Goal: Contribute content

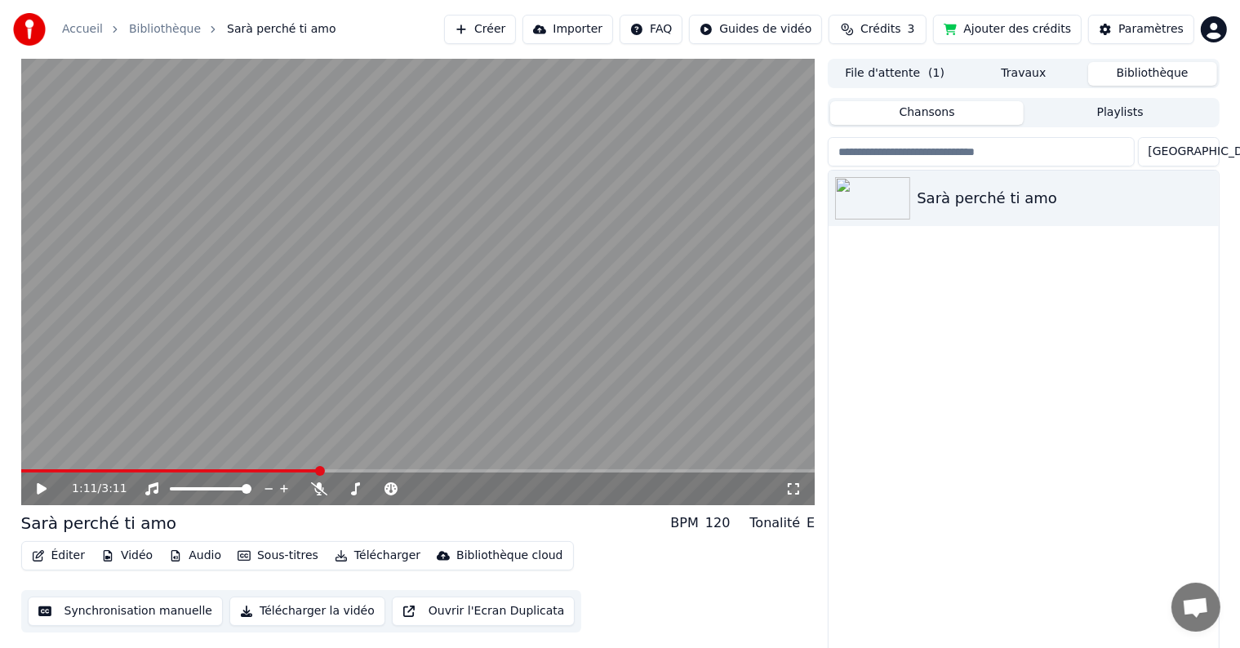
click at [36, 492] on icon at bounding box center [53, 489] width 38 height 13
click at [82, 611] on button "Synchronisation manuelle" at bounding box center [126, 611] width 196 height 29
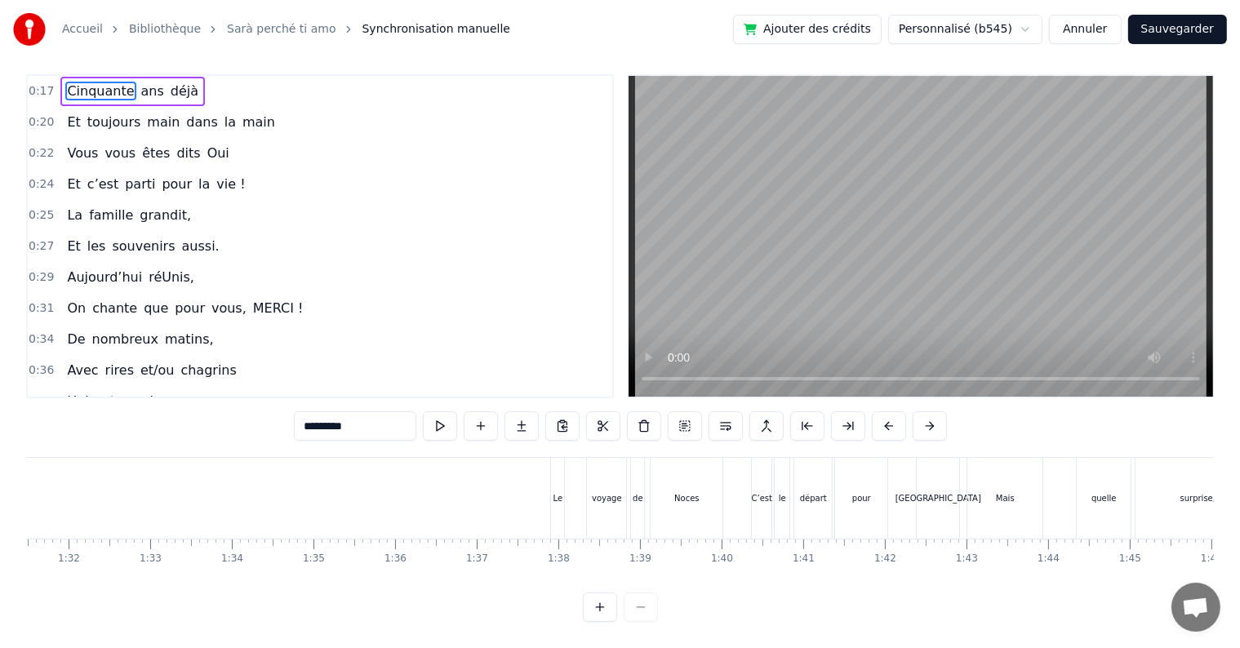
scroll to position [0, 7567]
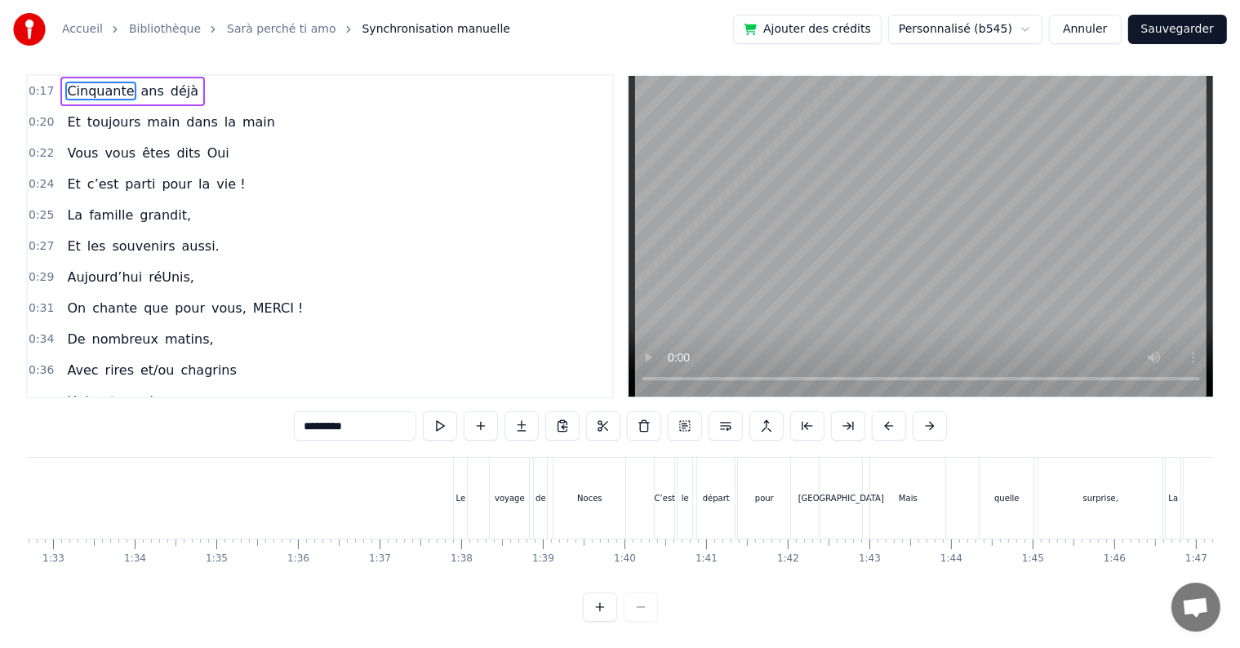
click at [472, 473] on div "Le voyage de Noces" at bounding box center [541, 498] width 176 height 81
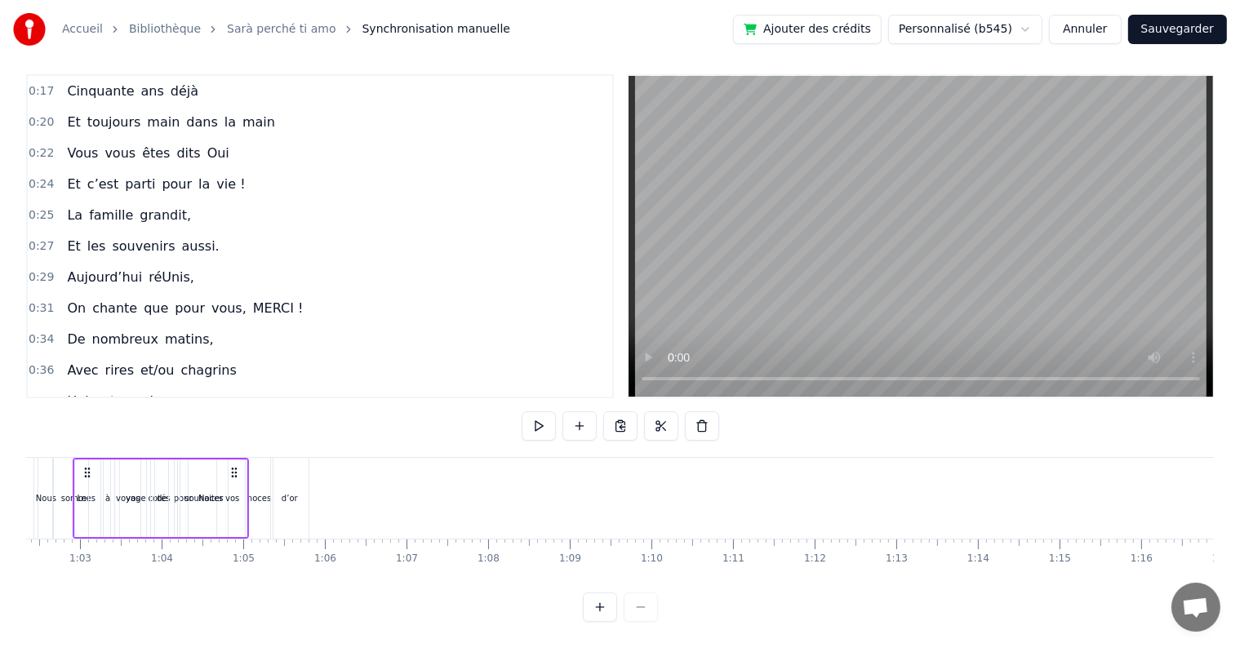
scroll to position [0, 5083]
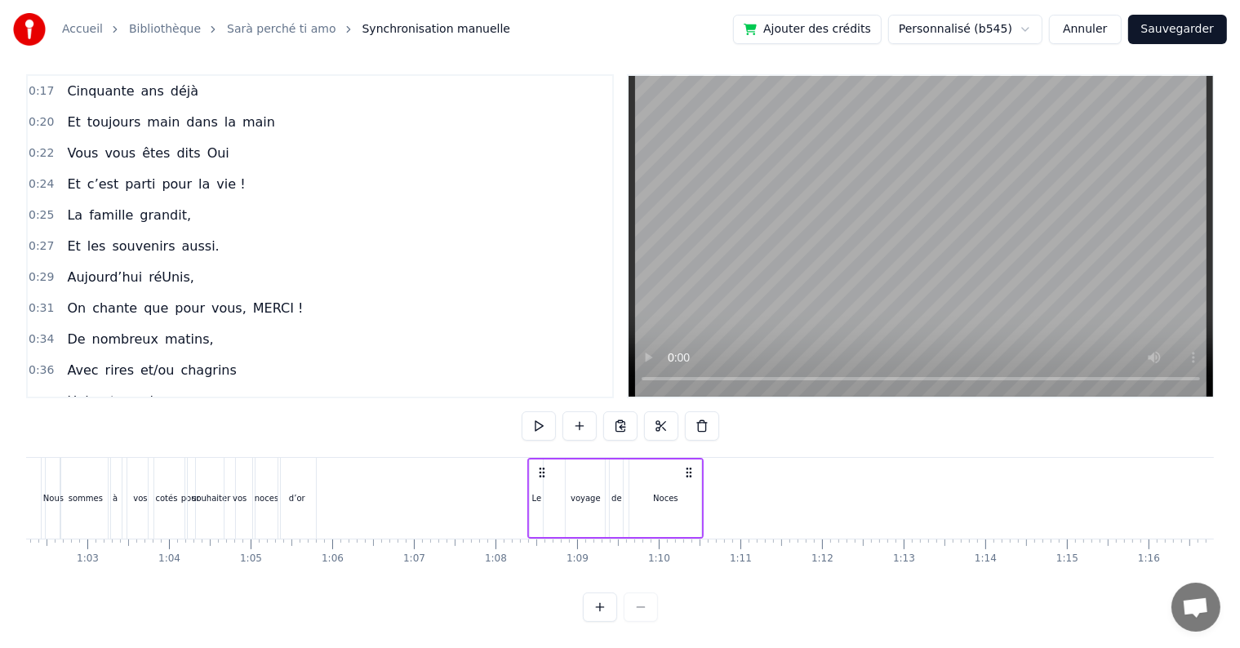
drag, startPoint x: 615, startPoint y: 456, endPoint x: 689, endPoint y: 466, distance: 74.9
click at [689, 466] on div "Le voyage de Noces" at bounding box center [615, 498] width 176 height 81
click at [216, 442] on div "0:17 Cinquante ans déjà 0:20 Et toujours main dans la main 0:22 Vous vous êtes …" at bounding box center [620, 348] width 1188 height 548
click at [222, 458] on div "Nous sommes à vos cotés pour souhaiter vos noces d’or" at bounding box center [182, 498] width 274 height 81
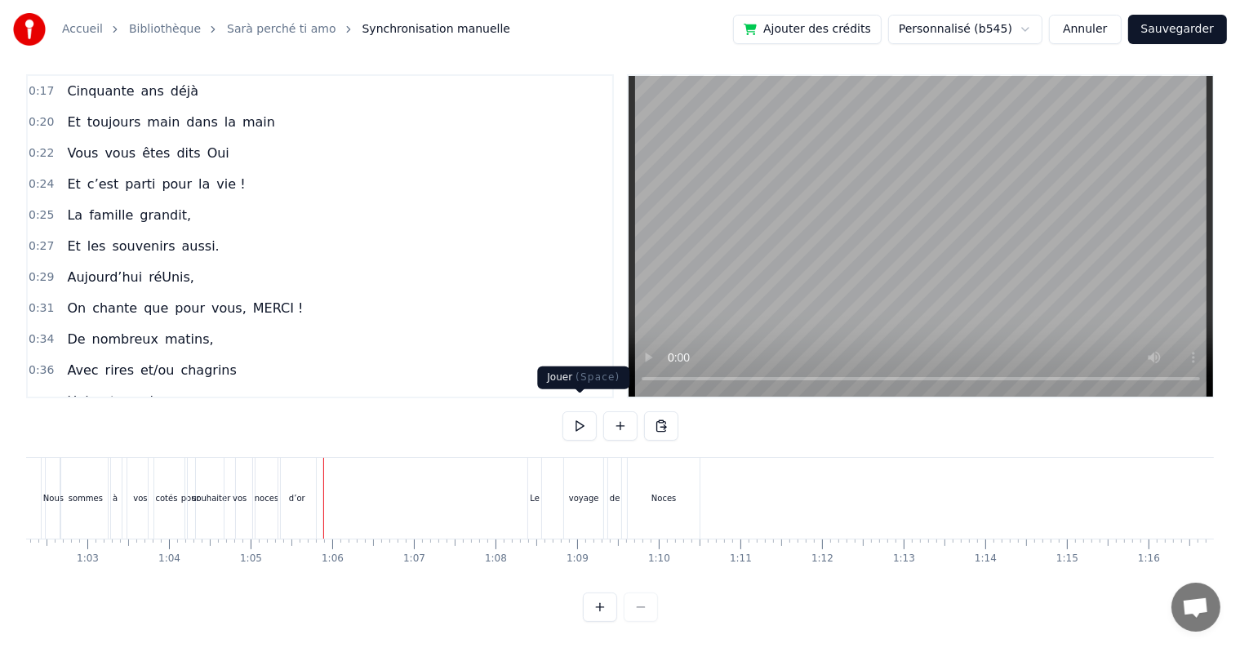
click at [583, 416] on button at bounding box center [580, 426] width 34 height 29
click at [544, 458] on div "Le voyage de Noces" at bounding box center [615, 498] width 176 height 81
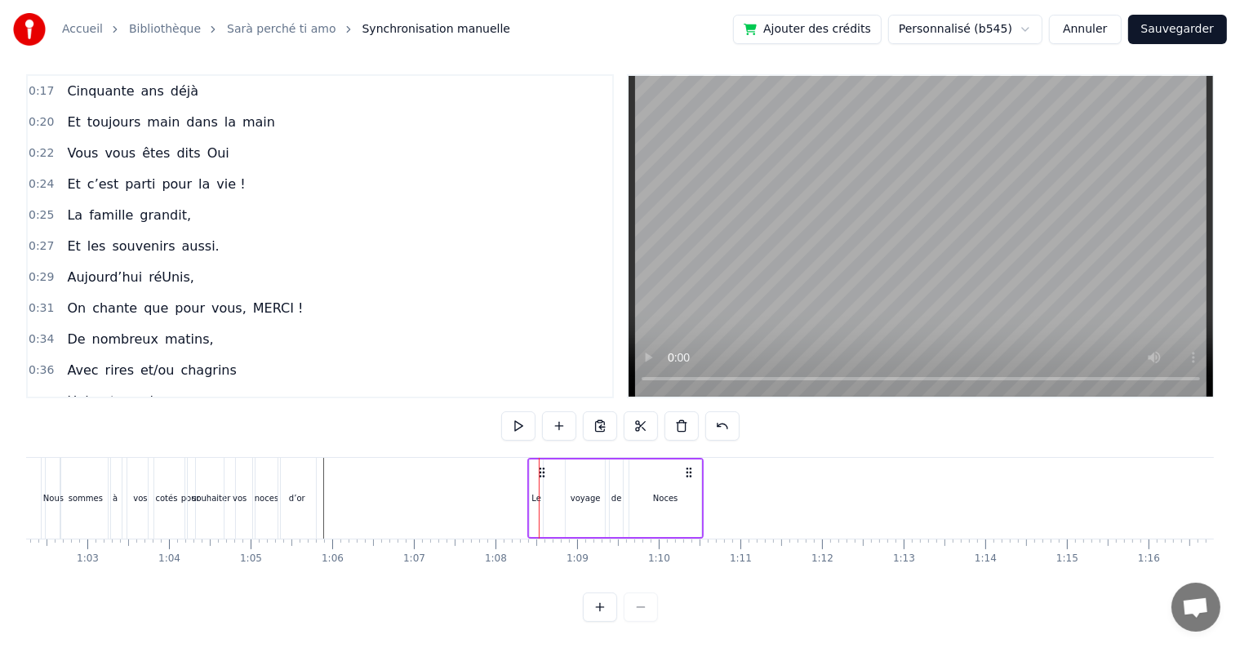
click at [561, 466] on div "Le voyage de Noces" at bounding box center [615, 498] width 176 height 81
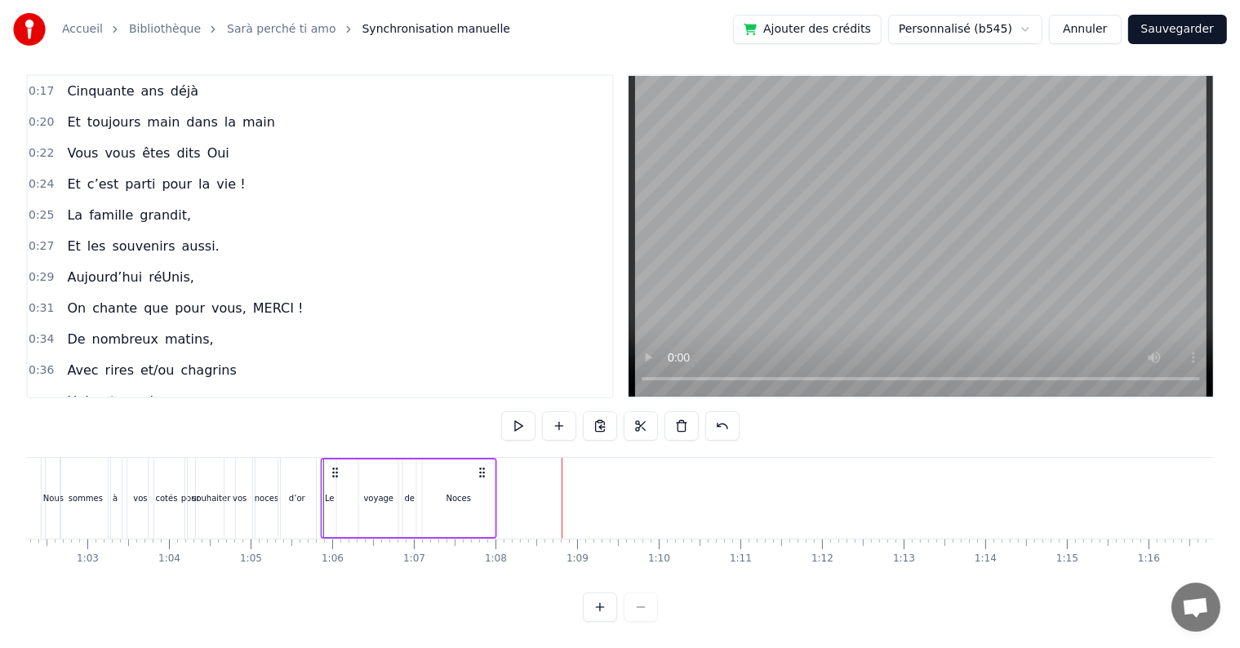
drag, startPoint x: 689, startPoint y: 455, endPoint x: 482, endPoint y: 483, distance: 209.4
click at [482, 483] on div "Le voyage de Noces" at bounding box center [409, 498] width 176 height 81
click at [337, 482] on div "Le voyage de Noces" at bounding box center [409, 498] width 176 height 81
click at [573, 418] on button at bounding box center [580, 426] width 34 height 29
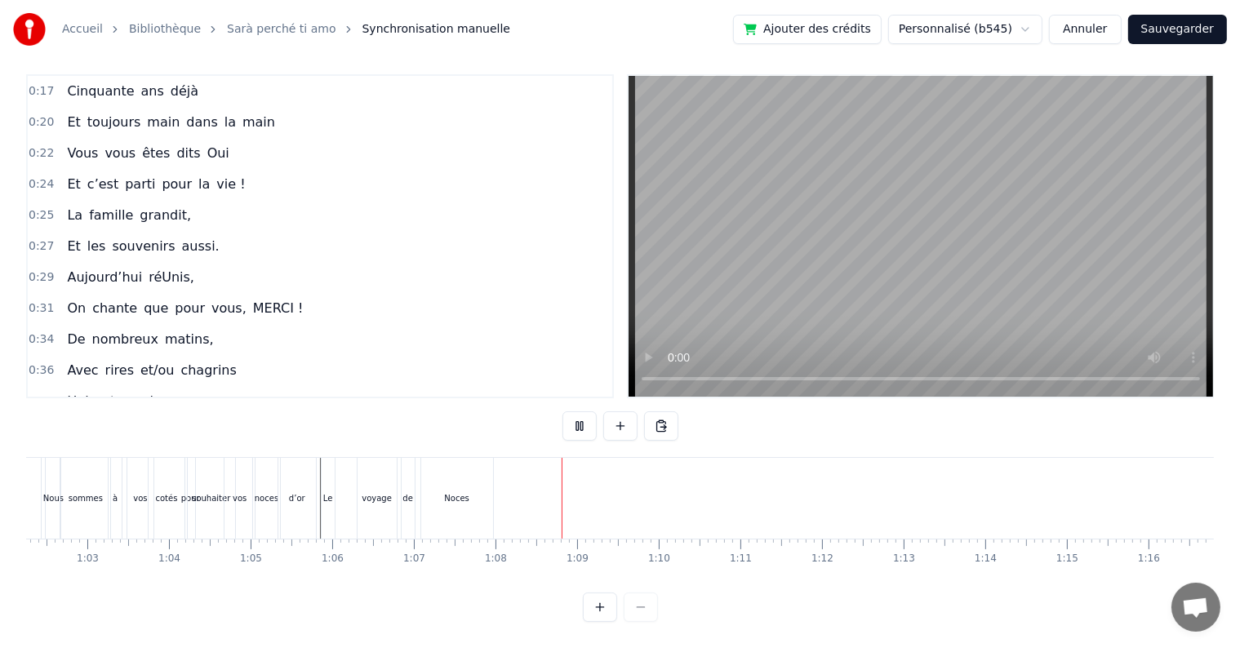
click at [578, 416] on button at bounding box center [580, 426] width 34 height 29
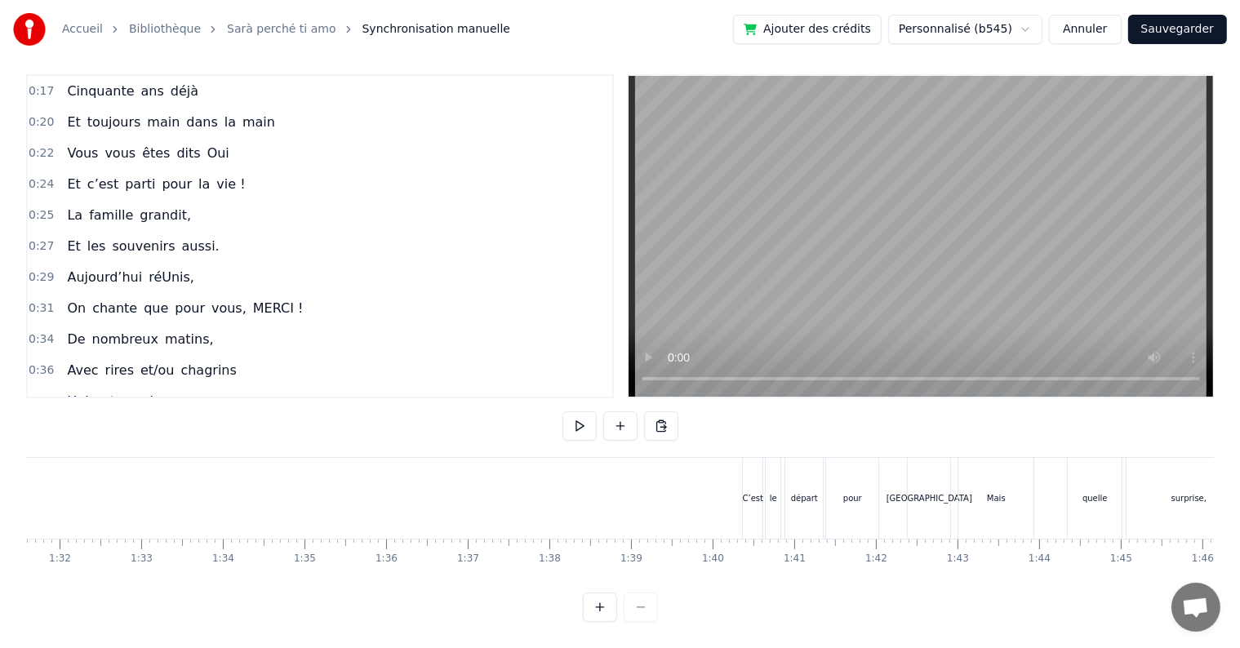
scroll to position [0, 7495]
click at [744, 519] on div "C’est" at bounding box center [736, 498] width 20 height 81
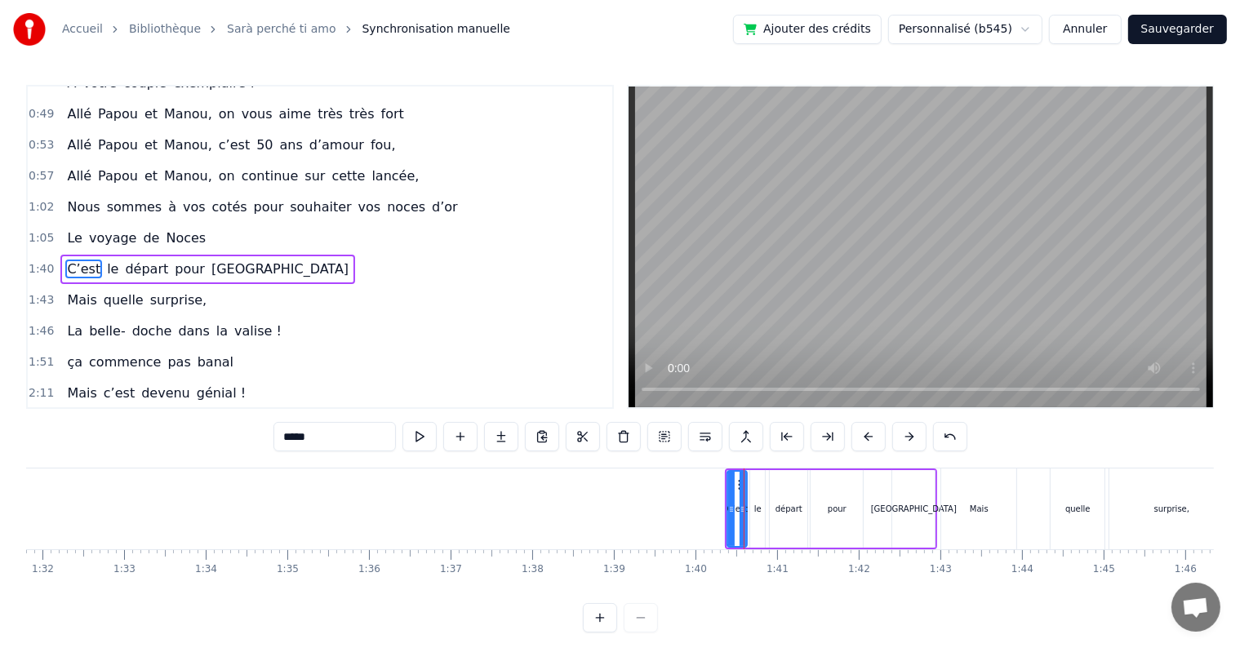
scroll to position [485, 0]
click at [915, 492] on div "[GEOGRAPHIC_DATA]" at bounding box center [913, 509] width 42 height 78
type input "******"
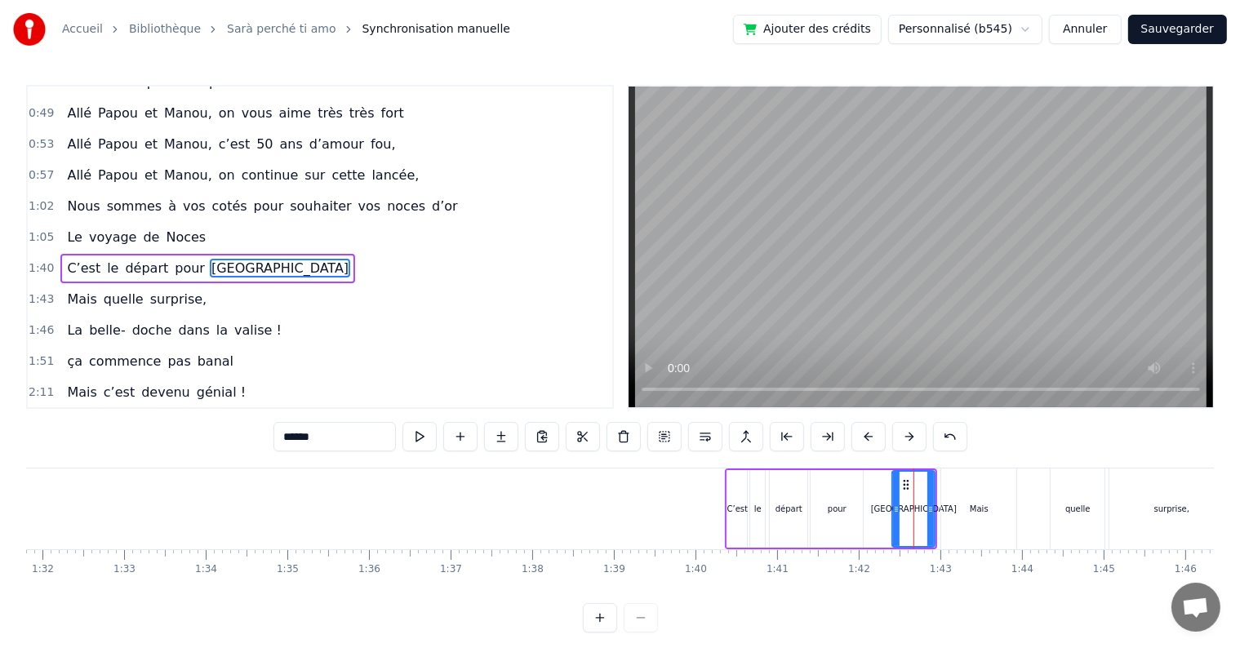
click at [887, 469] on div "C’est le départ pour [GEOGRAPHIC_DATA]" at bounding box center [831, 509] width 212 height 81
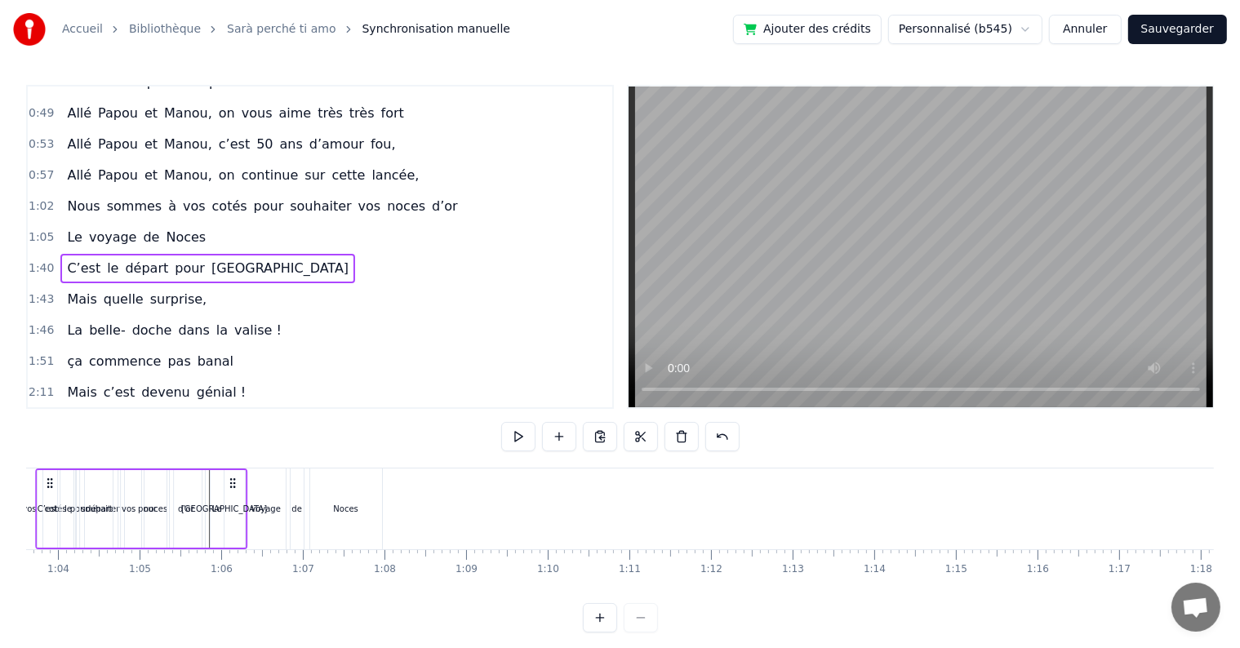
scroll to position [0, 5193]
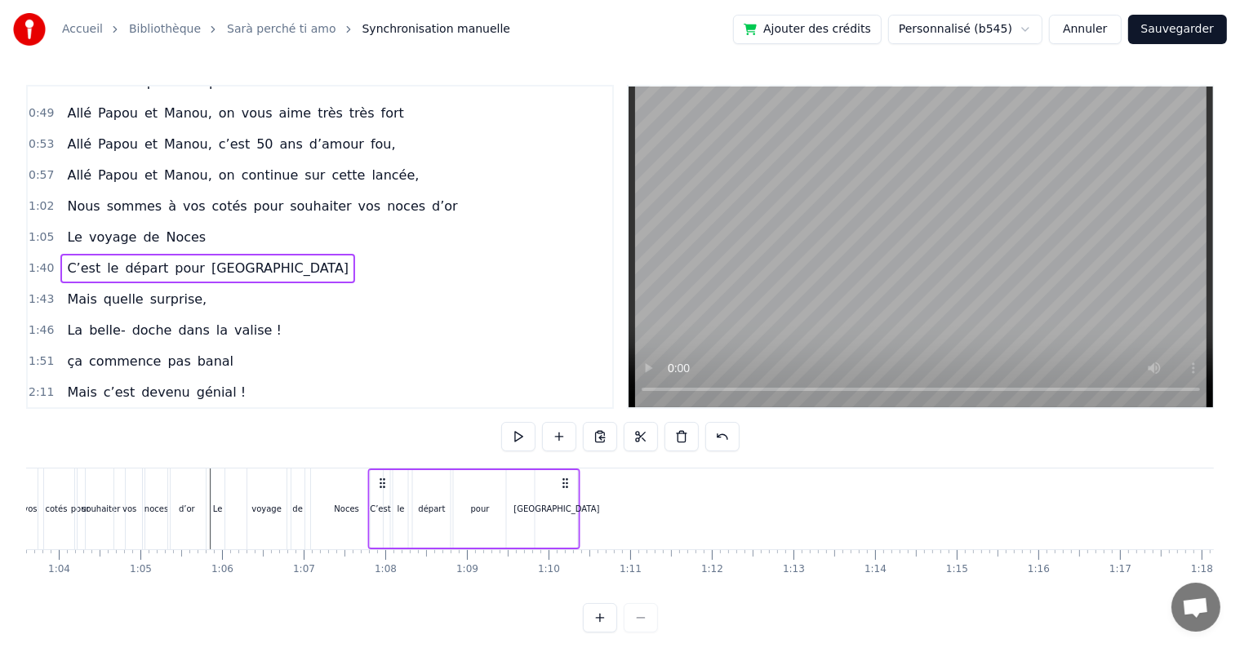
drag, startPoint x: 923, startPoint y: 480, endPoint x: 565, endPoint y: 516, distance: 359.4
click at [565, 516] on div "C’est le départ pour [GEOGRAPHIC_DATA]" at bounding box center [474, 509] width 212 height 81
click at [207, 470] on div "Nous sommes à vos cotés pour souhaiter vos noces d’or" at bounding box center [72, 509] width 274 height 81
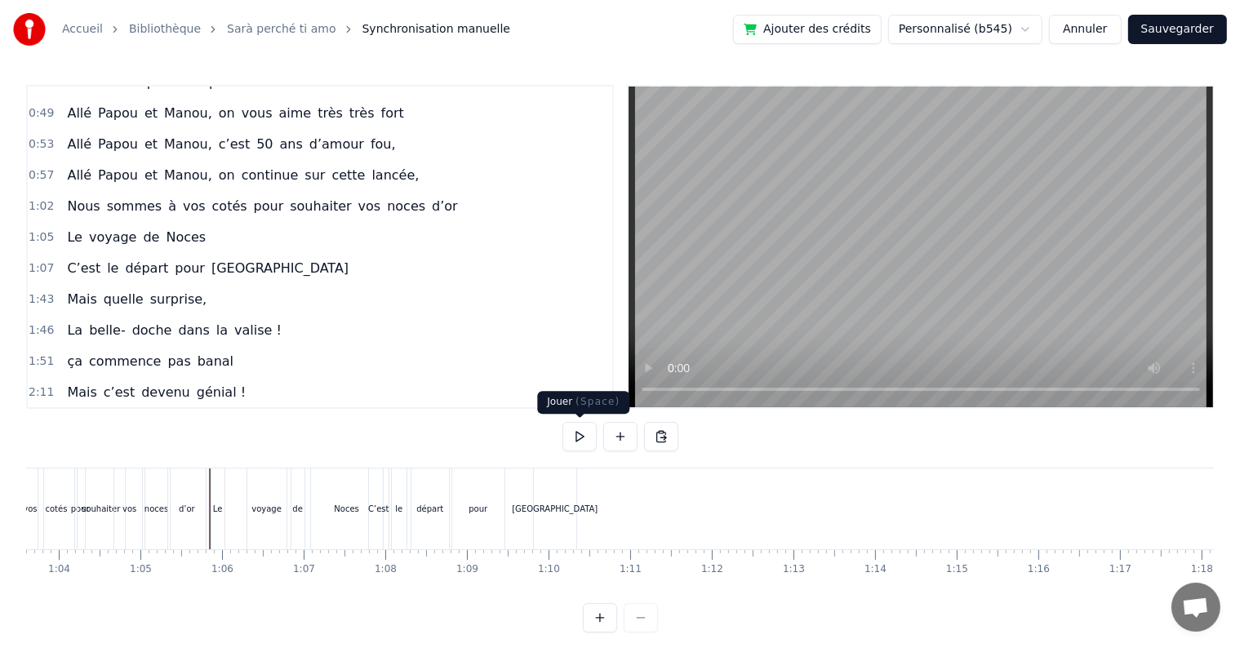
click at [581, 436] on button at bounding box center [580, 436] width 34 height 29
click at [580, 438] on button at bounding box center [580, 436] width 34 height 29
click at [461, 501] on div "pour" at bounding box center [478, 509] width 52 height 81
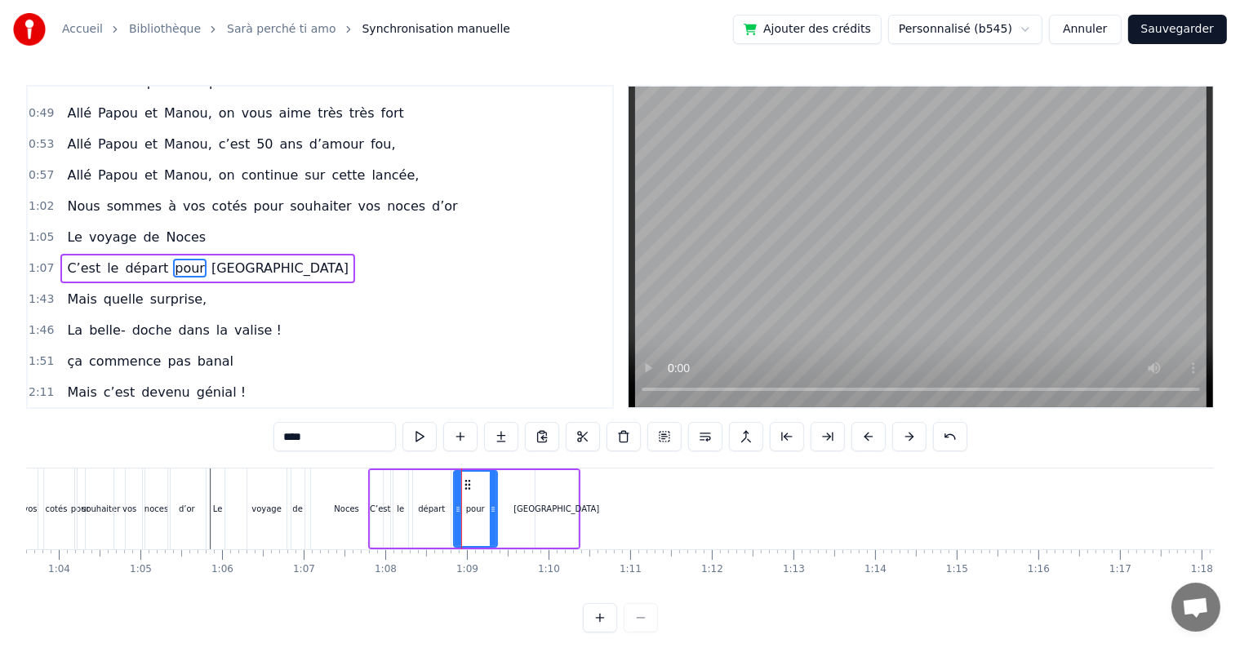
drag, startPoint x: 501, startPoint y: 496, endPoint x: 491, endPoint y: 497, distance: 9.8
click at [491, 497] on div at bounding box center [493, 509] width 7 height 74
drag, startPoint x: 465, startPoint y: 483, endPoint x: 456, endPoint y: 483, distance: 9.8
click at [456, 483] on icon at bounding box center [458, 484] width 13 height 13
click at [540, 490] on div "[GEOGRAPHIC_DATA]" at bounding box center [557, 509] width 42 height 78
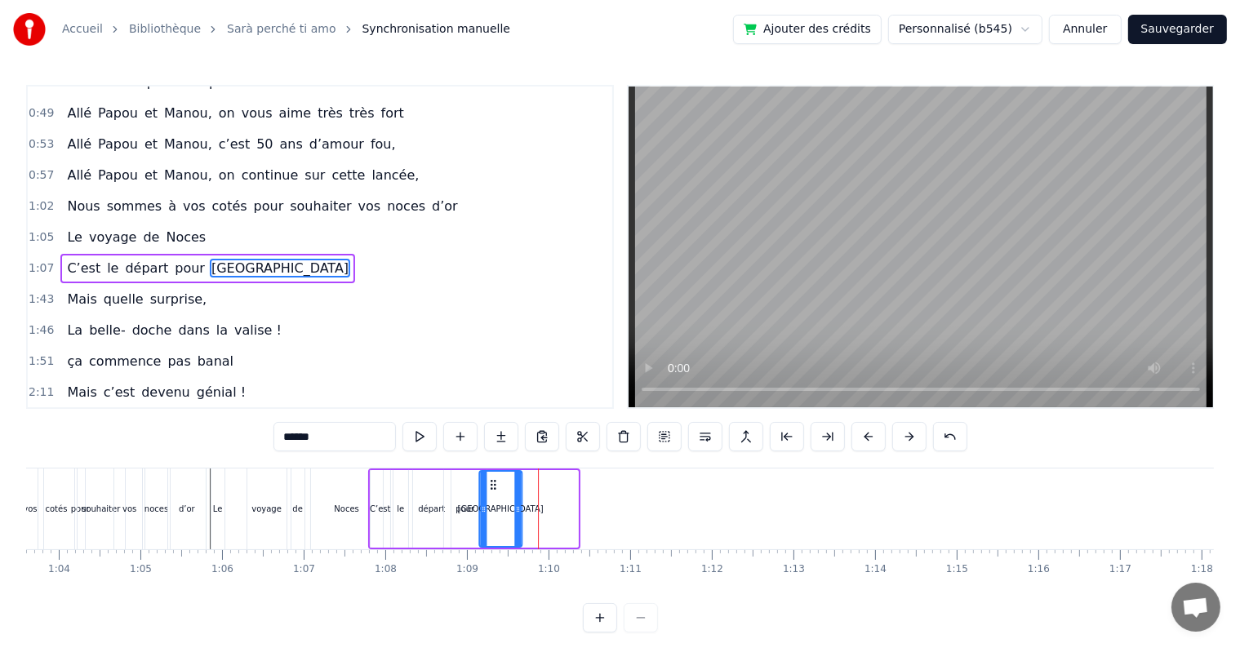
drag, startPoint x: 545, startPoint y: 484, endPoint x: 494, endPoint y: 483, distance: 51.5
click at [491, 483] on icon at bounding box center [493, 484] width 13 height 13
click at [489, 483] on icon at bounding box center [490, 484] width 13 height 13
click at [367, 469] on div "Noces" at bounding box center [346, 509] width 73 height 81
type input "*****"
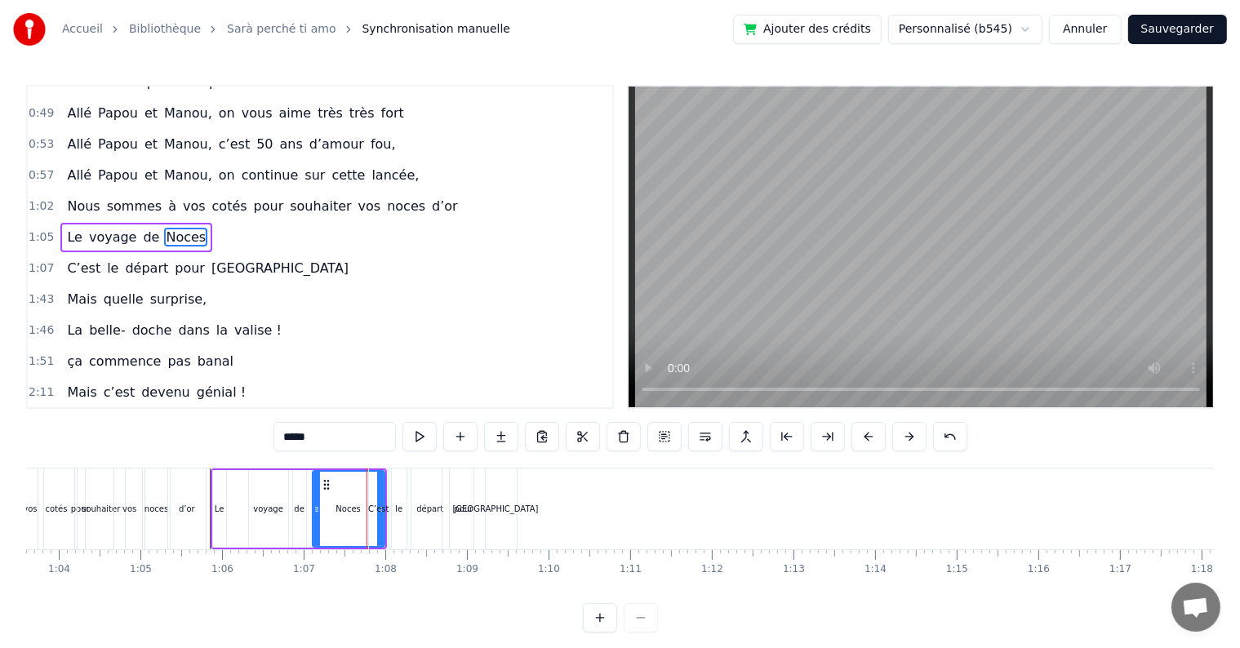
scroll to position [455, 0]
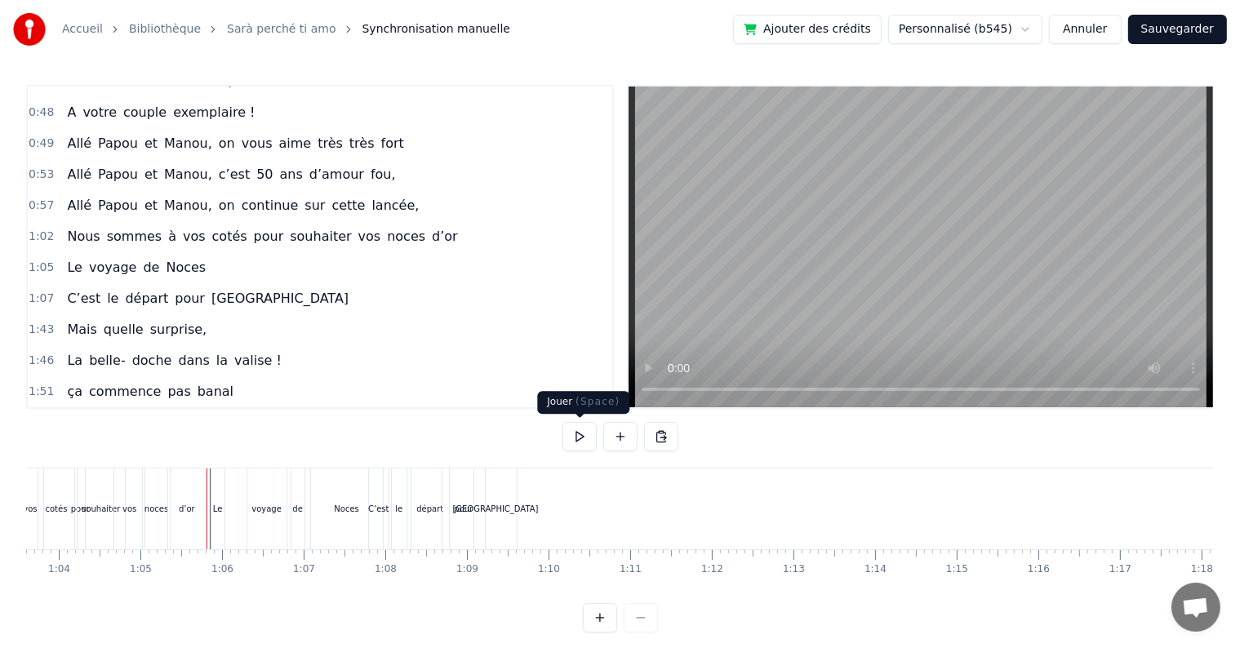
click at [579, 442] on button at bounding box center [580, 436] width 34 height 29
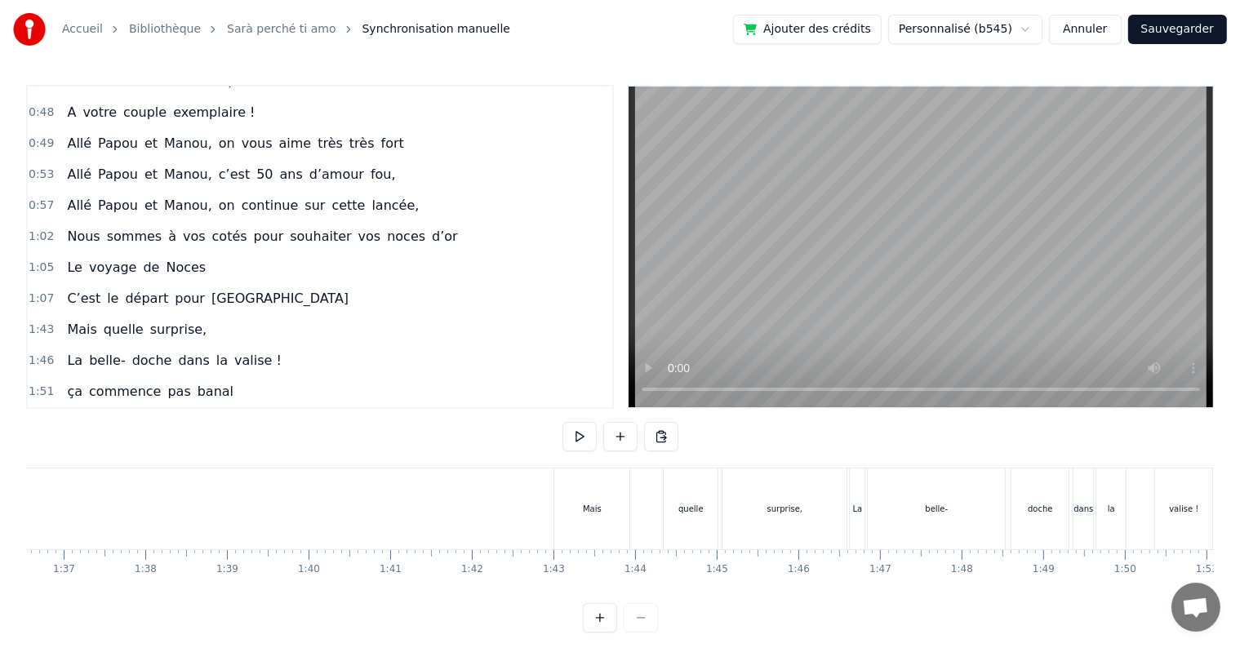
scroll to position [0, 7891]
click at [607, 505] on div "Mais" at bounding box center [582, 509] width 75 height 81
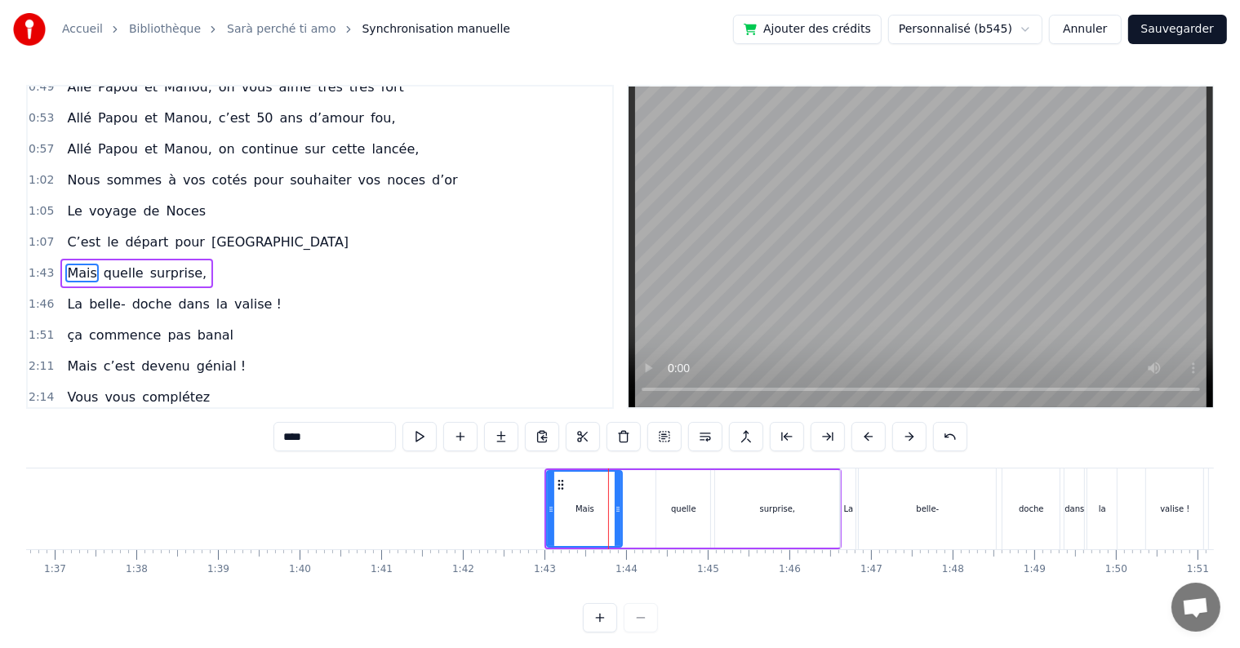
scroll to position [515, 0]
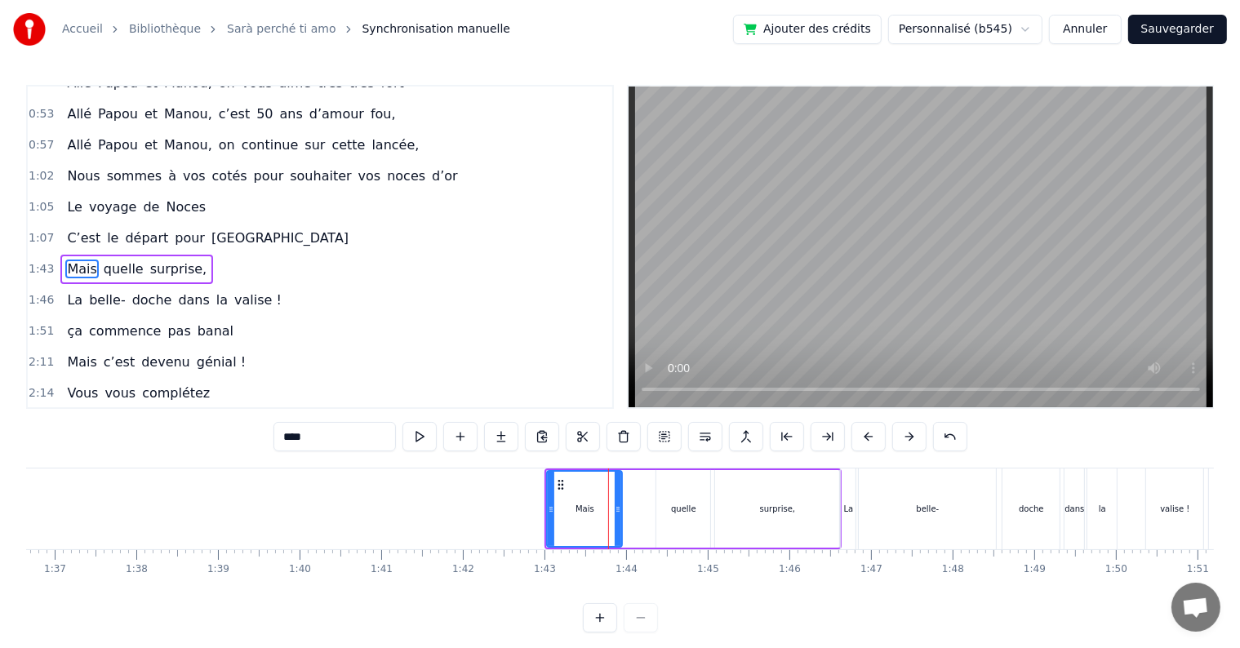
click at [643, 469] on div "Mais quelle surprise," at bounding box center [693, 509] width 297 height 81
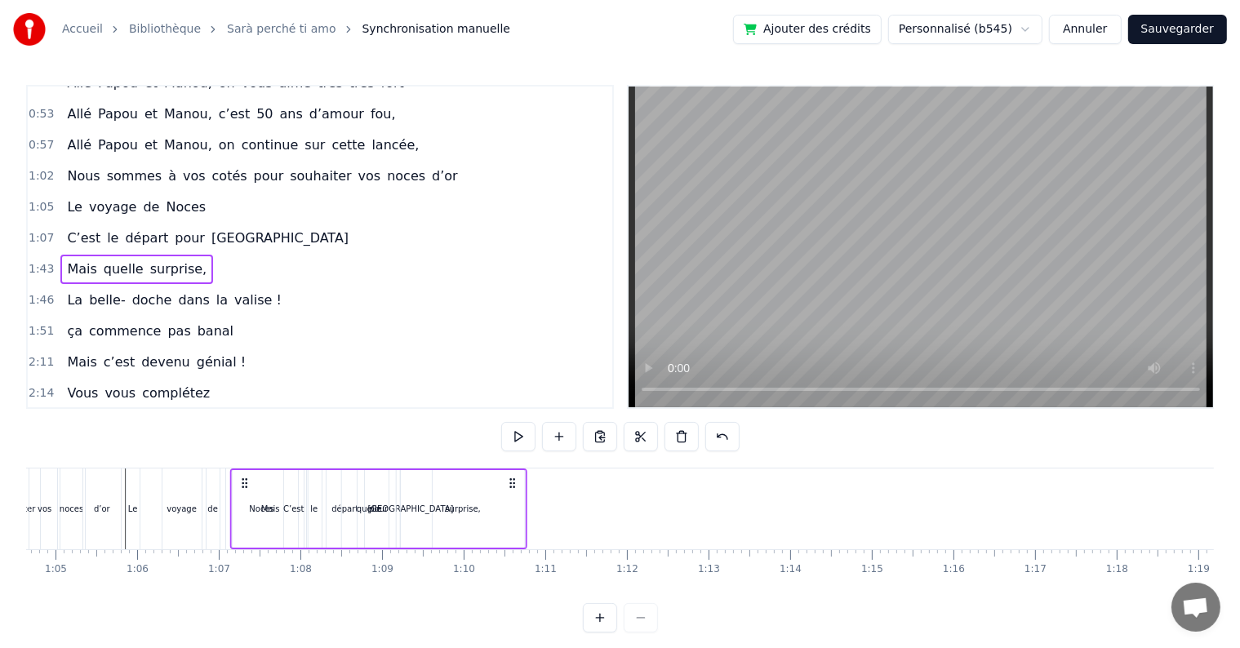
scroll to position [0, 5265]
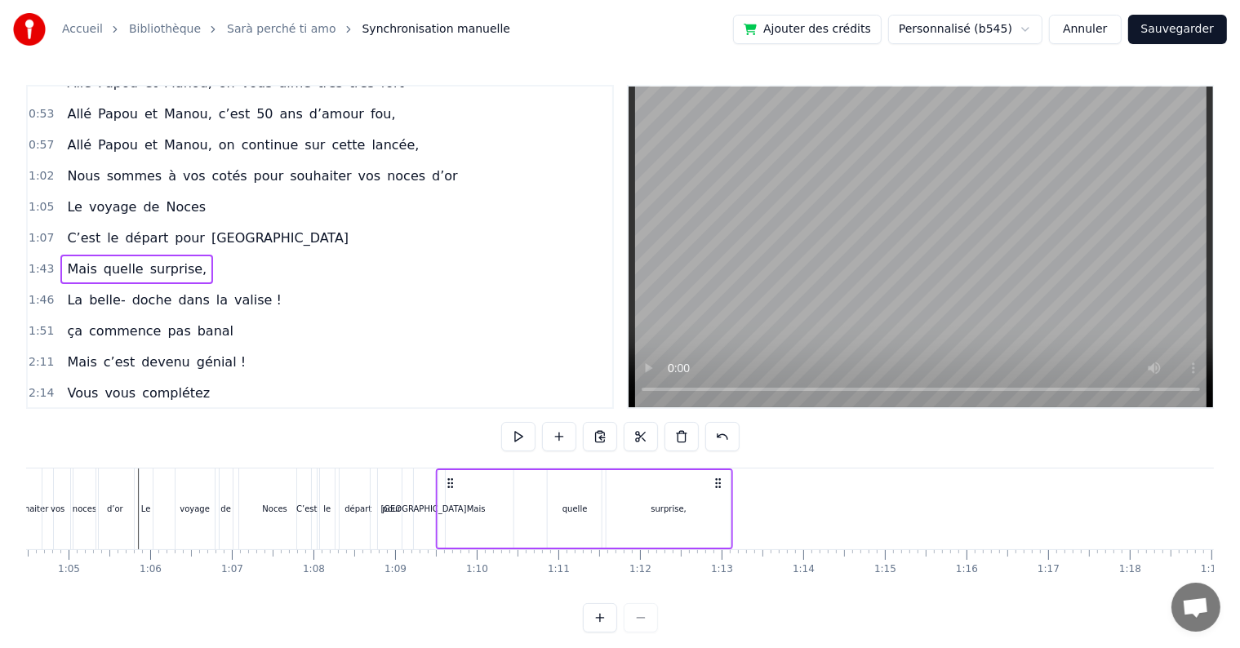
drag, startPoint x: 563, startPoint y: 483, endPoint x: 454, endPoint y: 512, distance: 112.5
click at [454, 512] on div "Mais quelle surprise," at bounding box center [584, 509] width 297 height 81
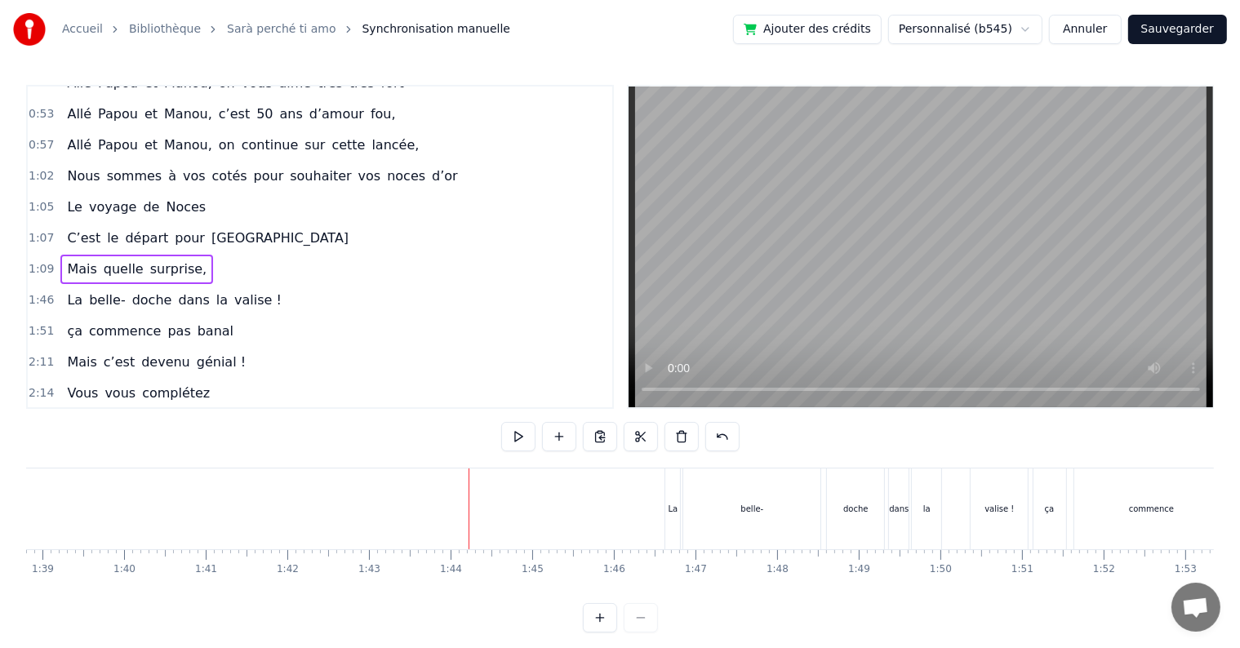
scroll to position [0, 8024]
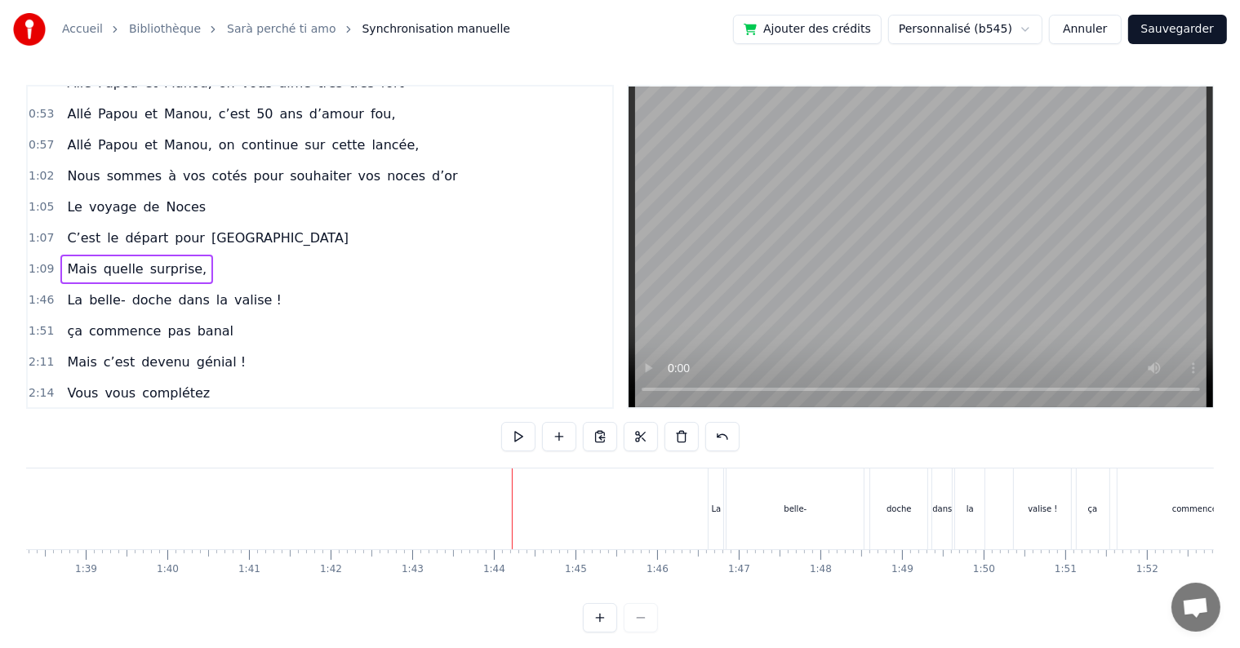
click at [731, 527] on div "belle-" at bounding box center [795, 509] width 137 height 81
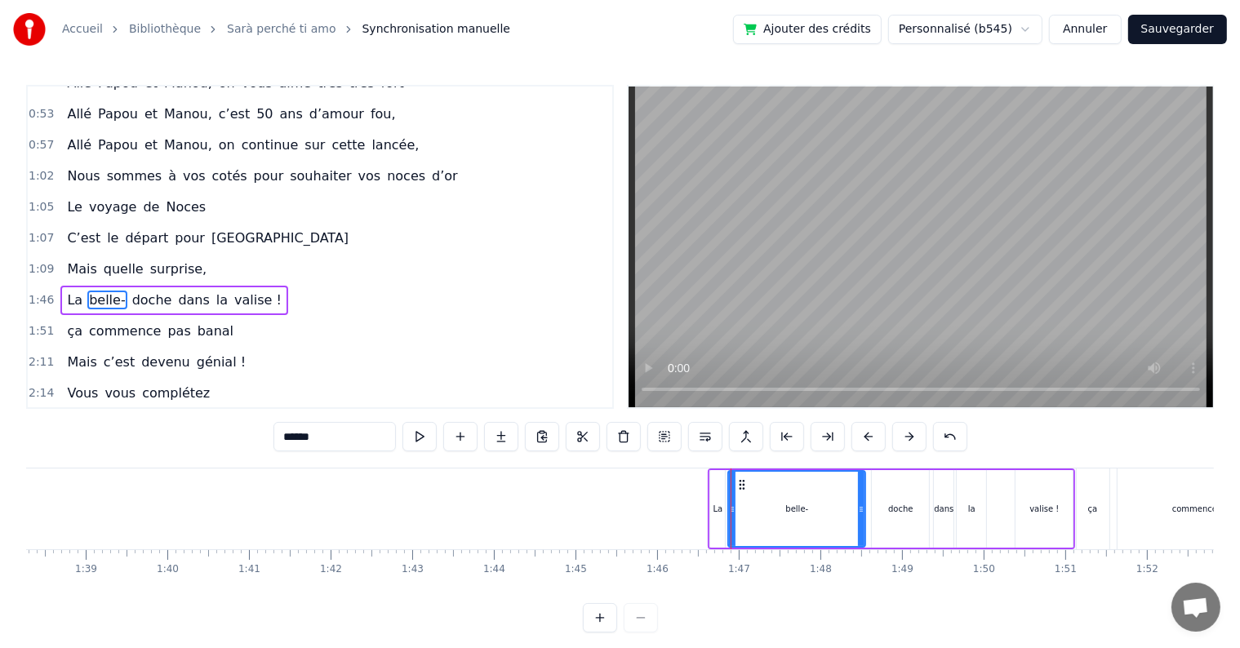
scroll to position [545, 0]
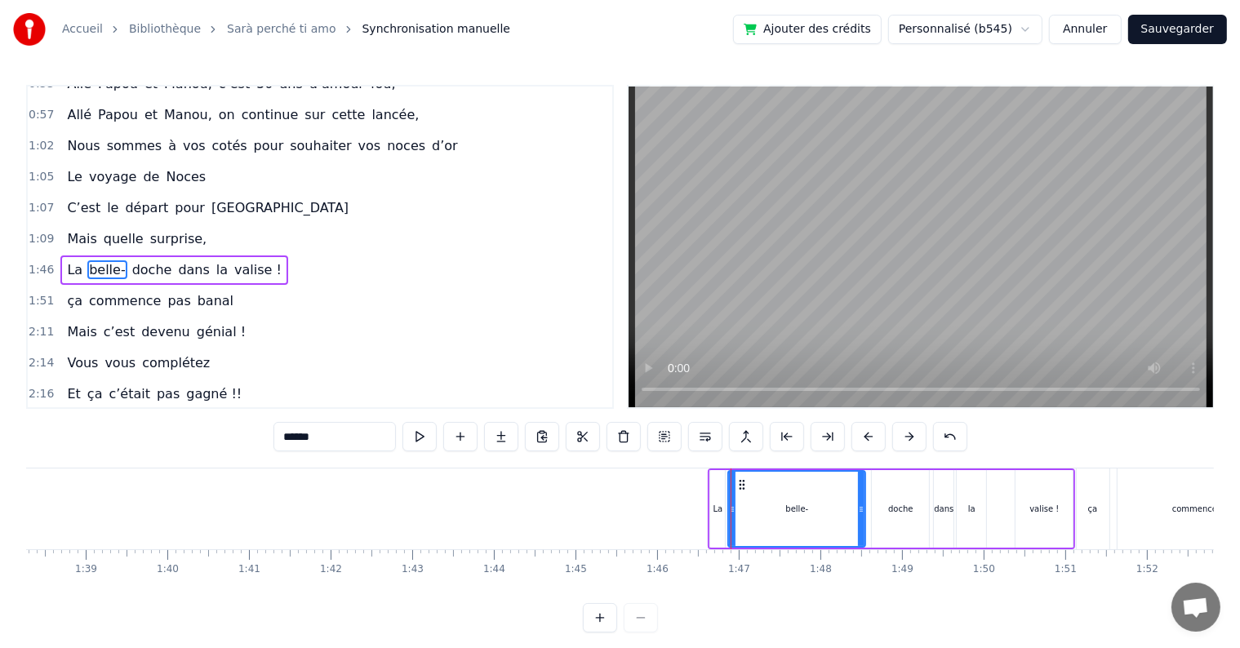
click at [729, 472] on div at bounding box center [732, 509] width 7 height 74
click at [726, 470] on div "La belle- doche dans la valise !" at bounding box center [891, 509] width 367 height 81
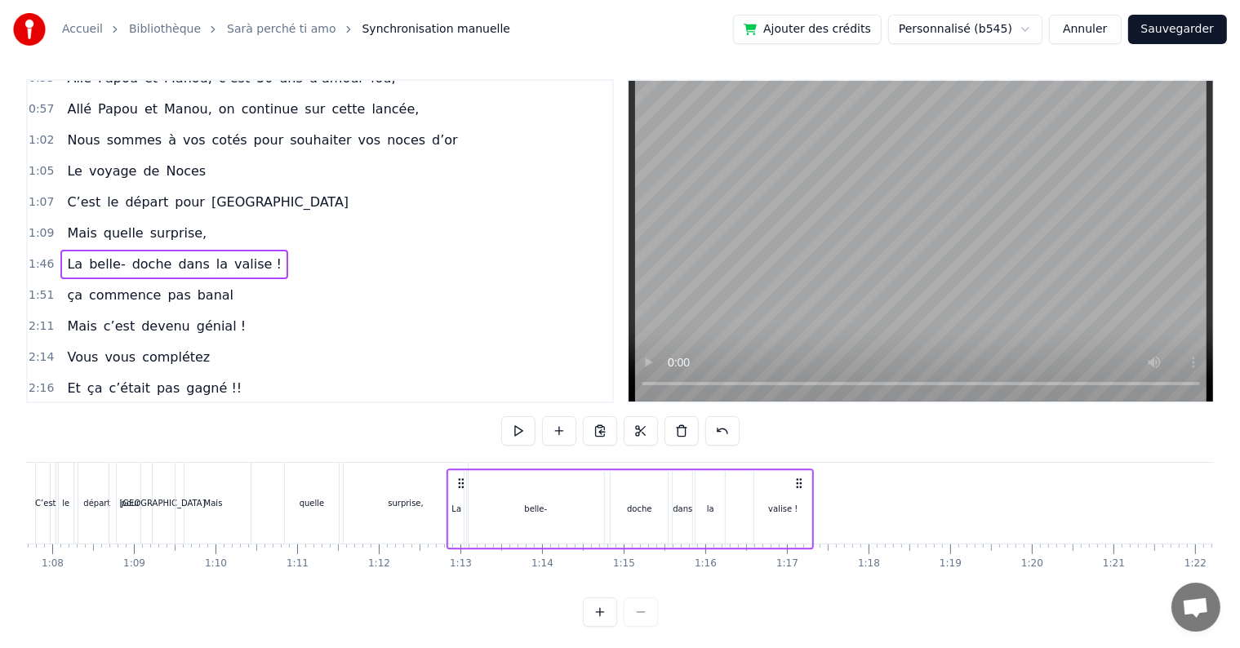
scroll to position [10, 0]
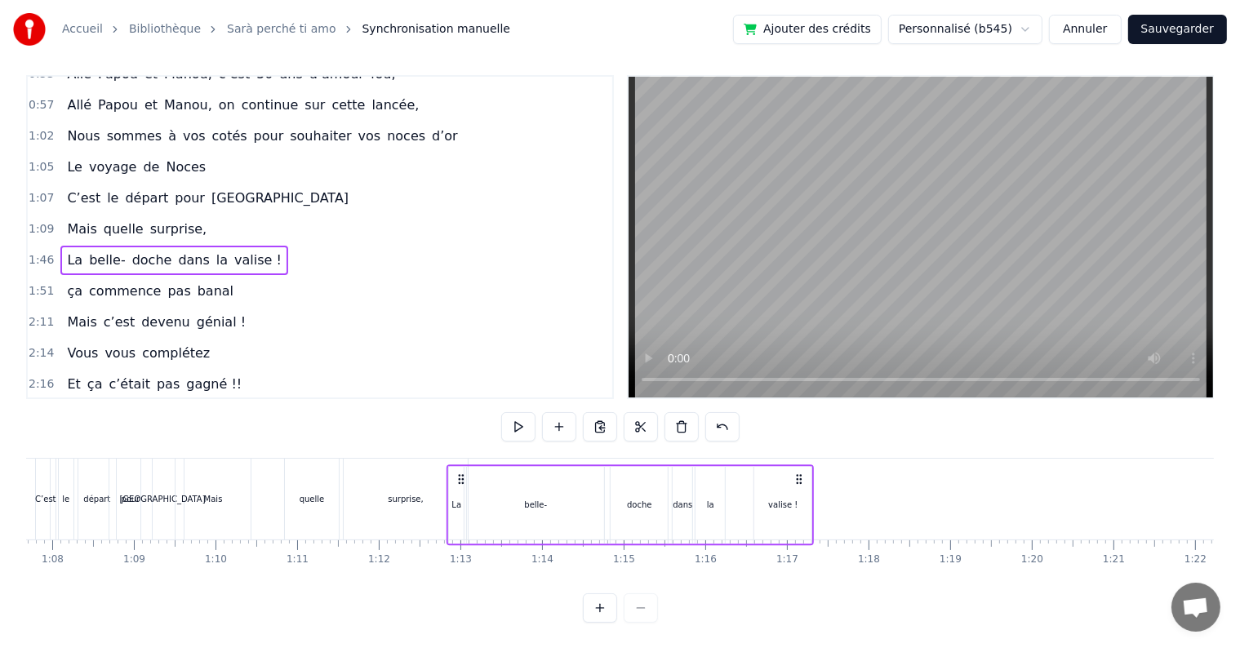
drag, startPoint x: 721, startPoint y: 479, endPoint x: 460, endPoint y: 532, distance: 266.6
click at [460, 529] on div "La belle- doche dans la valise !" at bounding box center [630, 505] width 367 height 81
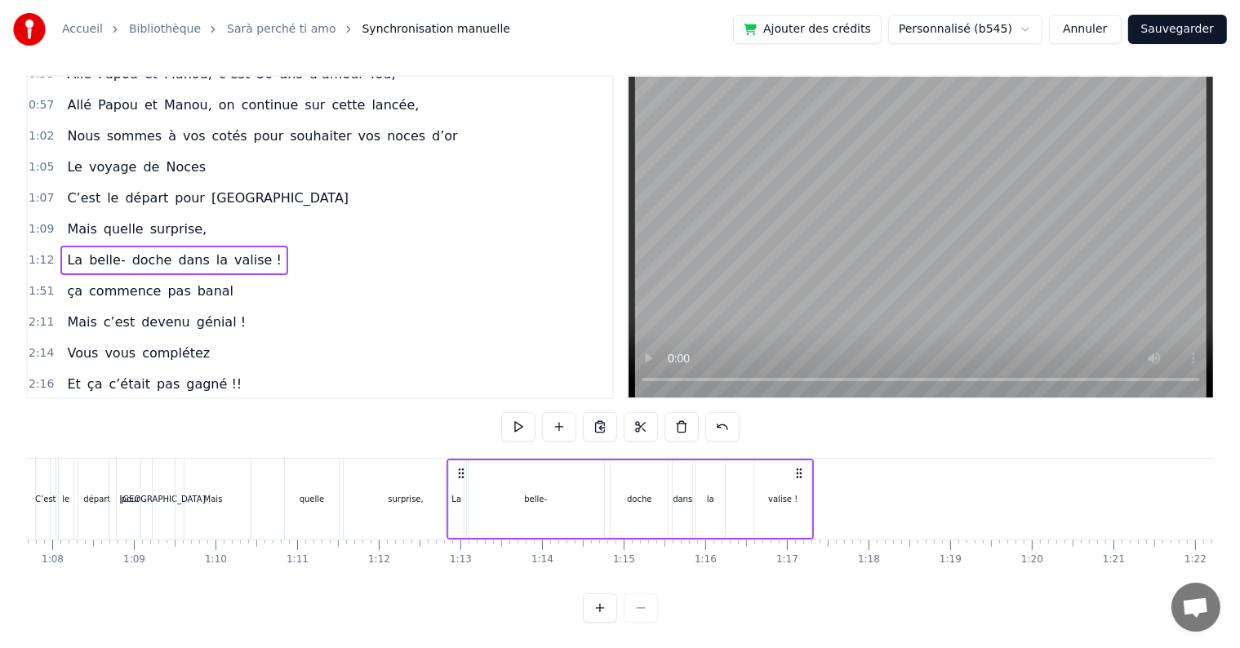
click at [182, 455] on div "0:17 Cinquante ans déjà 0:20 Et toujours main dans la main 0:22 Vous vous êtes …" at bounding box center [620, 349] width 1188 height 548
click at [179, 459] on div "Mais" at bounding box center [213, 499] width 75 height 81
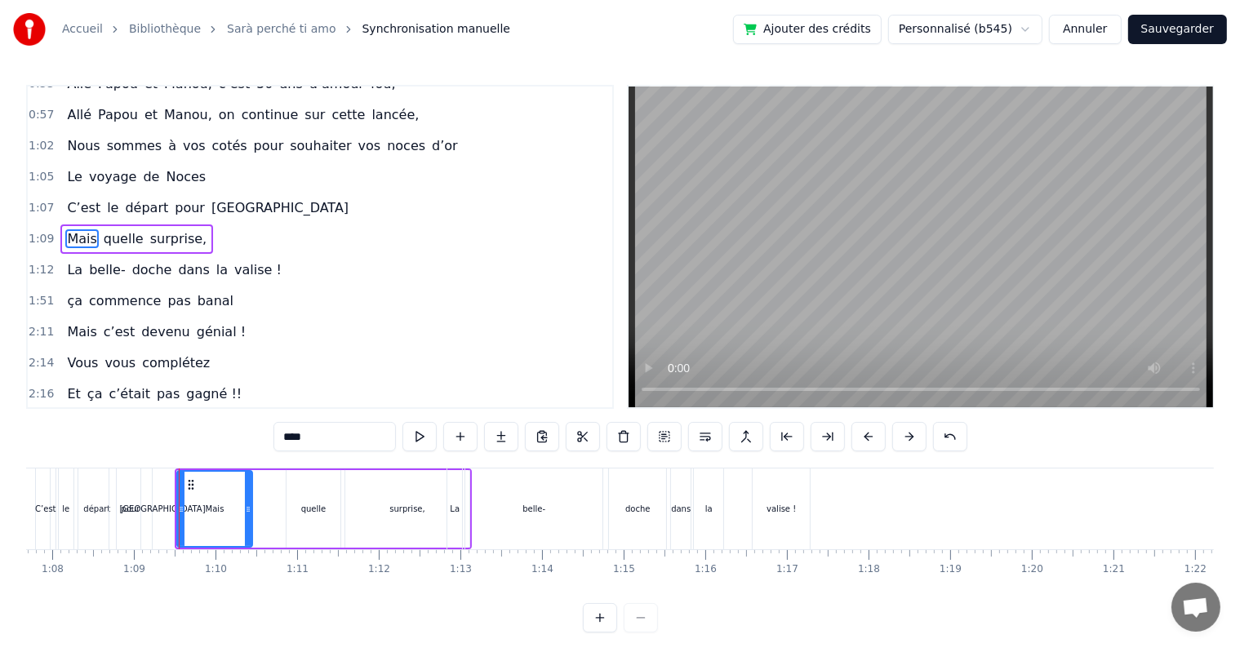
scroll to position [515, 0]
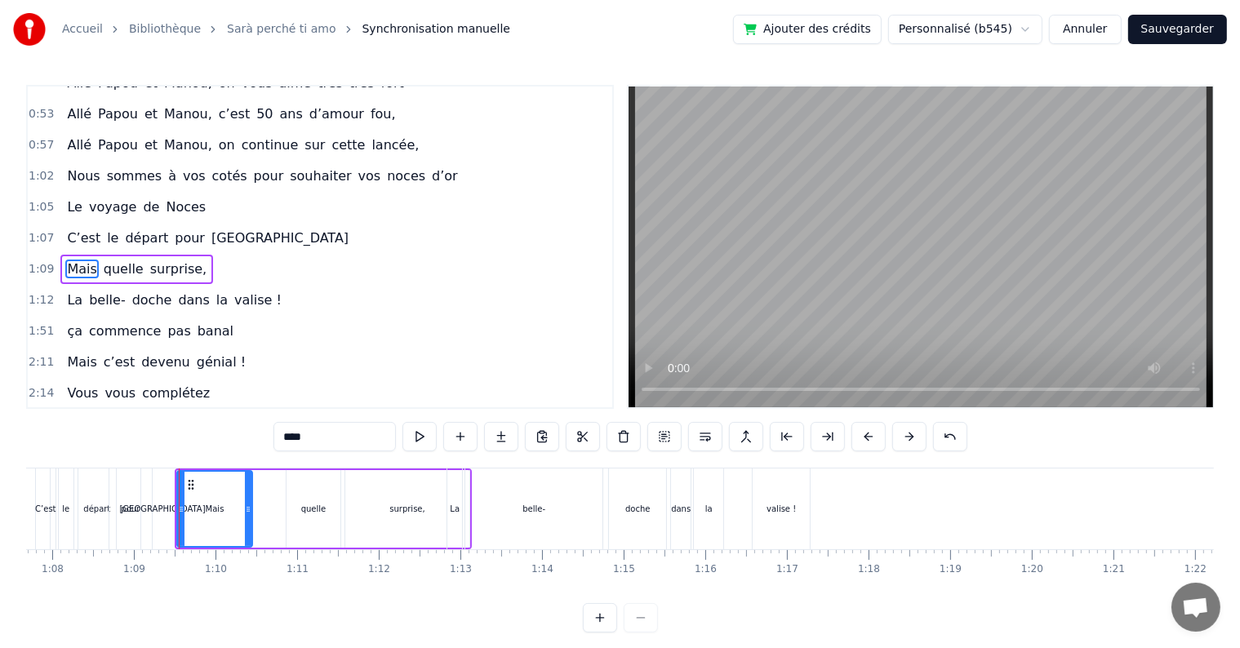
click at [172, 465] on div "0:17 Cinquante ans déjà 0:20 Et toujours main dans la main 0:22 Vous vous êtes …" at bounding box center [620, 359] width 1188 height 548
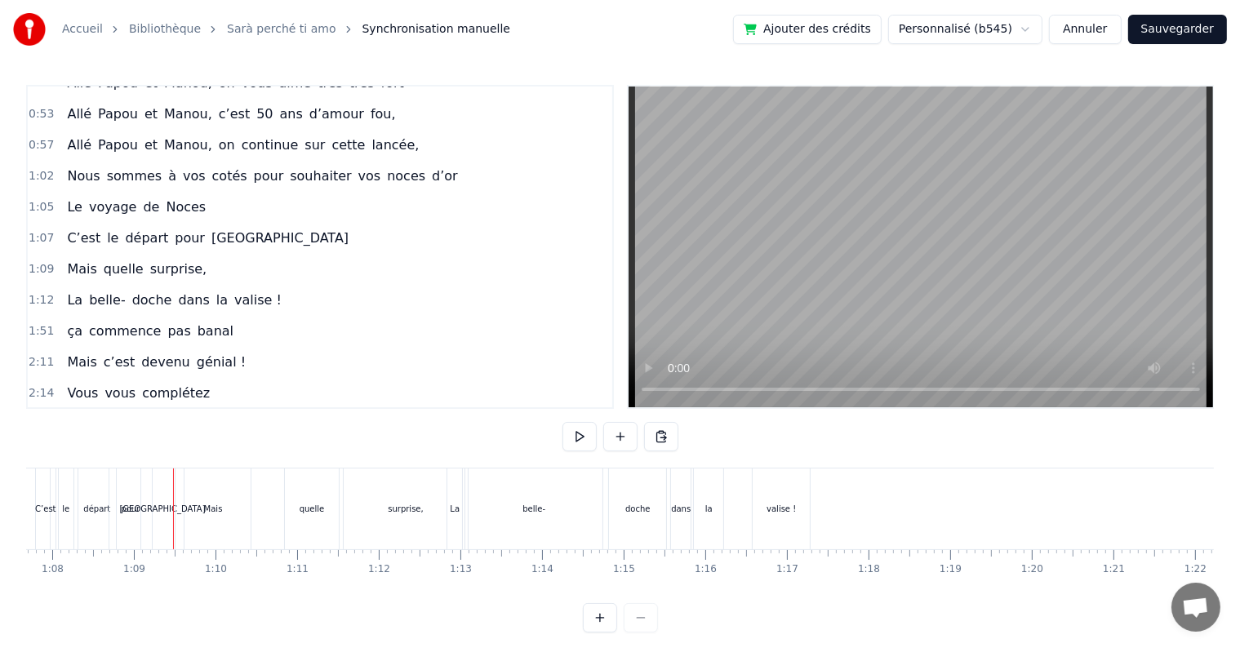
click at [585, 443] on button at bounding box center [580, 436] width 34 height 29
click at [238, 509] on div "Mais" at bounding box center [213, 509] width 75 height 81
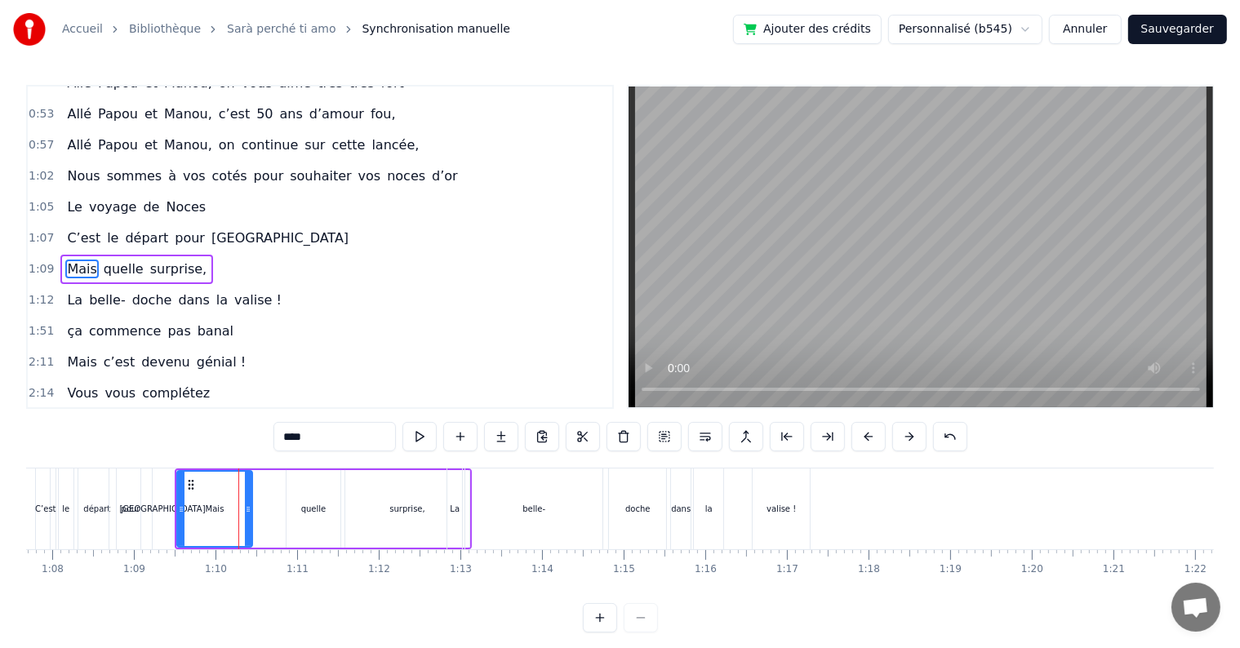
click at [307, 509] on div "quelle" at bounding box center [313, 509] width 25 height 12
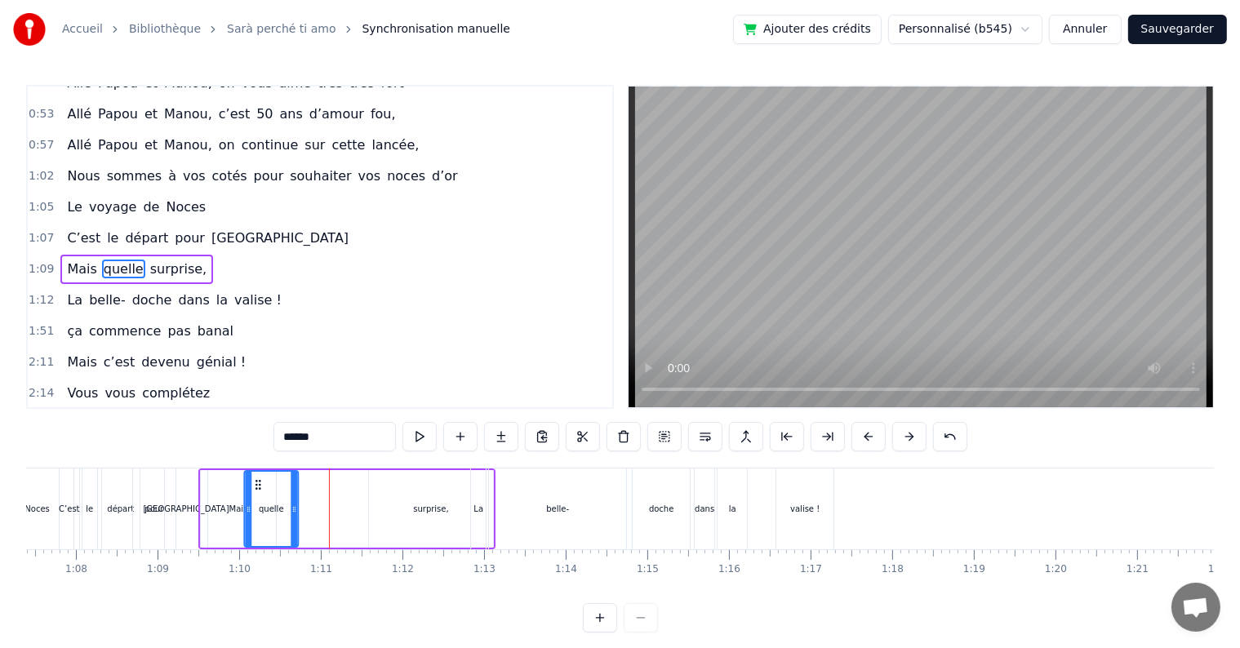
scroll to position [0, 5500]
drag, startPoint x: 297, startPoint y: 482, endPoint x: 272, endPoint y: 491, distance: 26.9
click at [272, 491] on div "quelle" at bounding box center [285, 509] width 52 height 74
click at [432, 505] on div "surprise," at bounding box center [433, 509] width 35 height 12
type input "*********"
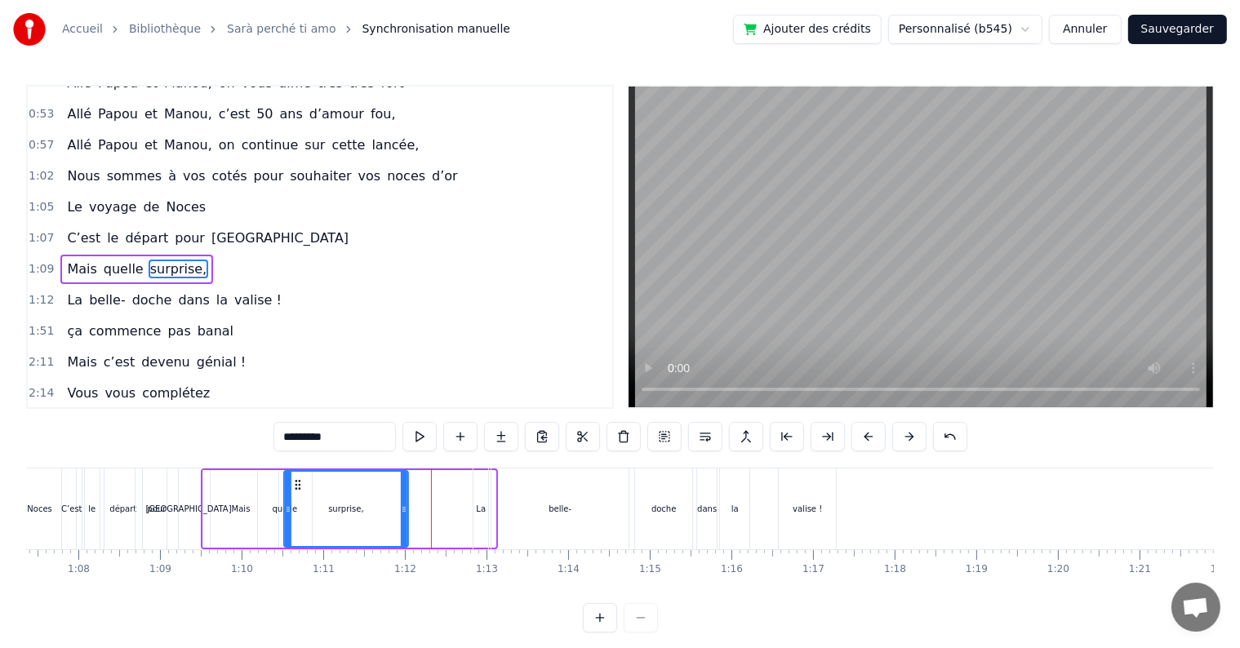
drag, startPoint x: 380, startPoint y: 483, endPoint x: 319, endPoint y: 499, distance: 63.2
click at [295, 490] on icon at bounding box center [297, 484] width 13 height 13
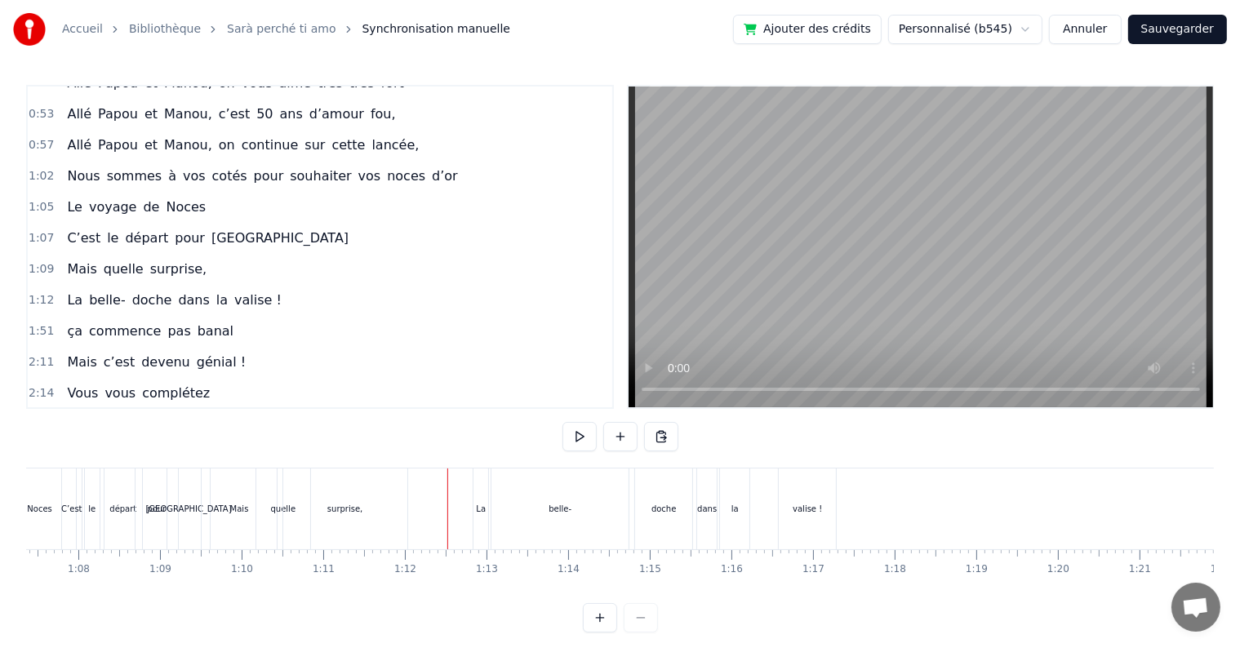
click at [496, 478] on div "belle-" at bounding box center [560, 509] width 137 height 81
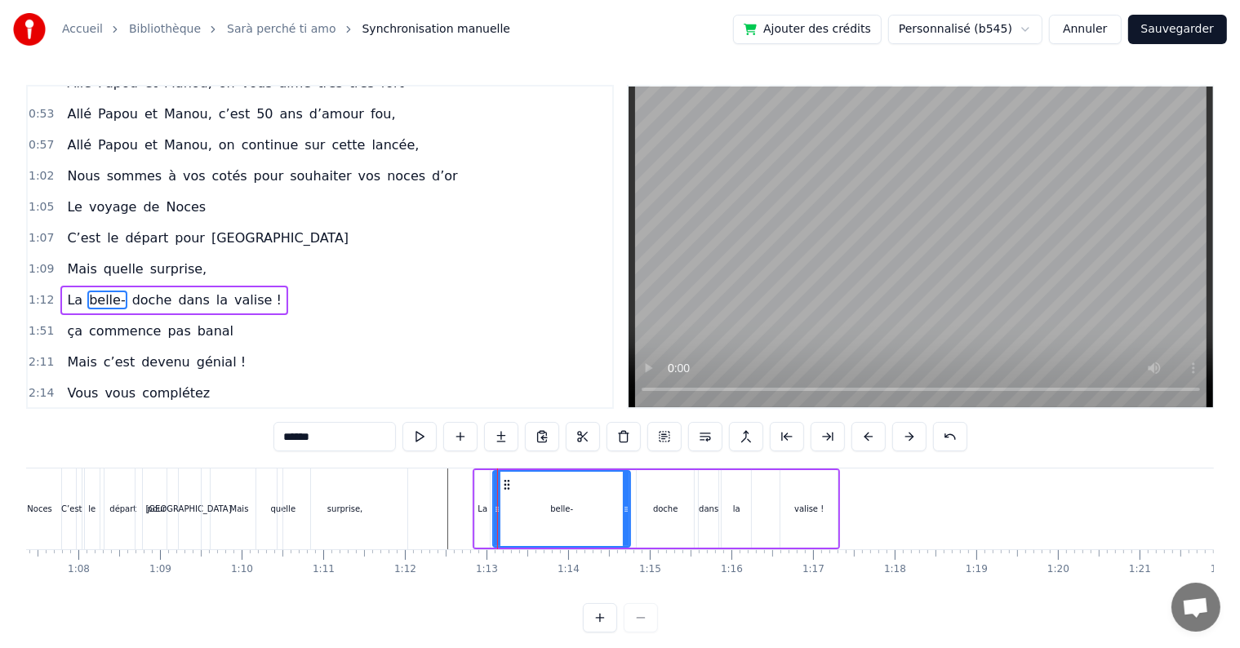
scroll to position [545, 0]
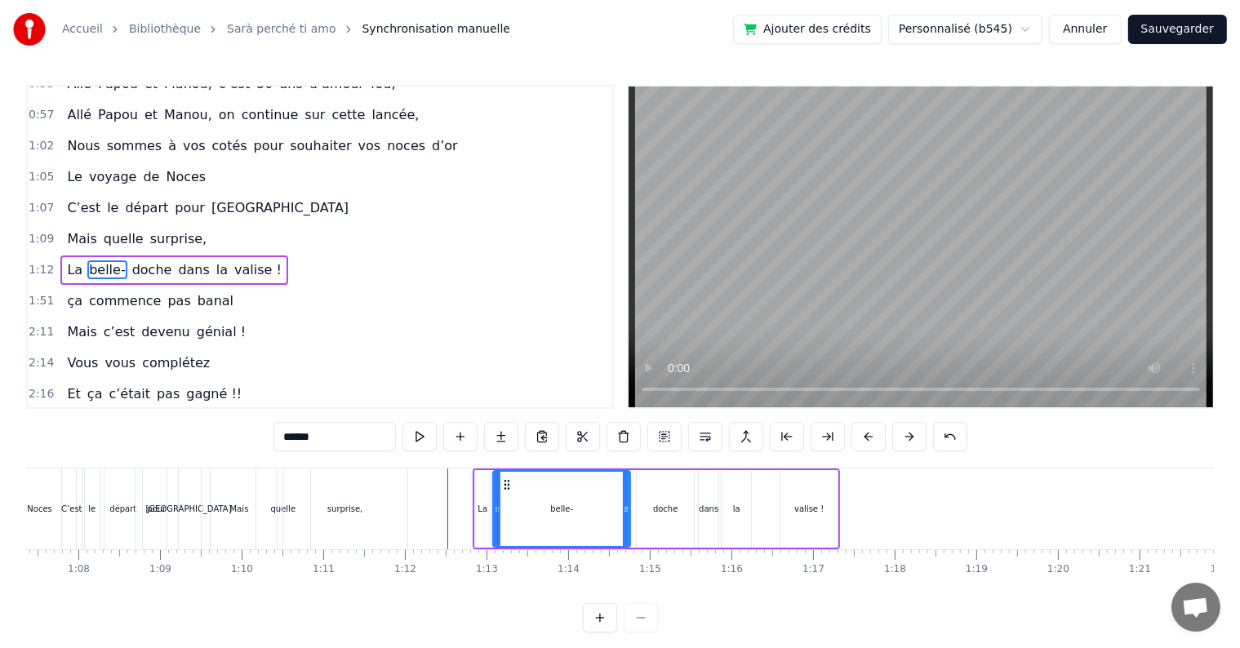
click at [490, 470] on div "La belle- doche dans la valise !" at bounding box center [656, 509] width 367 height 81
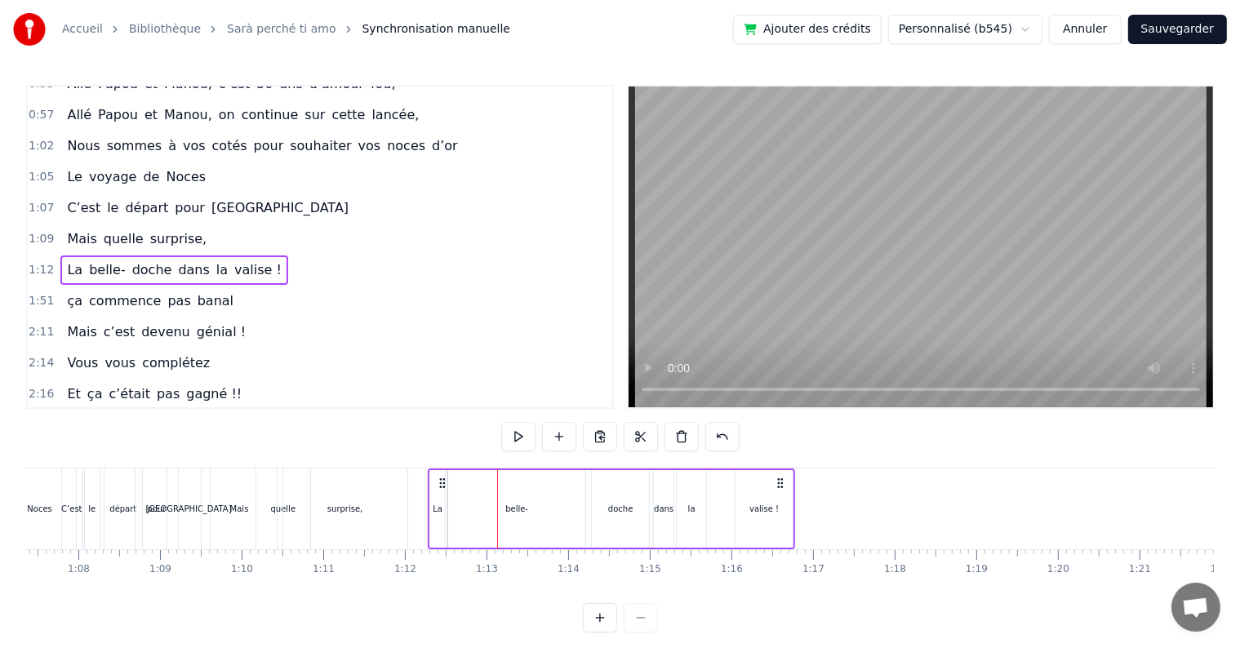
drag, startPoint x: 487, startPoint y: 482, endPoint x: 446, endPoint y: 489, distance: 41.5
click at [441, 485] on icon at bounding box center [442, 483] width 13 height 13
click at [487, 503] on div "belle-" at bounding box center [516, 509] width 137 height 78
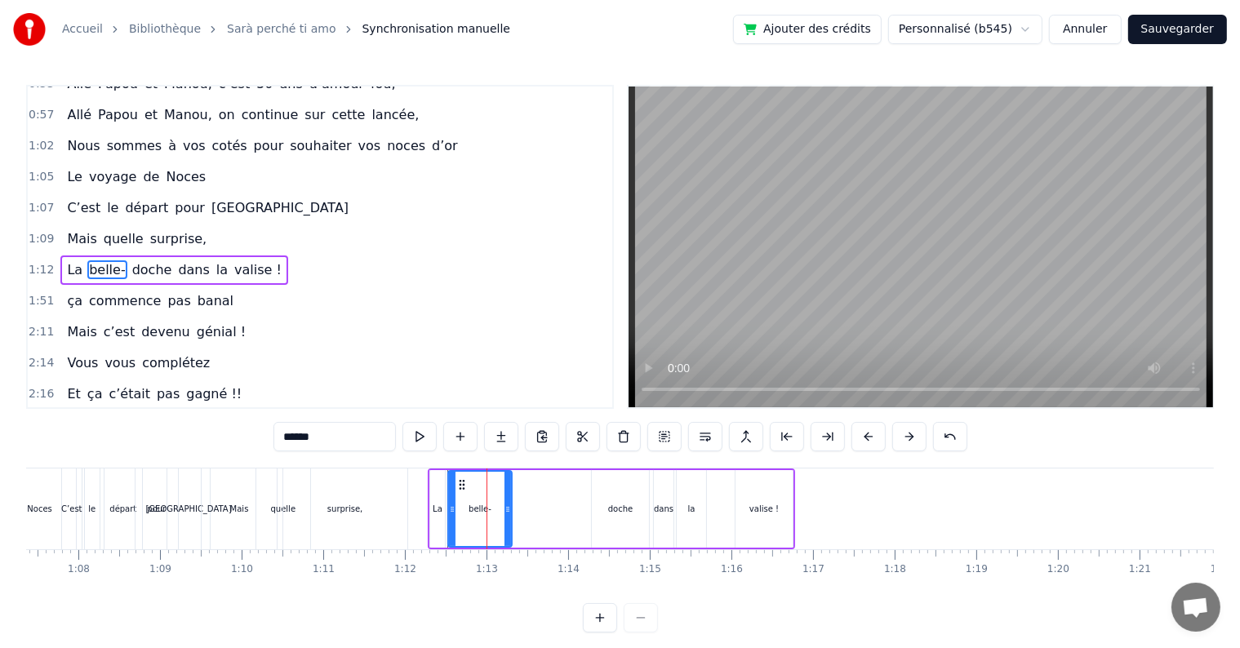
drag, startPoint x: 581, startPoint y: 510, endPoint x: 507, endPoint y: 521, distance: 74.2
click at [507, 521] on div at bounding box center [508, 509] width 7 height 74
click at [607, 509] on div "doche" at bounding box center [620, 509] width 57 height 78
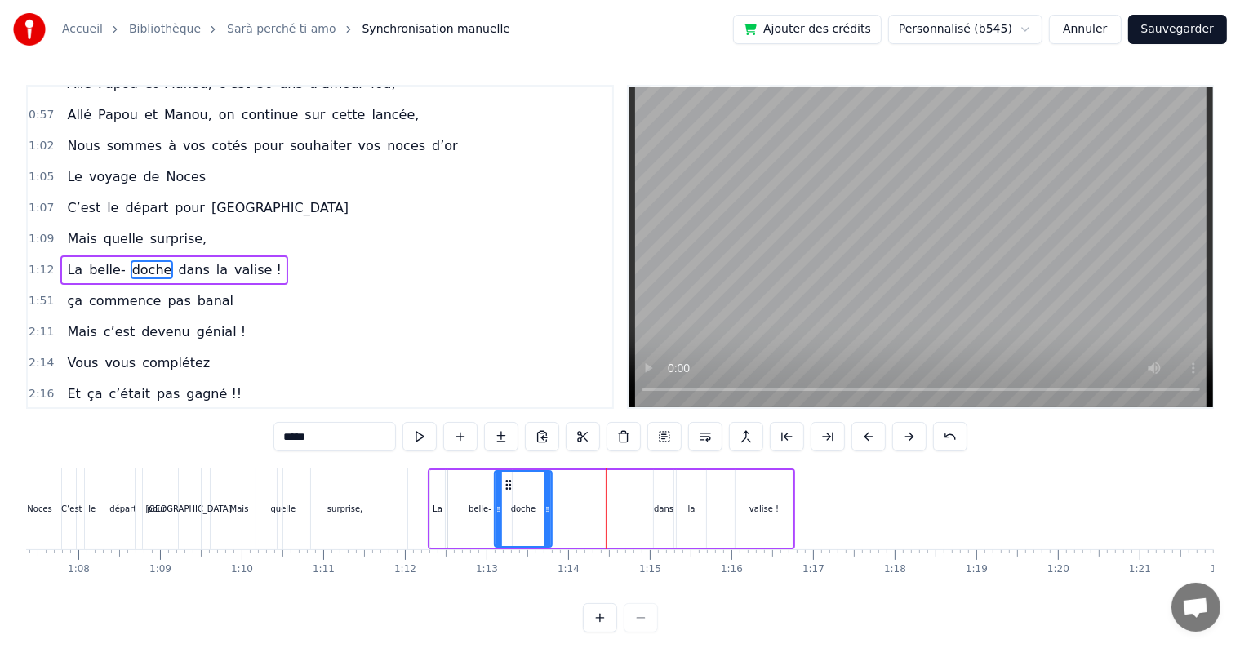
drag, startPoint x: 601, startPoint y: 485, endPoint x: 506, endPoint y: 492, distance: 95.0
click at [506, 492] on div "doche" at bounding box center [524, 509] width 56 height 74
click at [662, 499] on div "dans" at bounding box center [664, 509] width 20 height 78
drag, startPoint x: 663, startPoint y: 486, endPoint x: 554, endPoint y: 506, distance: 110.5
click at [554, 506] on div "dans" at bounding box center [555, 509] width 18 height 74
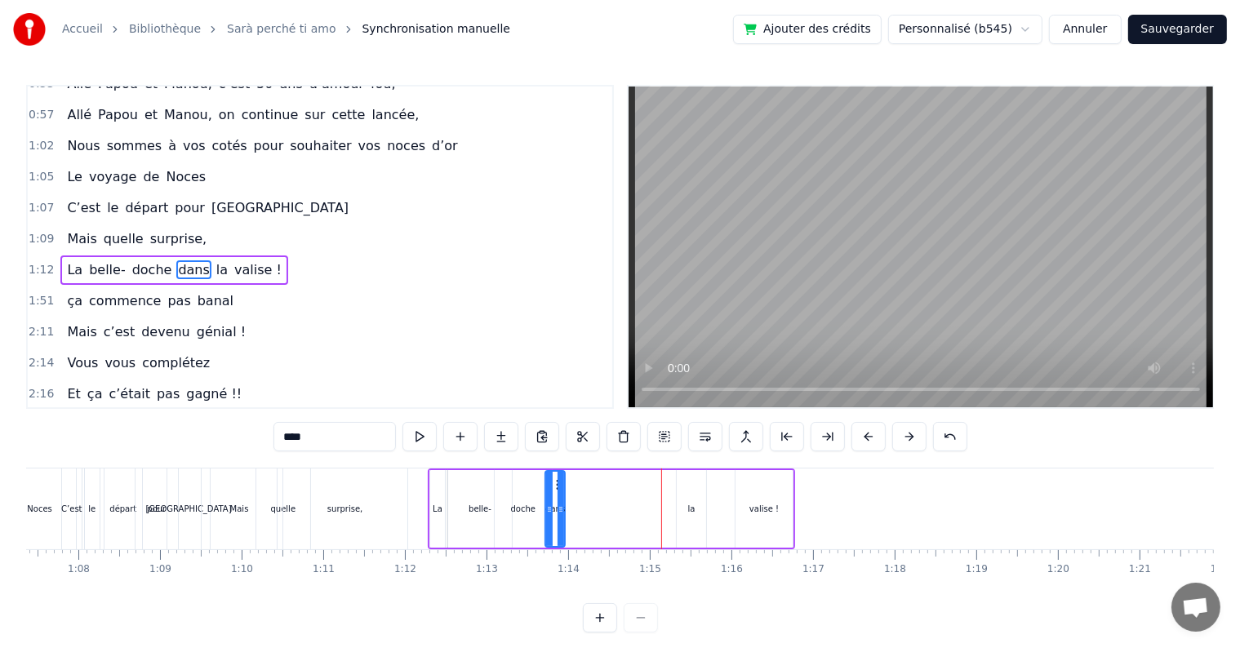
click at [699, 503] on div "la" at bounding box center [691, 509] width 29 height 78
drag, startPoint x: 689, startPoint y: 480, endPoint x: 626, endPoint y: 501, distance: 66.1
click at [582, 498] on div "la" at bounding box center [582, 509] width 28 height 74
click at [742, 512] on div "valise !" at bounding box center [764, 509] width 57 height 78
type input "********"
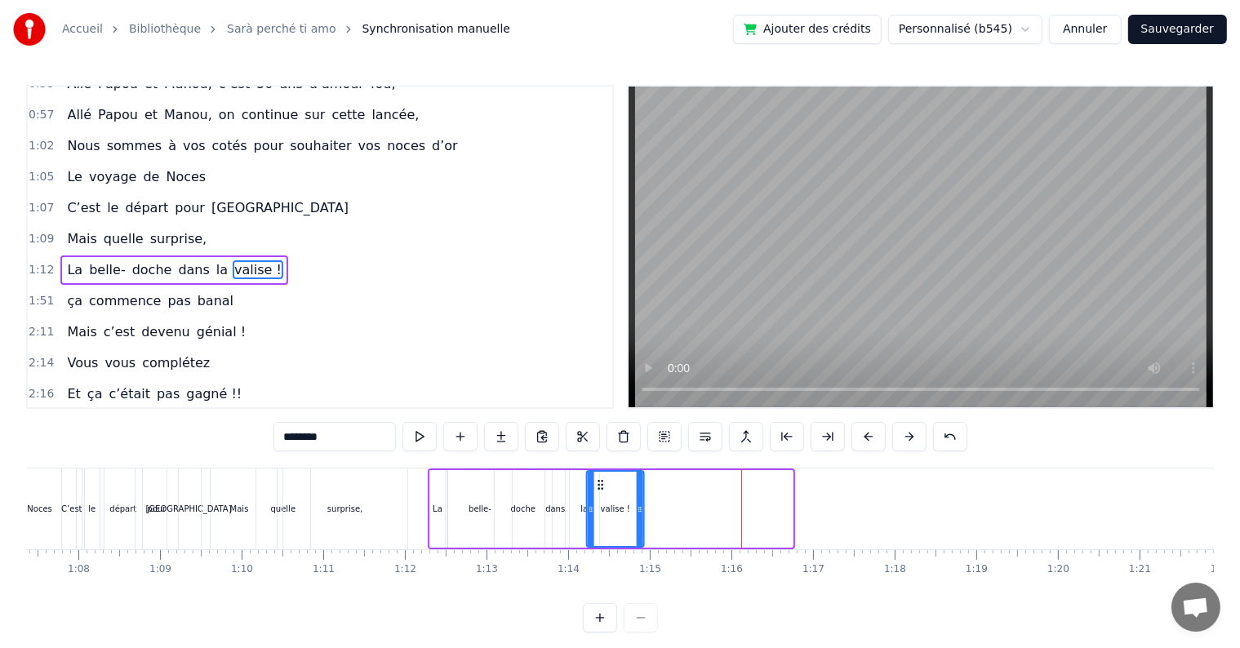
drag, startPoint x: 750, startPoint y: 484, endPoint x: 590, endPoint y: 497, distance: 160.6
click at [598, 495] on div "valise !" at bounding box center [616, 509] width 56 height 74
click at [206, 467] on div "0:17 Cinquante ans déjà 0:20 Et toujours main dans la main 0:22 Vous vous êtes …" at bounding box center [620, 359] width 1188 height 548
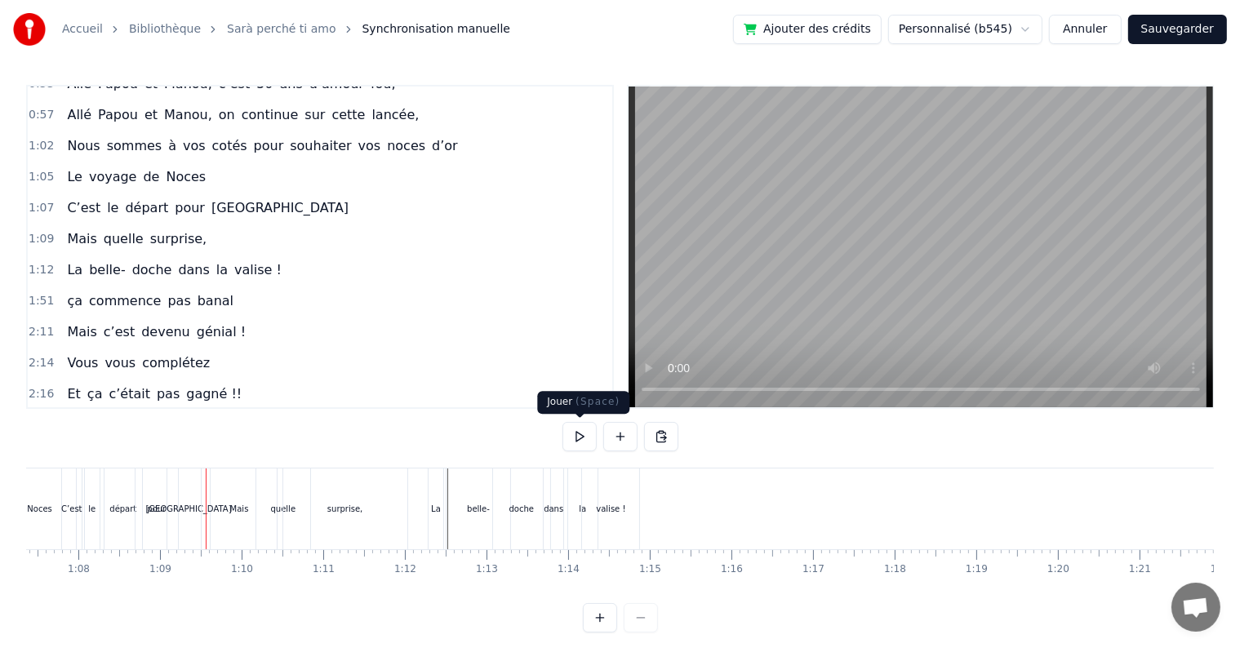
click at [572, 434] on button at bounding box center [580, 436] width 34 height 29
click at [573, 434] on button at bounding box center [580, 436] width 34 height 29
click at [244, 520] on div "Mais" at bounding box center [239, 509] width 75 height 81
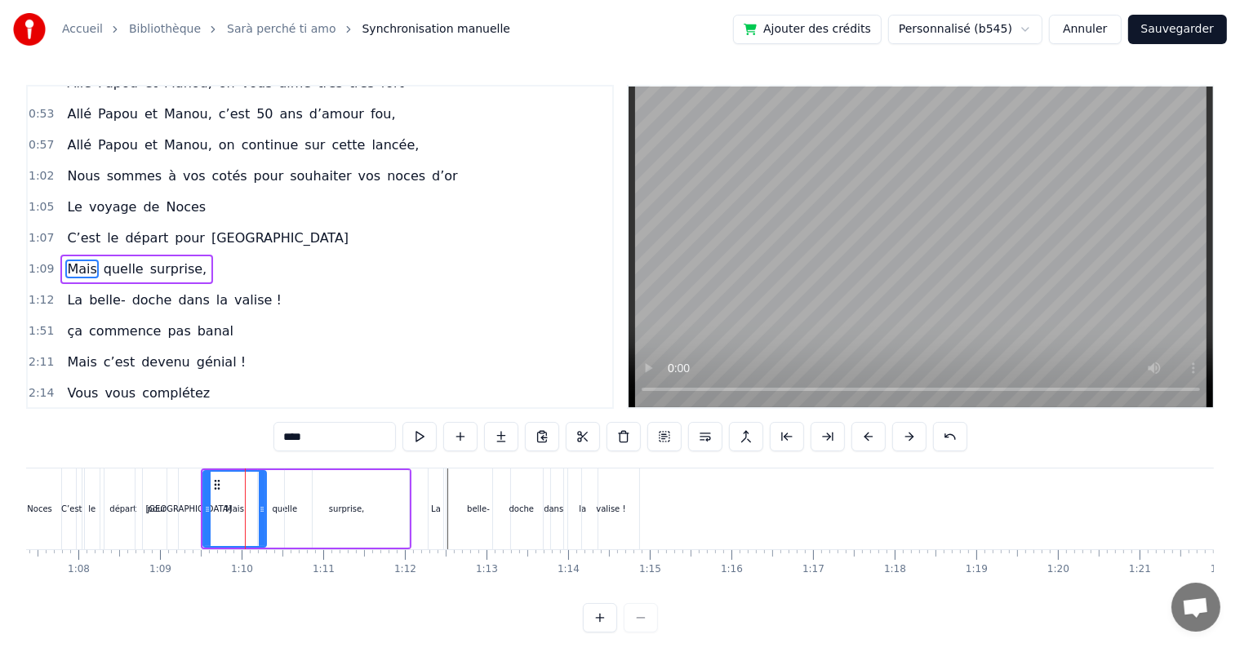
drag, startPoint x: 273, startPoint y: 508, endPoint x: 259, endPoint y: 509, distance: 13.9
click at [259, 509] on icon at bounding box center [262, 509] width 7 height 13
click at [277, 511] on div "quelle" at bounding box center [285, 509] width 25 height 12
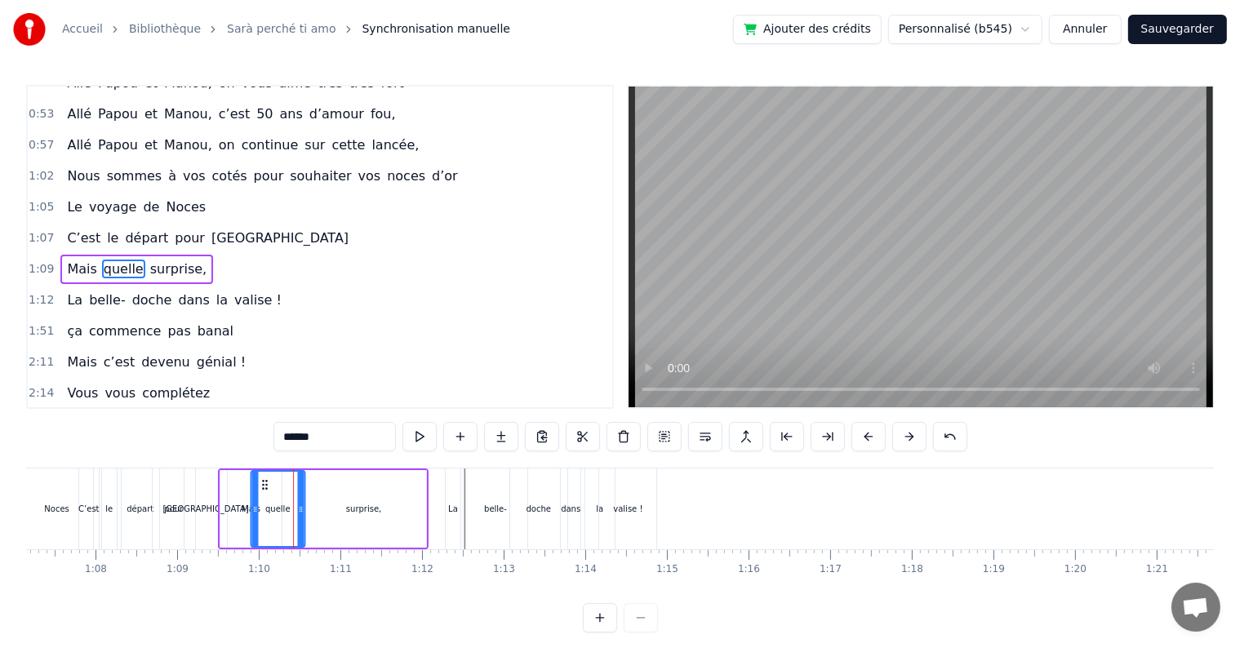
scroll to position [0, 5480]
click at [273, 490] on icon at bounding box center [275, 484] width 13 height 13
click at [307, 510] on icon at bounding box center [305, 509] width 7 height 13
click at [345, 509] on div "surprise," at bounding box center [367, 509] width 124 height 78
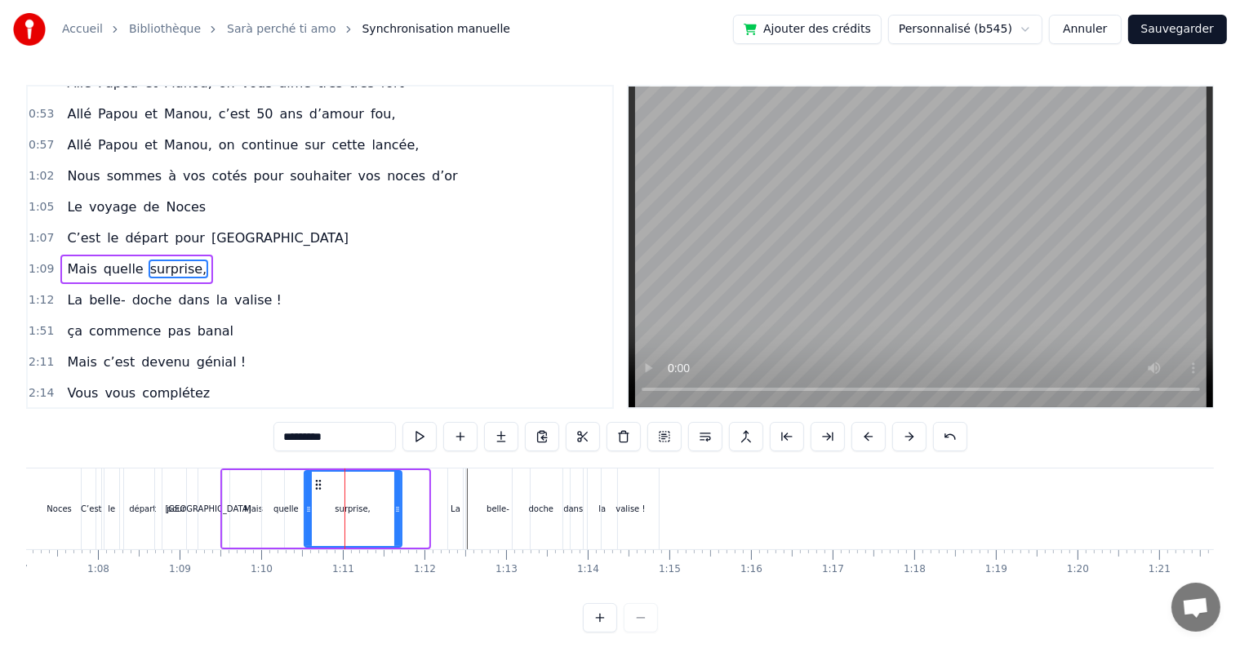
drag, startPoint x: 425, startPoint y: 506, endPoint x: 398, endPoint y: 509, distance: 27.1
click at [398, 509] on icon at bounding box center [397, 509] width 7 height 13
click at [310, 482] on icon at bounding box center [315, 484] width 13 height 13
click at [180, 469] on div "pour" at bounding box center [176, 509] width 44 height 81
type input "****"
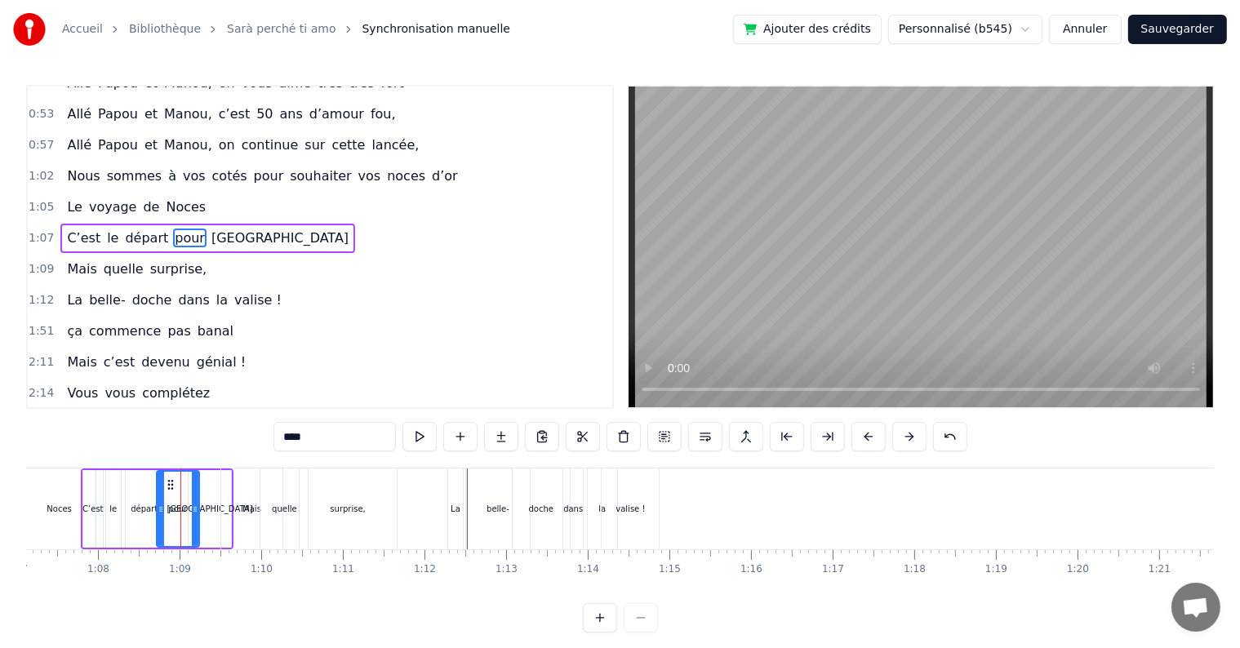
scroll to position [485, 0]
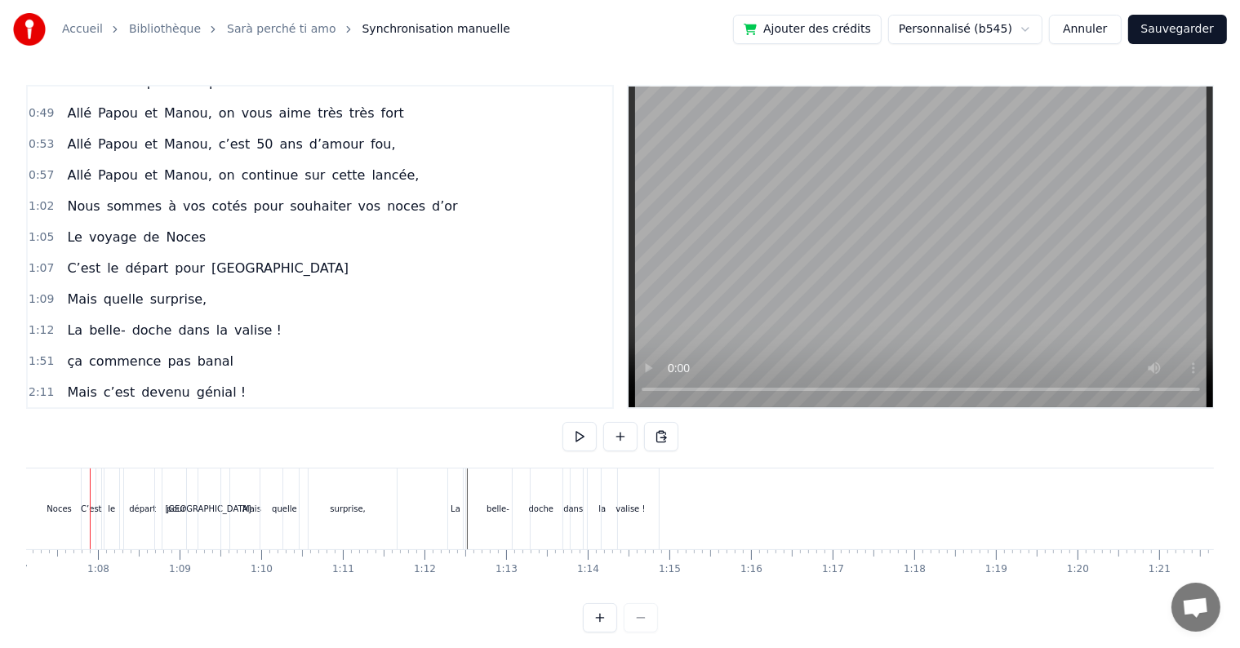
scroll to position [0, 5462]
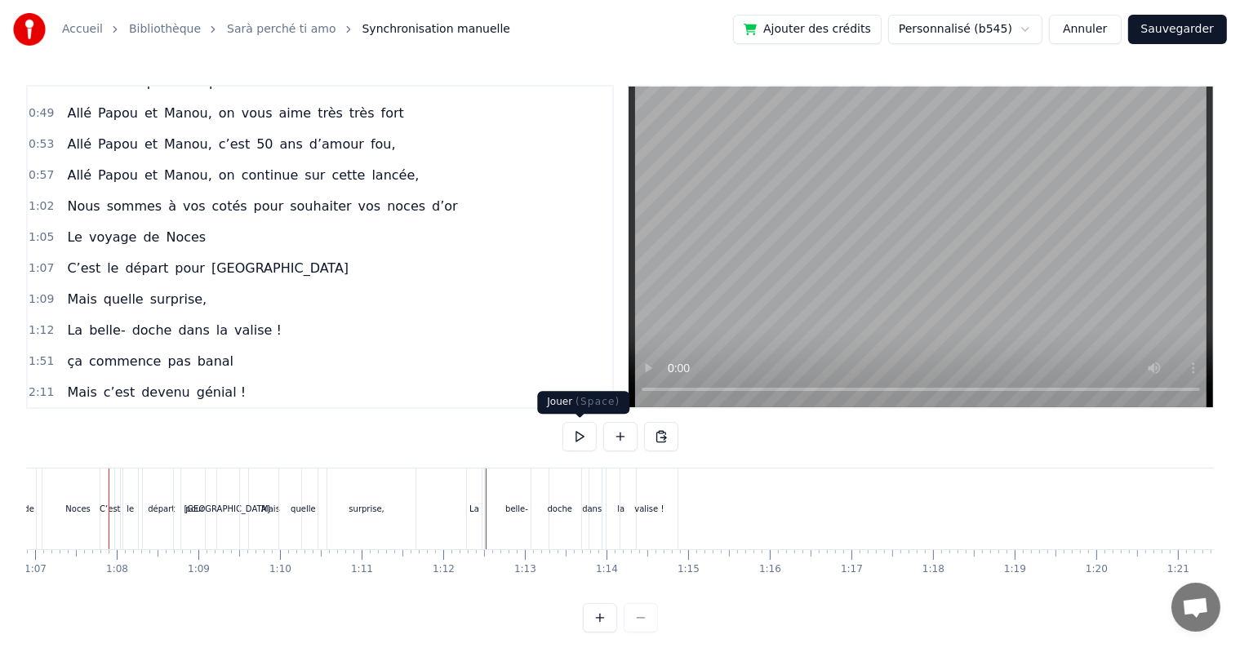
click at [581, 435] on button at bounding box center [580, 436] width 34 height 29
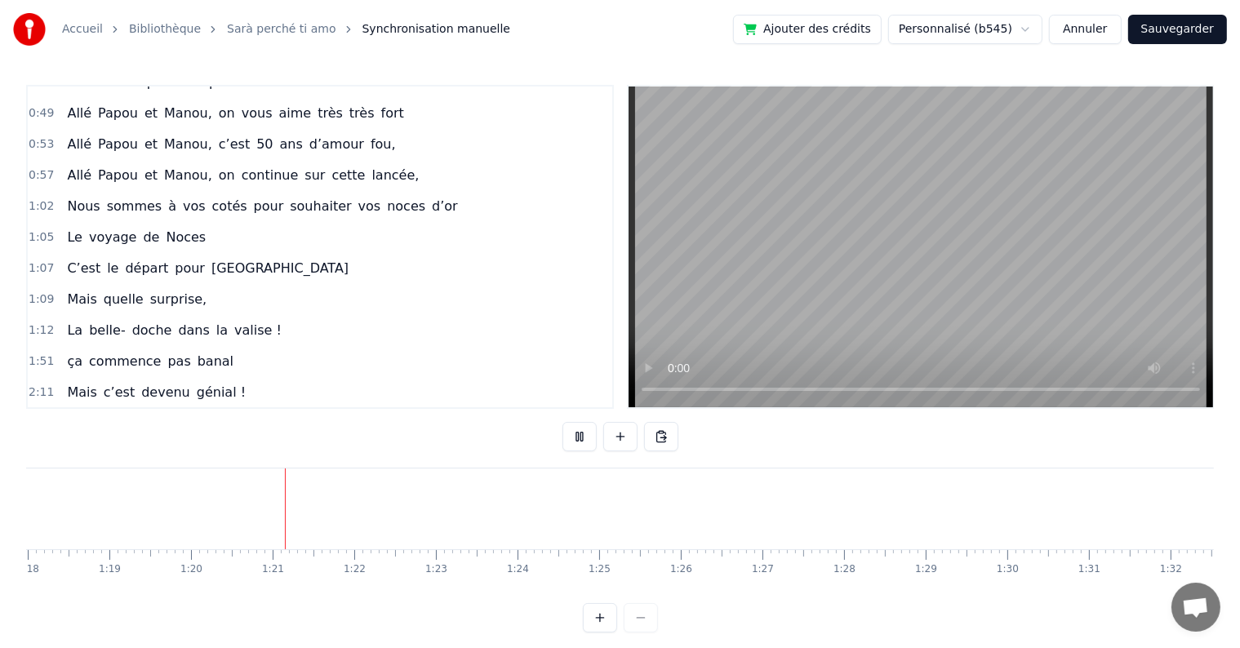
scroll to position [0, 6498]
click at [585, 436] on button at bounding box center [580, 436] width 34 height 29
click at [88, 465] on div "0:17 Cinquante ans déjà 0:20 Et toujours main dans la main 0:22 Vous vous êtes …" at bounding box center [620, 359] width 1188 height 548
click at [91, 468] on div "0:17 Cinquante ans déjà 0:20 Et toujours main dans la main 0:22 Vous vous êtes …" at bounding box center [620, 359] width 1188 height 548
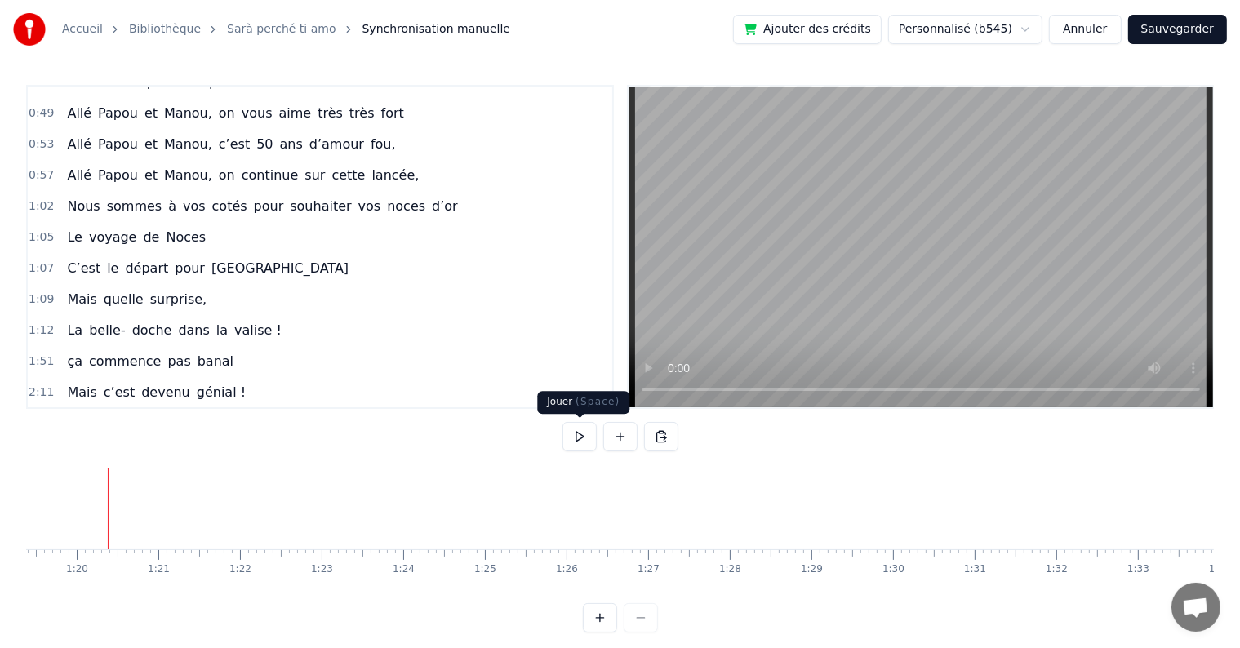
click at [581, 437] on button at bounding box center [580, 436] width 34 height 29
click at [579, 437] on button at bounding box center [580, 436] width 34 height 29
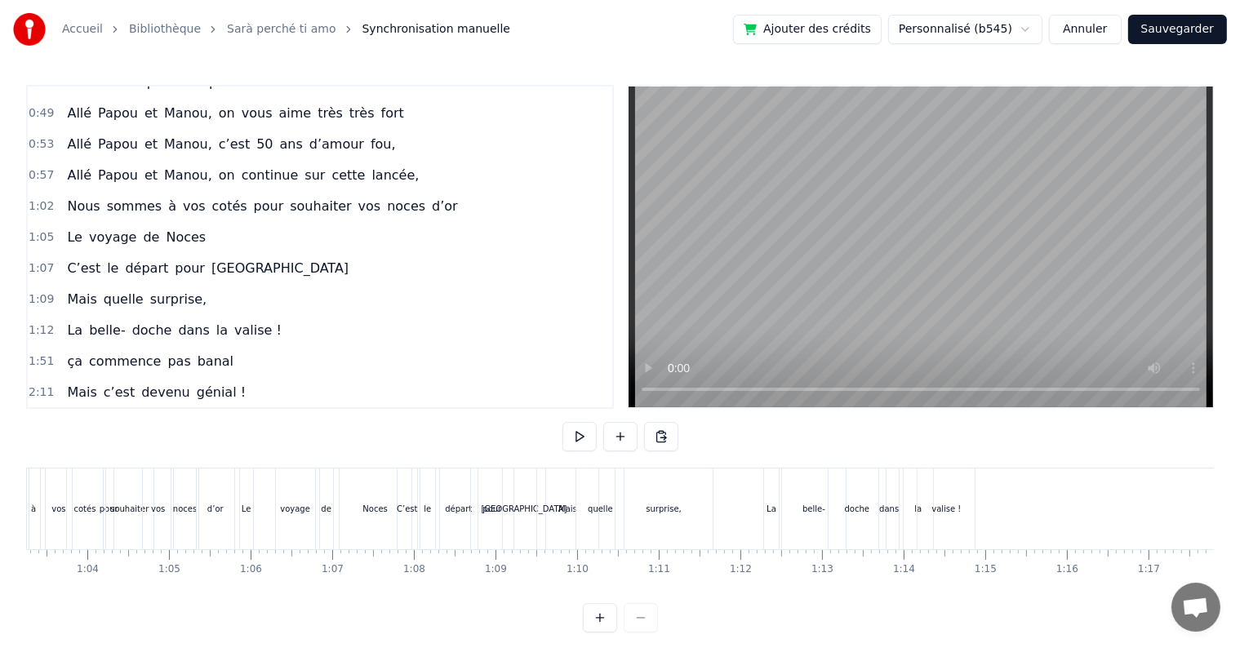
scroll to position [0, 5129]
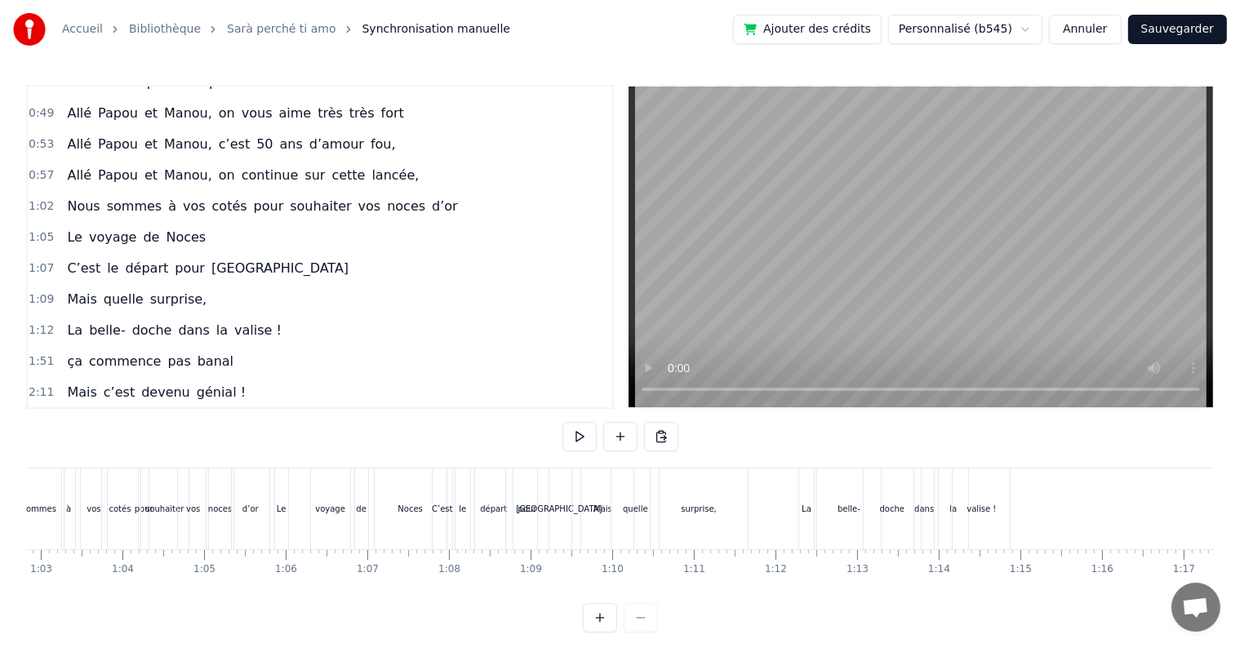
click at [278, 511] on div "Le" at bounding box center [282, 509] width 10 height 12
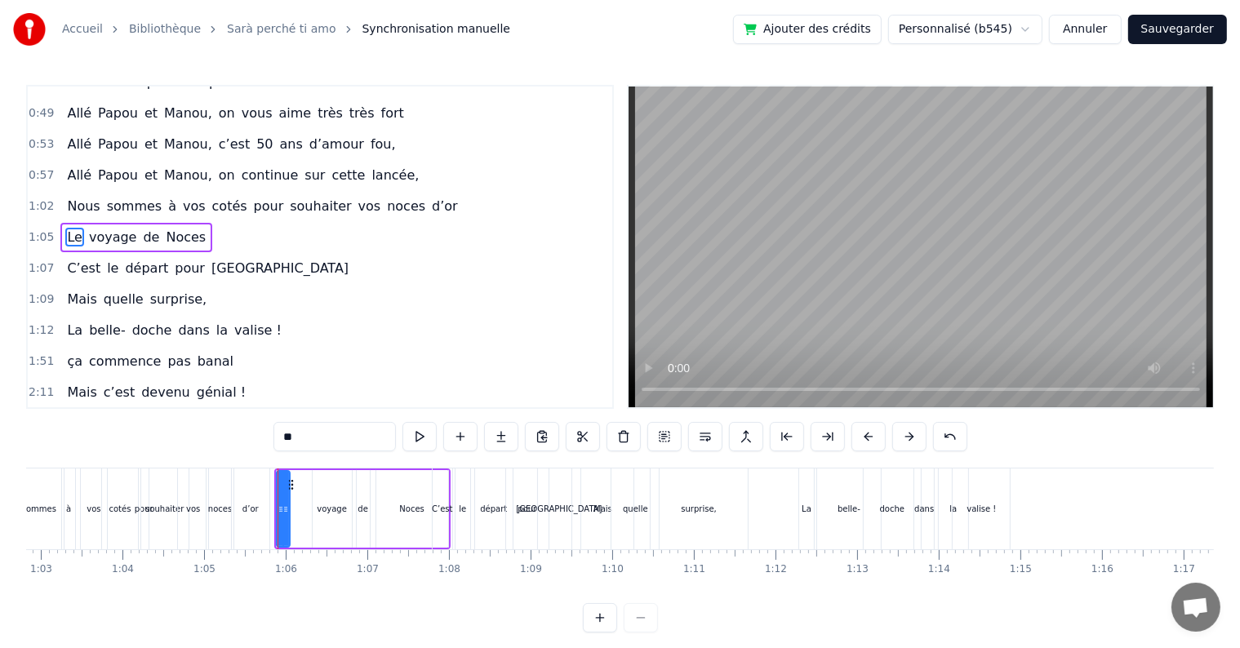
scroll to position [455, 0]
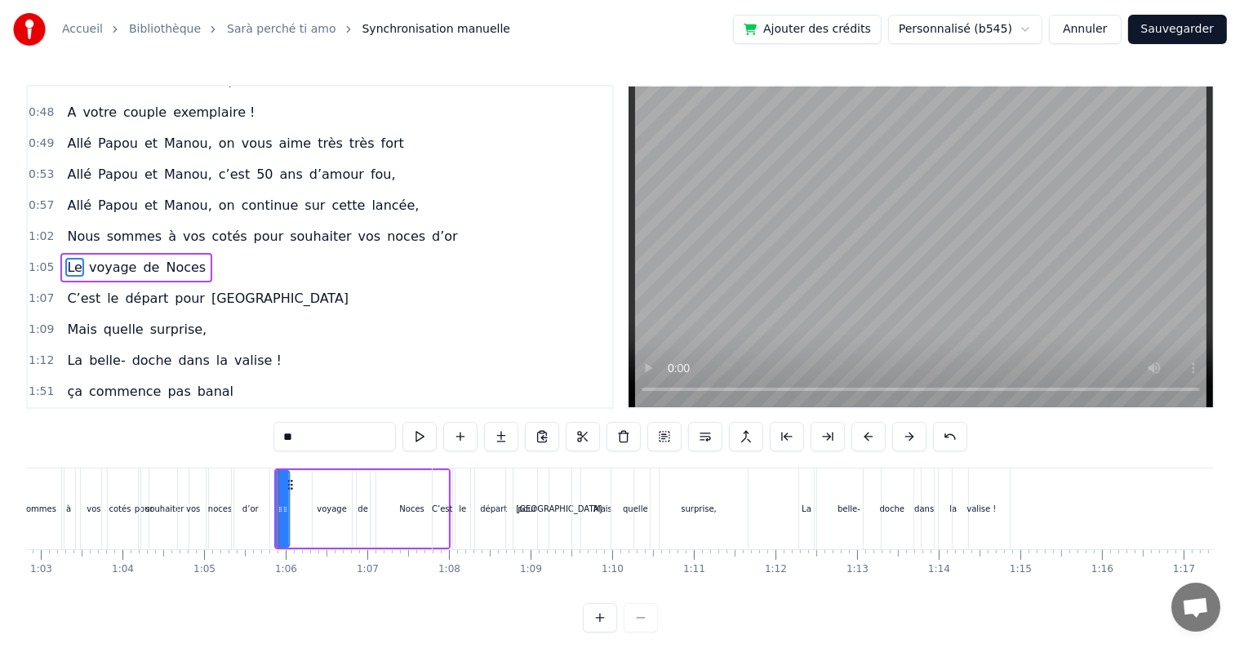
click at [290, 483] on icon at bounding box center [289, 484] width 13 height 13
click at [365, 489] on div "de" at bounding box center [363, 509] width 13 height 78
type input "**"
click at [354, 469] on div "Le voyage de Noces" at bounding box center [362, 509] width 177 height 81
drag, startPoint x: 434, startPoint y: 483, endPoint x: 470, endPoint y: 483, distance: 35.9
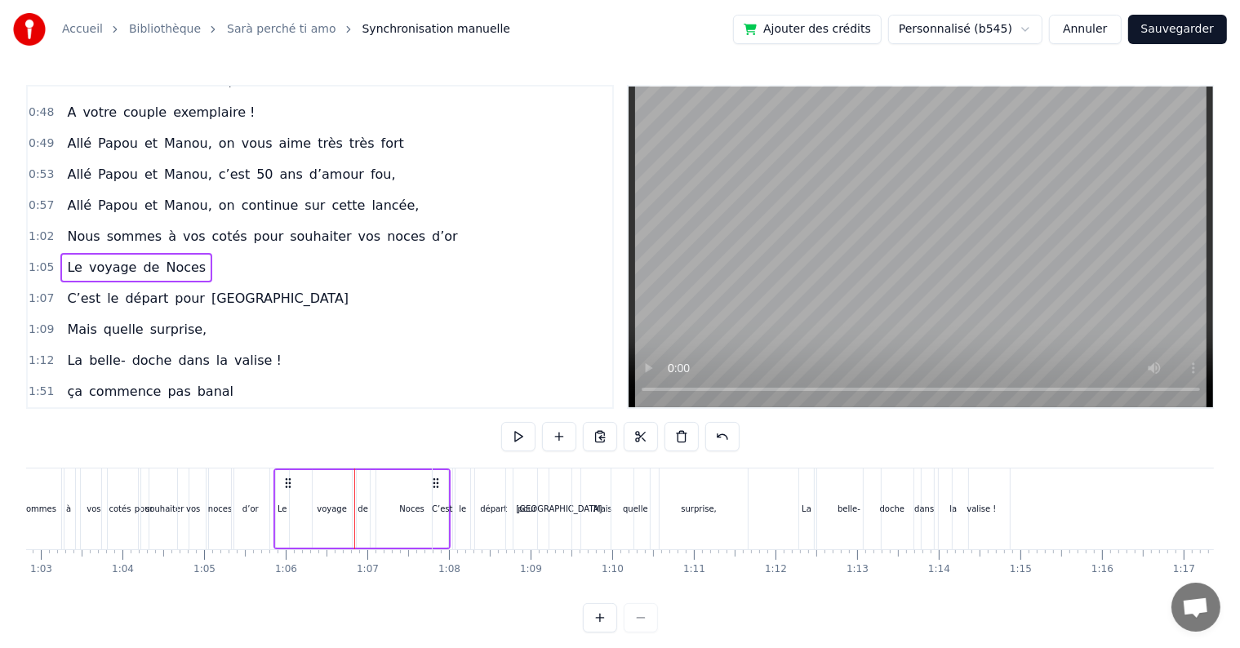
click at [470, 483] on div "C’est le départ pour [GEOGRAPHIC_DATA]" at bounding box center [508, 509] width 153 height 81
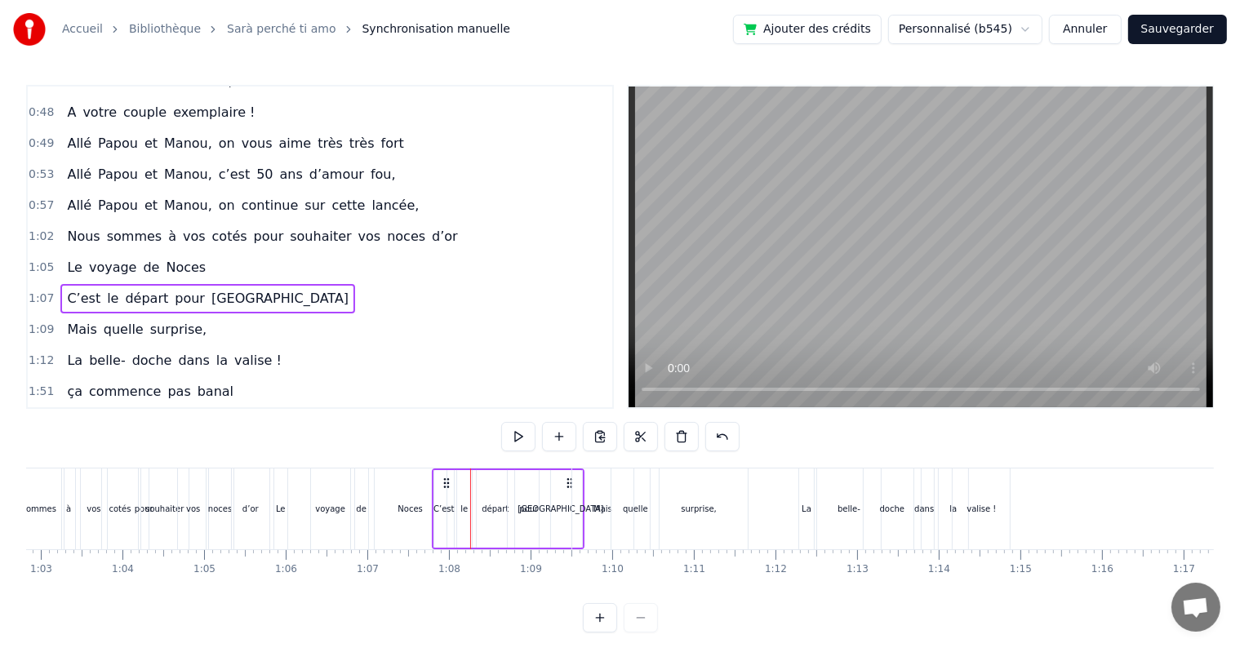
click at [346, 480] on div "voyage" at bounding box center [330, 509] width 39 height 81
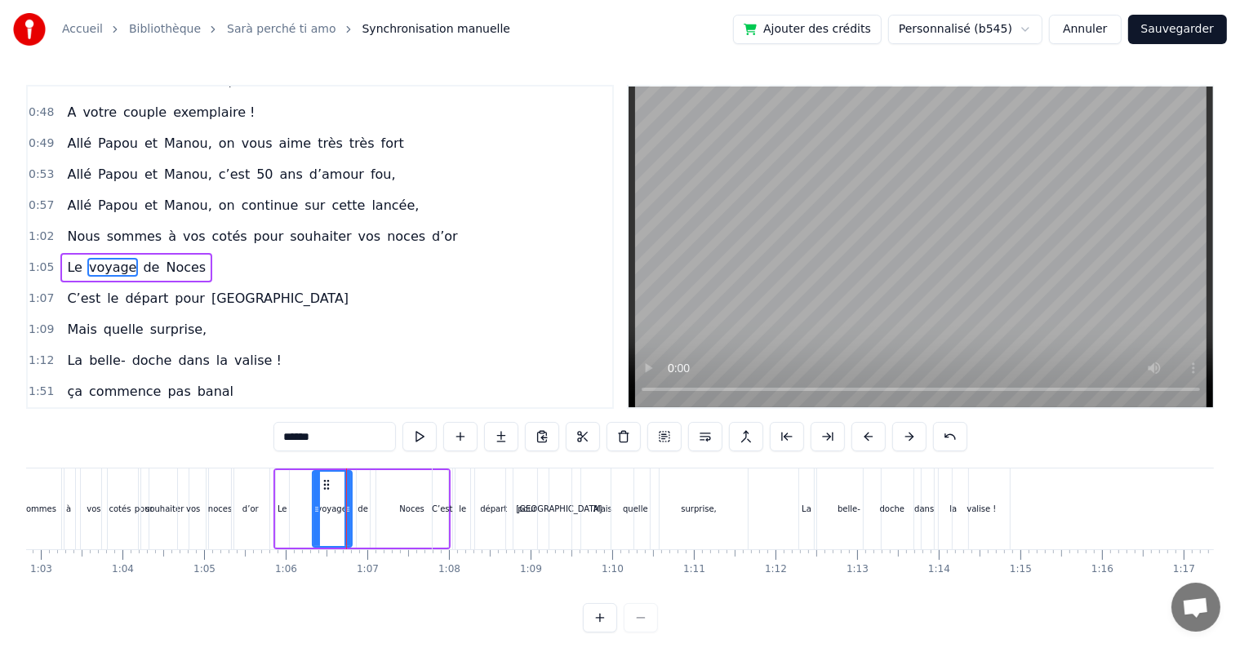
click at [372, 471] on div "Le voyage de Noces" at bounding box center [362, 509] width 177 height 81
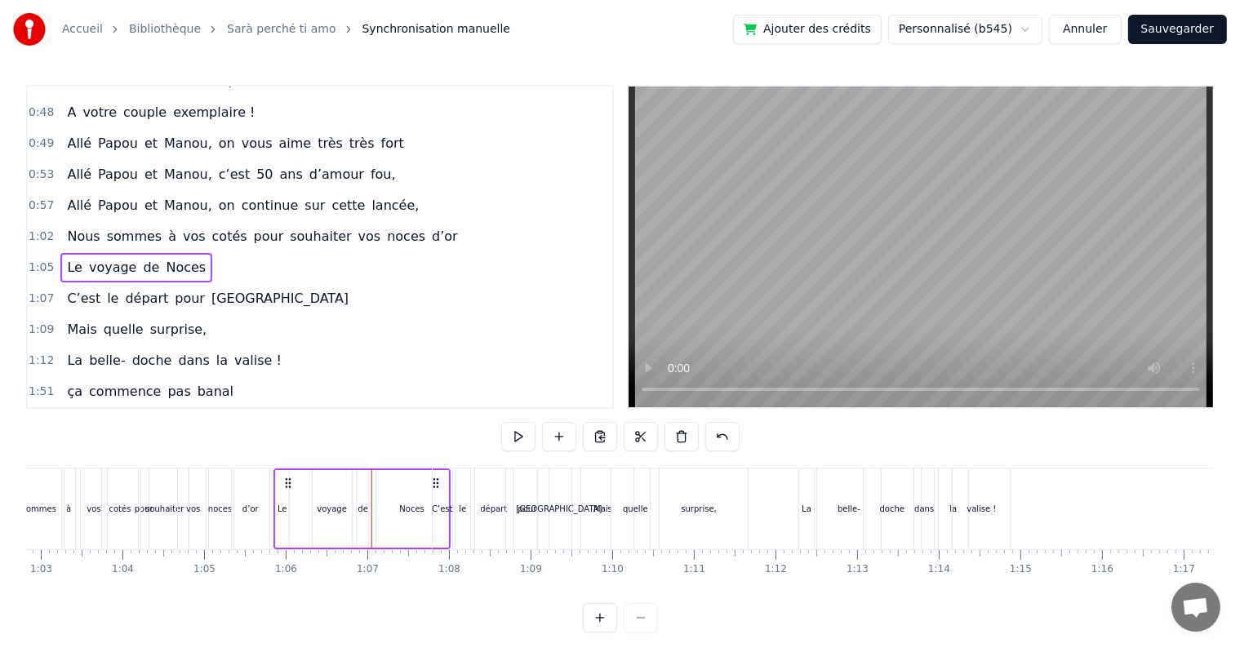
drag, startPoint x: 434, startPoint y: 483, endPoint x: 445, endPoint y: 483, distance: 11.4
click at [445, 483] on div "C’est" at bounding box center [443, 509] width 20 height 81
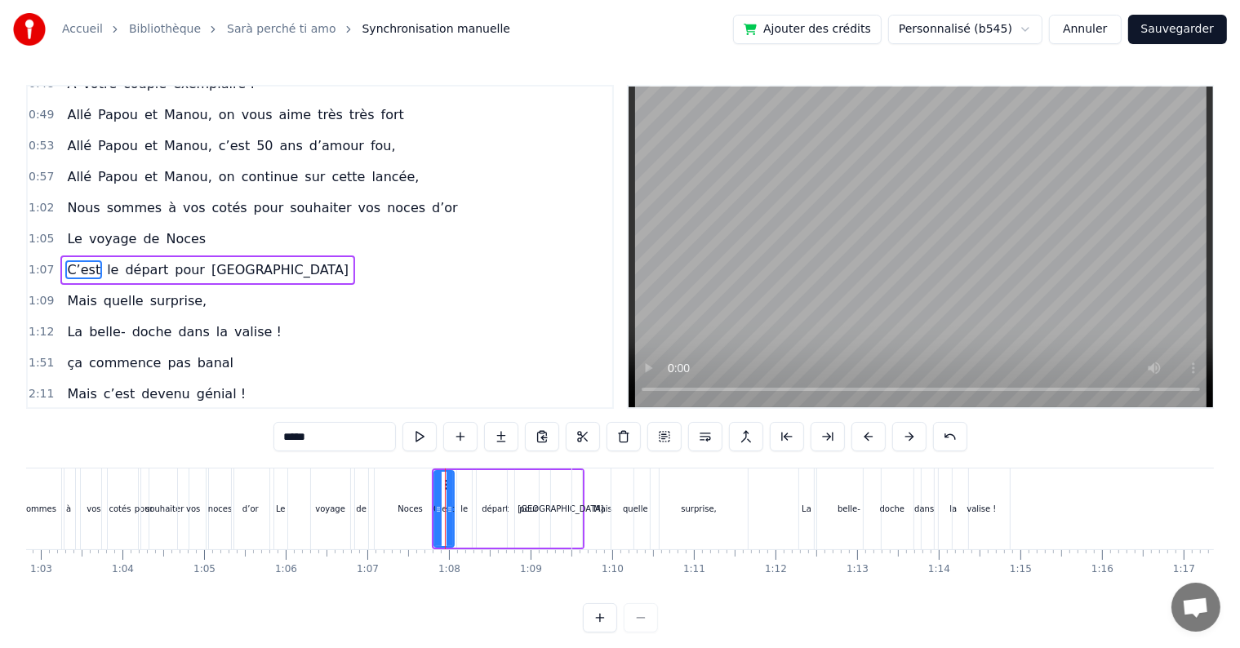
scroll to position [485, 0]
click at [372, 487] on div "Le voyage de Noces" at bounding box center [362, 509] width 177 height 81
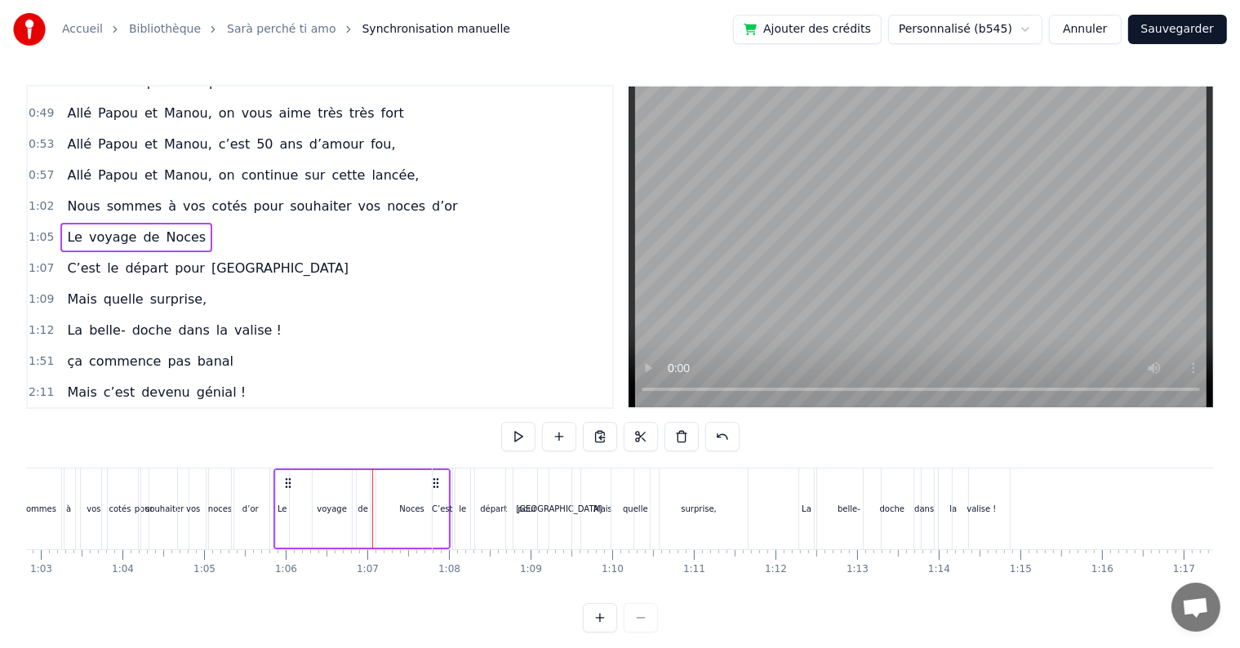
click at [328, 490] on div "voyage" at bounding box center [332, 509] width 39 height 78
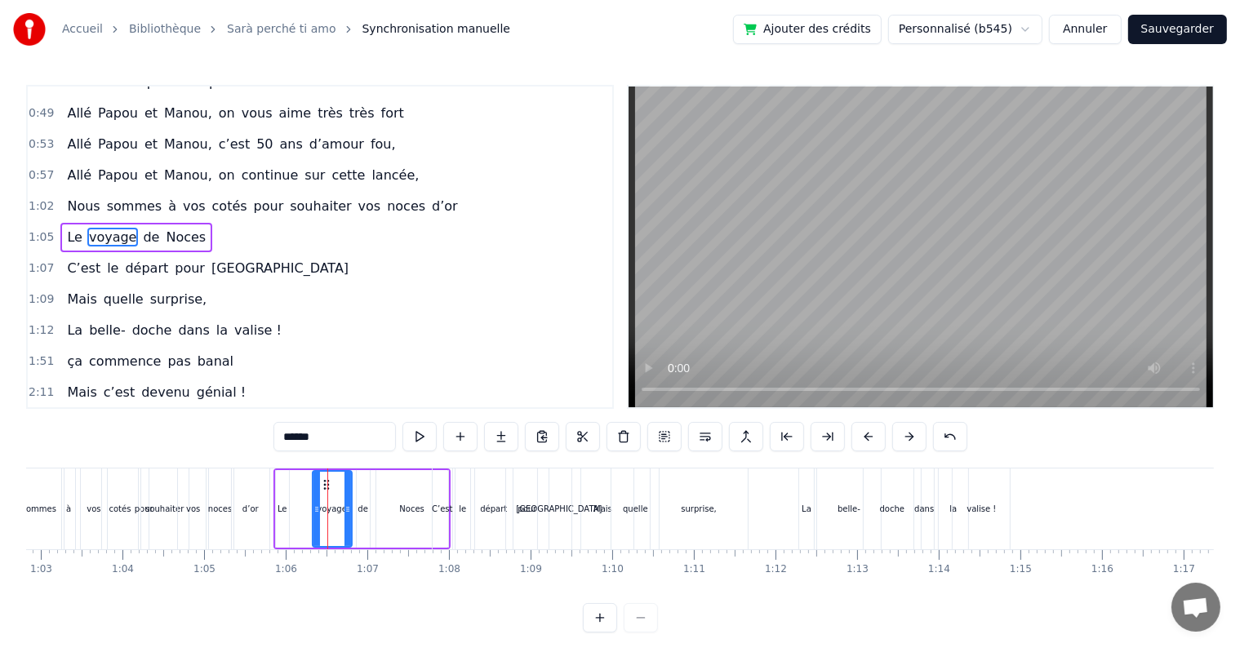
scroll to position [455, 0]
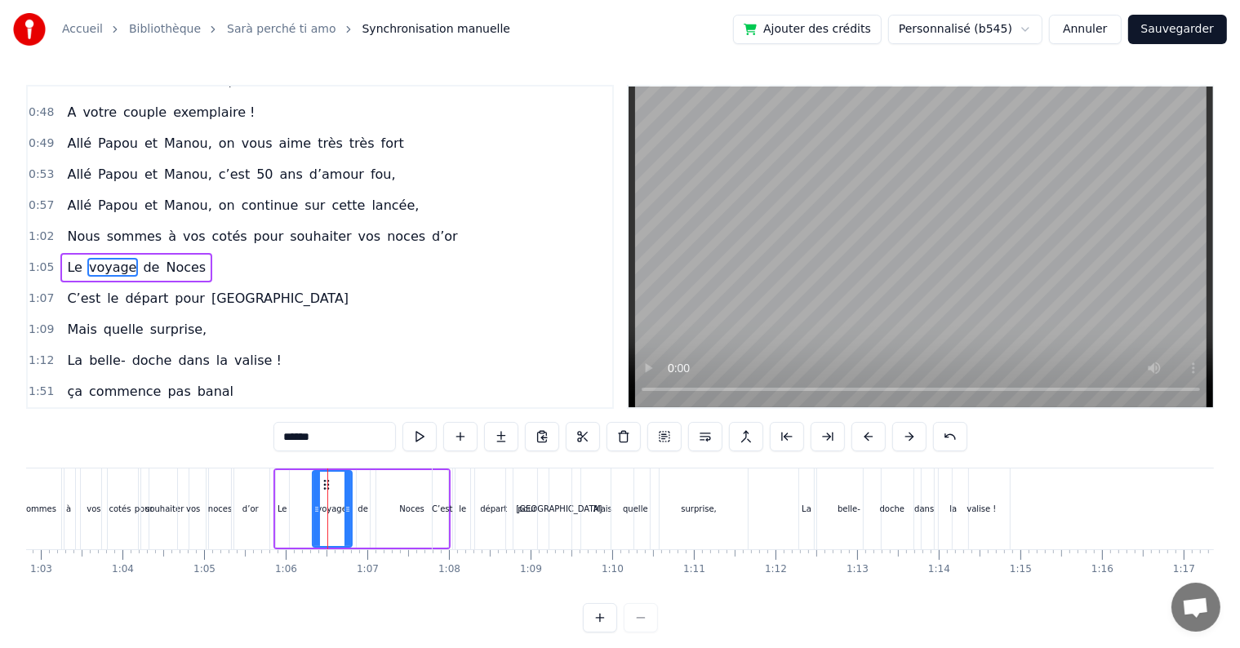
click at [283, 483] on div "Le" at bounding box center [282, 509] width 13 height 78
type input "**"
click at [297, 479] on div "Le voyage de Noces" at bounding box center [362, 509] width 177 height 81
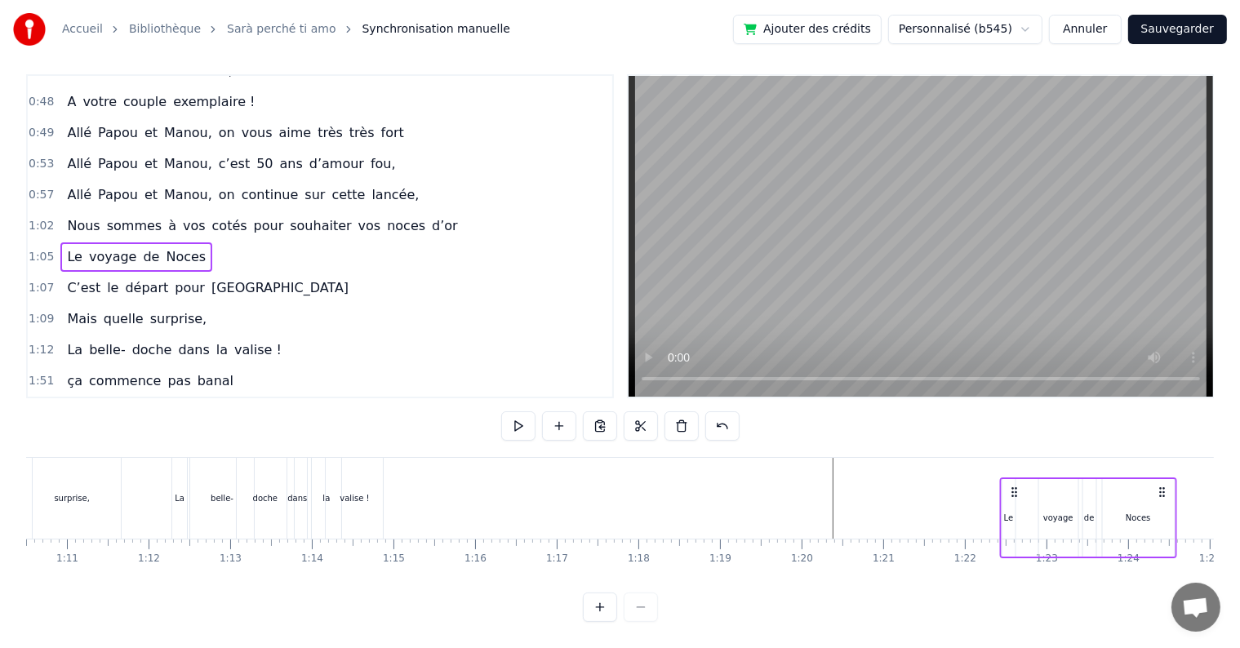
scroll to position [0, 5760]
drag, startPoint x: 287, startPoint y: 484, endPoint x: 972, endPoint y: 475, distance: 684.3
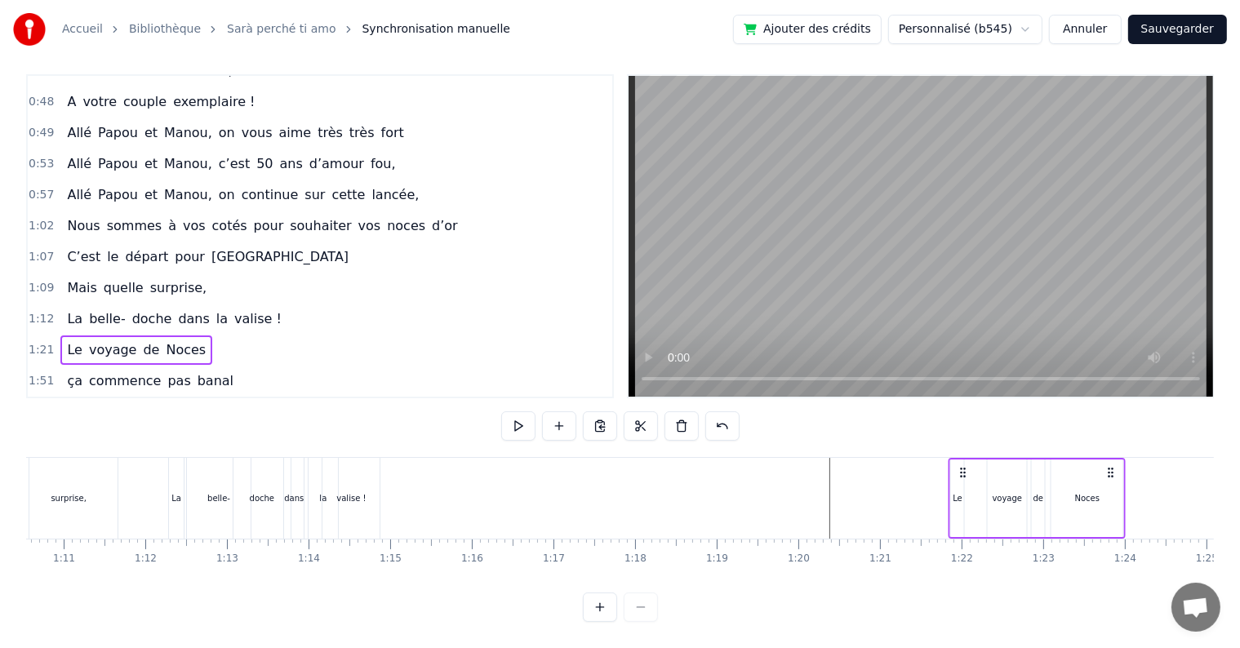
drag, startPoint x: 970, startPoint y: 464, endPoint x: 957, endPoint y: 469, distance: 14.3
click at [963, 466] on icon at bounding box center [963, 472] width 13 height 13
click at [69, 492] on div "surprise," at bounding box center [68, 498] width 35 height 12
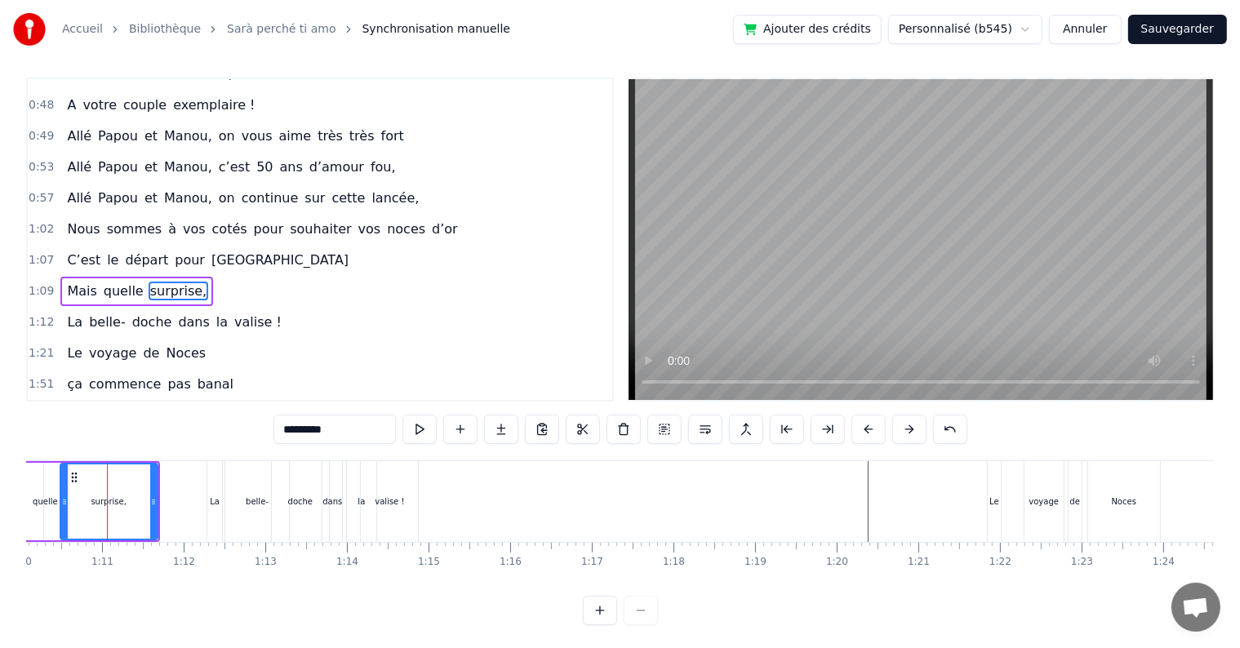
scroll to position [0, 5720]
click at [55, 461] on div "Mais quelle surprise," at bounding box center [70, 501] width 180 height 81
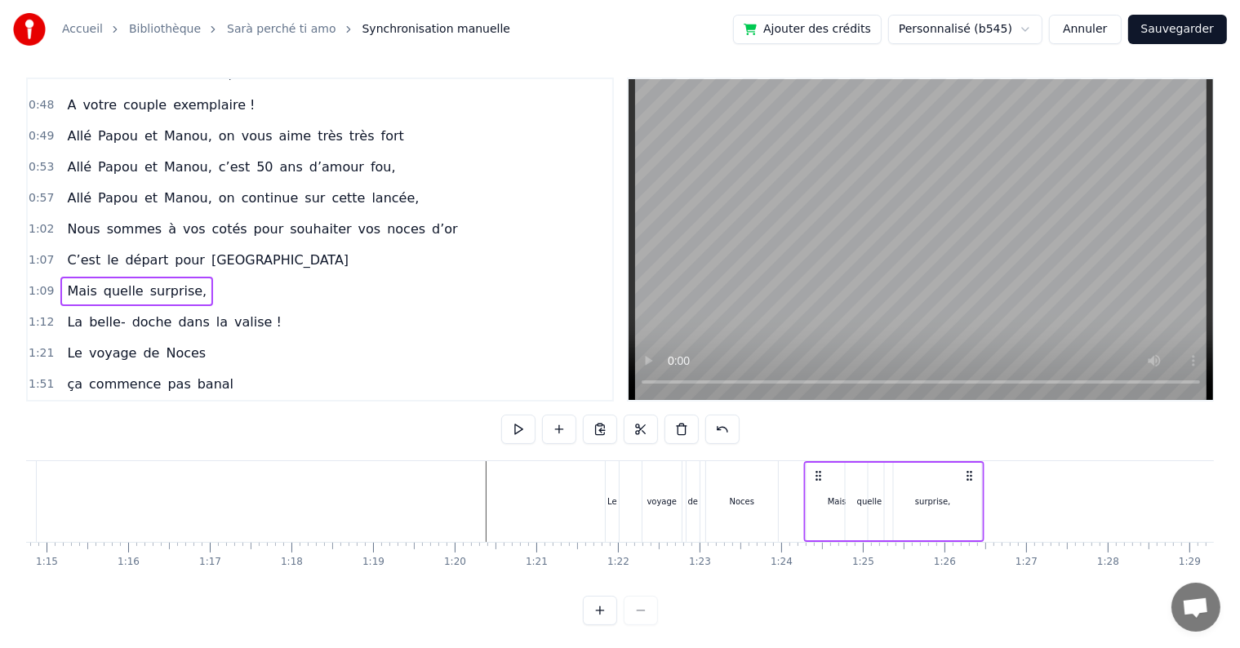
scroll to position [0, 6103]
drag, startPoint x: 199, startPoint y: 475, endPoint x: 928, endPoint y: 508, distance: 729.9
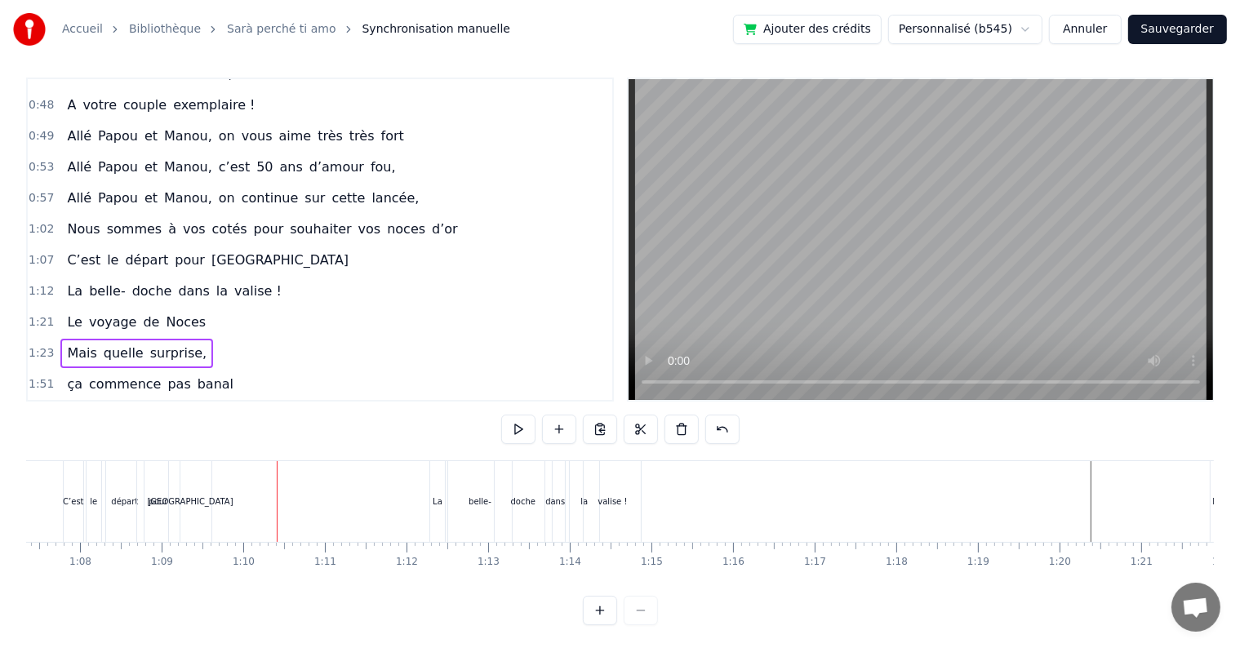
scroll to position [0, 5480]
click at [125, 518] on div "départ" at bounding box center [143, 501] width 38 height 81
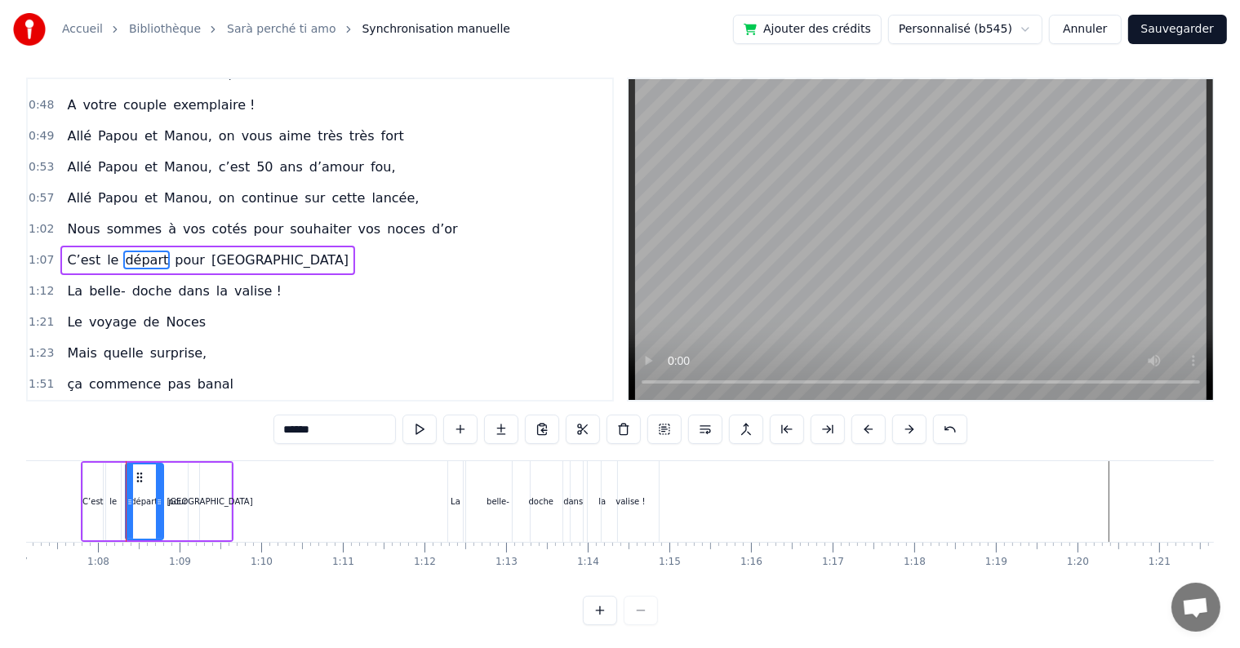
scroll to position [0, 0]
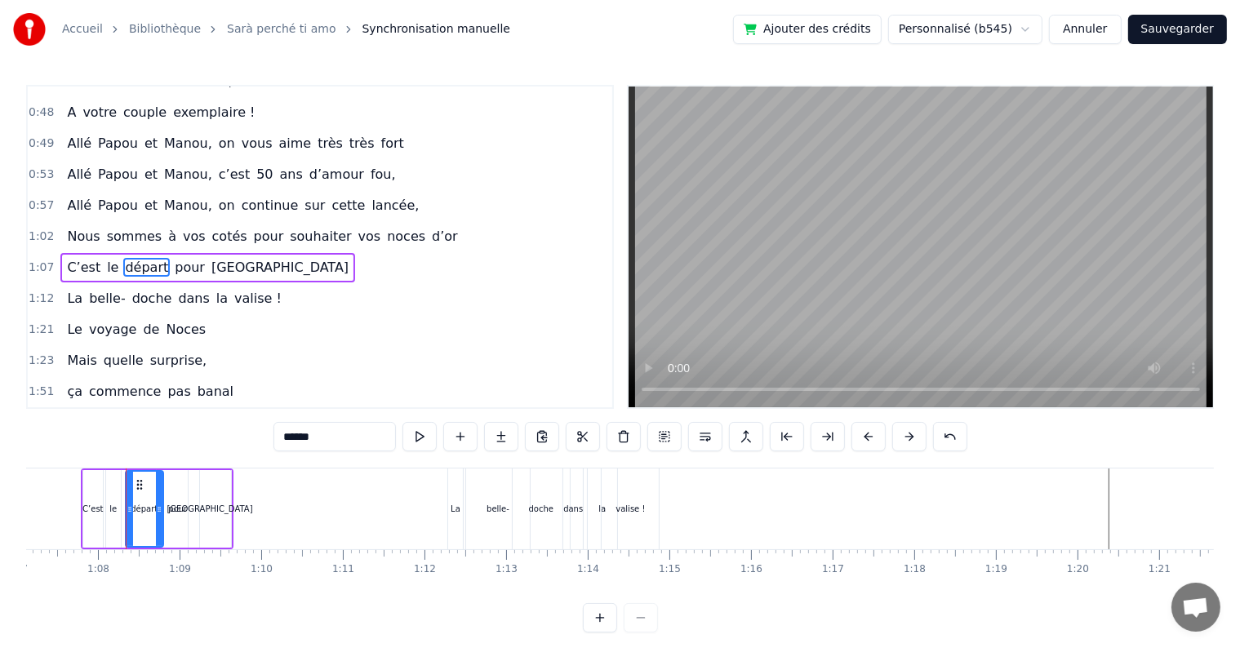
click at [216, 482] on div "[GEOGRAPHIC_DATA]" at bounding box center [210, 509] width 42 height 78
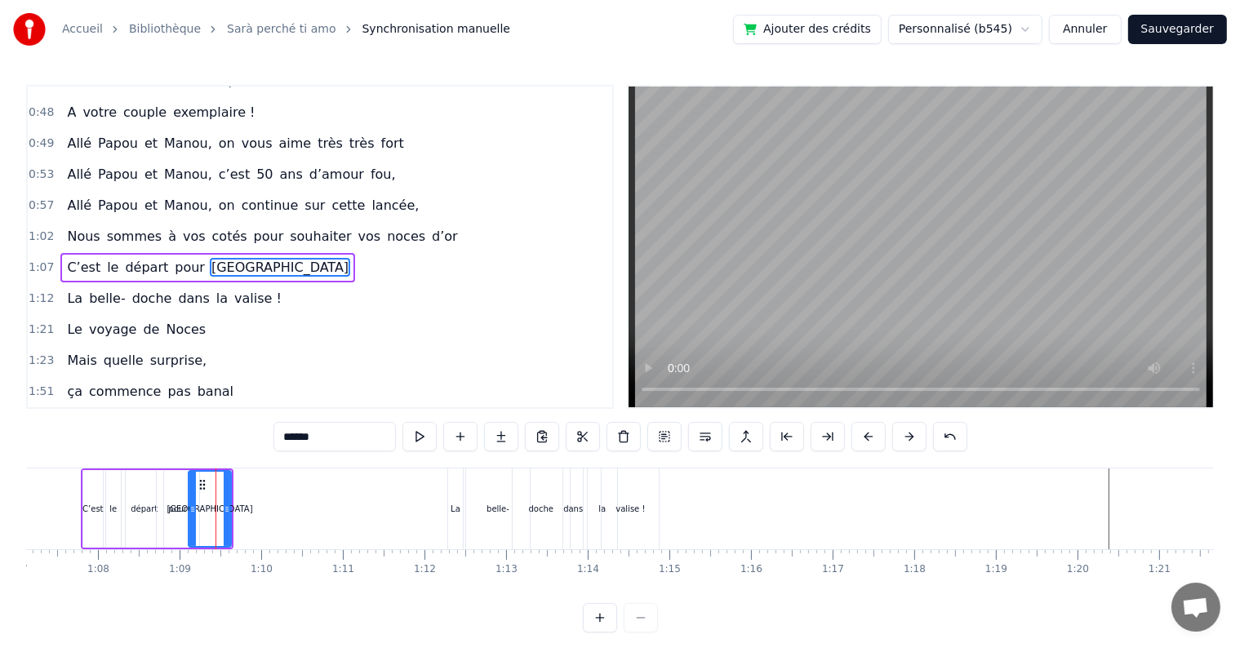
click at [183, 472] on div "pour" at bounding box center [178, 509] width 42 height 78
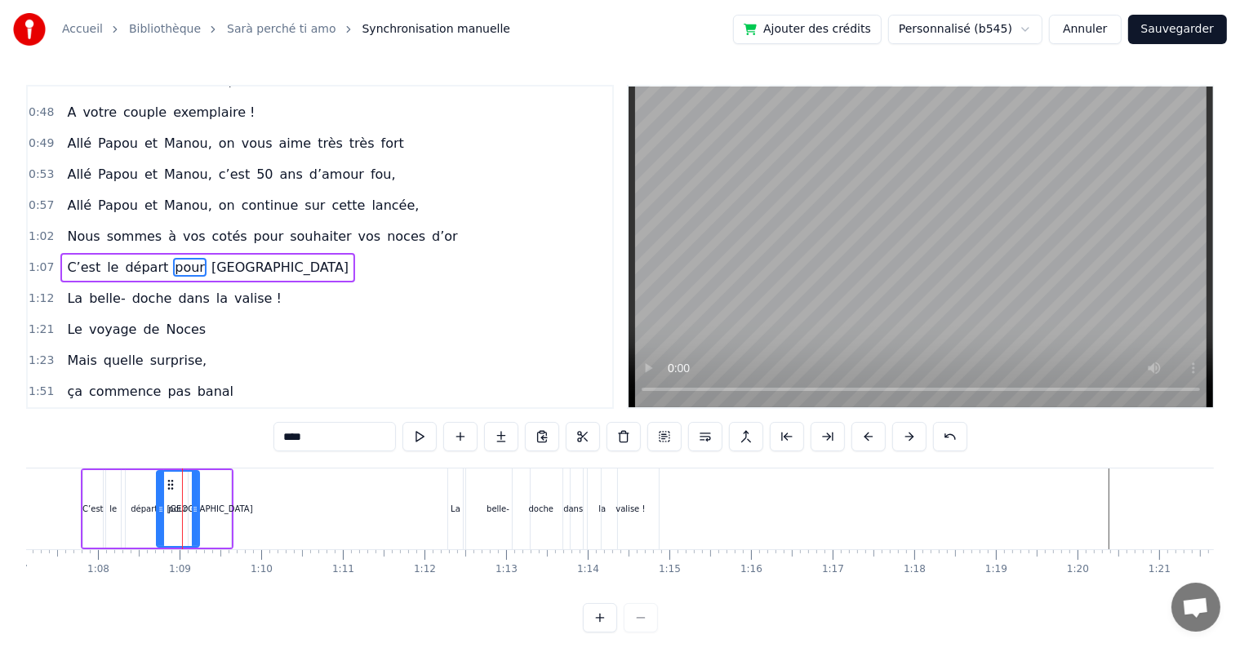
click at [200, 470] on div "[GEOGRAPHIC_DATA]" at bounding box center [210, 509] width 44 height 78
type input "******"
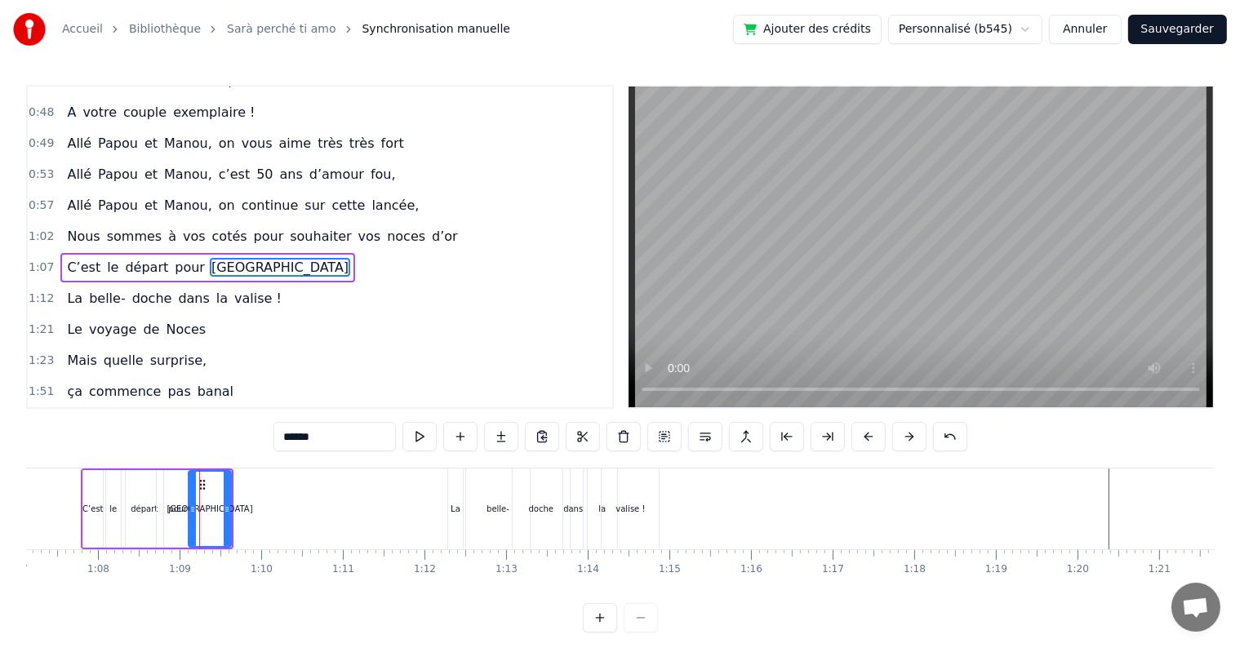
click at [102, 470] on div "C’est" at bounding box center [92, 509] width 21 height 78
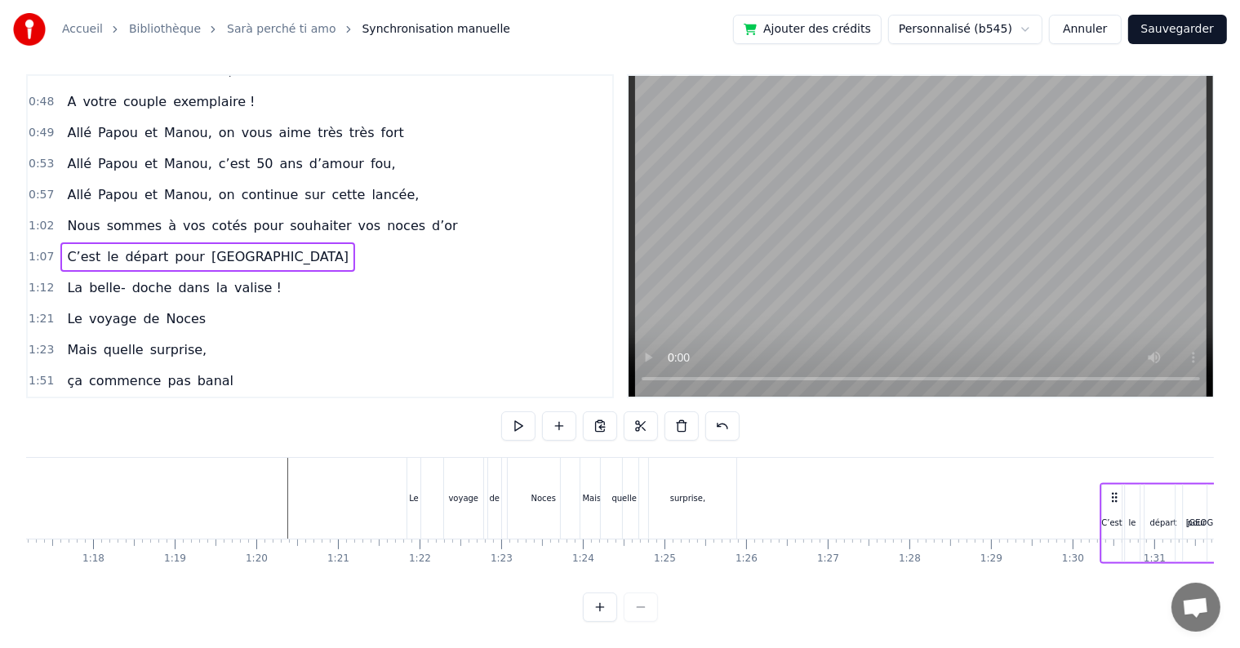
scroll to position [0, 6320]
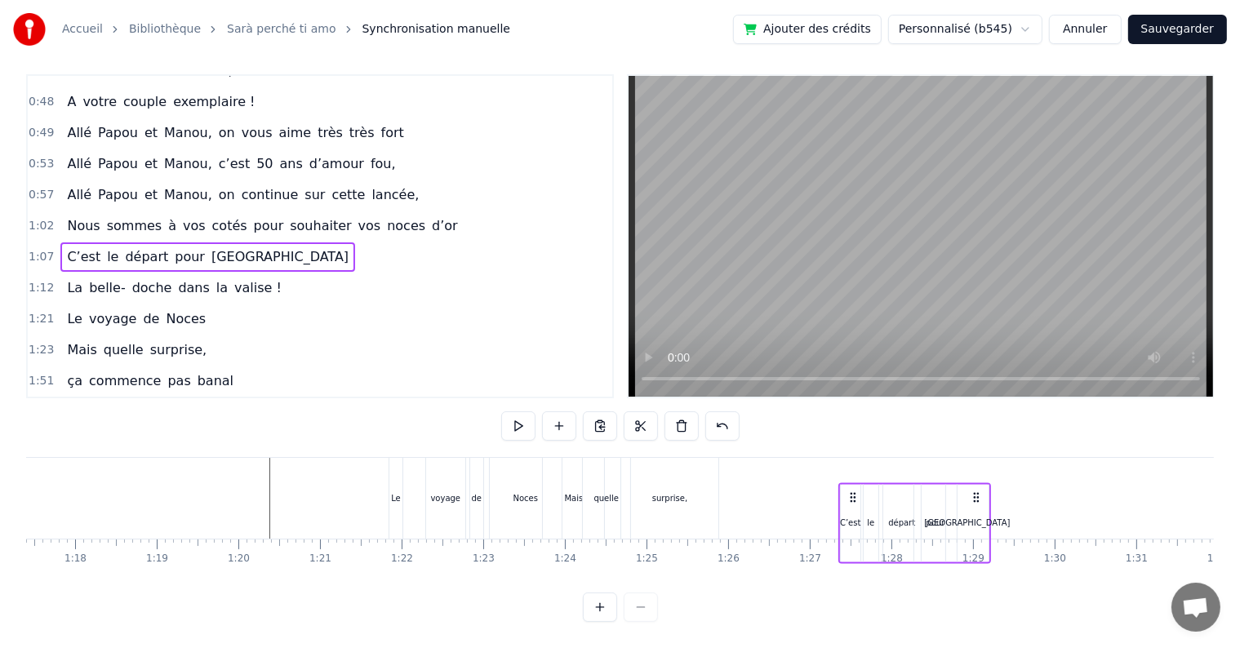
drag, startPoint x: 221, startPoint y: 483, endPoint x: 973, endPoint y: 471, distance: 752.1
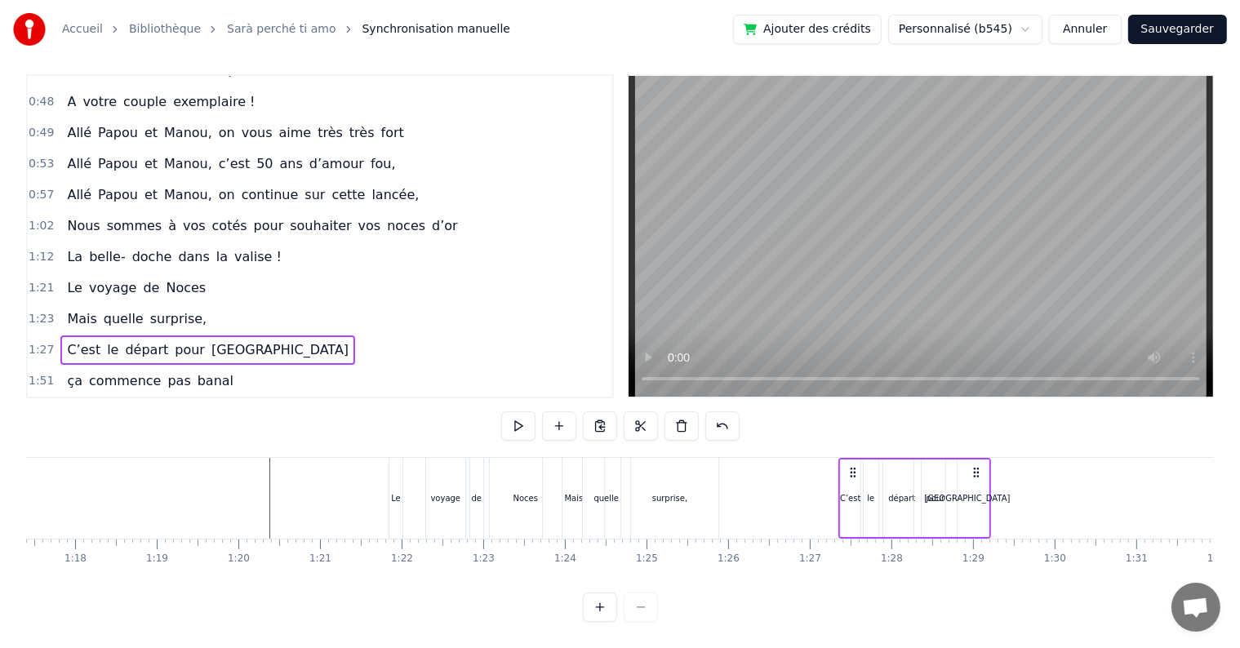
click at [601, 496] on div "quelle" at bounding box center [606, 498] width 47 height 81
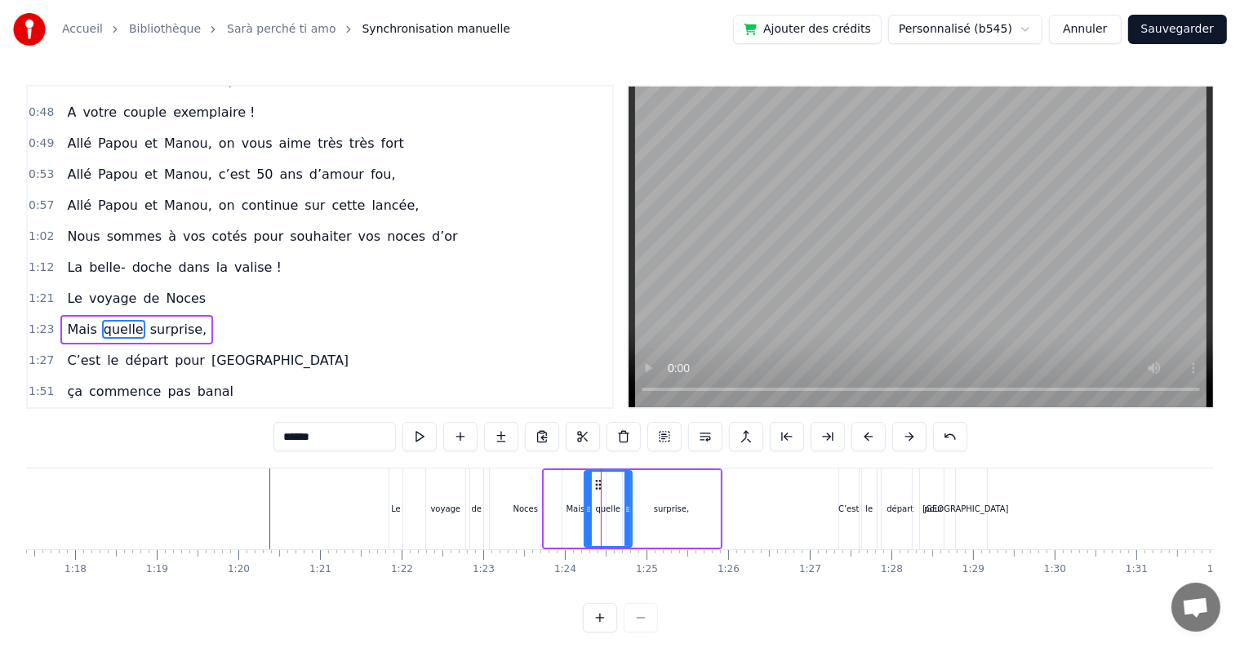
scroll to position [515, 0]
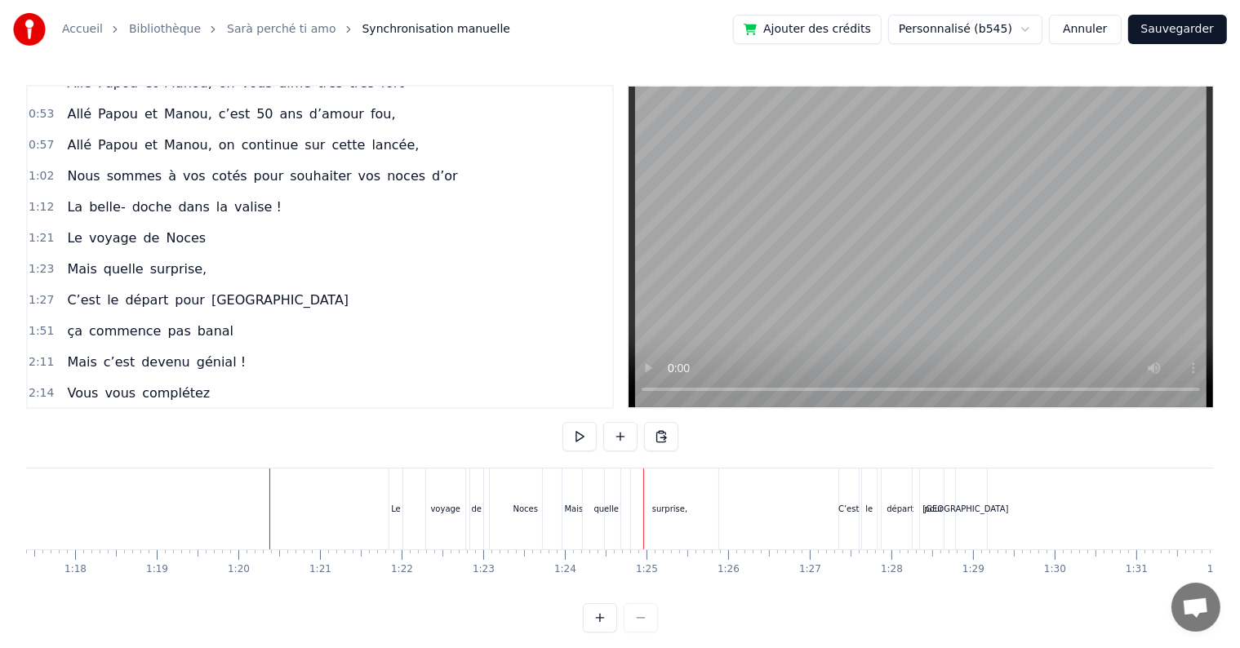
click at [607, 474] on div "quelle" at bounding box center [606, 509] width 47 height 81
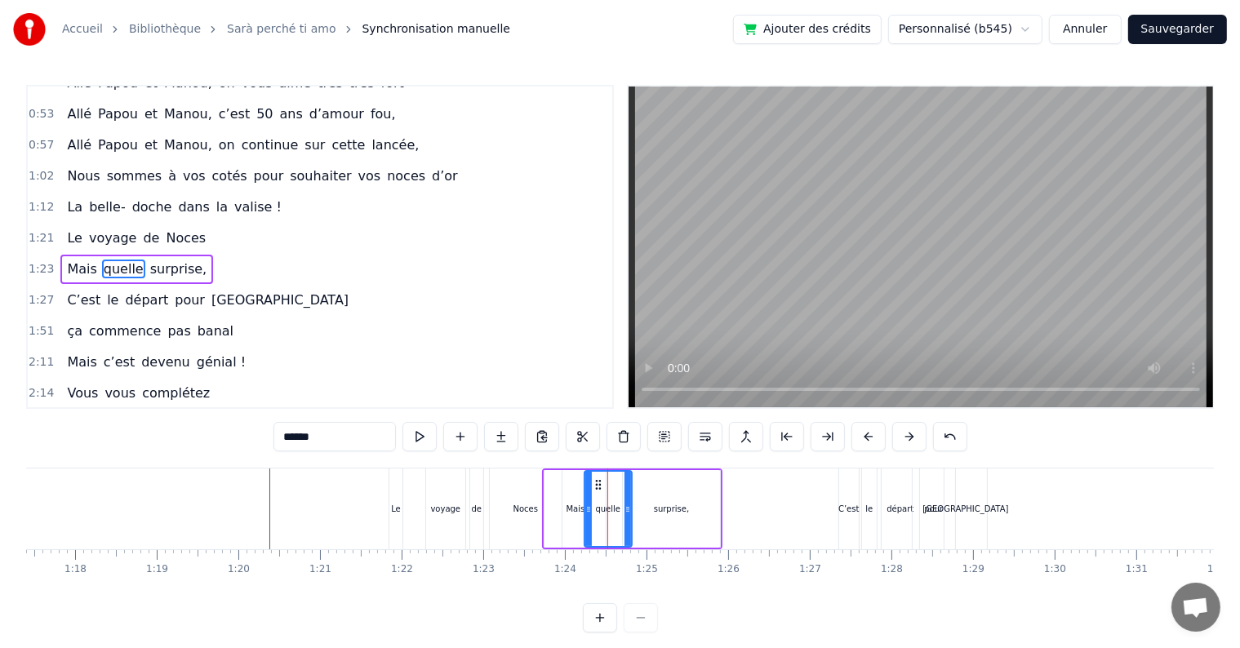
click at [551, 469] on div "Mais quelle surprise," at bounding box center [632, 509] width 180 height 81
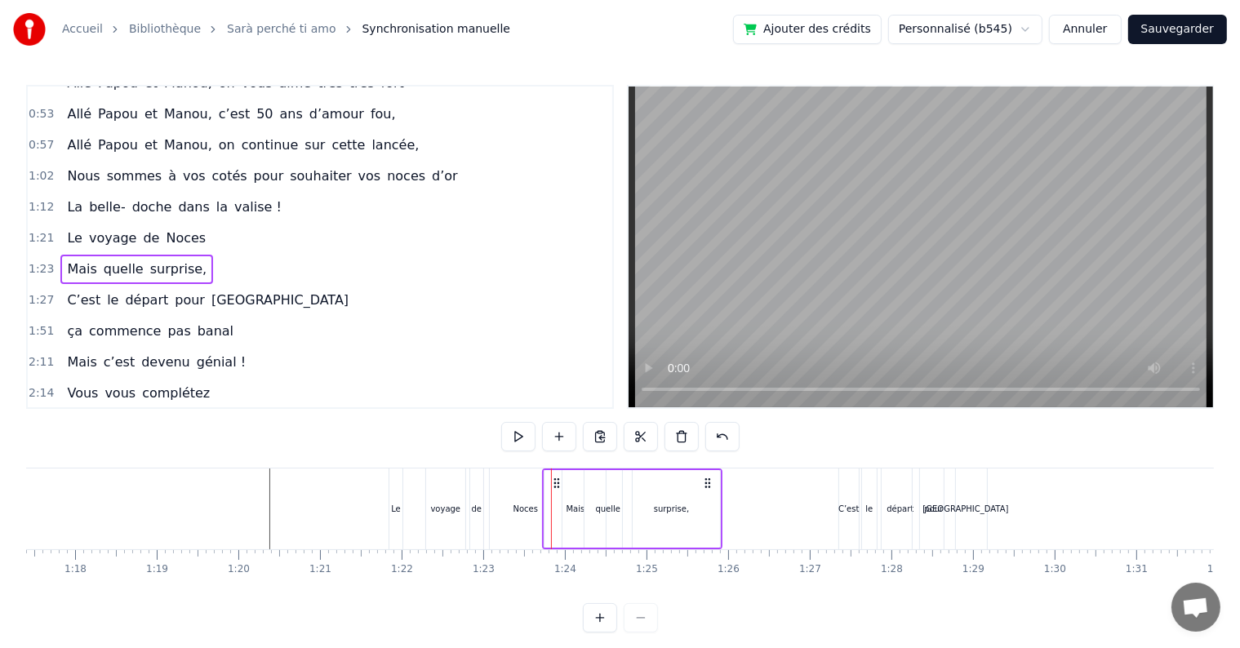
click at [556, 478] on div "Mais quelle surprise," at bounding box center [632, 509] width 180 height 81
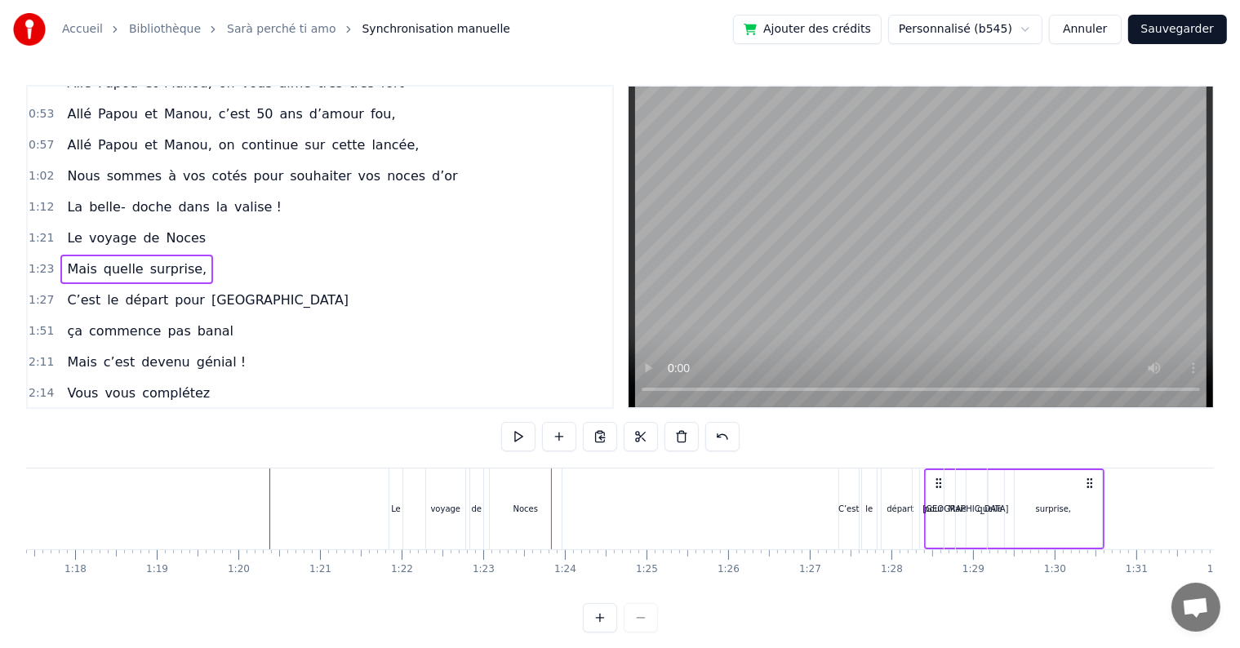
drag, startPoint x: 556, startPoint y: 482, endPoint x: 938, endPoint y: 481, distance: 382.1
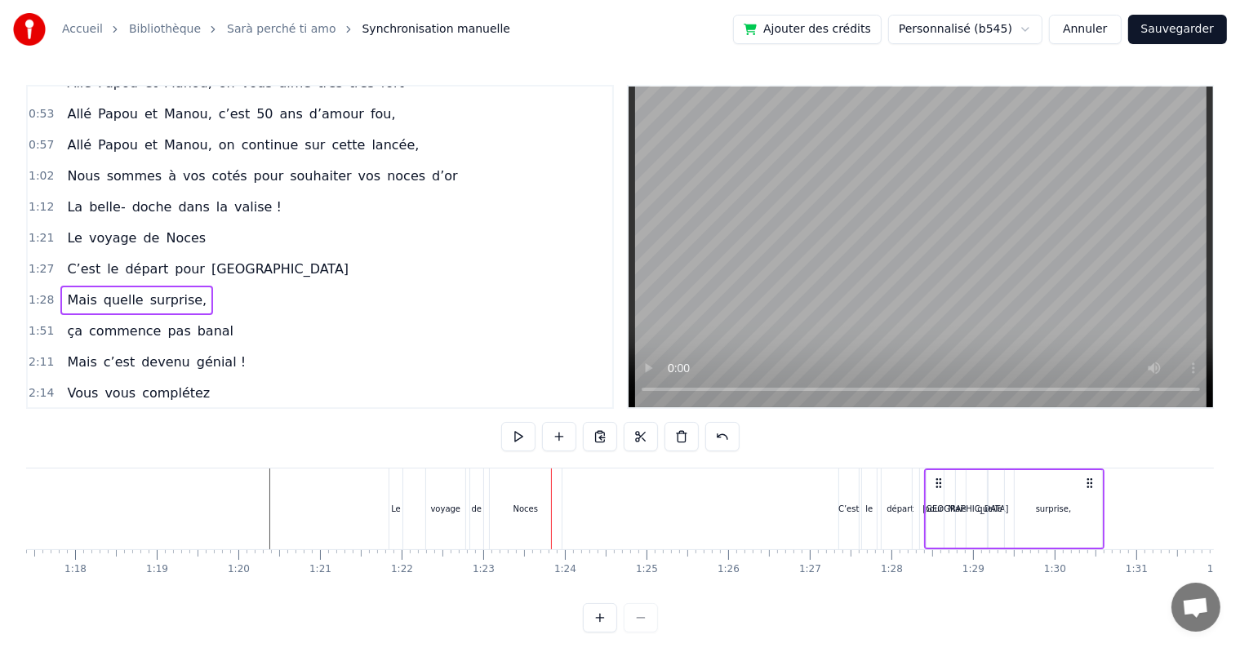
click at [872, 499] on div "le" at bounding box center [869, 509] width 15 height 81
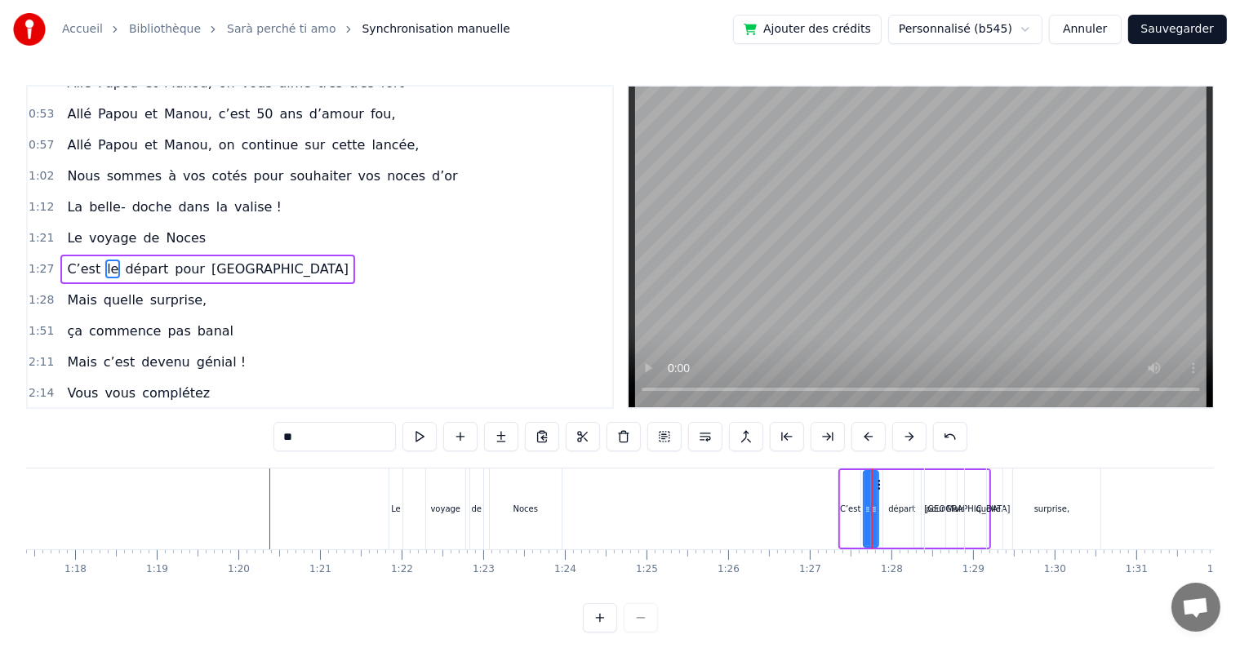
click at [863, 470] on div "le" at bounding box center [871, 509] width 16 height 78
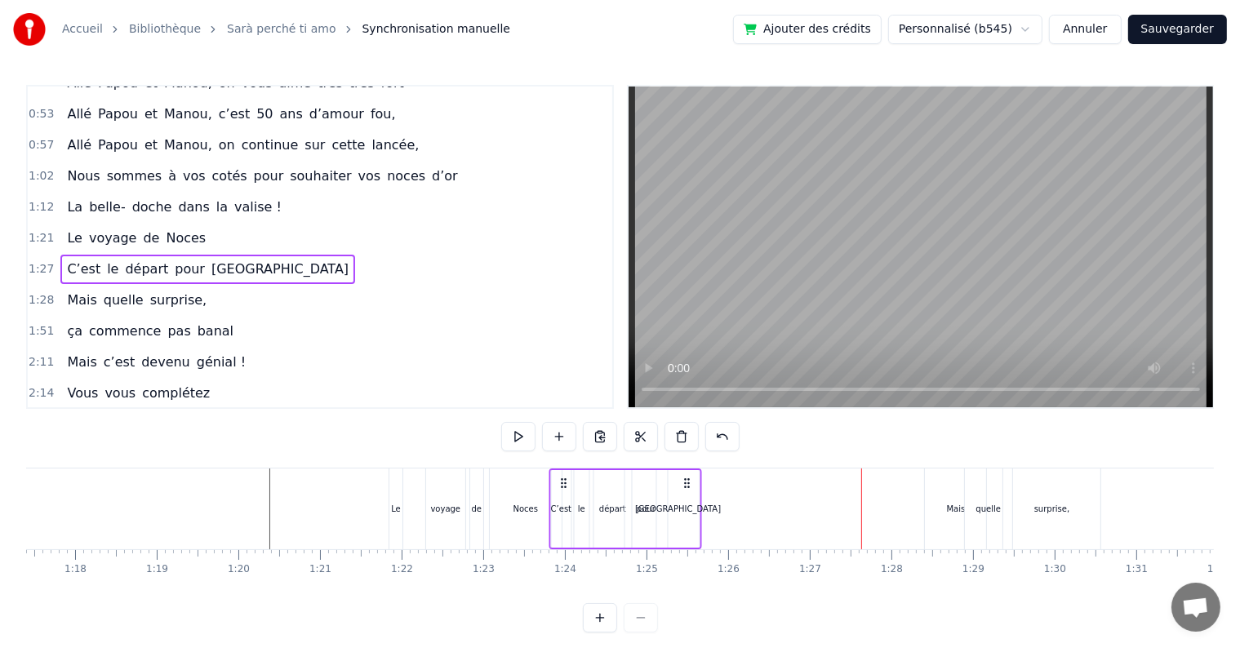
drag, startPoint x: 853, startPoint y: 480, endPoint x: 567, endPoint y: 510, distance: 288.2
click at [567, 510] on div "C’est le départ pour [GEOGRAPHIC_DATA]" at bounding box center [625, 509] width 153 height 81
click at [1042, 523] on div "surprise," at bounding box center [1051, 509] width 97 height 81
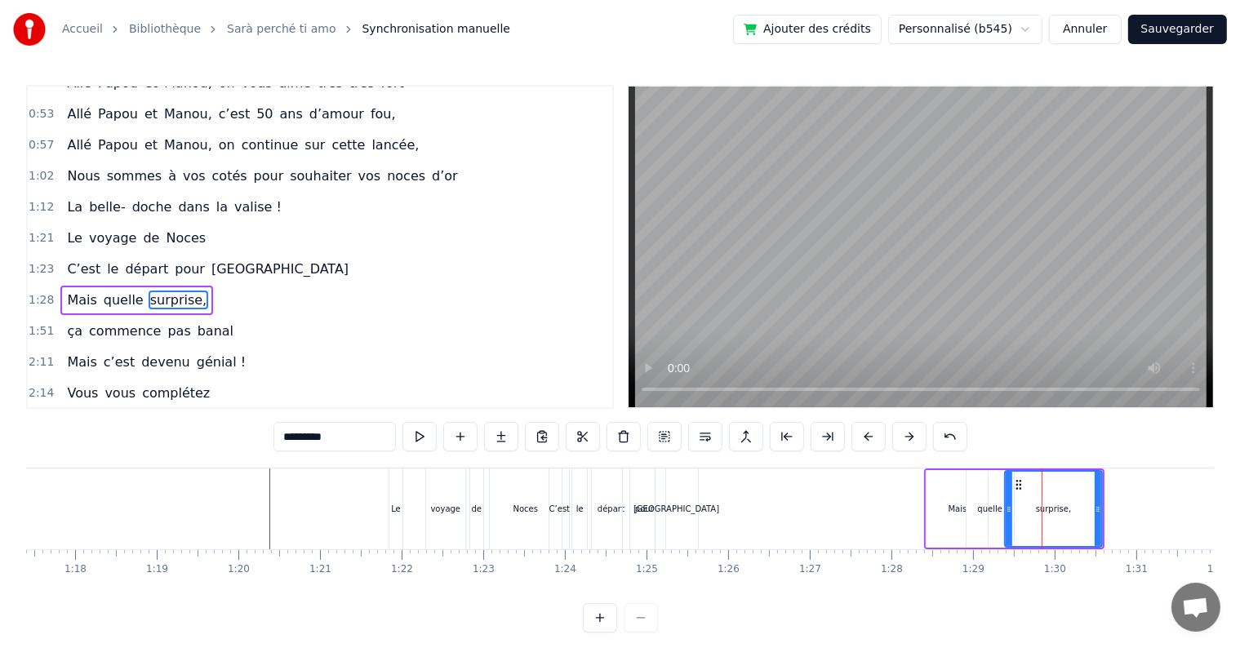
scroll to position [545, 0]
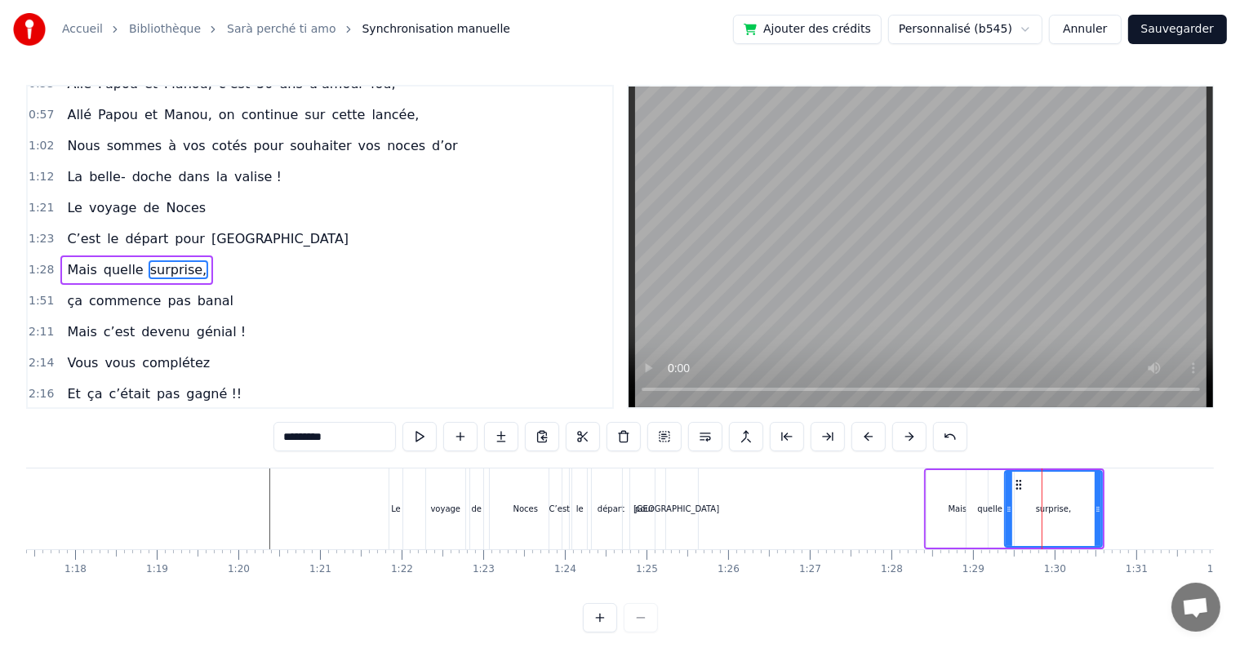
click at [996, 470] on div "quelle" at bounding box center [990, 509] width 47 height 78
type input "******"
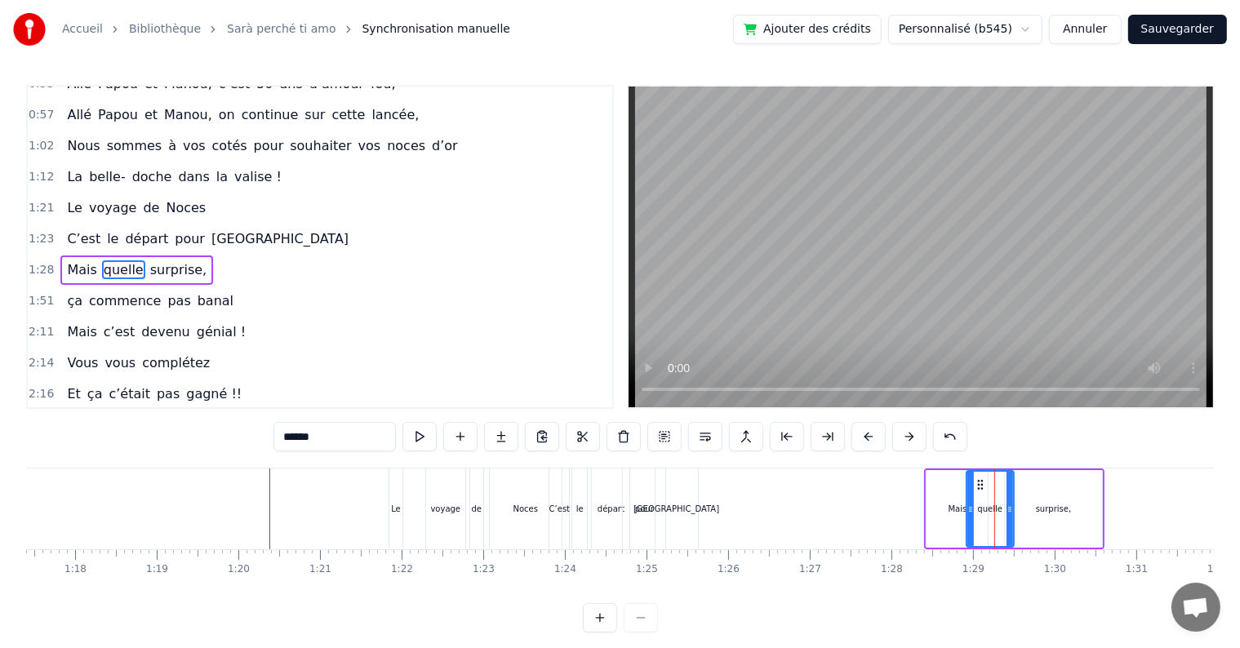
click at [1016, 469] on div "Mais quelle surprise," at bounding box center [1014, 509] width 180 height 81
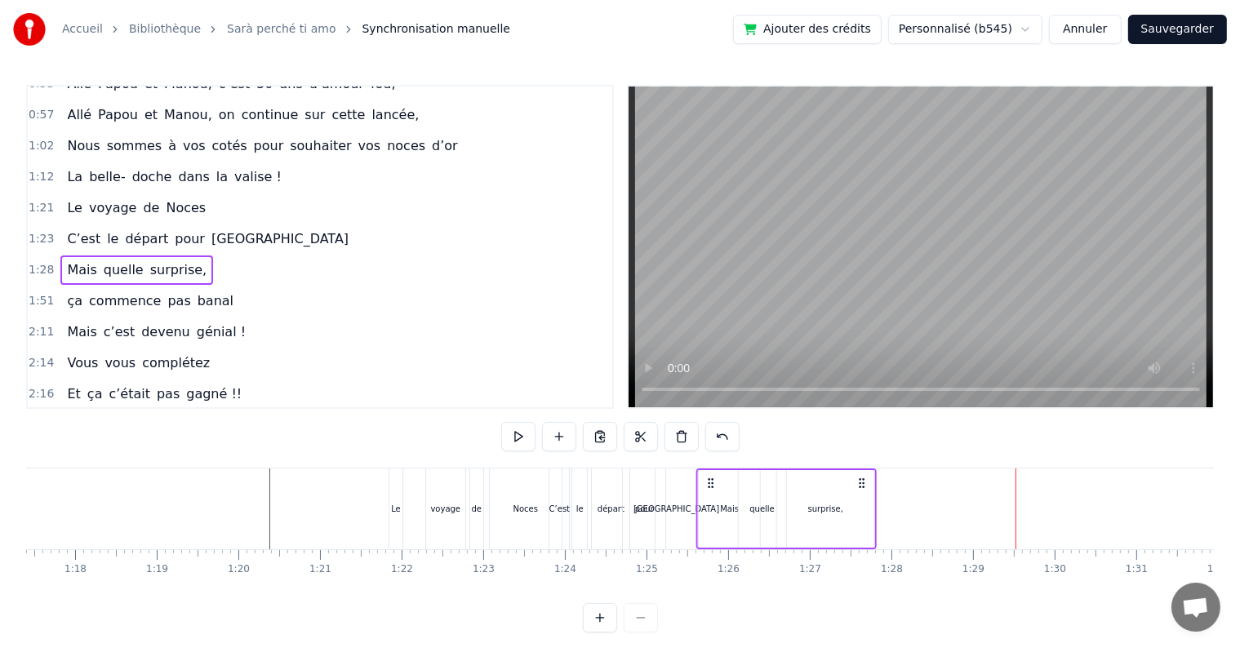
drag, startPoint x: 1091, startPoint y: 485, endPoint x: 863, endPoint y: 520, distance: 230.5
click at [863, 520] on div "Mais quelle surprise," at bounding box center [786, 509] width 180 height 81
click at [362, 465] on div "0:17 Cinquante ans déjà 0:20 Et toujours main dans la main 0:22 Vous vous êtes …" at bounding box center [620, 359] width 1188 height 548
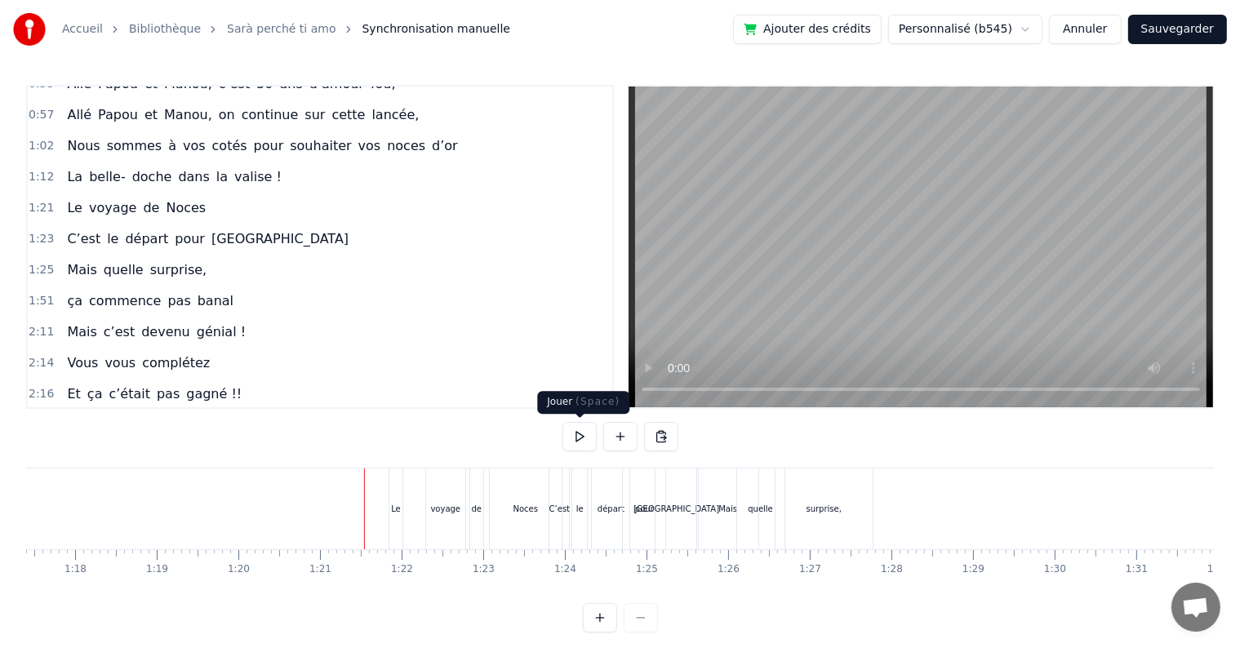
click at [581, 437] on button at bounding box center [580, 436] width 34 height 29
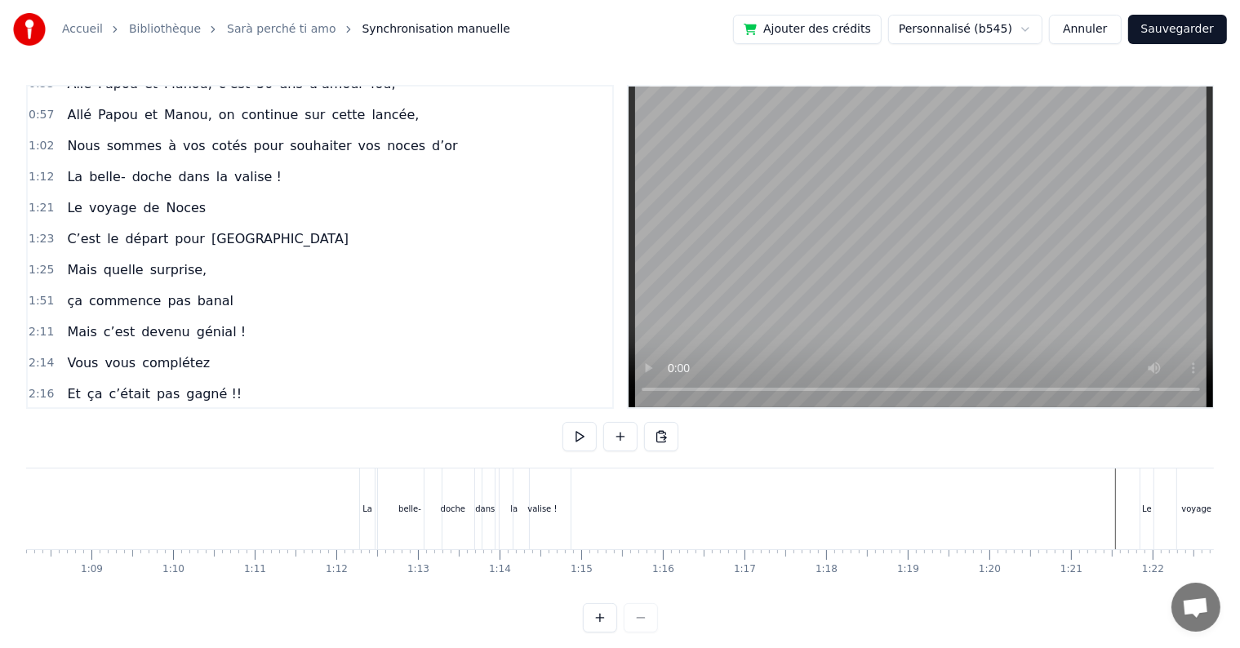
scroll to position [0, 5525]
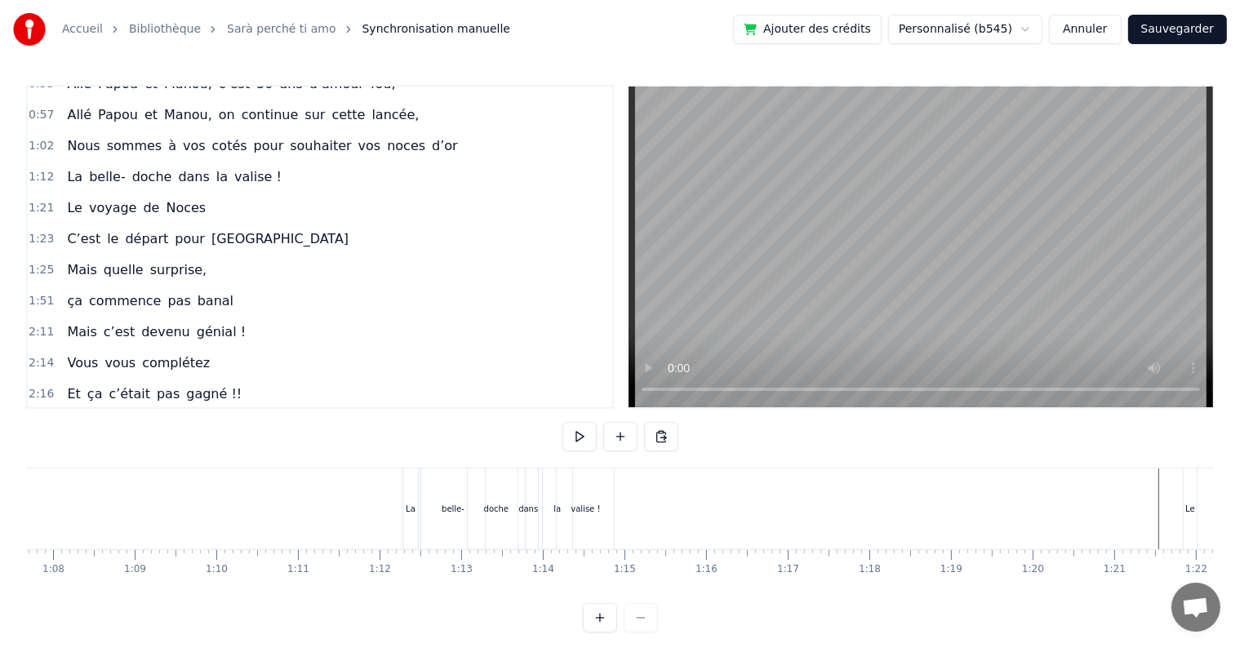
click at [486, 525] on div "doche" at bounding box center [496, 509] width 57 height 81
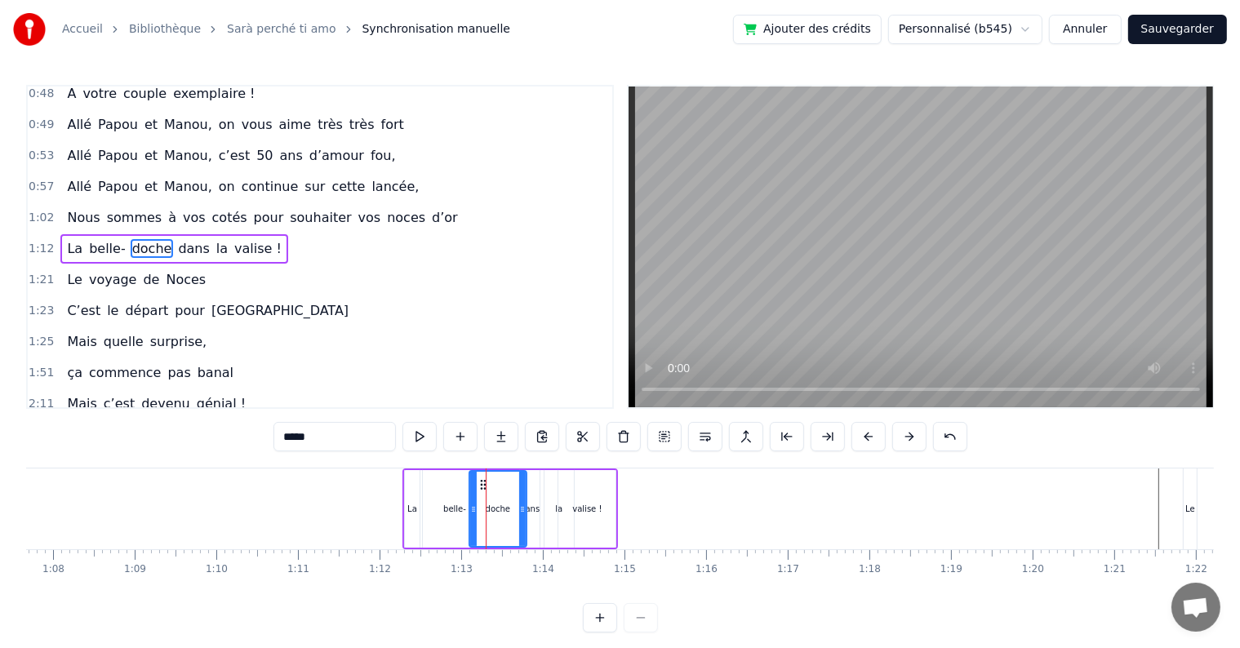
scroll to position [455, 0]
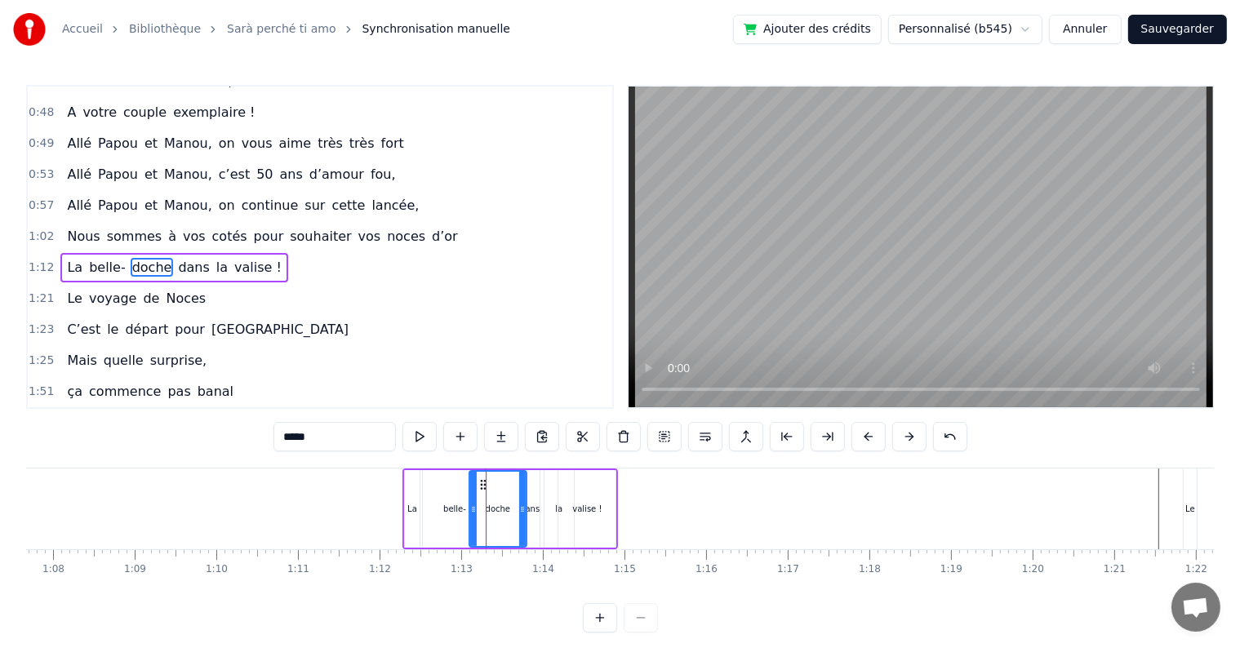
click at [549, 470] on div "la" at bounding box center [559, 509] width 31 height 78
type input "**"
click at [538, 467] on div "0:17 Cinquante ans déjà 0:20 Et toujours main dans la main 0:22 Vous vous êtes …" at bounding box center [620, 359] width 1188 height 548
click at [536, 469] on div "La belle- doche dans la valise !" at bounding box center [511, 509] width 216 height 81
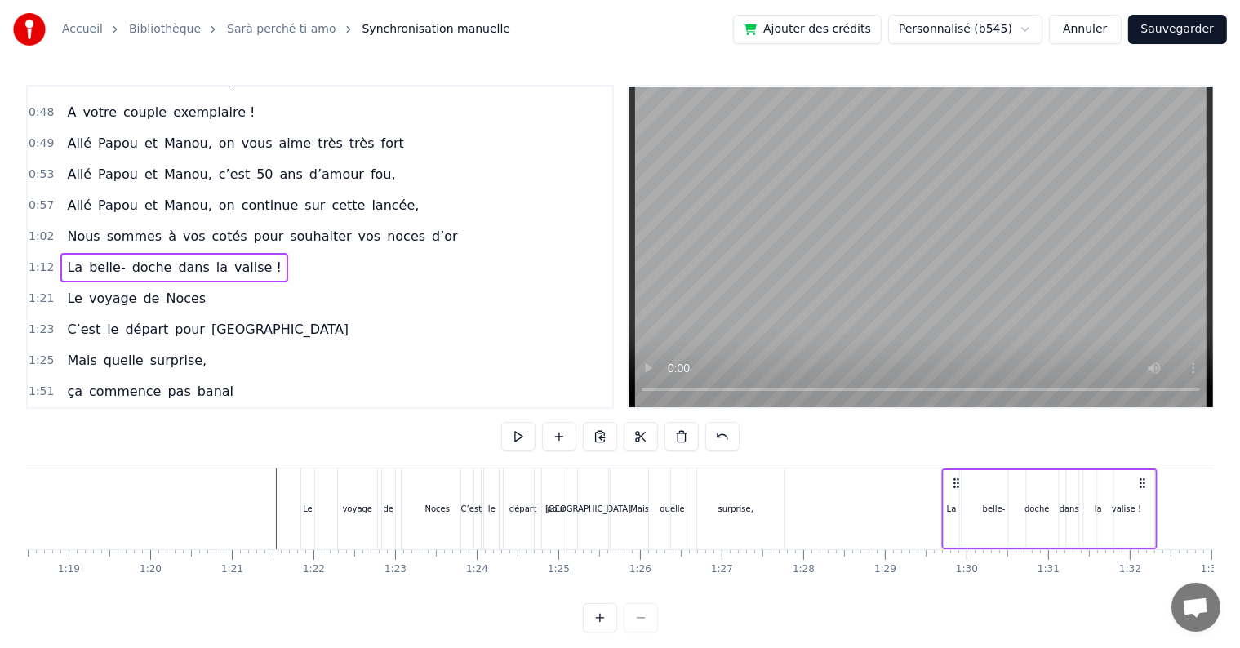
scroll to position [0, 6434]
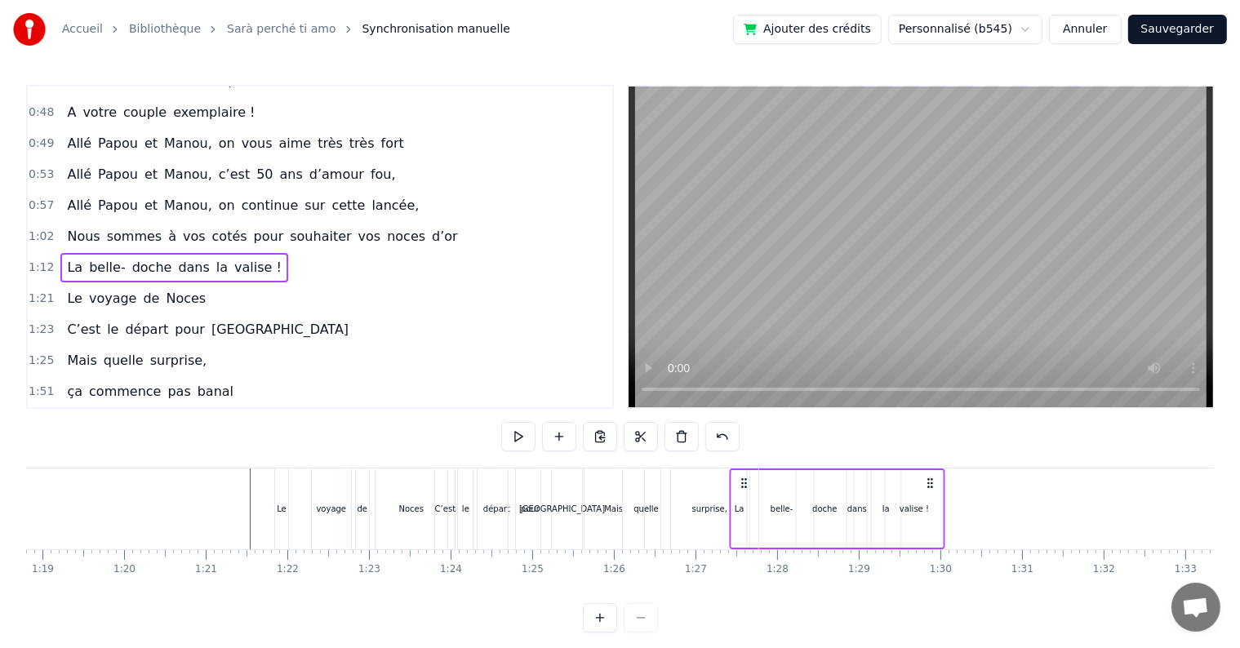
drag, startPoint x: 605, startPoint y: 483, endPoint x: 932, endPoint y: 524, distance: 330.0
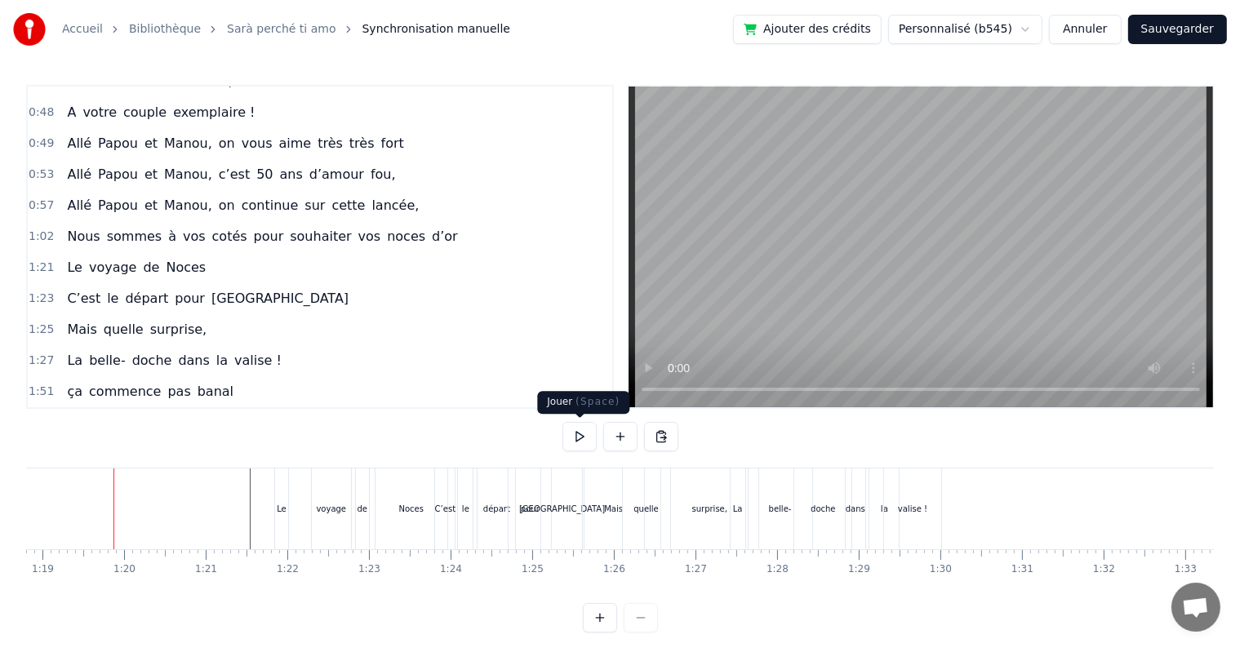
click at [587, 429] on button at bounding box center [580, 436] width 34 height 29
click at [585, 438] on button at bounding box center [580, 436] width 34 height 29
click at [922, 527] on div "valise !" at bounding box center [912, 509] width 57 height 81
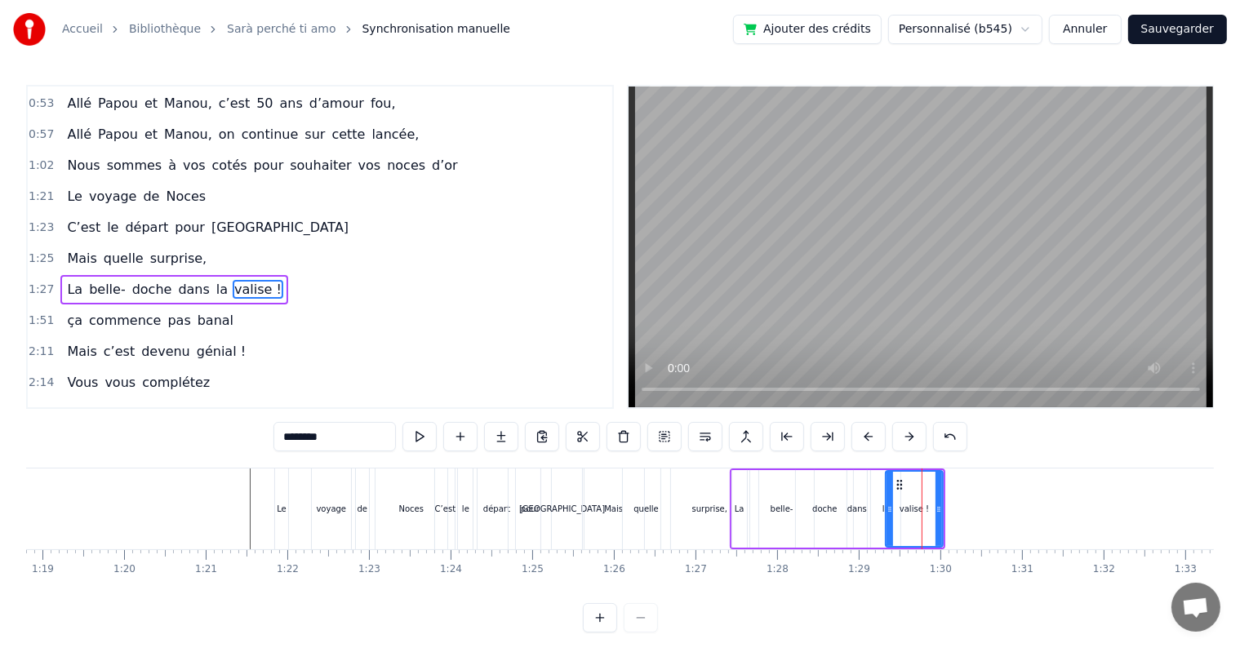
scroll to position [545, 0]
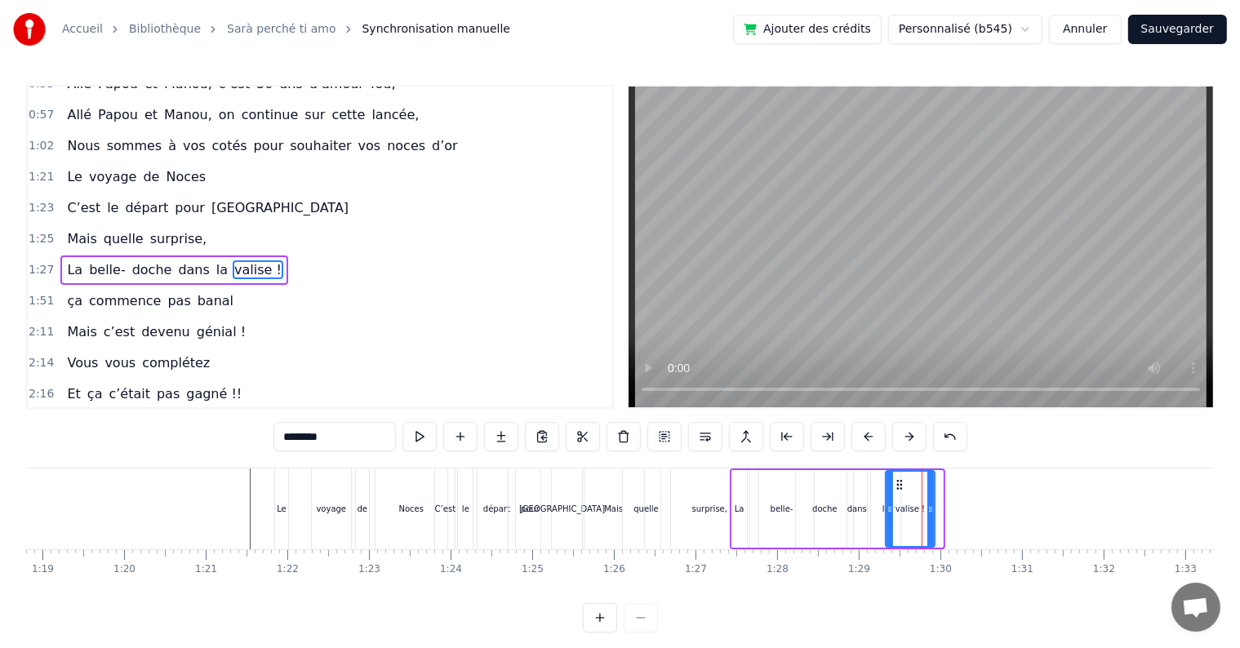
click at [932, 513] on icon at bounding box center [931, 509] width 7 height 13
click at [883, 509] on div "la" at bounding box center [886, 509] width 7 height 12
type input "**"
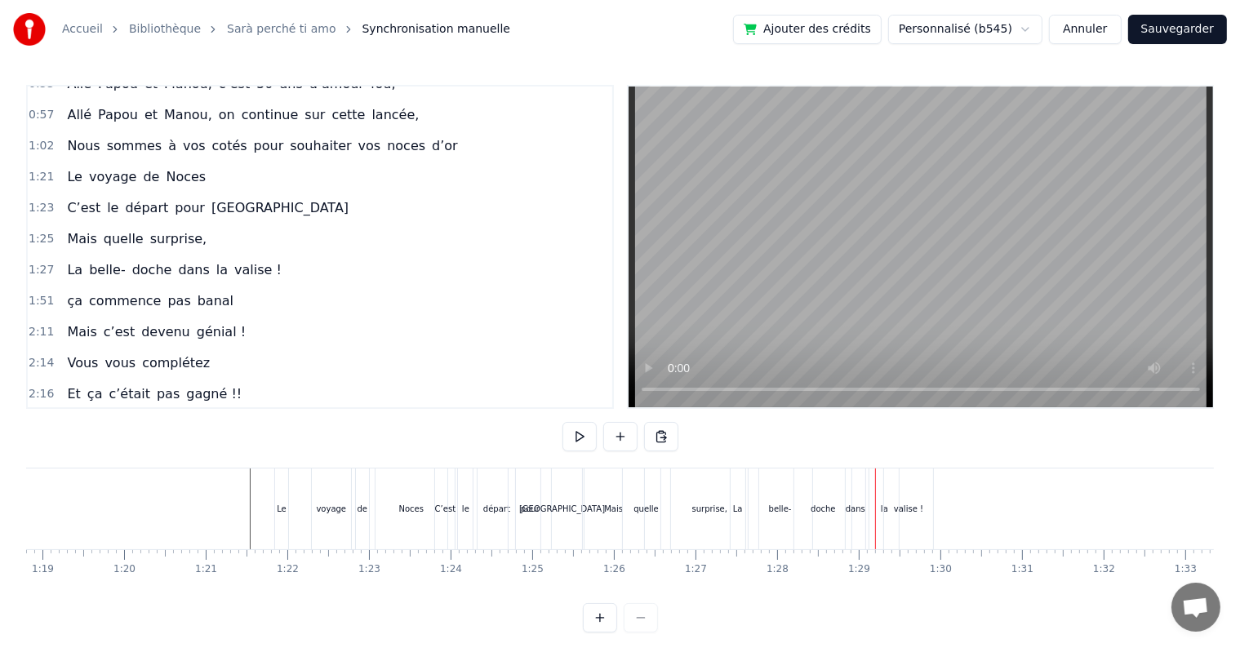
click at [878, 486] on div "la" at bounding box center [884, 509] width 29 height 81
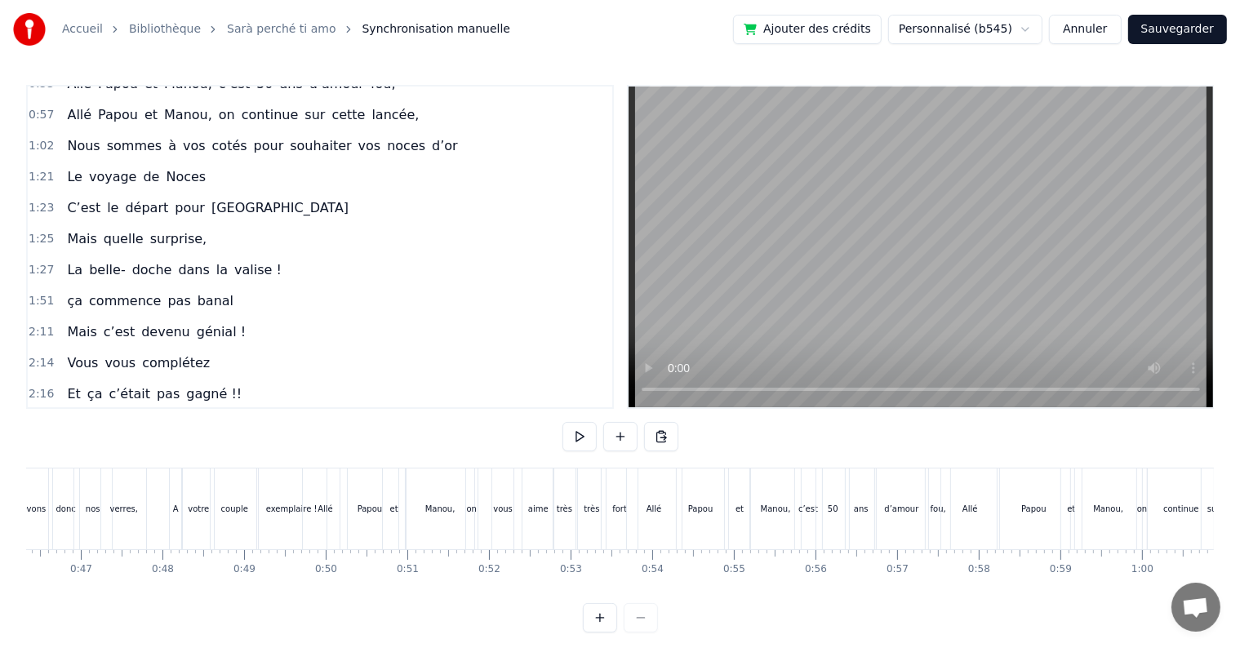
scroll to position [0, 3827]
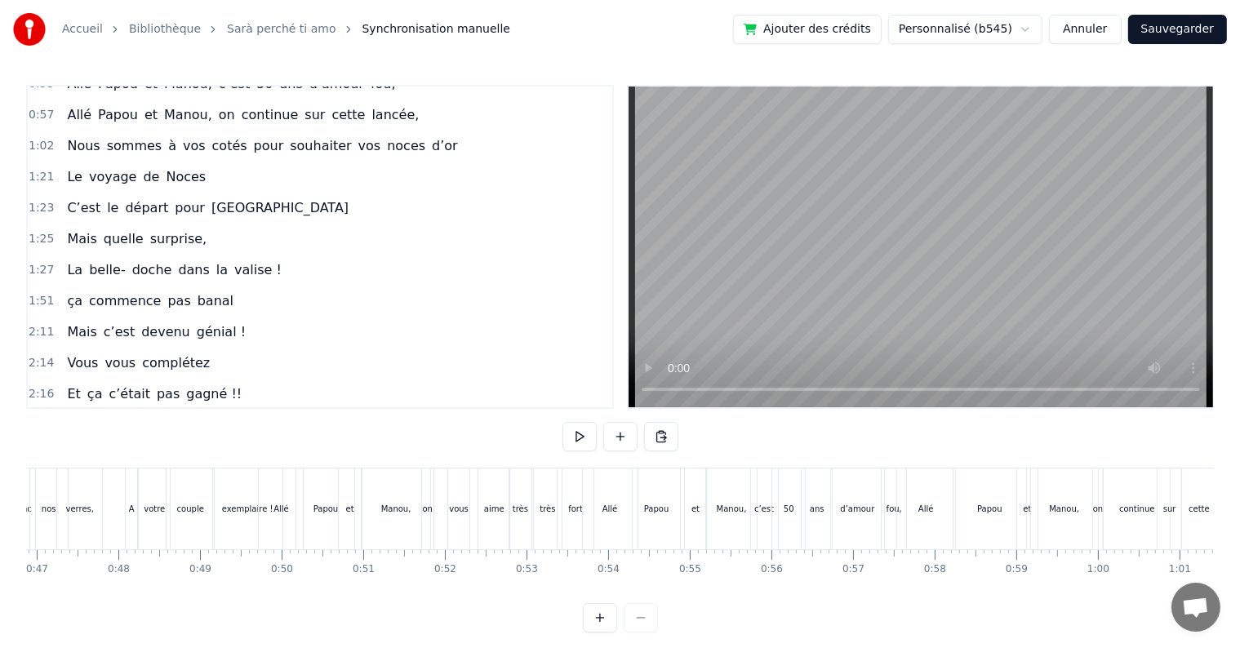
click at [287, 508] on div "Allé" at bounding box center [282, 509] width 16 height 12
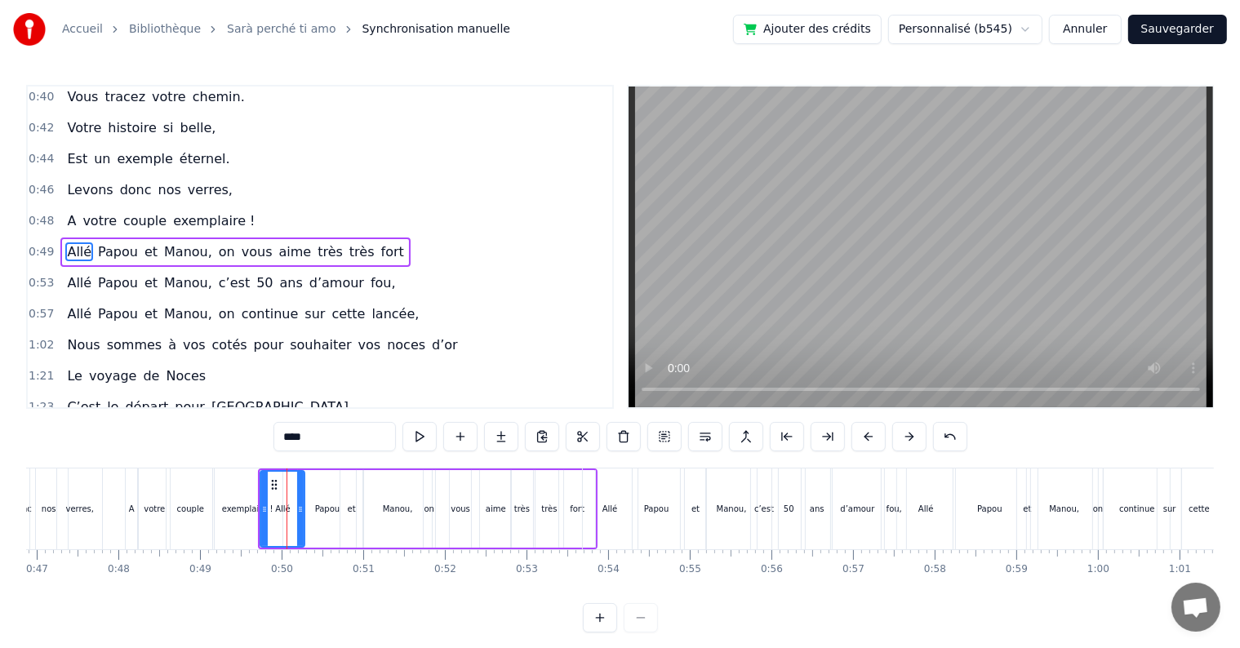
scroll to position [335, 0]
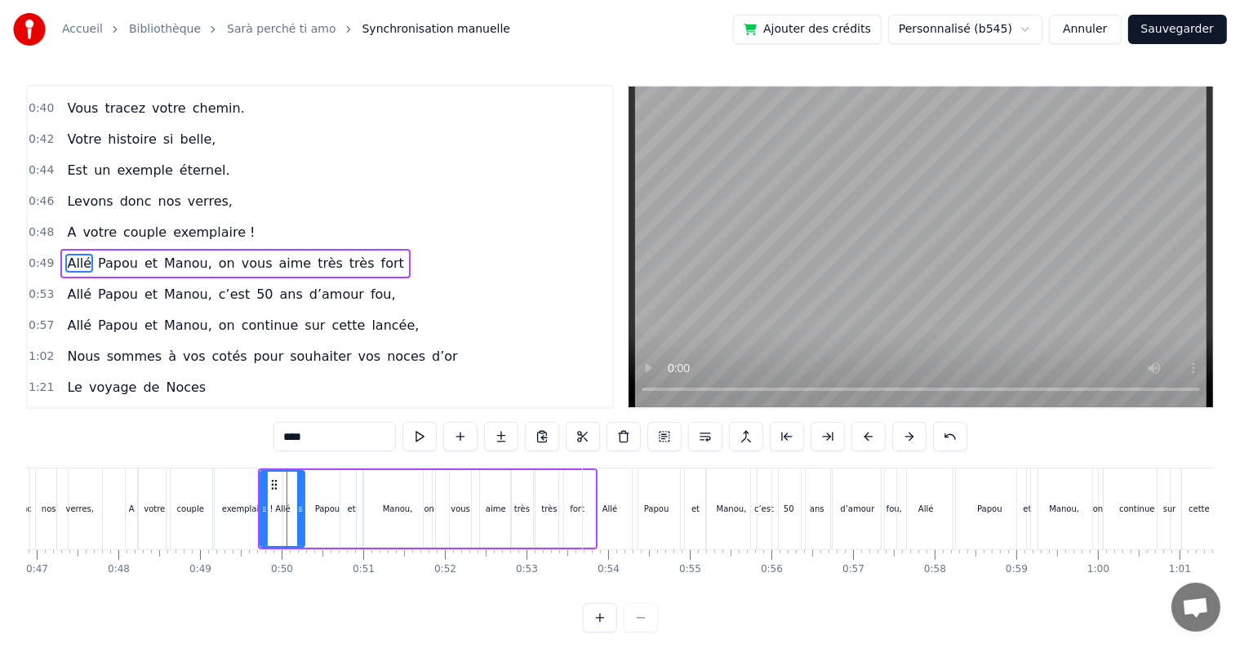
click at [273, 485] on icon at bounding box center [274, 484] width 13 height 13
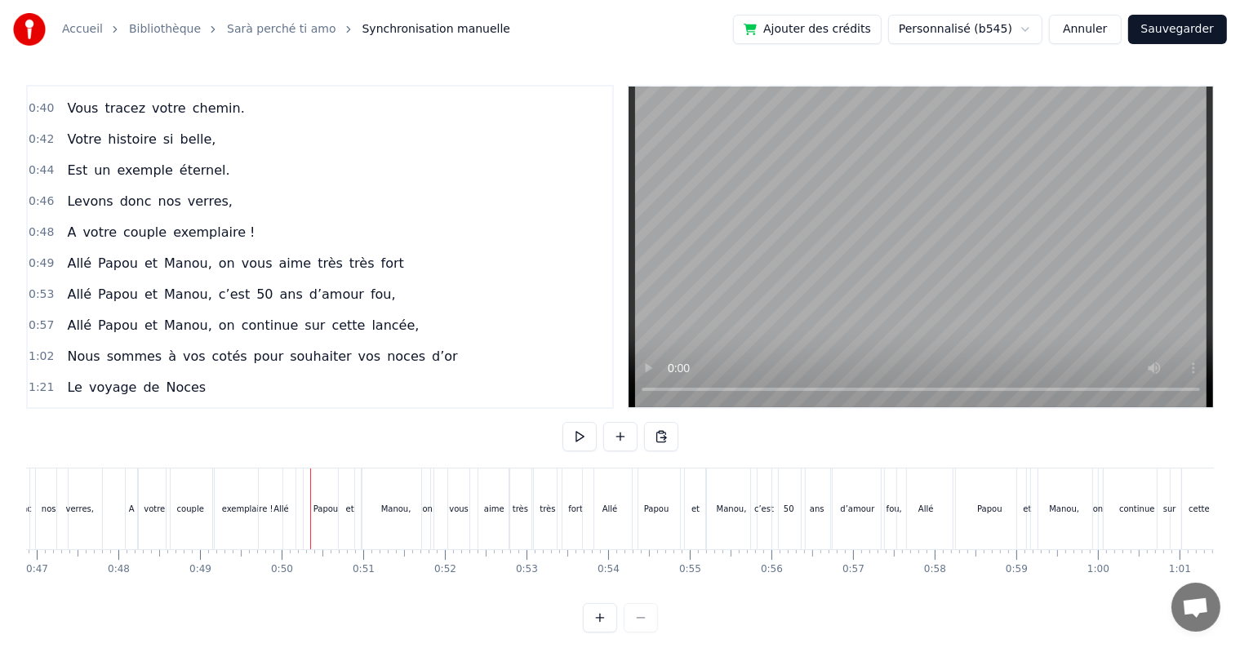
click at [294, 470] on div "Allé" at bounding box center [281, 509] width 44 height 81
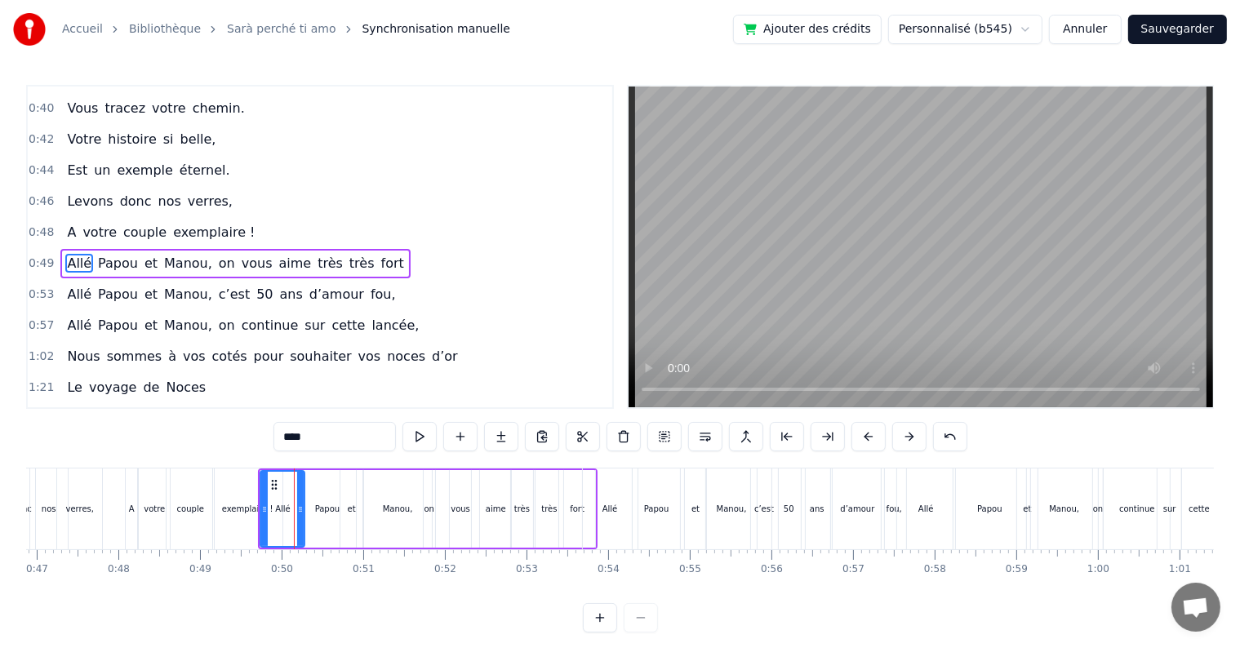
click at [546, 469] on div "Allé Papou et [PERSON_NAME], on vous aime très très fort" at bounding box center [428, 509] width 340 height 81
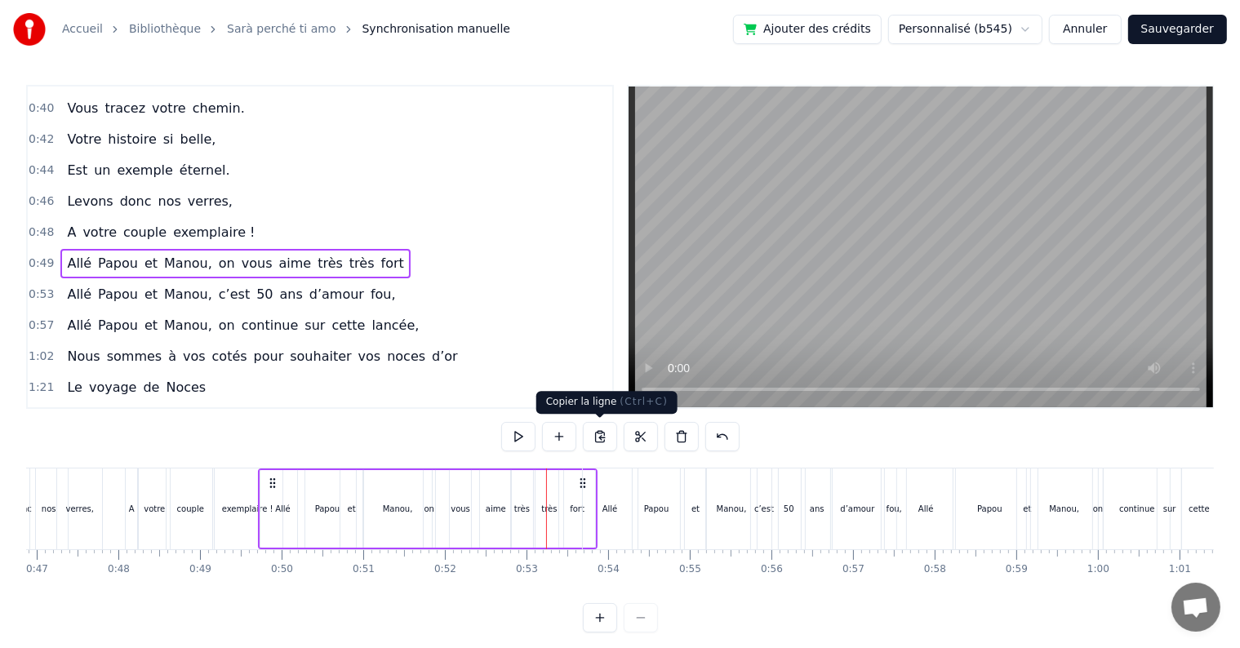
click at [596, 438] on button at bounding box center [600, 436] width 34 height 29
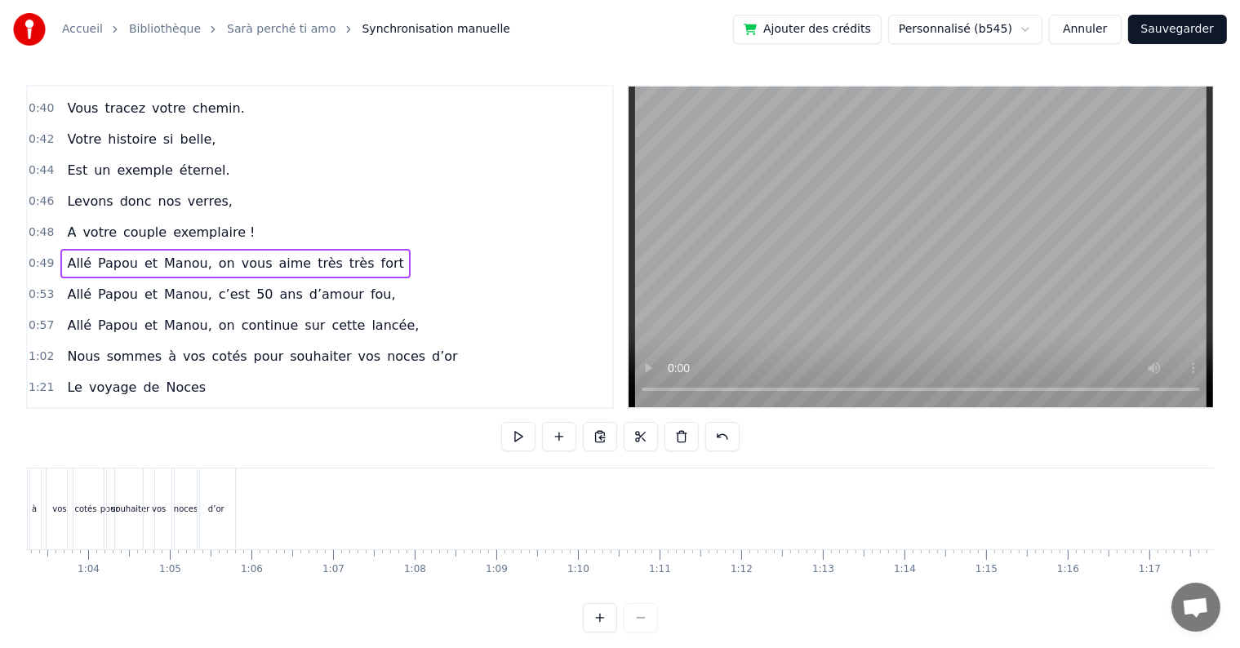
scroll to position [0, 5137]
click at [194, 249] on div "Allé Papou et [PERSON_NAME], on vous aime très très fort" at bounding box center [234, 263] width 349 height 29
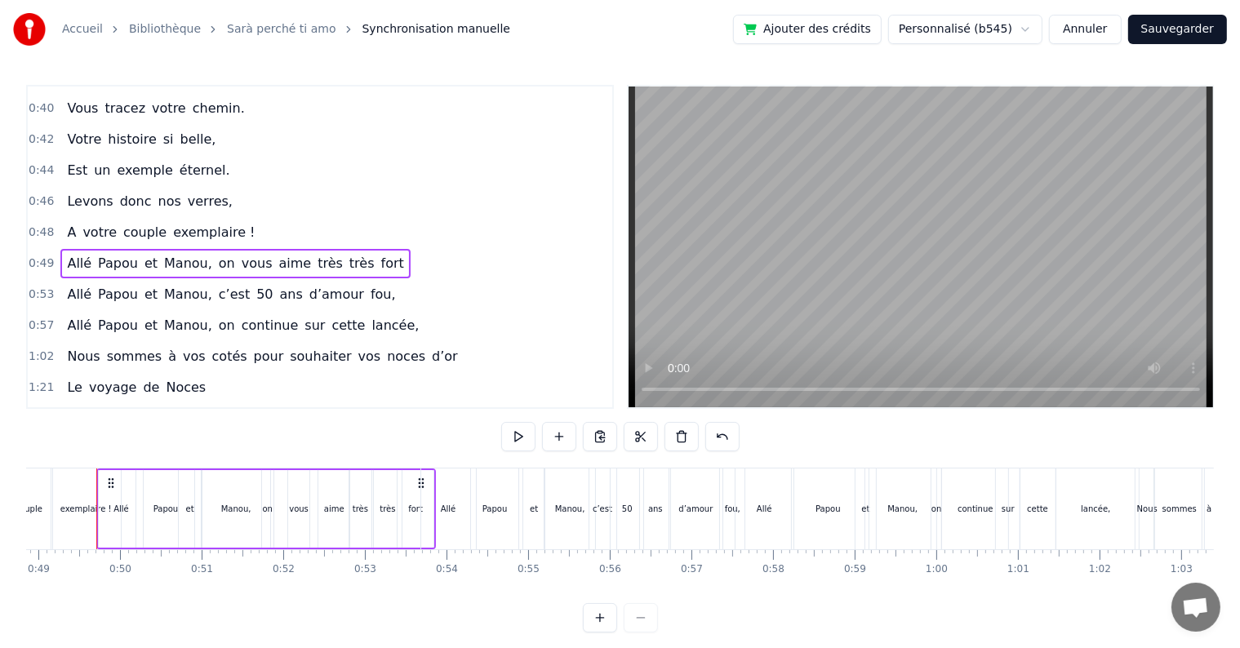
scroll to position [0, 3977]
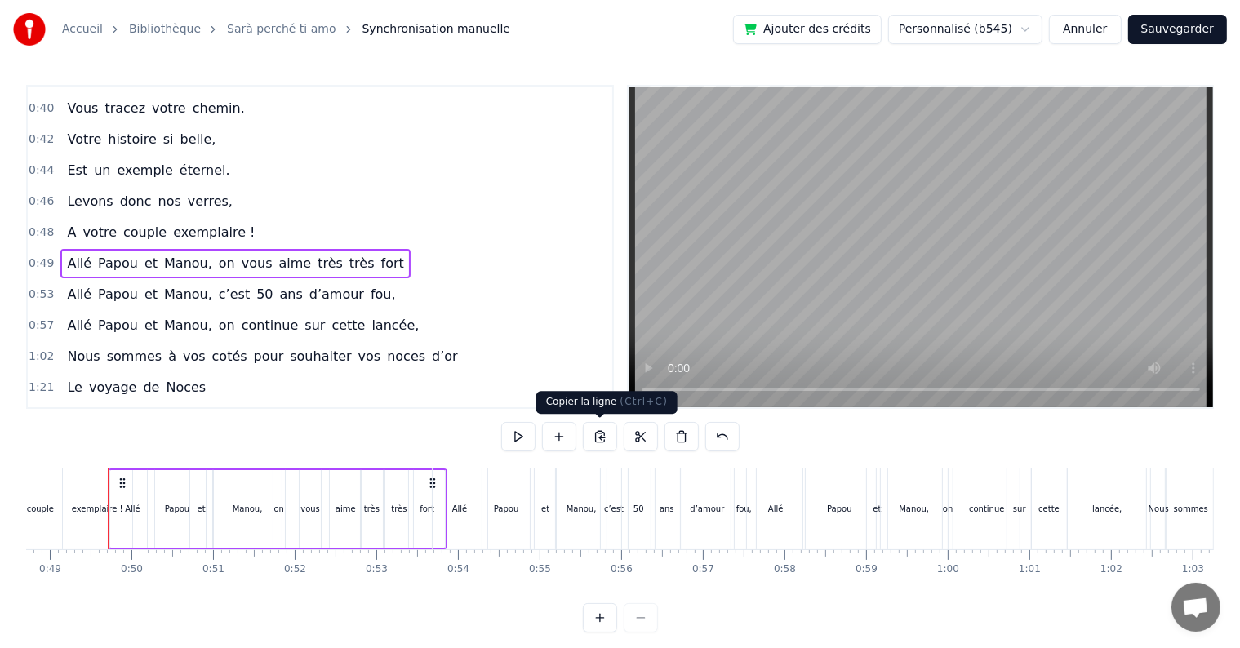
click at [595, 438] on button at bounding box center [600, 436] width 34 height 29
click at [598, 438] on button at bounding box center [600, 436] width 34 height 29
click at [263, 249] on div "Allé Papou et [PERSON_NAME], on vous aime très très fort" at bounding box center [234, 263] width 349 height 29
drag, startPoint x: 114, startPoint y: 238, endPoint x: 134, endPoint y: 234, distance: 19.9
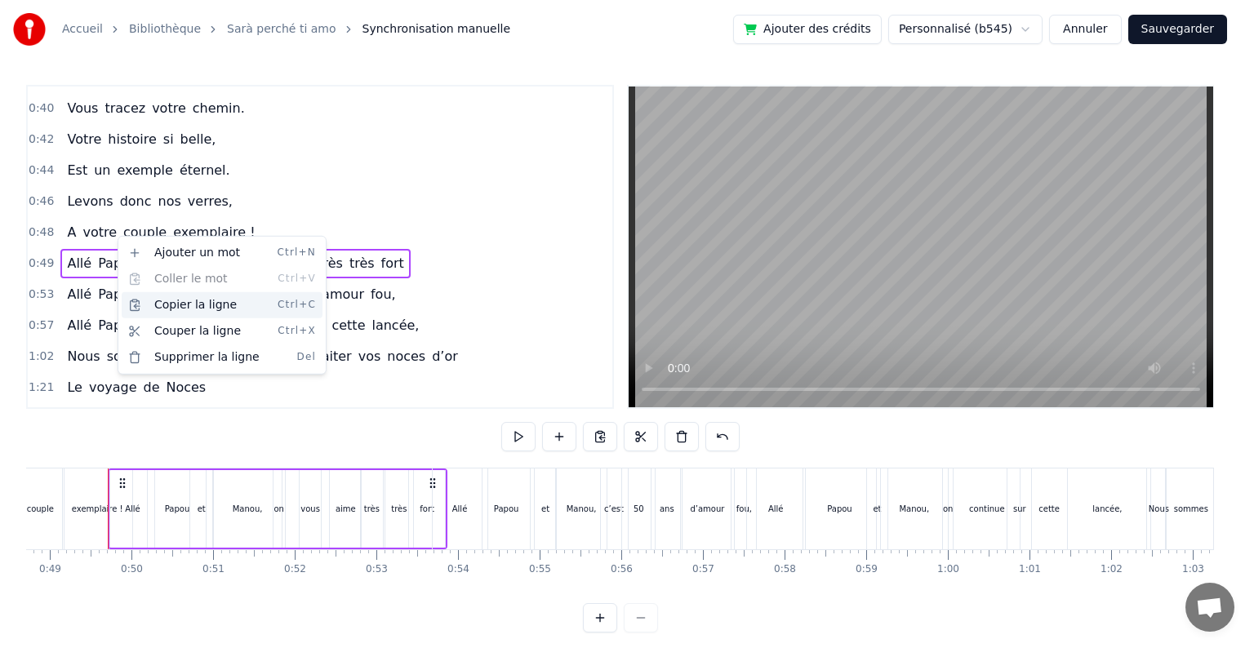
click at [210, 304] on div "Copier la ligne Ctrl+C" at bounding box center [222, 305] width 201 height 26
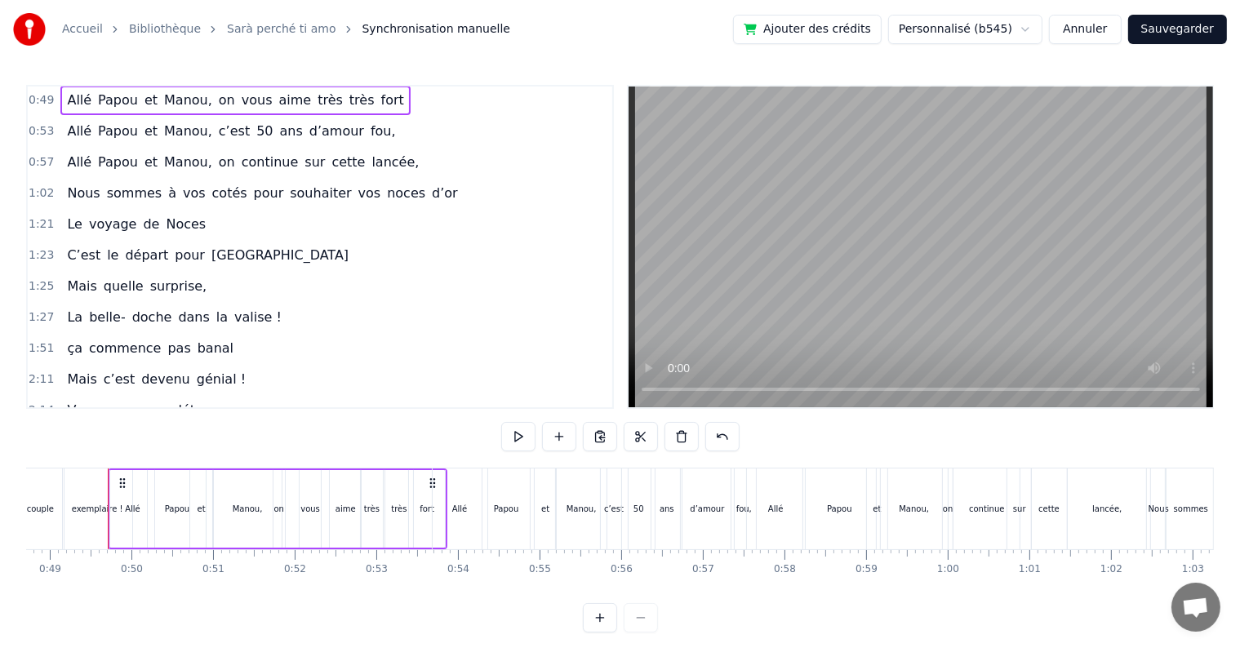
scroll to position [416, 0]
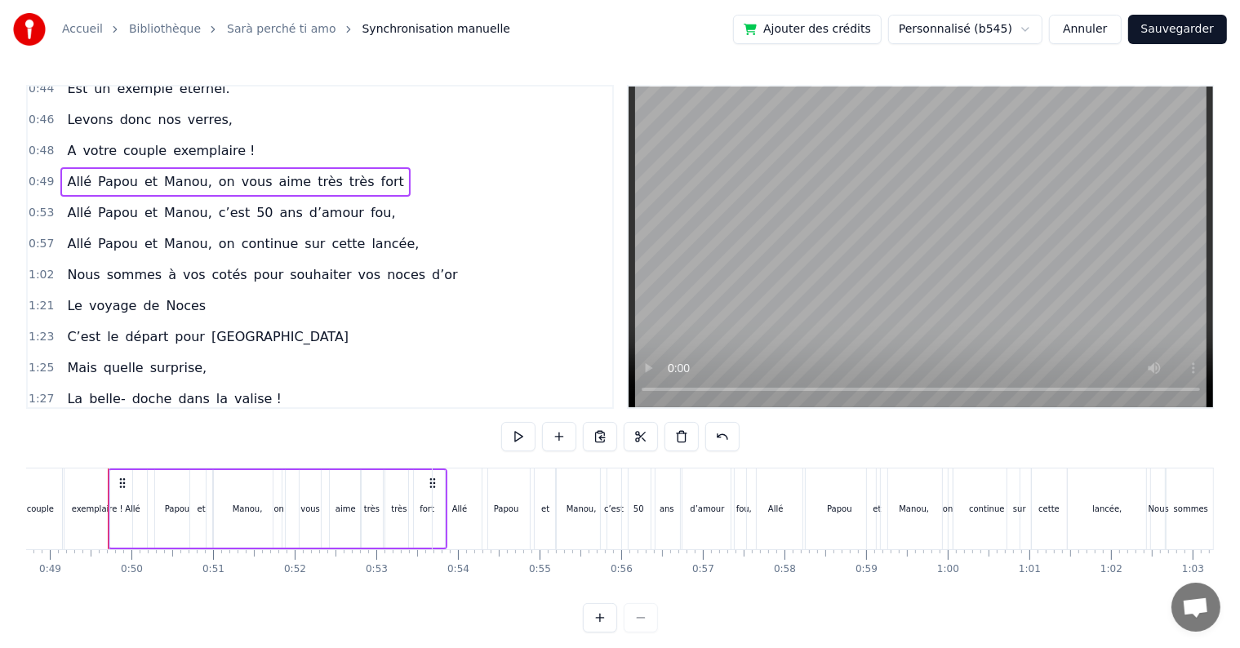
click at [456, 260] on div "1:02 Nous sommes à vos cotés pour souhaiter vos noces d’or" at bounding box center [320, 275] width 585 height 31
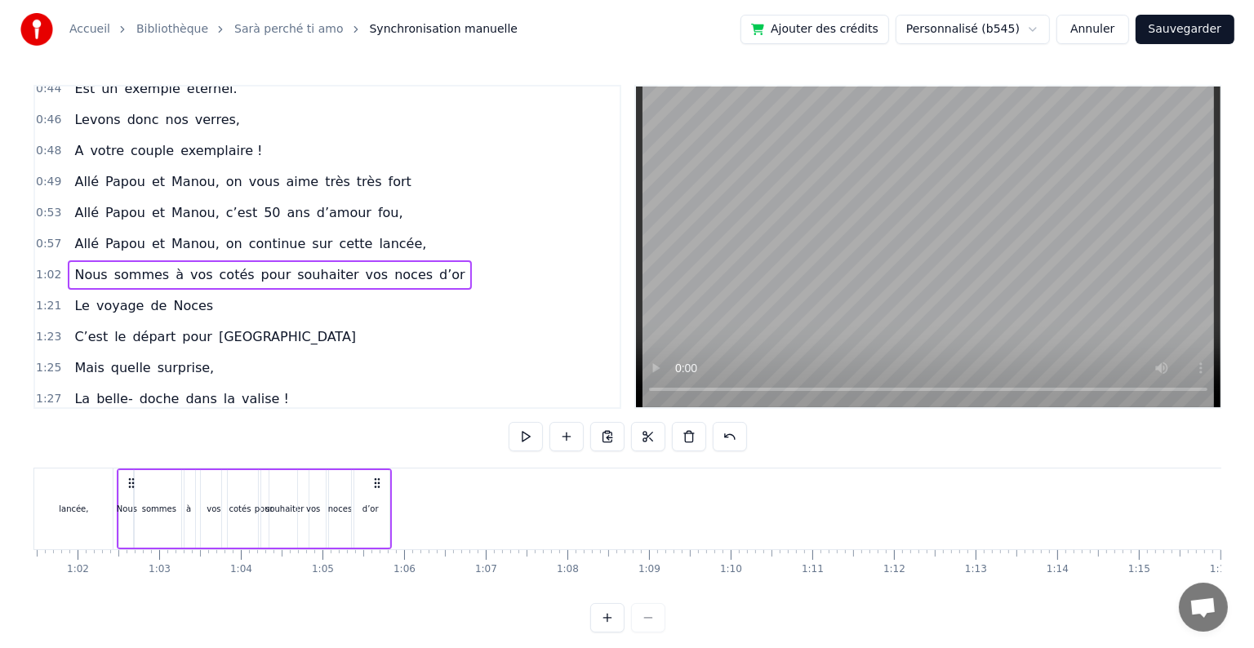
scroll to position [0, 5020]
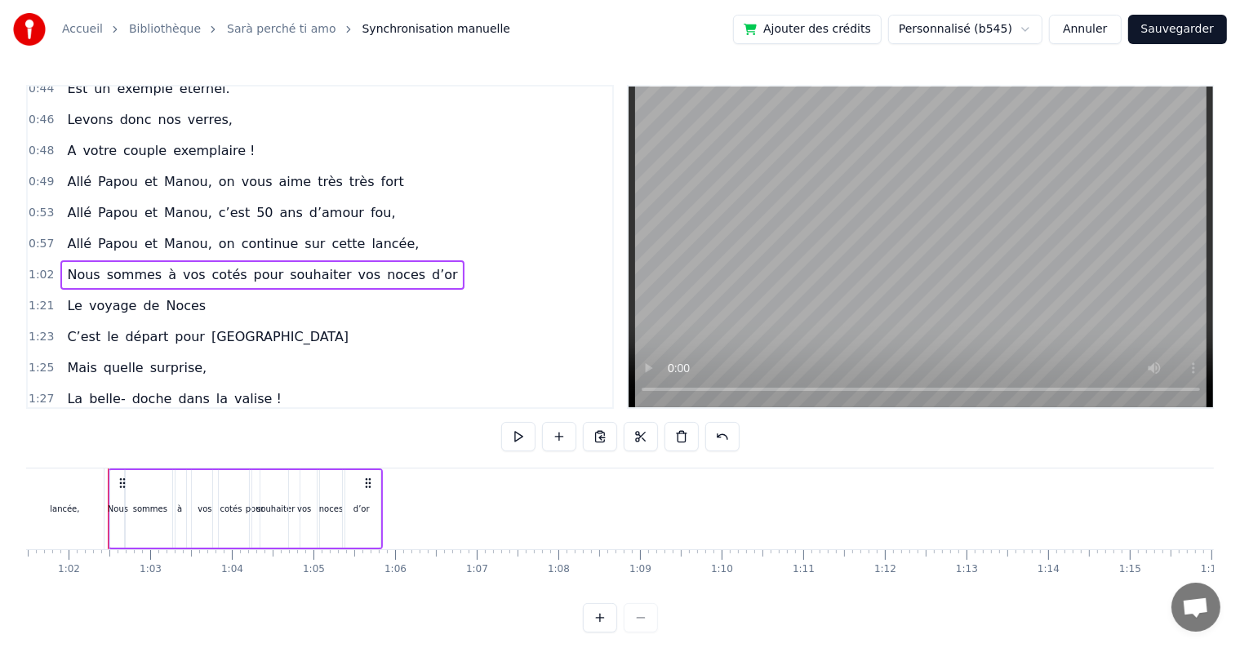
click at [418, 260] on div "1:02 Nous sommes à vos cotés pour souhaiter vos noces d’or" at bounding box center [320, 275] width 585 height 31
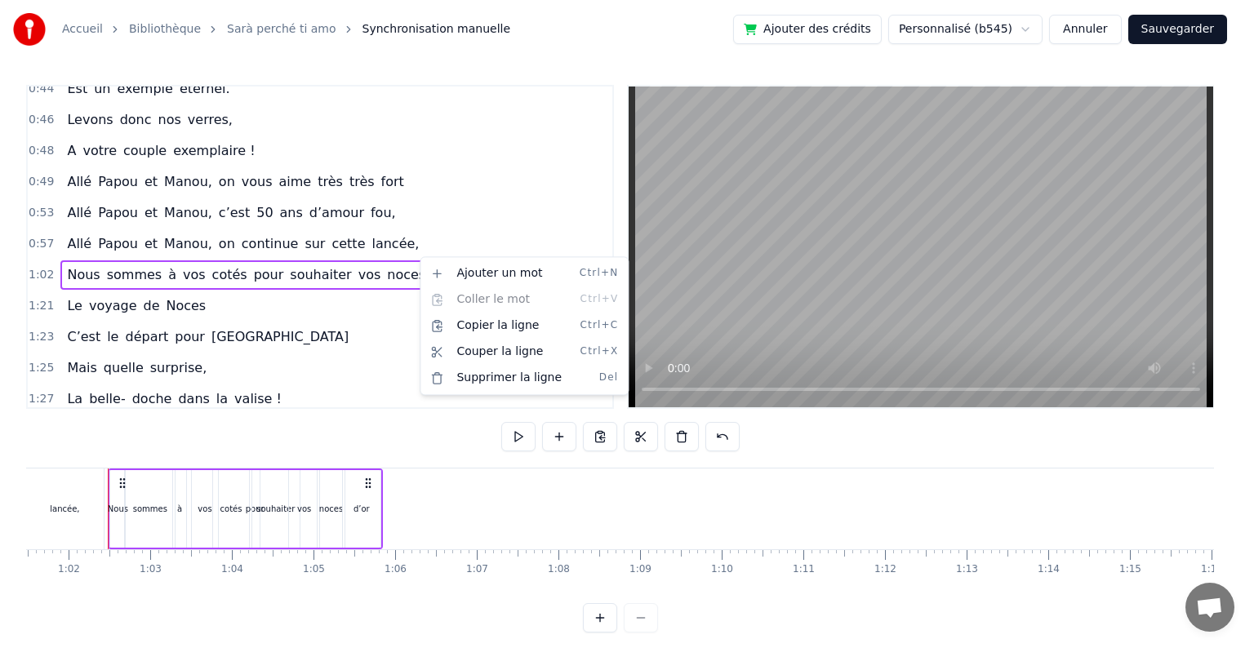
click at [411, 261] on html "Accueil Bibliothèque [PERSON_NAME] perché ti amo Synchronisation manuelle Ajout…" at bounding box center [627, 329] width 1254 height 659
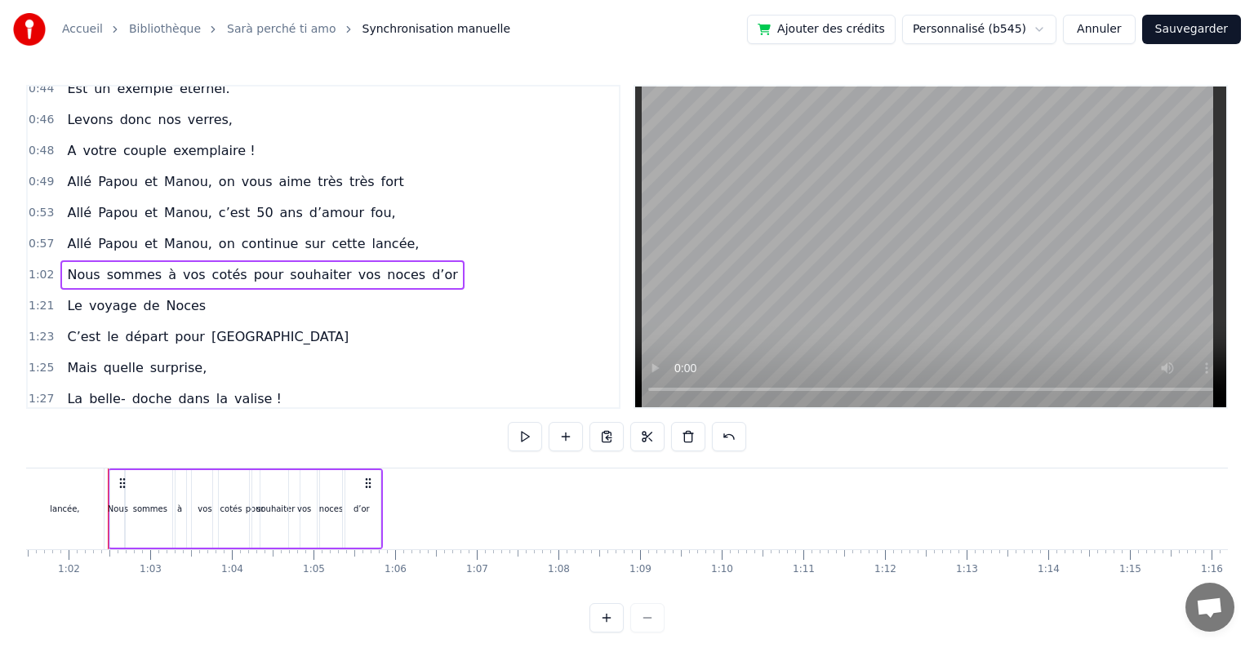
click at [418, 260] on div "1:02 Nous sommes à vos cotés pour souhaiter vos noces d’or" at bounding box center [323, 275] width 591 height 31
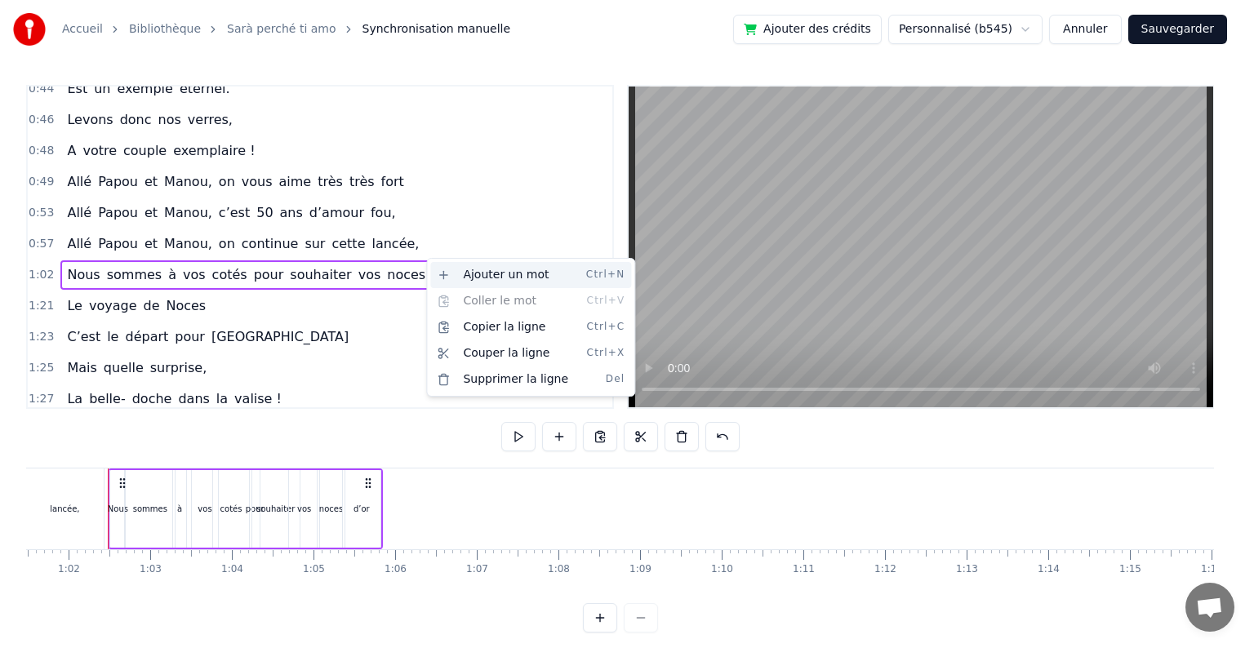
click at [463, 274] on div "Ajouter un mot Ctrl+N" at bounding box center [530, 275] width 201 height 26
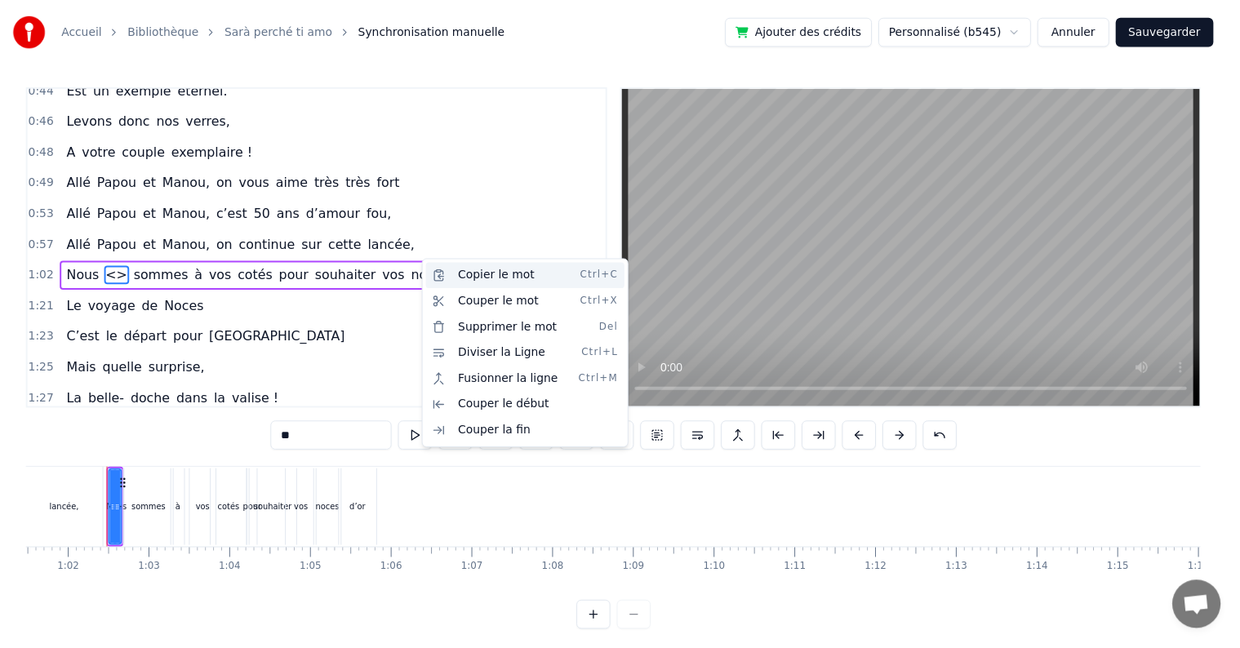
scroll to position [425, 0]
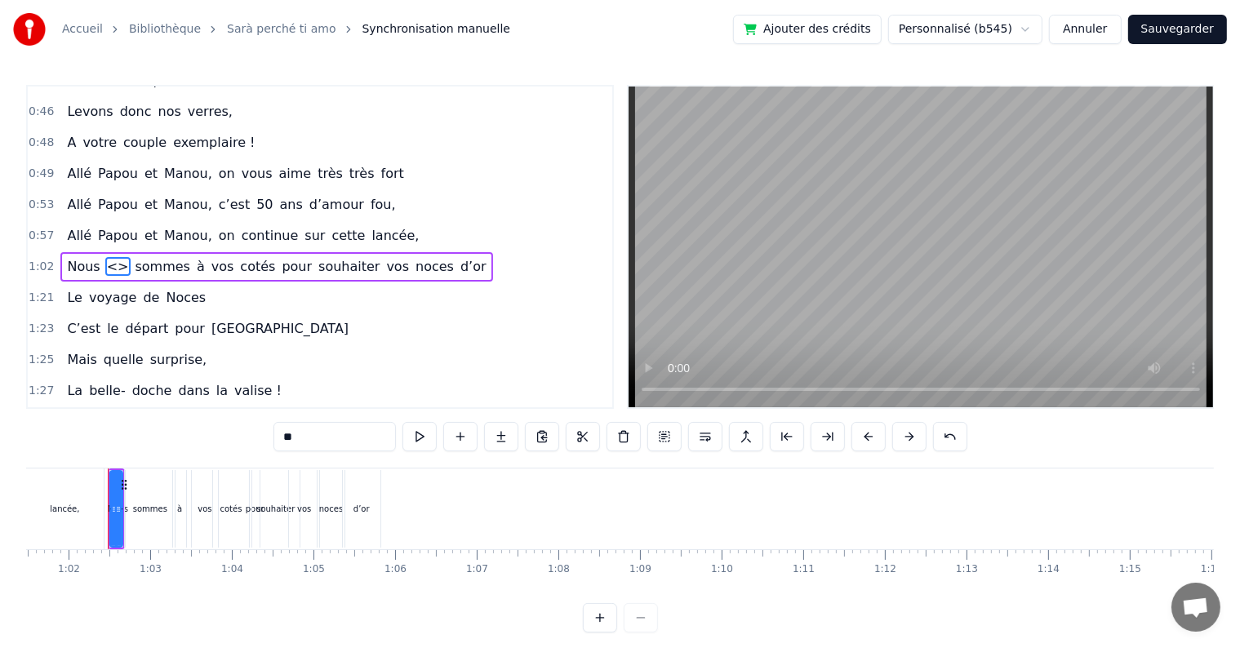
type input "******"
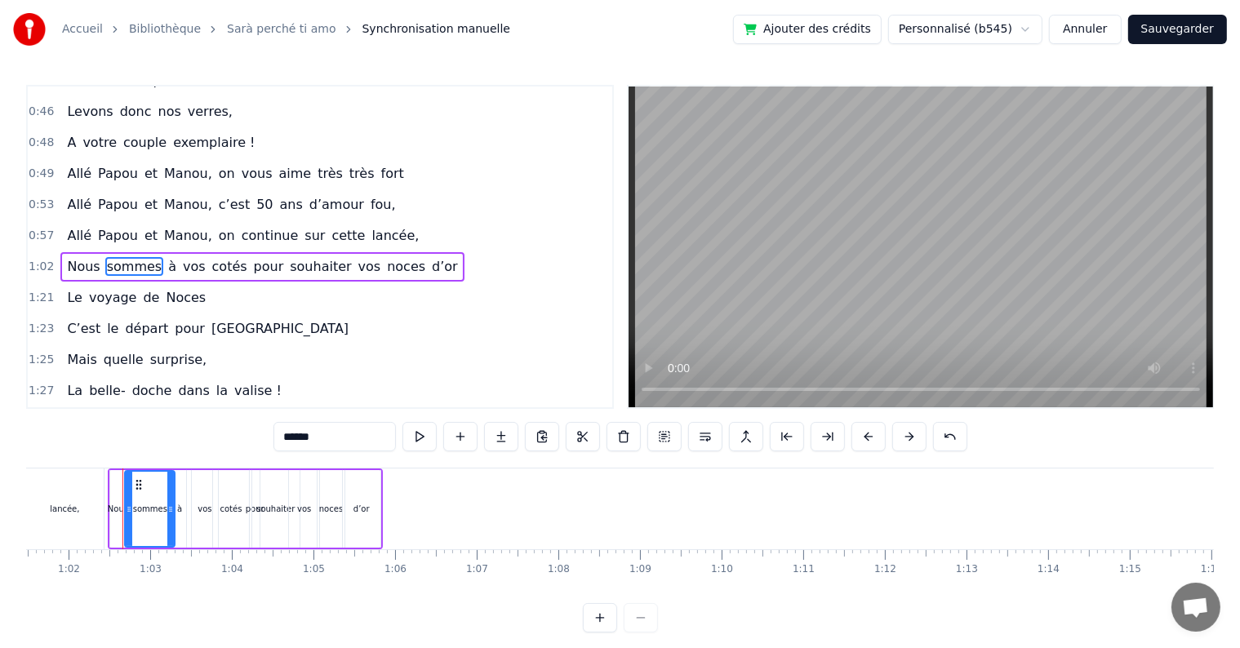
click at [47, 290] on span "1:21" at bounding box center [41, 298] width 25 height 16
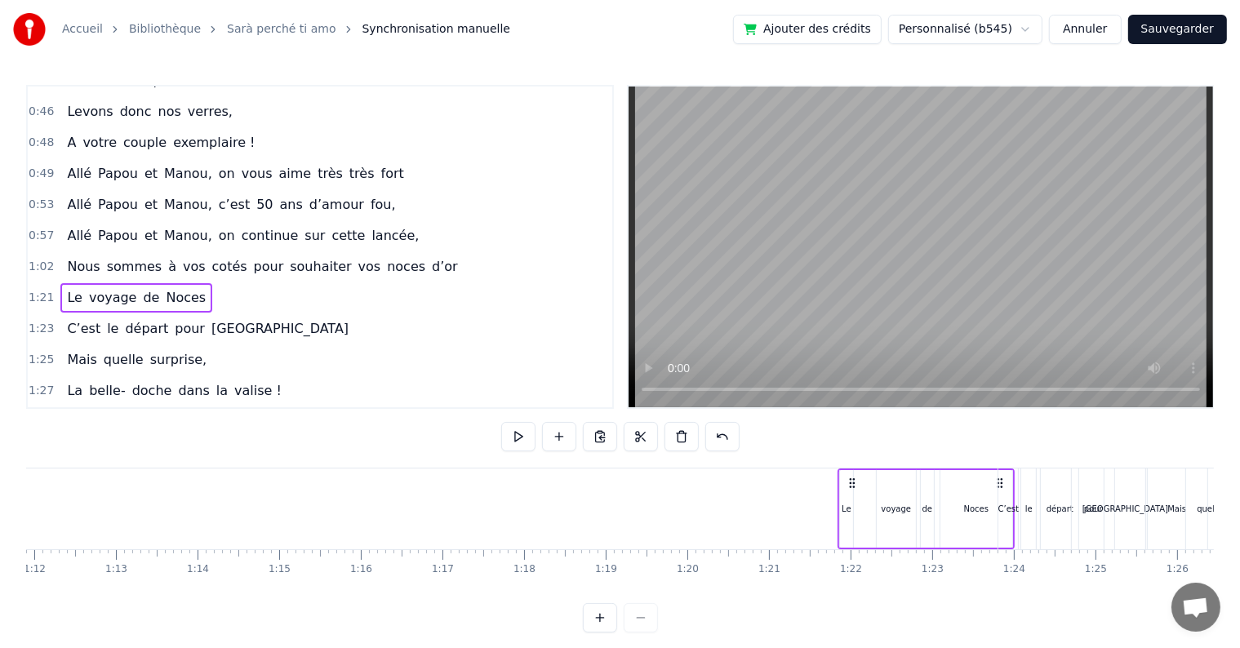
click at [43, 290] on span "1:21" at bounding box center [41, 298] width 25 height 16
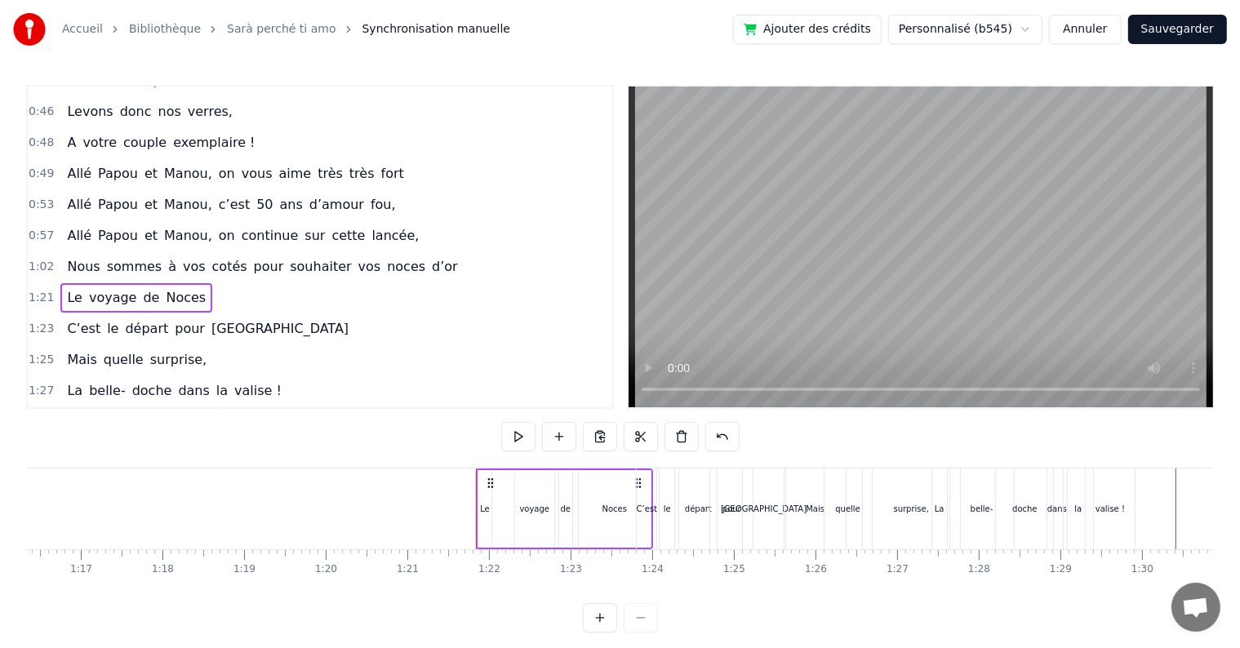
scroll to position [0, 6601]
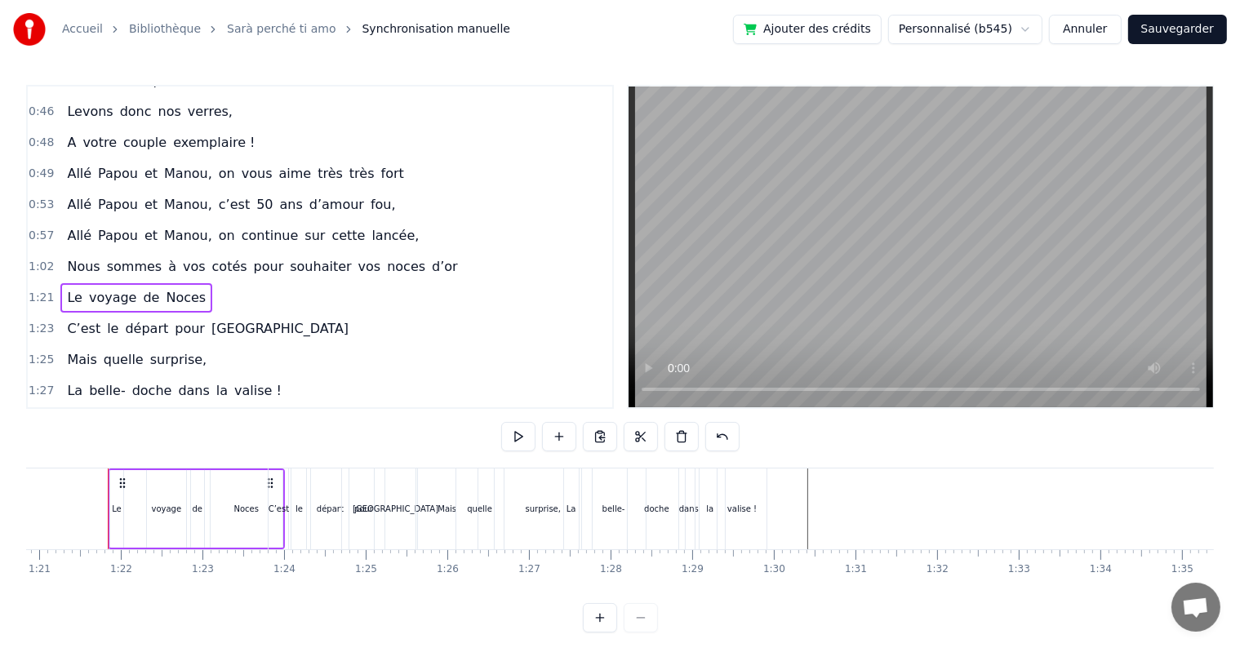
click at [50, 283] on div "1:21 Le voyage de Noces" at bounding box center [320, 298] width 585 height 31
click at [424, 251] on div "1:02 Nous sommes à vos cotés pour souhaiter vos noces d’or" at bounding box center [320, 266] width 585 height 31
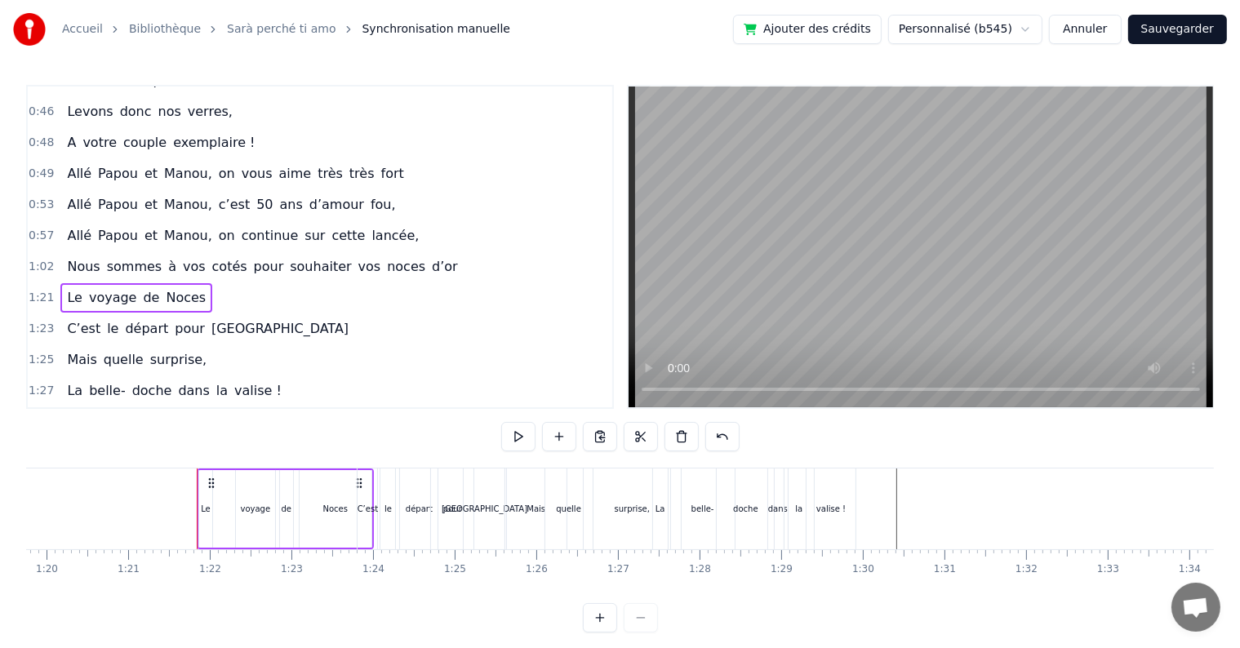
click at [424, 251] on div "1:02 Nous sommes à vos cotés pour souhaiter vos noces d’or" at bounding box center [320, 266] width 585 height 31
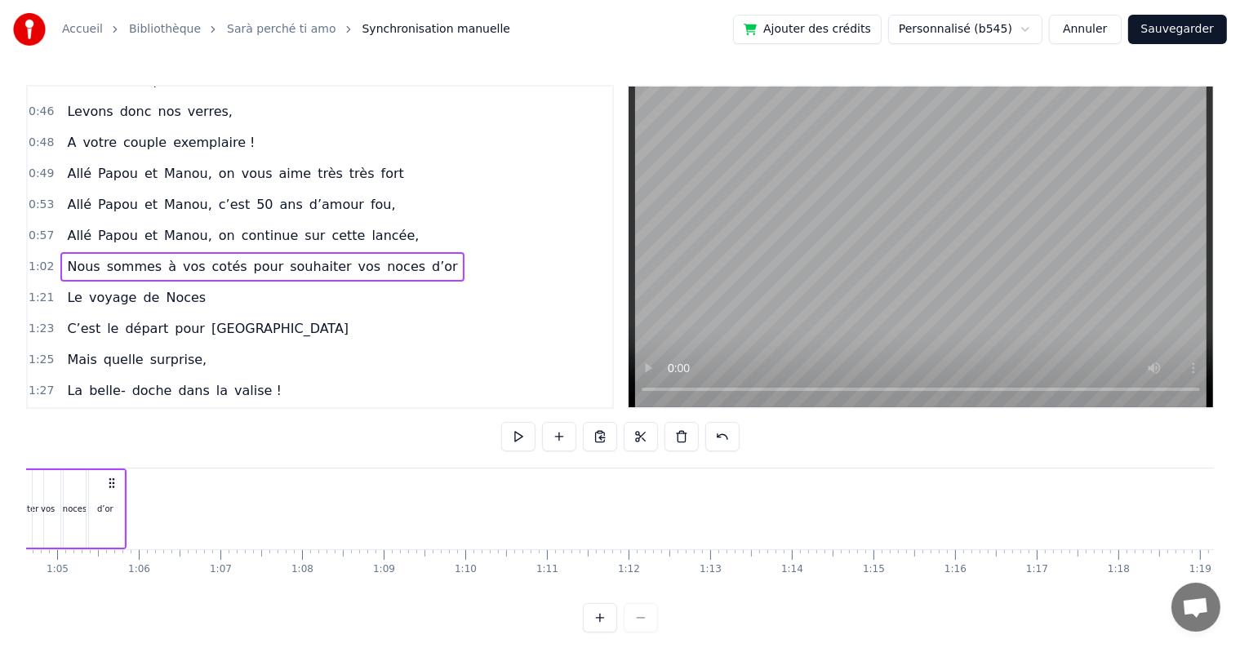
scroll to position [0, 5020]
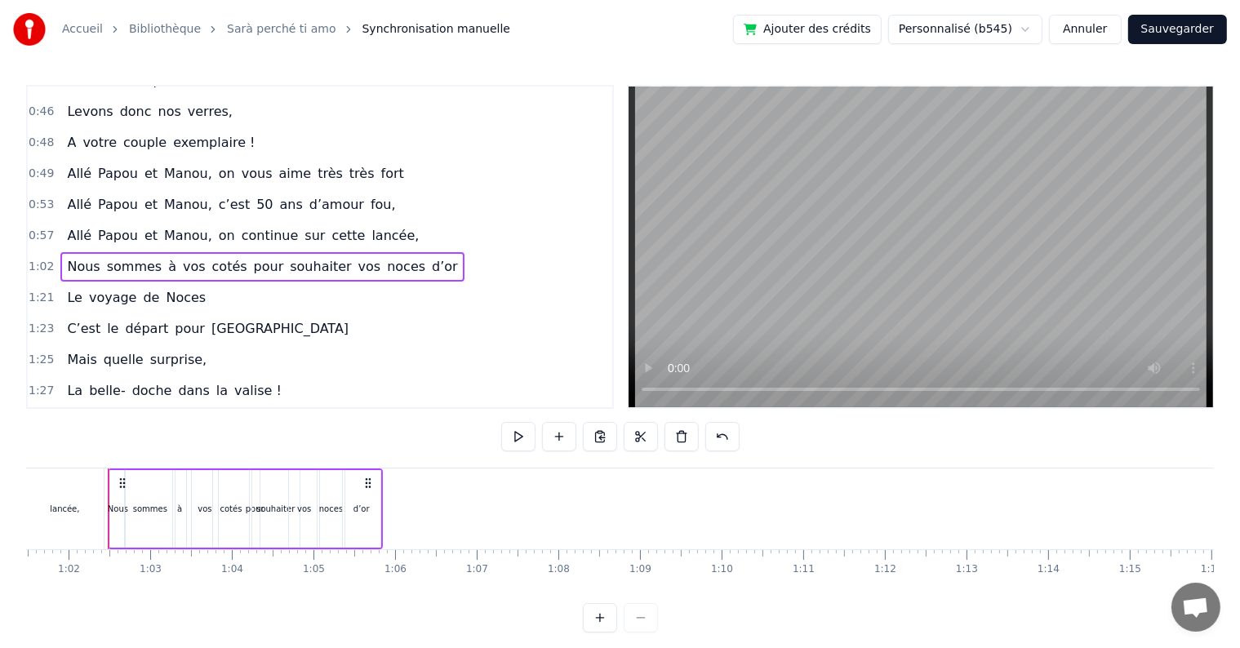
click at [50, 283] on div "1:21 Le voyage de Noces" at bounding box center [320, 298] width 585 height 31
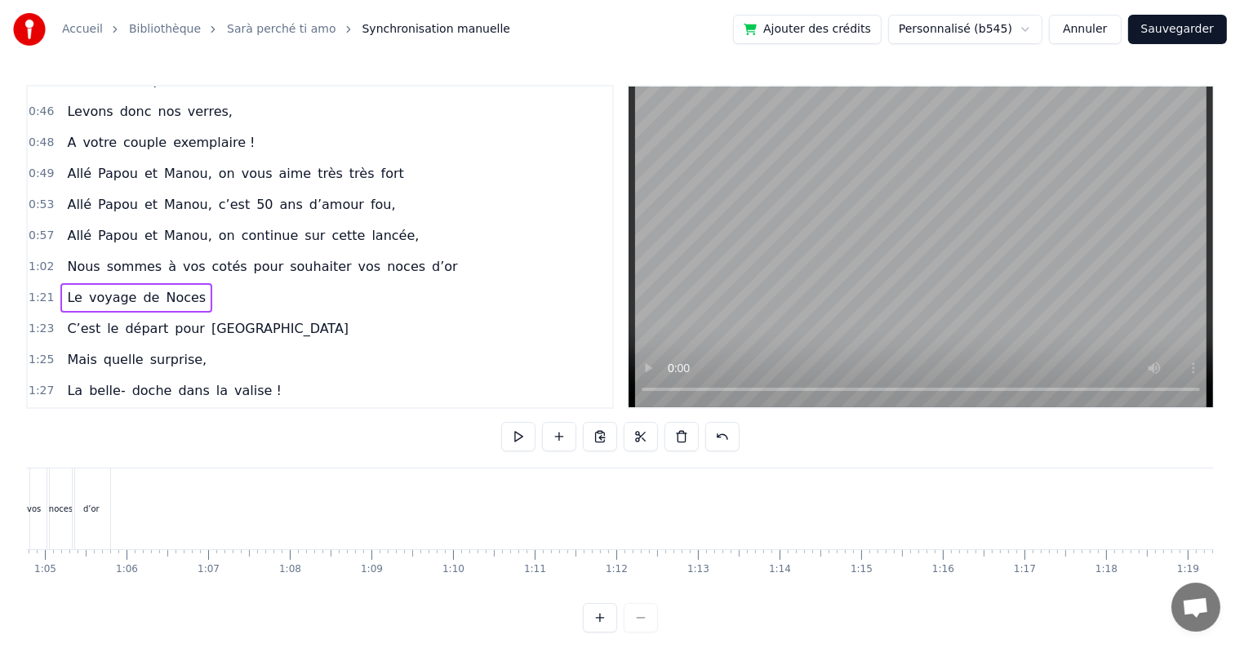
click at [42, 290] on span "1:21" at bounding box center [41, 298] width 25 height 16
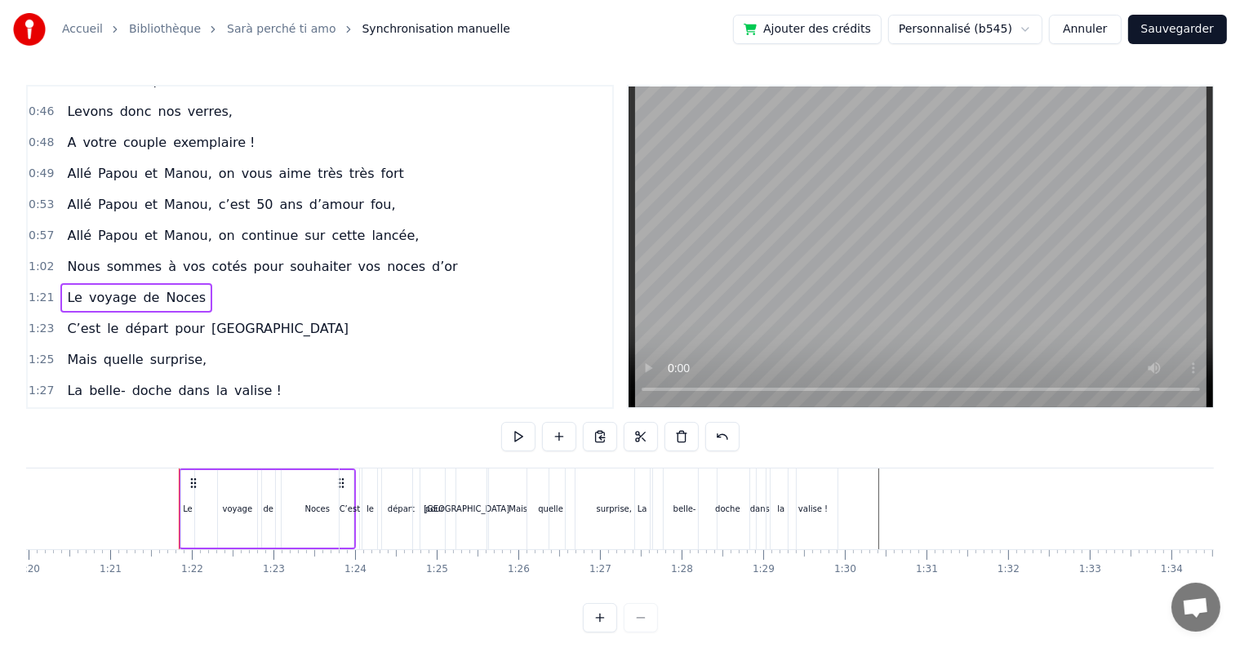
click at [33, 283] on div "1:21 Le voyage de Noces" at bounding box center [320, 298] width 585 height 31
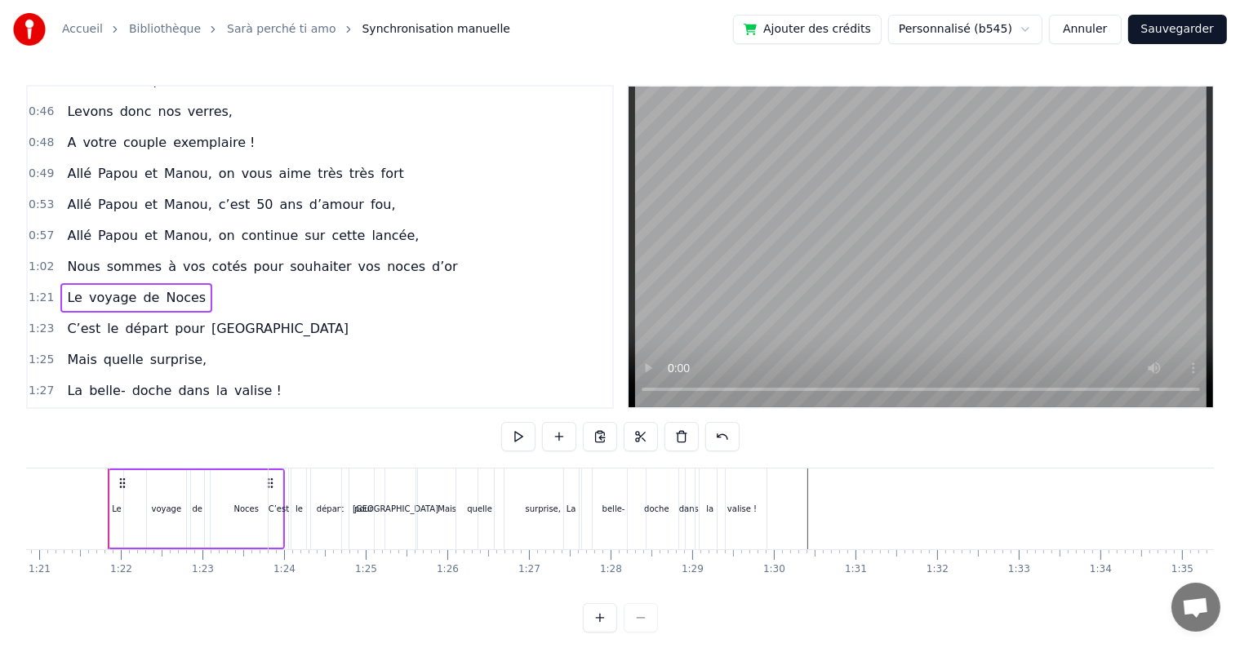
click at [33, 283] on div "1:21 Le voyage de Noces" at bounding box center [320, 298] width 585 height 31
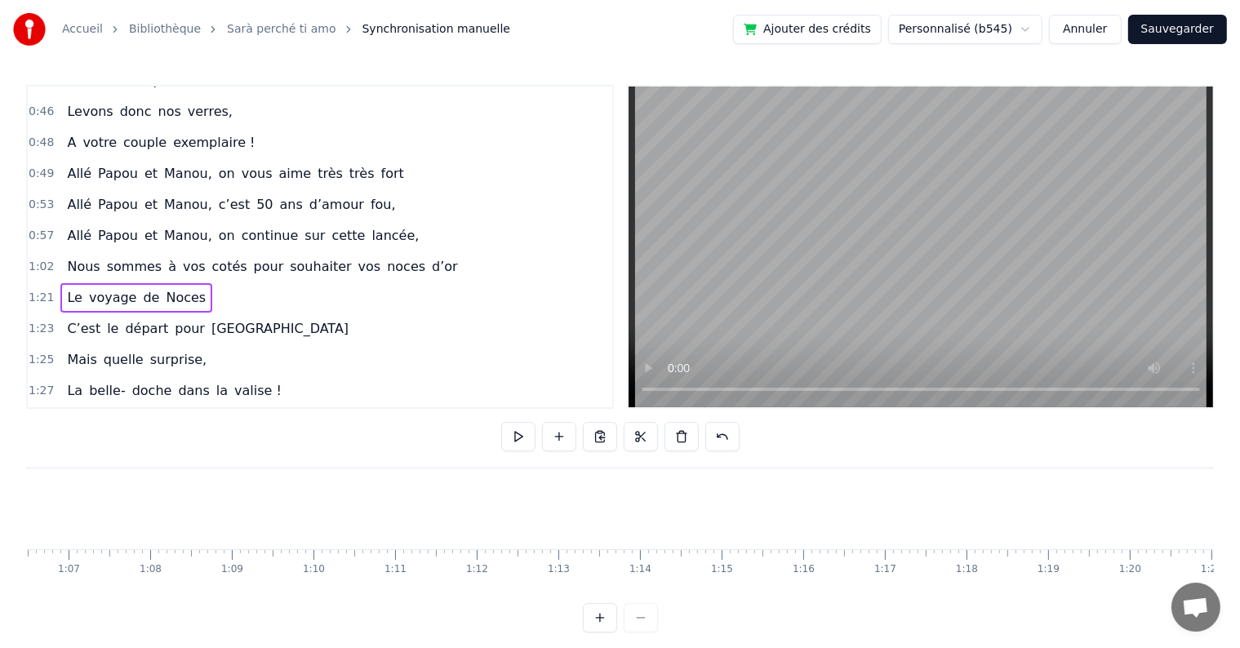
scroll to position [0, 5155]
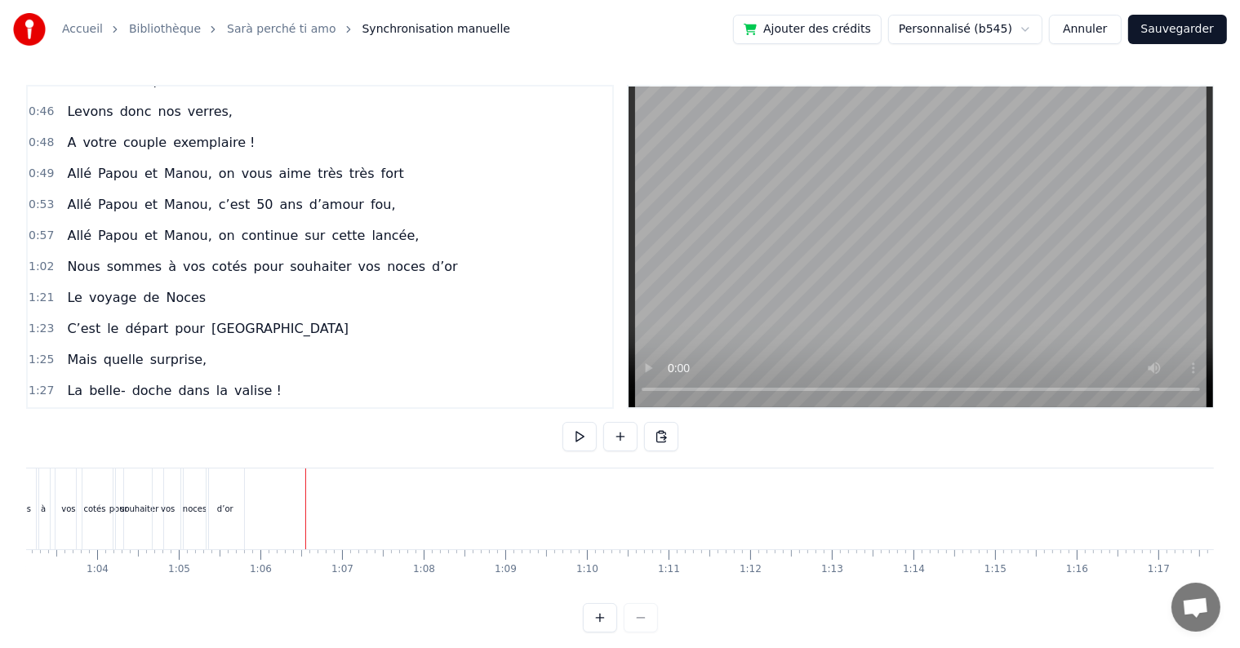
click at [663, 438] on button at bounding box center [661, 436] width 34 height 29
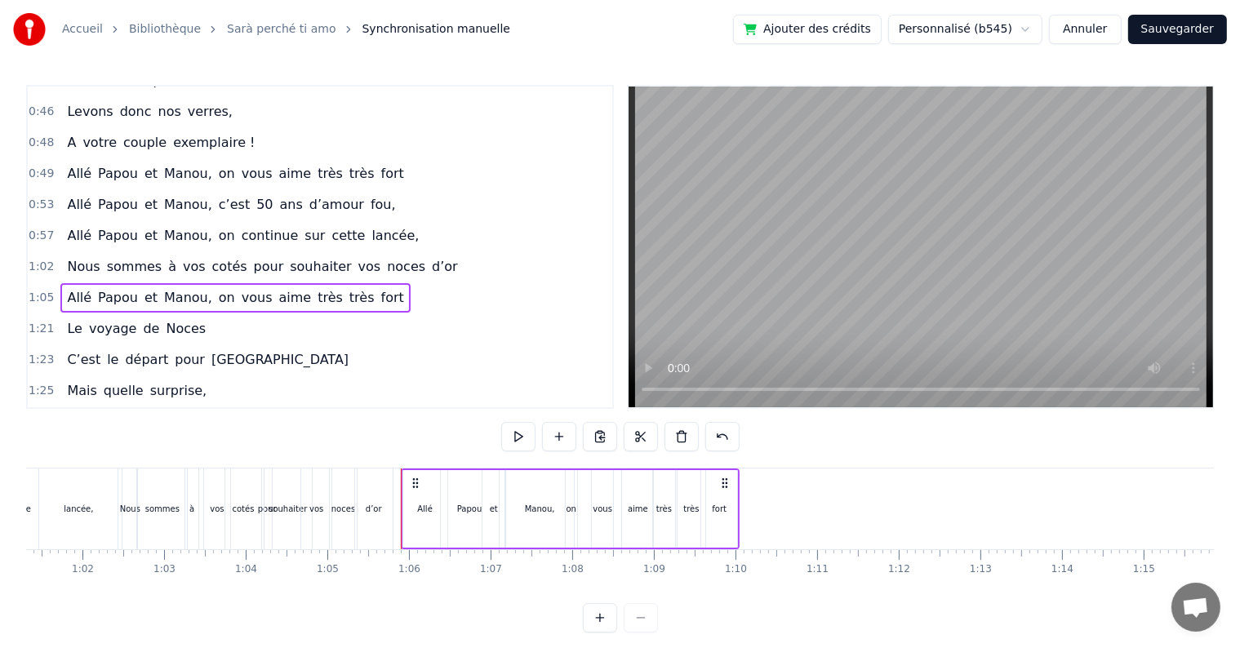
scroll to position [0, 4909]
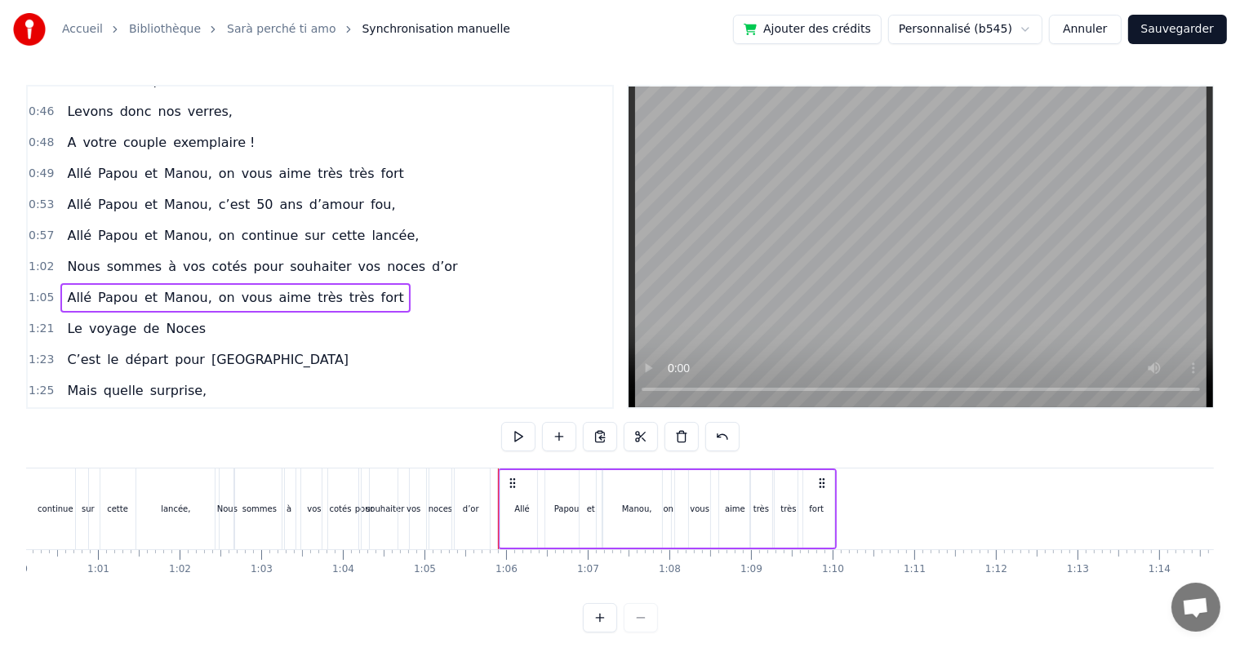
click at [324, 470] on div "cotés" at bounding box center [341, 509] width 36 height 81
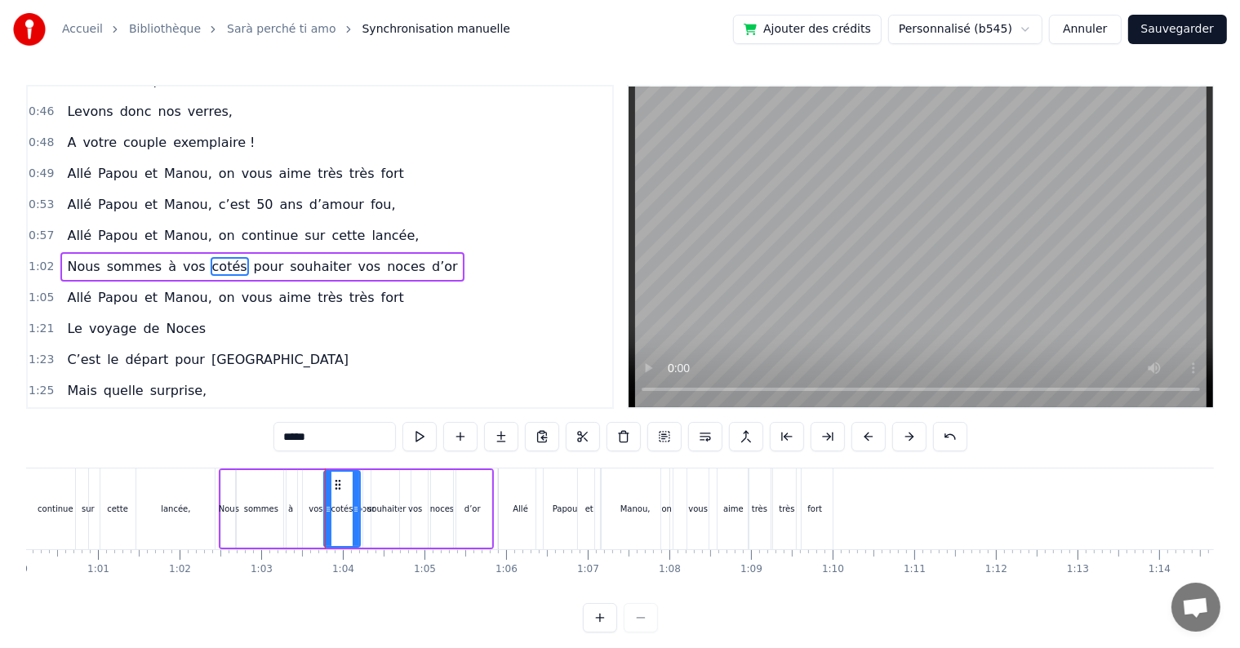
click at [213, 467] on div "0:17 Cinquante ans déjà 0:20 Et toujours main dans la main 0:22 Vous vous êtes …" at bounding box center [620, 359] width 1188 height 548
click at [216, 469] on div "Allé Papou et [PERSON_NAME], on continue sur cette lancée," at bounding box center [17, 509] width 405 height 81
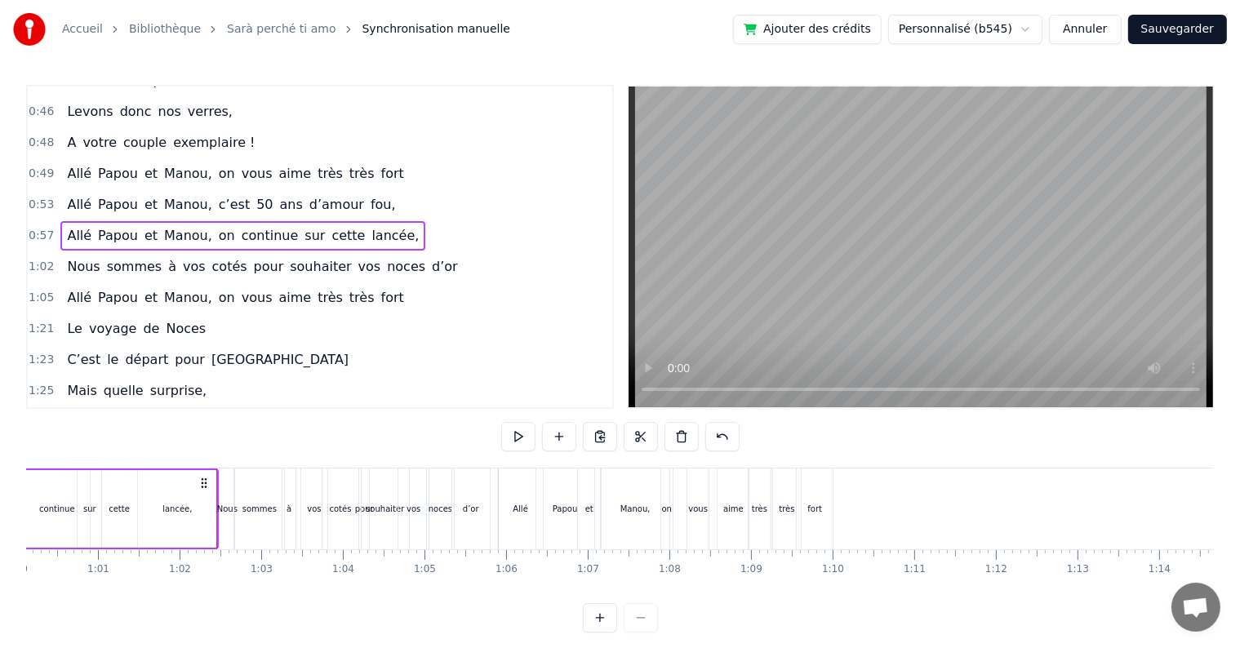
click at [219, 470] on div "Nous" at bounding box center [227, 509] width 16 height 81
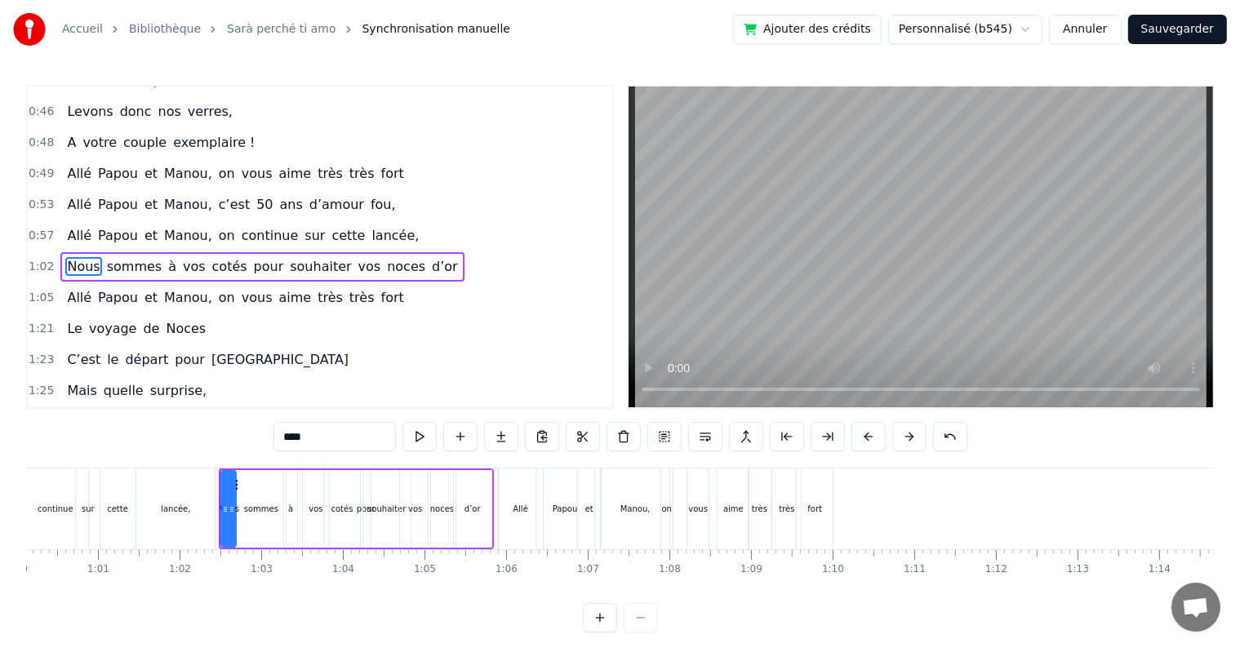
click at [219, 465] on div "0:17 Cinquante ans déjà 0:20 Et toujours main dans la main 0:22 Vous vous êtes …" at bounding box center [620, 359] width 1188 height 548
click at [216, 467] on div "0:17 Cinquante ans déjà 0:20 Et toujours main dans la main 0:22 Vous vous êtes …" at bounding box center [620, 359] width 1188 height 548
click at [216, 470] on div "Allé Papou et [PERSON_NAME], on continue sur cette lancée," at bounding box center [17, 509] width 405 height 81
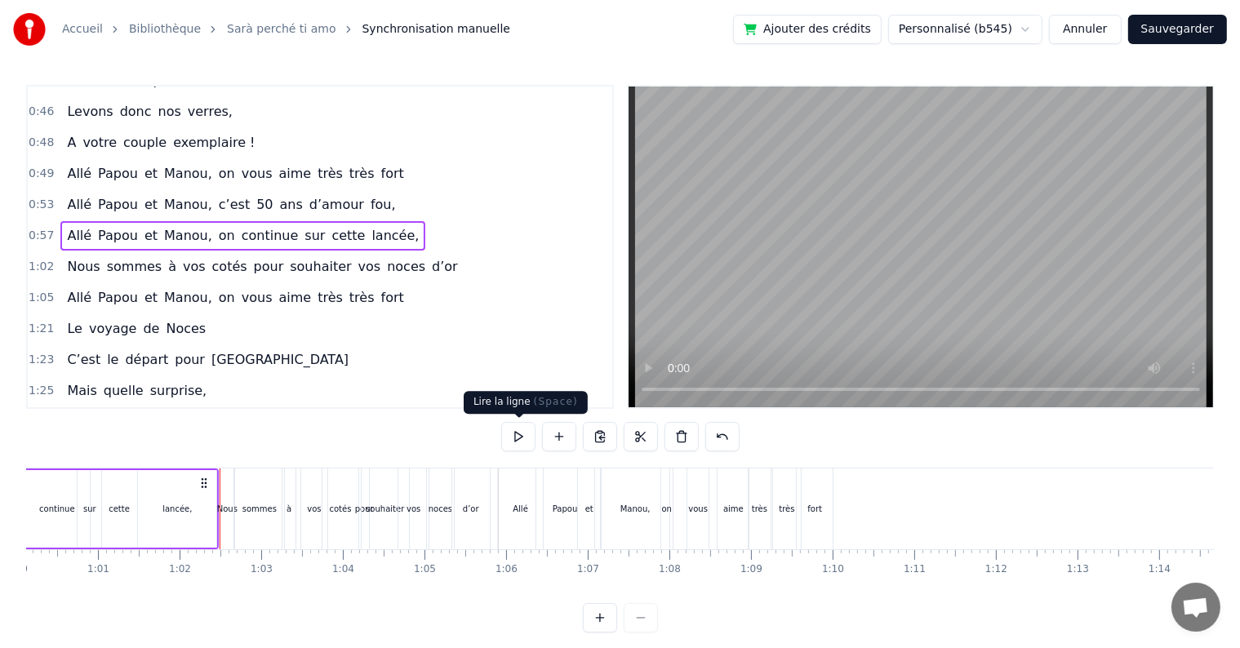
click at [516, 443] on button at bounding box center [518, 436] width 34 height 29
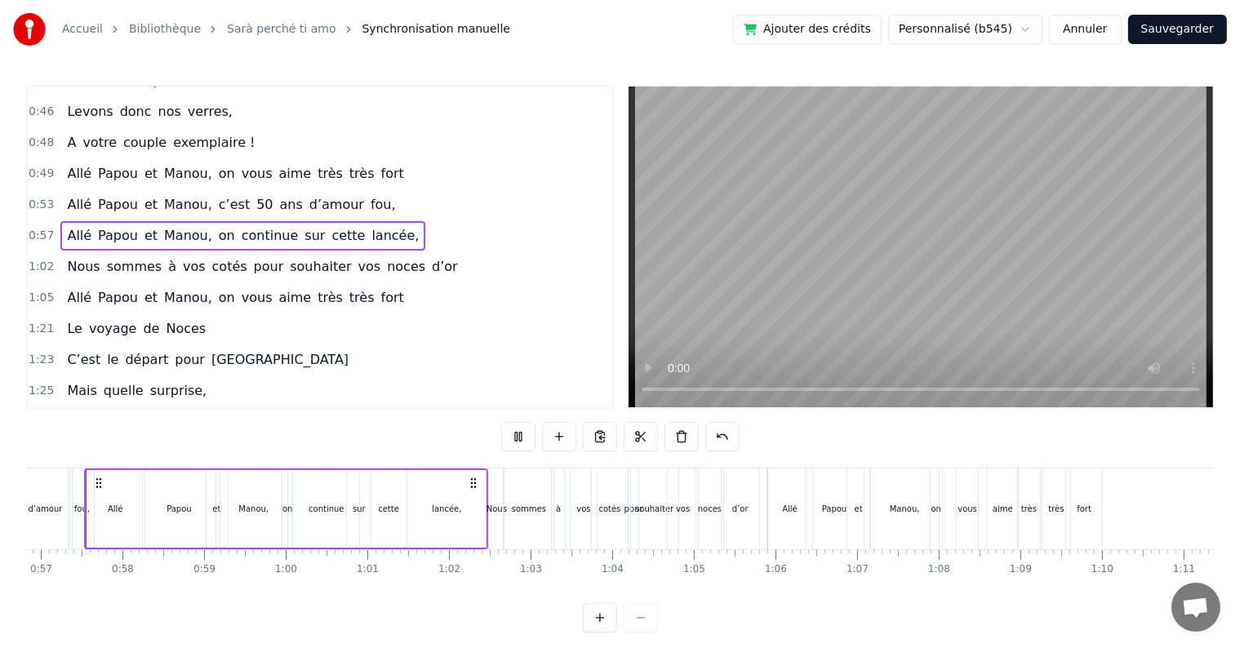
scroll to position [0, 4617]
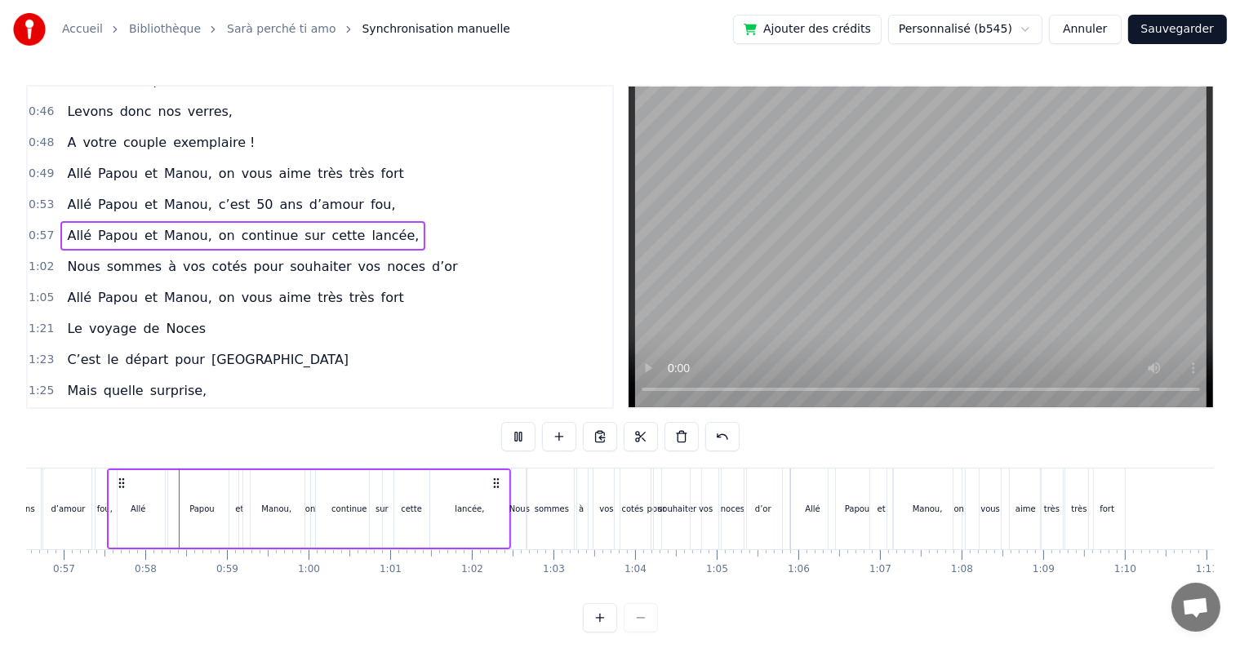
click at [521, 441] on button at bounding box center [518, 436] width 34 height 29
click at [83, 466] on div "0:17 Cinquante ans déjà 0:20 Et toujours main dans la main 0:22 Vous vous êtes …" at bounding box center [620, 359] width 1188 height 548
click at [90, 469] on div "d’amour" at bounding box center [68, 509] width 53 height 81
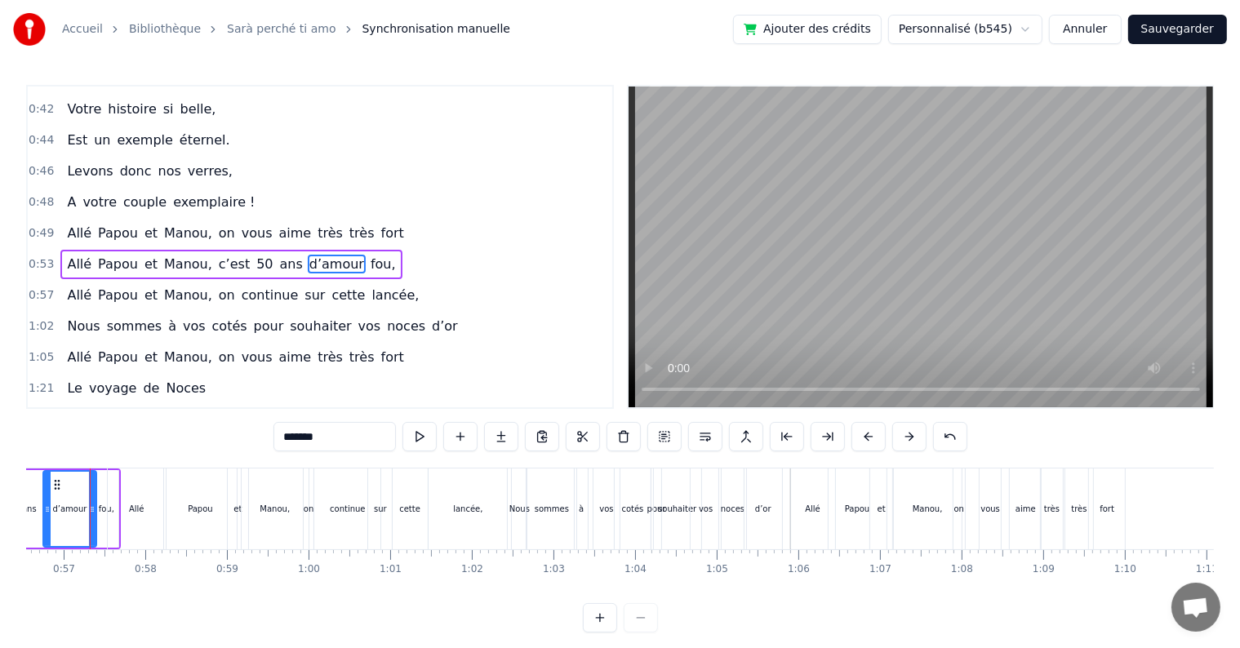
scroll to position [0, 4599]
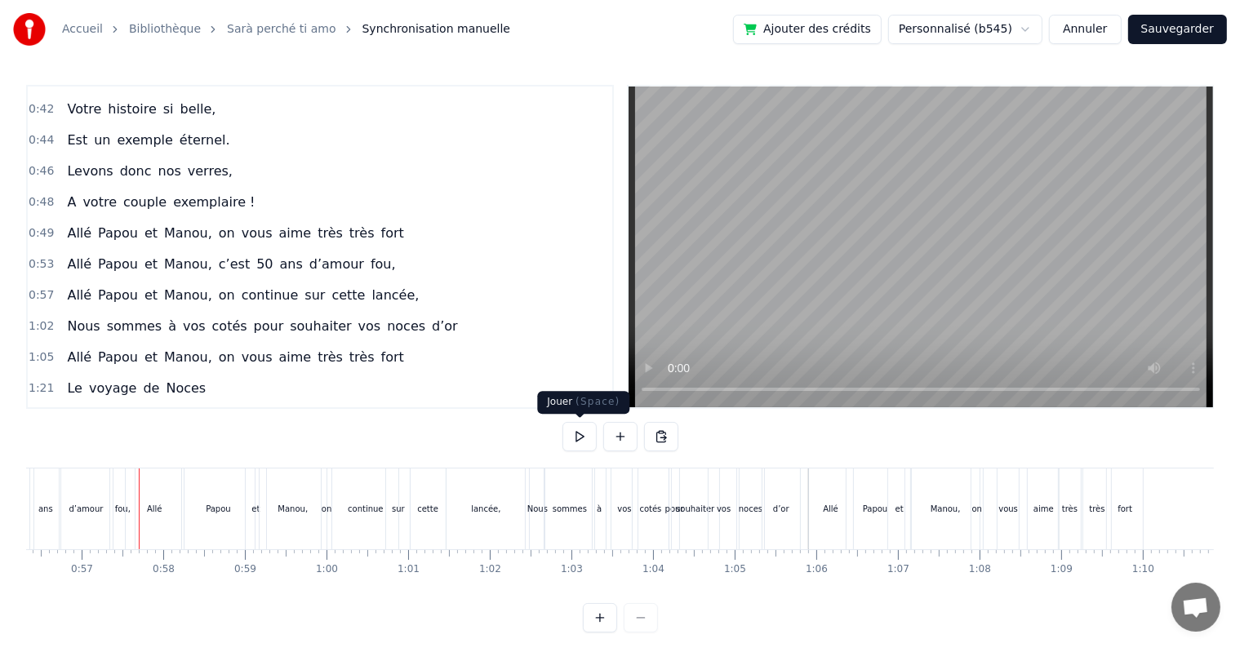
click at [571, 438] on button at bounding box center [580, 436] width 34 height 29
click at [580, 438] on button at bounding box center [580, 436] width 34 height 29
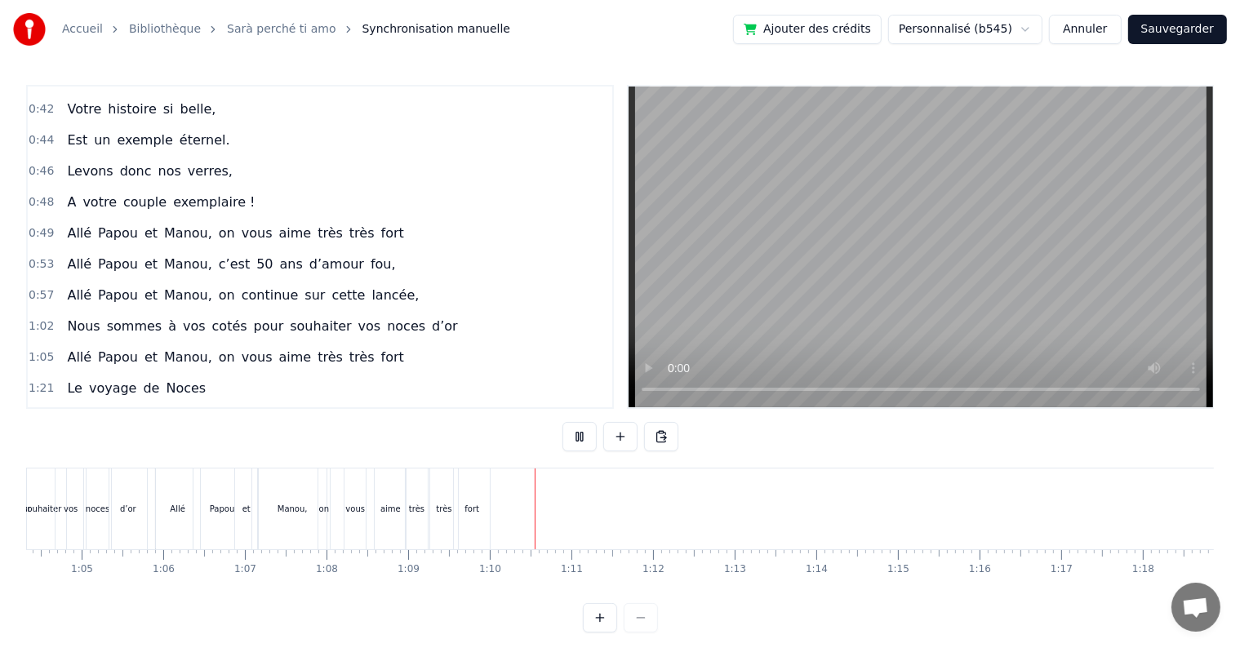
scroll to position [0, 5631]
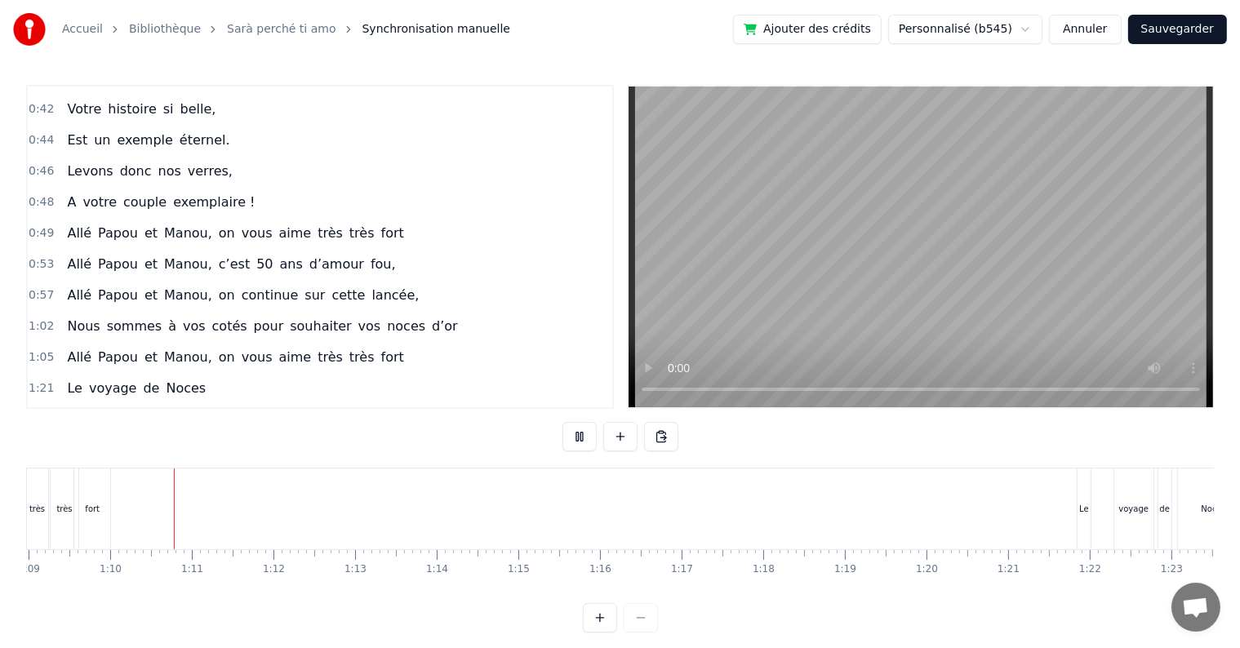
click at [580, 438] on button at bounding box center [580, 436] width 34 height 29
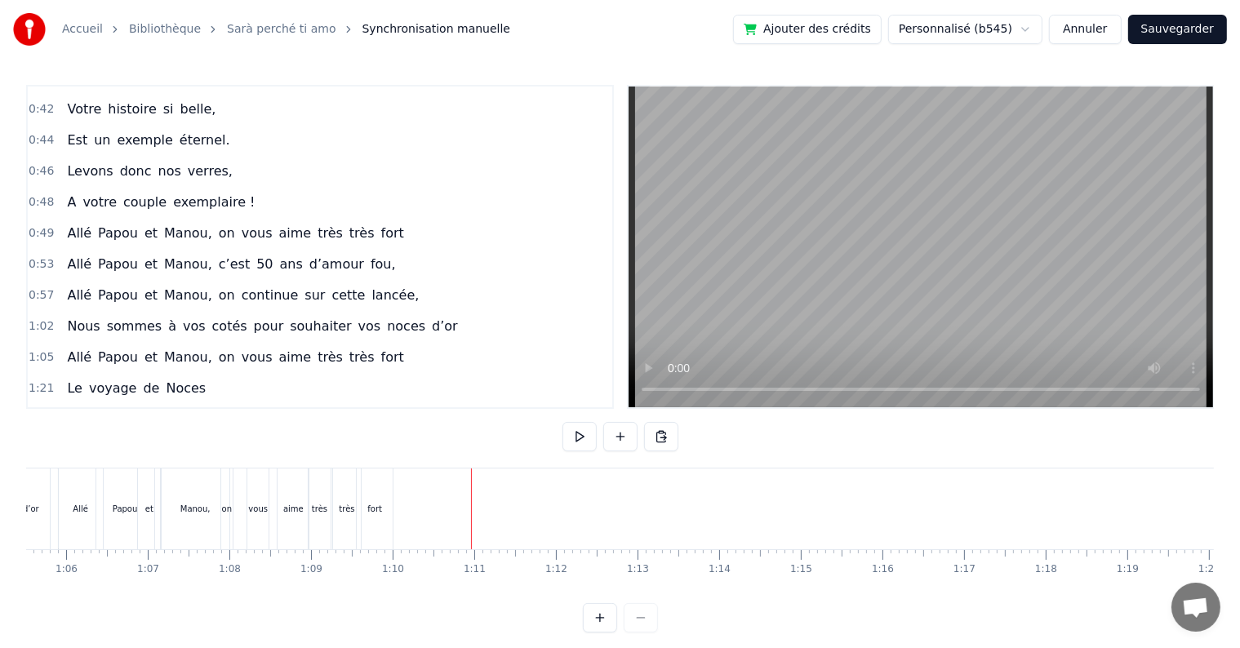
click at [81, 255] on span "Allé" at bounding box center [79, 264] width 28 height 19
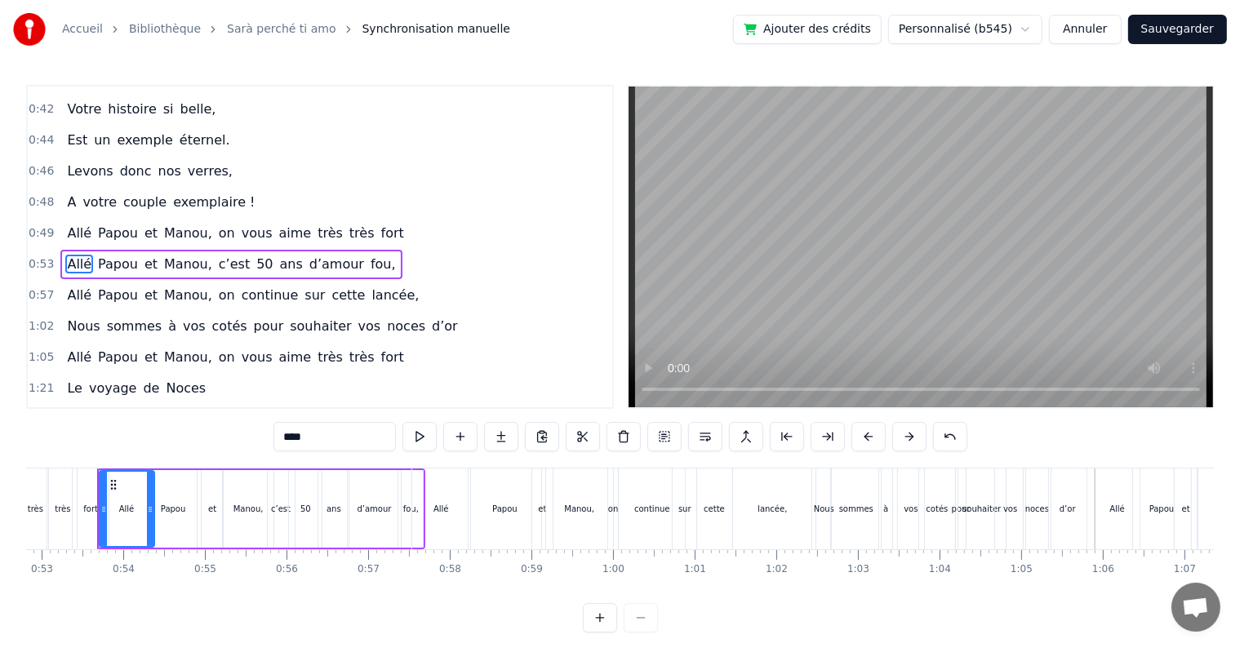
scroll to position [0, 4301]
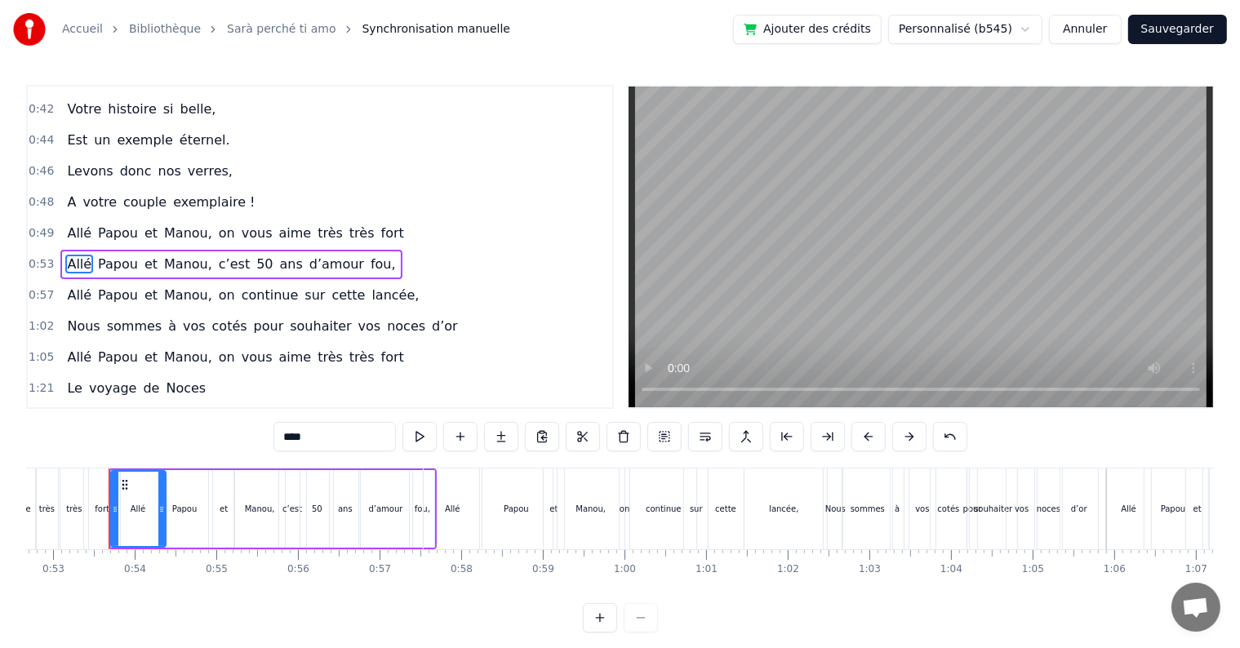
click at [181, 478] on div "Papou" at bounding box center [184, 509] width 47 height 78
type input "*****"
click at [209, 469] on div "[PERSON_NAME] et [PERSON_NAME], c’est 50 ans d’amour fou," at bounding box center [273, 509] width 329 height 81
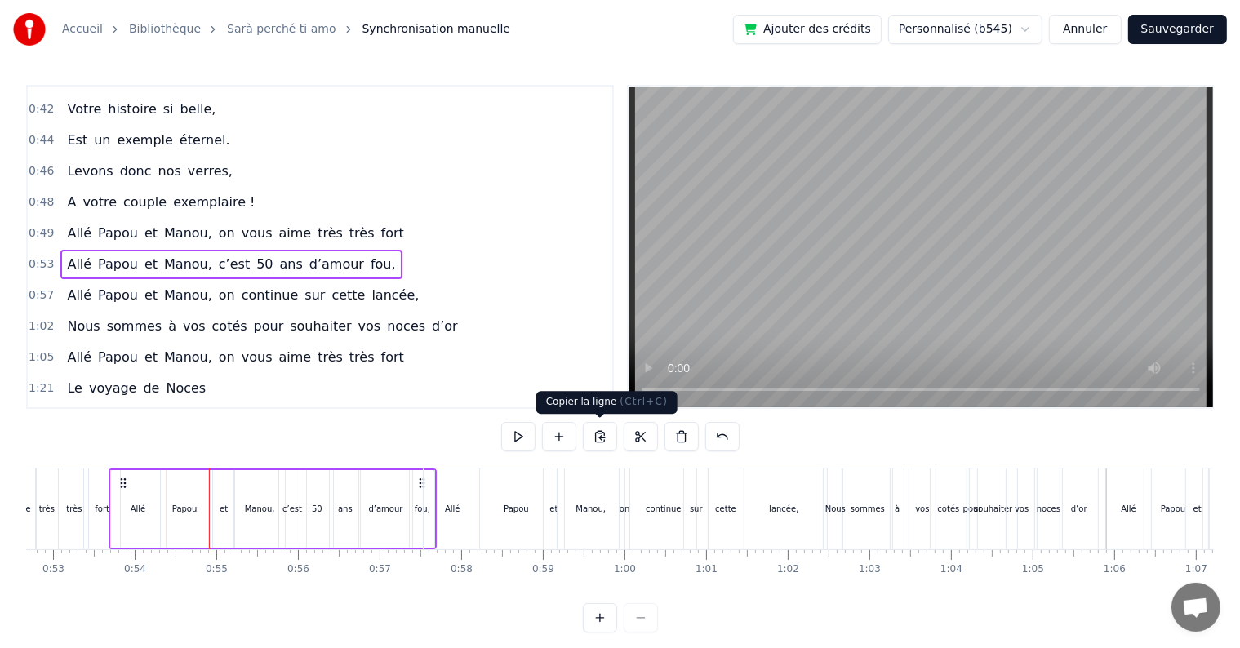
click at [598, 438] on button at bounding box center [600, 436] width 34 height 29
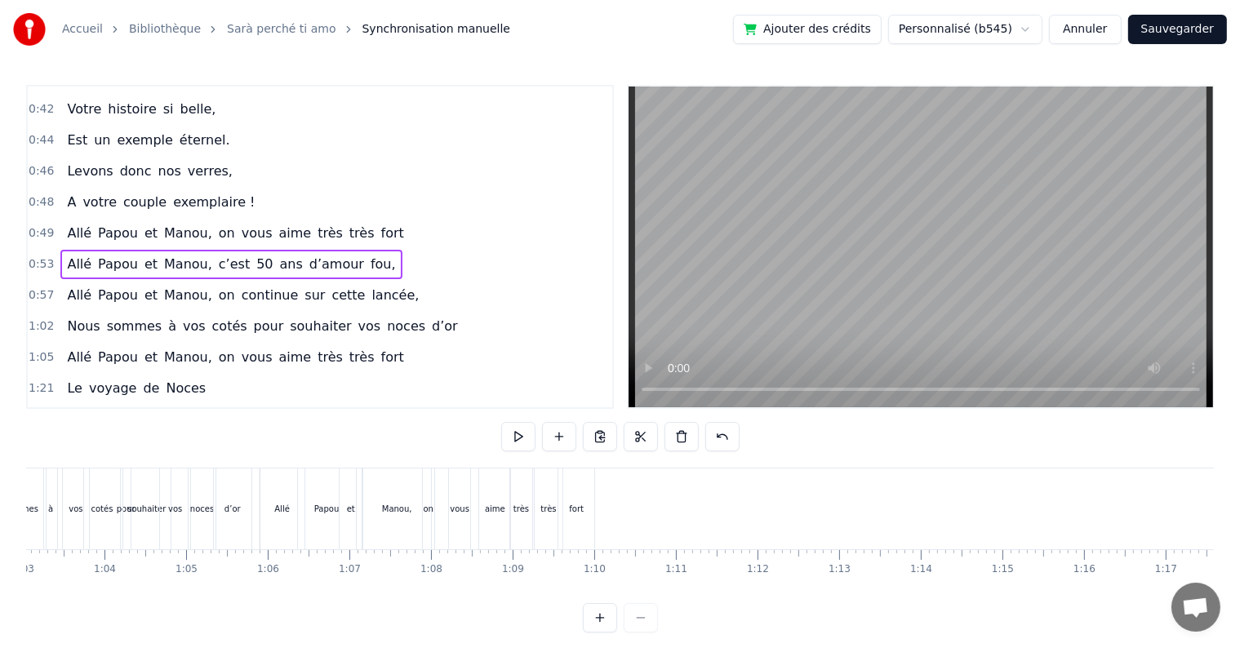
scroll to position [0, 5155]
click at [590, 467] on div "0:17 Cinquante ans déjà 0:20 Et toujours main dans la main 0:22 Vous vous êtes …" at bounding box center [620, 359] width 1188 height 548
click at [585, 469] on div "fort" at bounding box center [569, 509] width 38 height 81
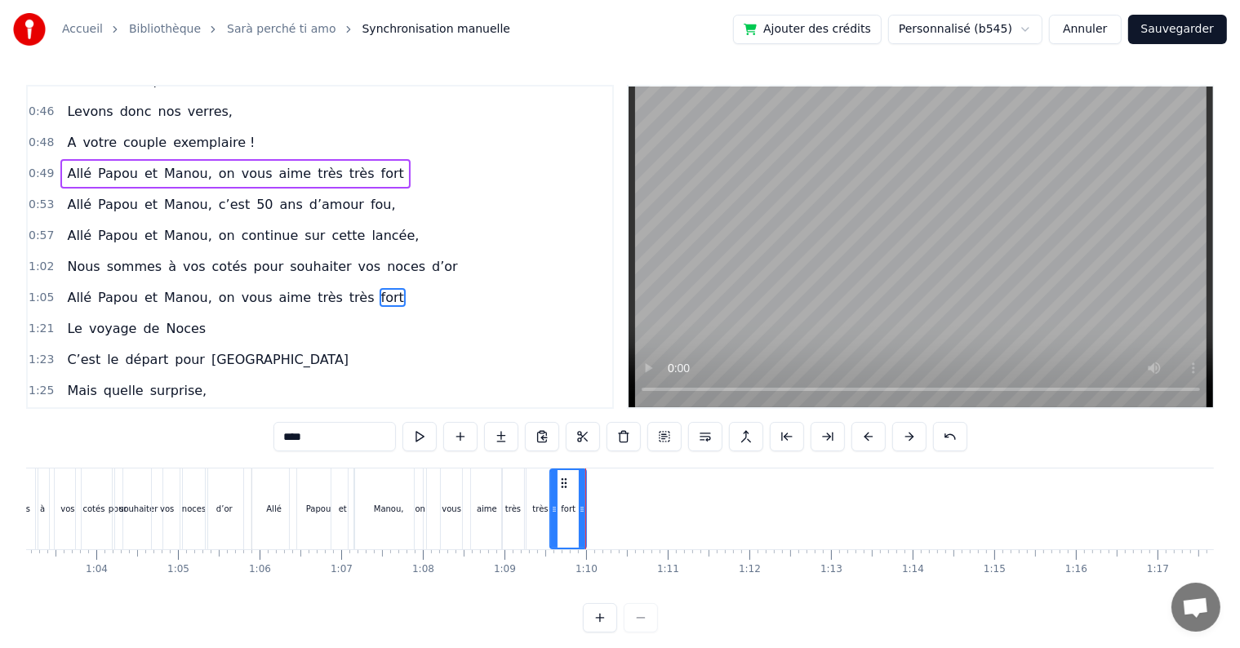
scroll to position [455, 0]
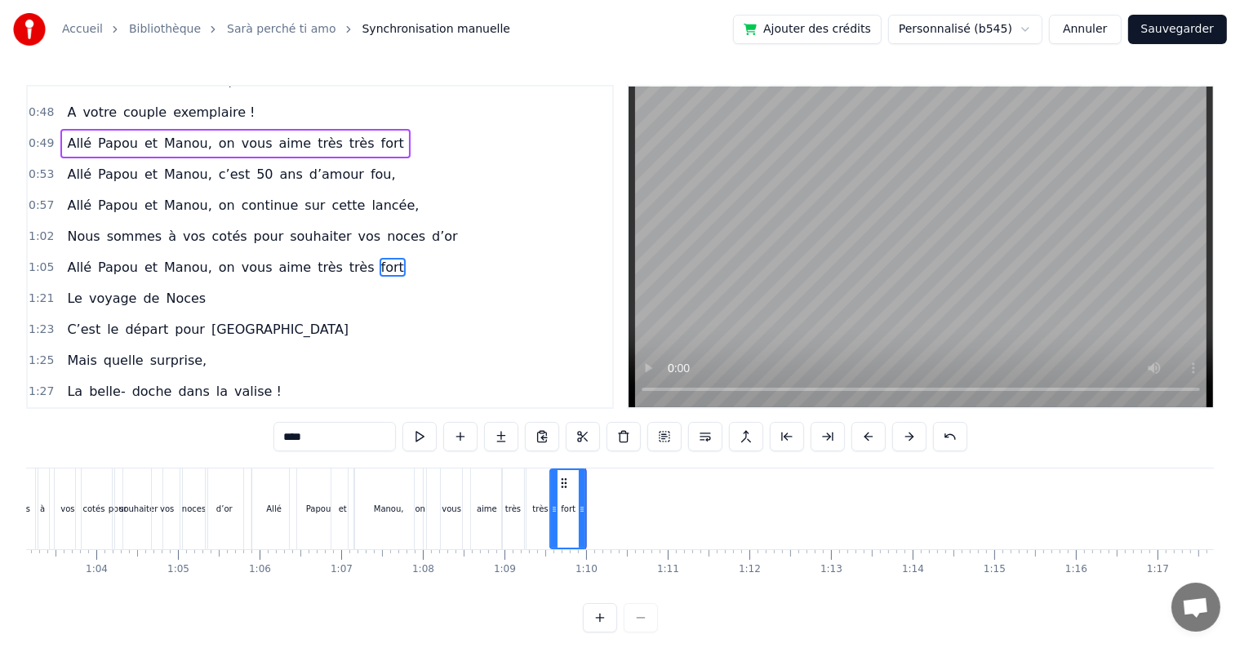
click at [589, 469] on div "Allé Papou et [PERSON_NAME], on vous aime très très fort" at bounding box center [421, 509] width 340 height 81
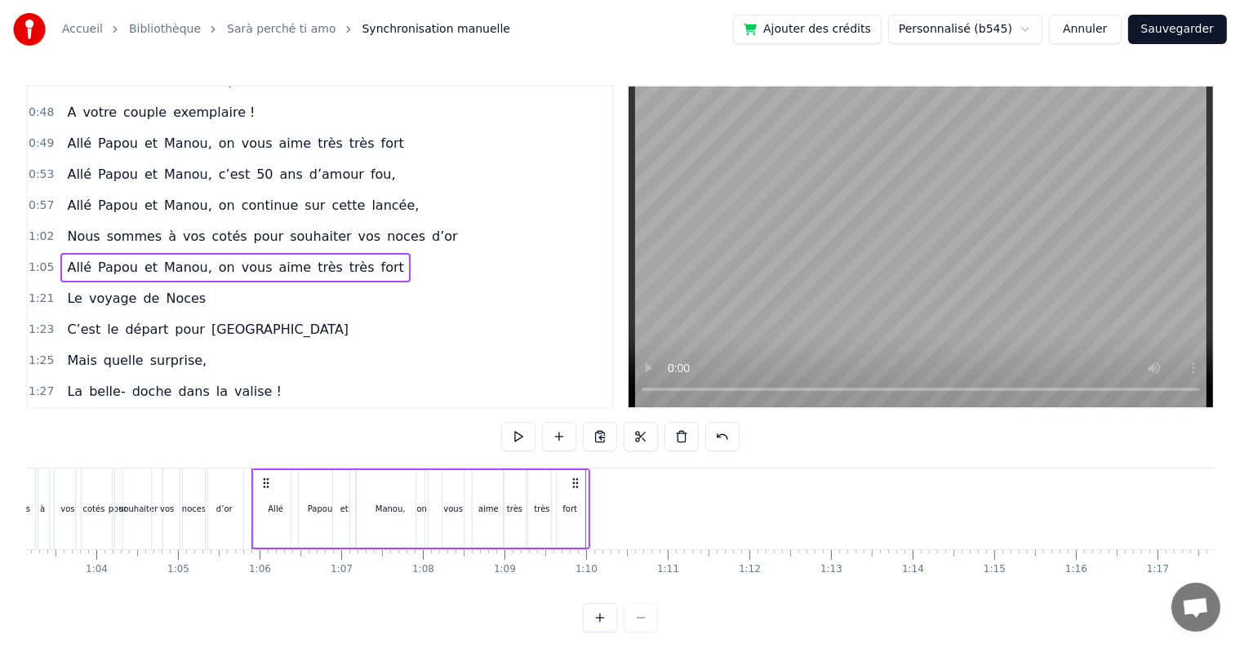
click at [594, 467] on div "0:17 Cinquante ans déjà 0:20 Et toujours main dans la main 0:22 Vous vous êtes …" at bounding box center [620, 359] width 1188 height 548
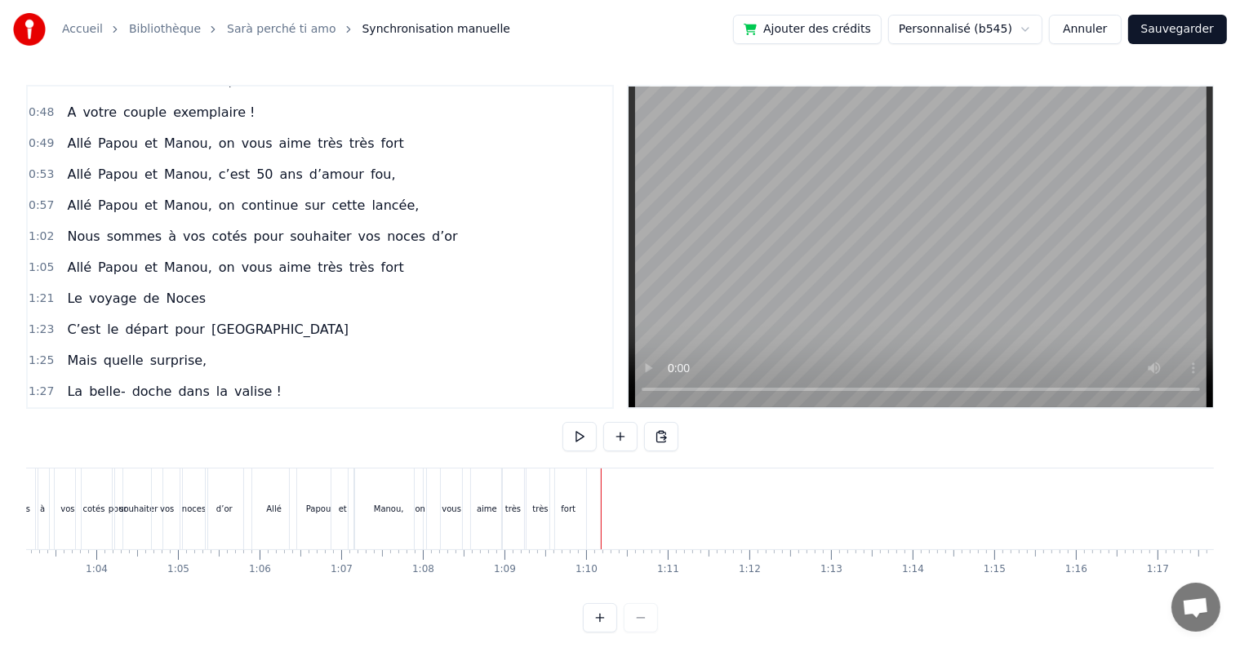
click at [660, 438] on button at bounding box center [661, 436] width 34 height 29
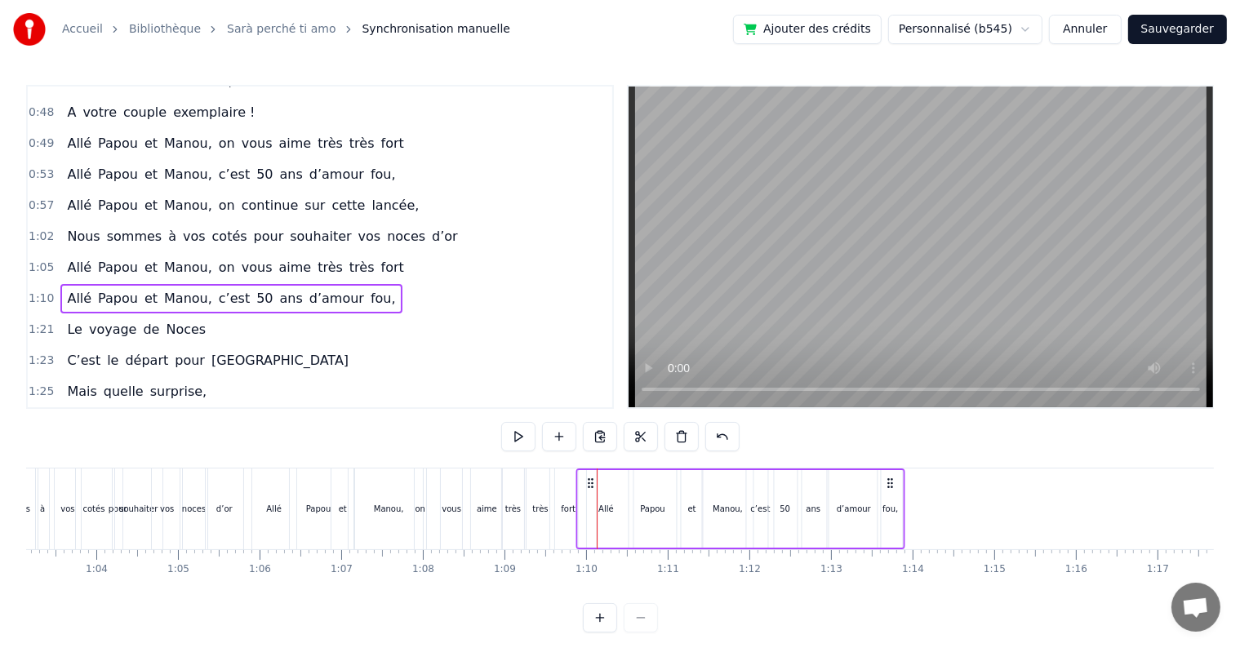
drag, startPoint x: 609, startPoint y: 480, endPoint x: 588, endPoint y: 483, distance: 21.5
click at [588, 483] on icon at bounding box center [591, 483] width 13 height 13
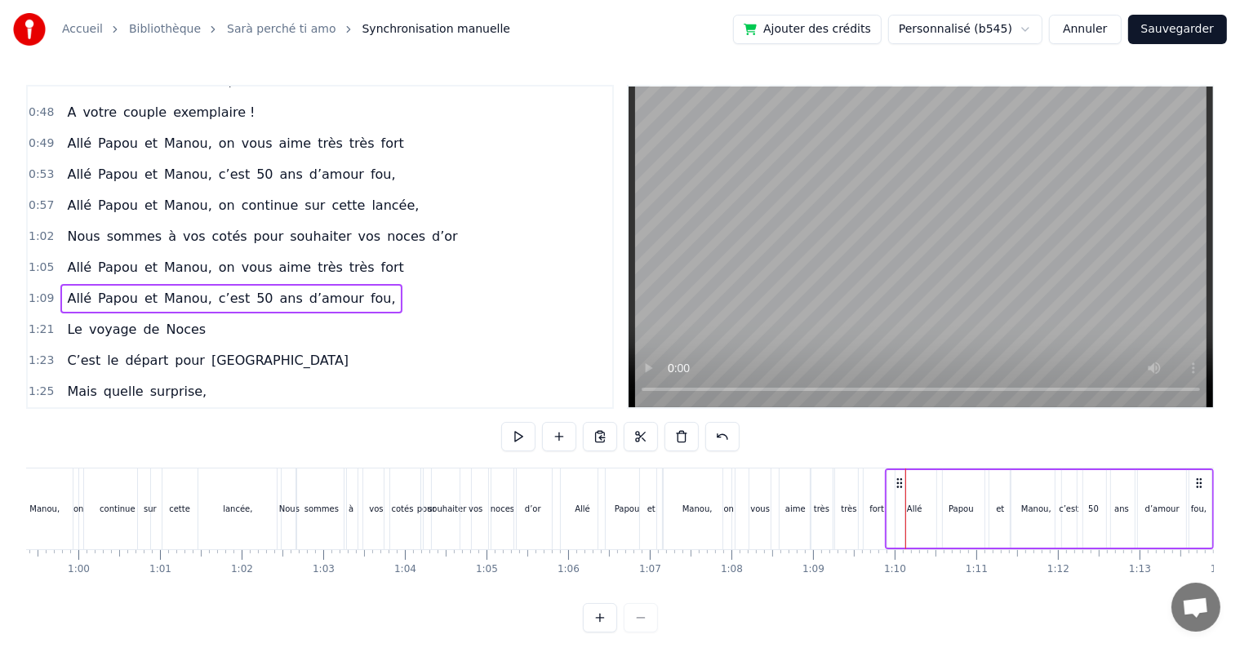
scroll to position [0, 4830]
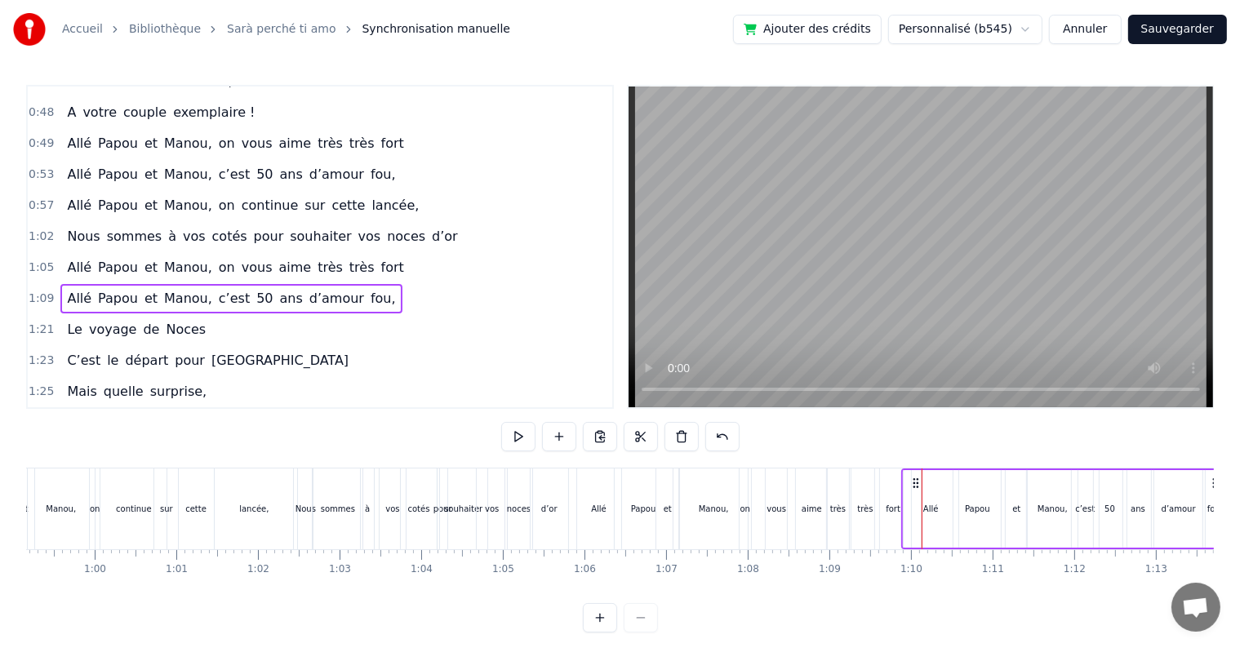
click at [309, 508] on div "Nous" at bounding box center [306, 509] width 20 height 12
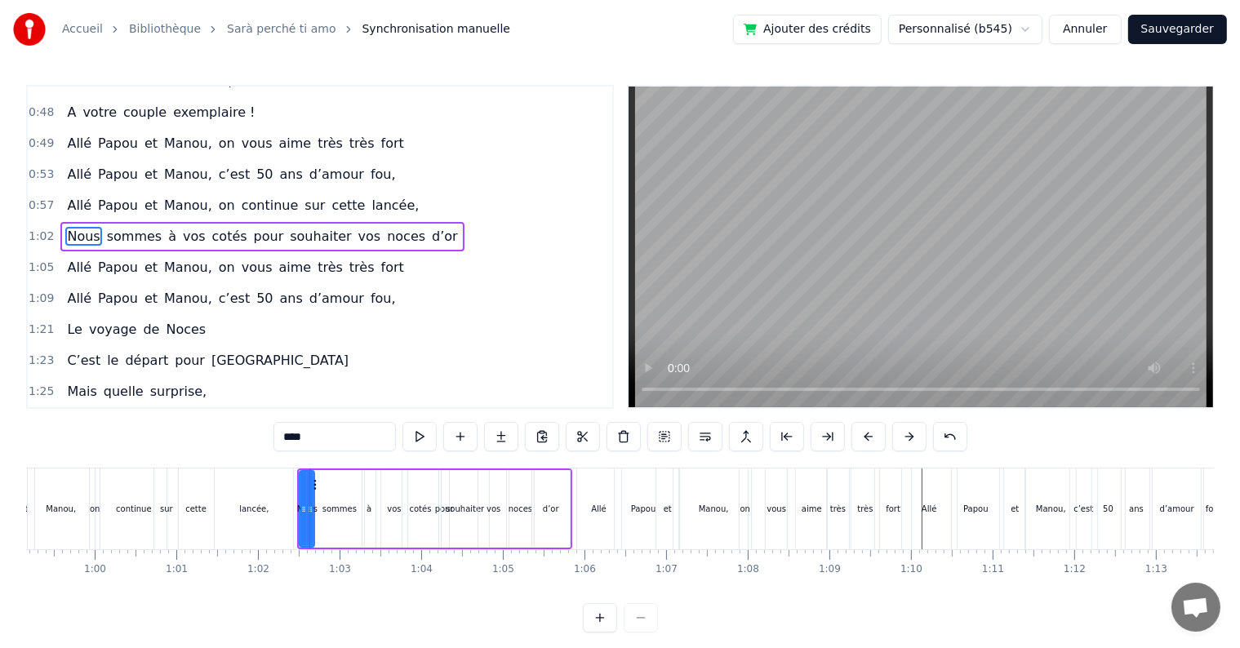
scroll to position [425, 0]
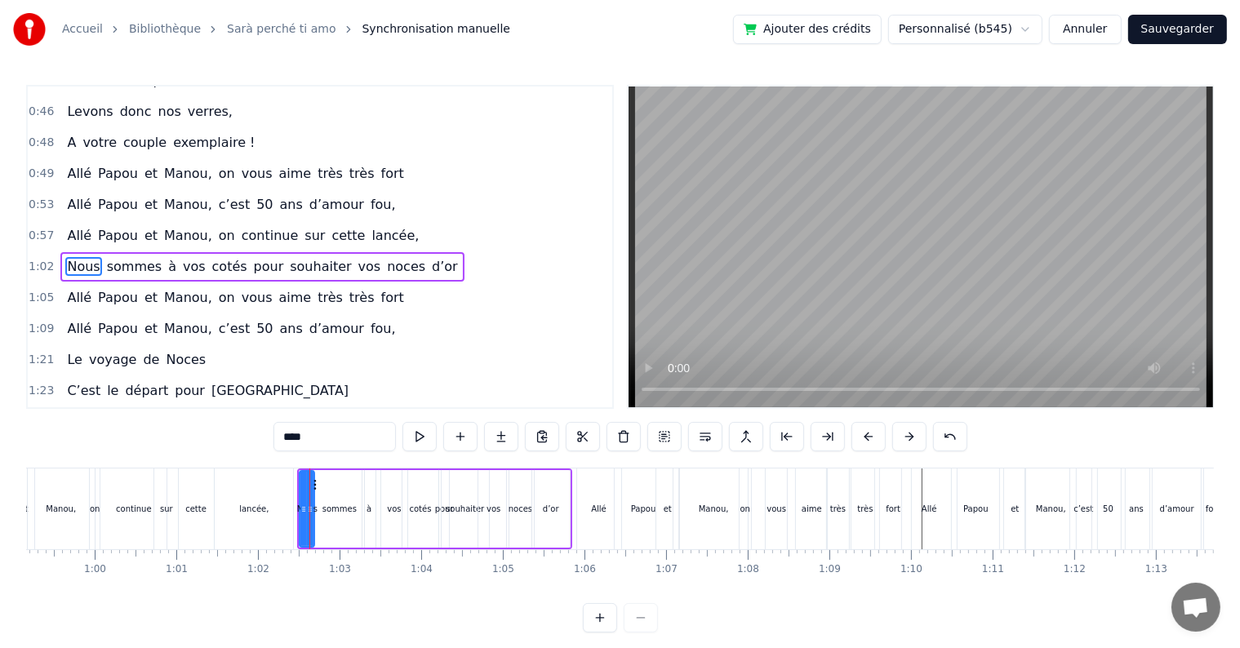
click at [376, 470] on div "Nous sommes à vos cotés pour souhaiter vos noces d’or" at bounding box center [434, 509] width 274 height 81
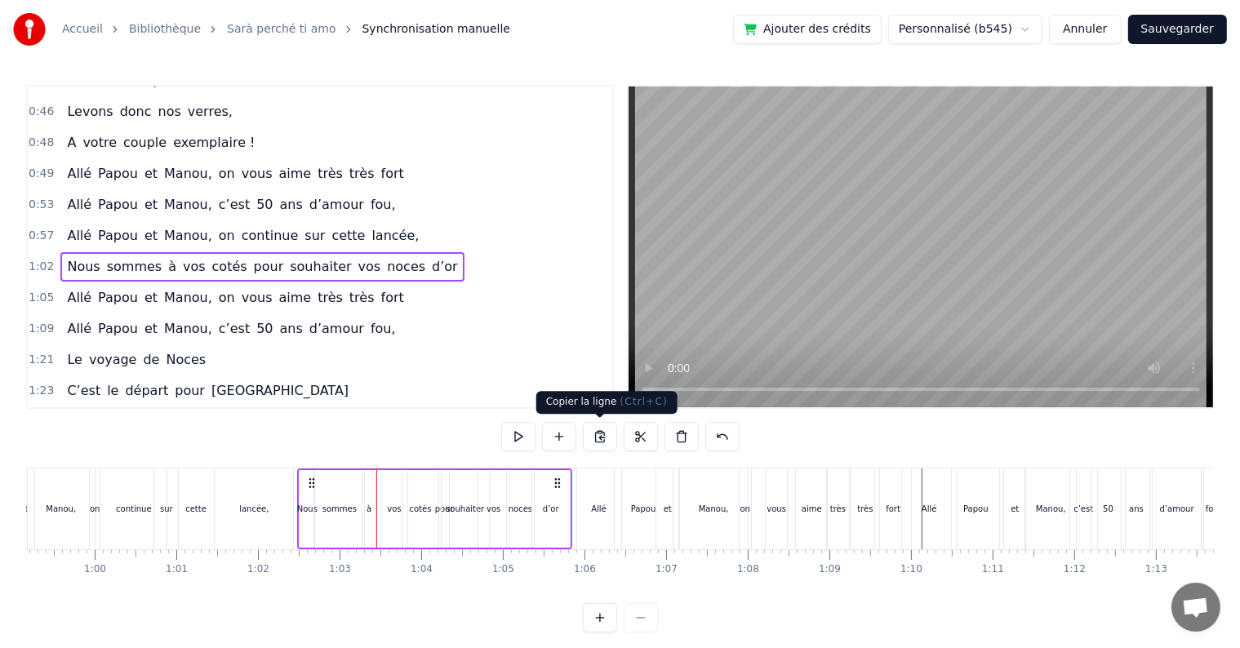
click at [598, 438] on button at bounding box center [600, 436] width 34 height 29
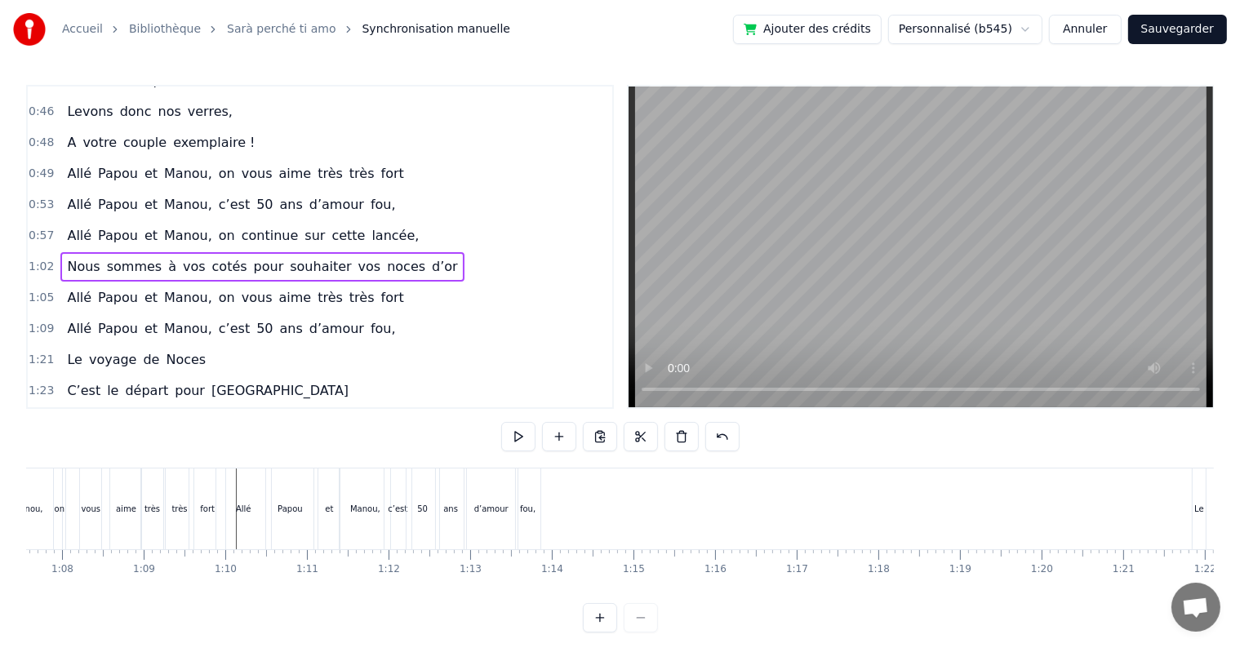
scroll to position [0, 5524]
click at [535, 469] on div "[PERSON_NAME] et [PERSON_NAME], c’est 50 ans d’amour fou," at bounding box center [371, 509] width 329 height 81
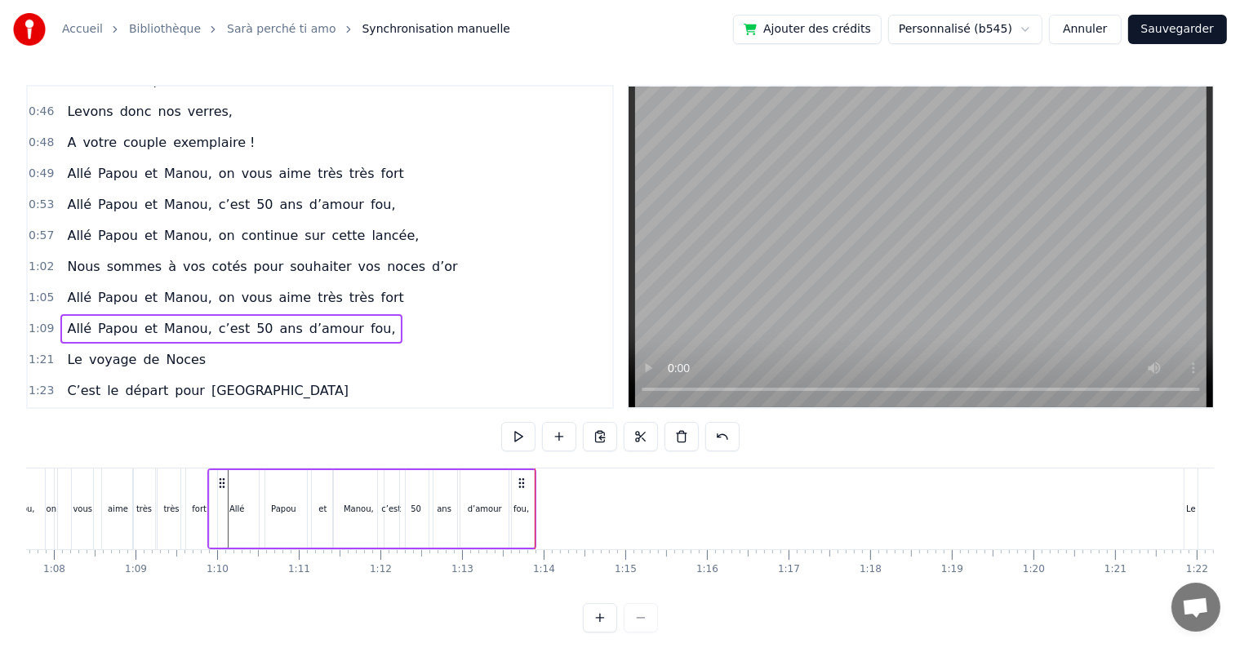
click at [535, 469] on div at bounding box center [535, 509] width 1 height 81
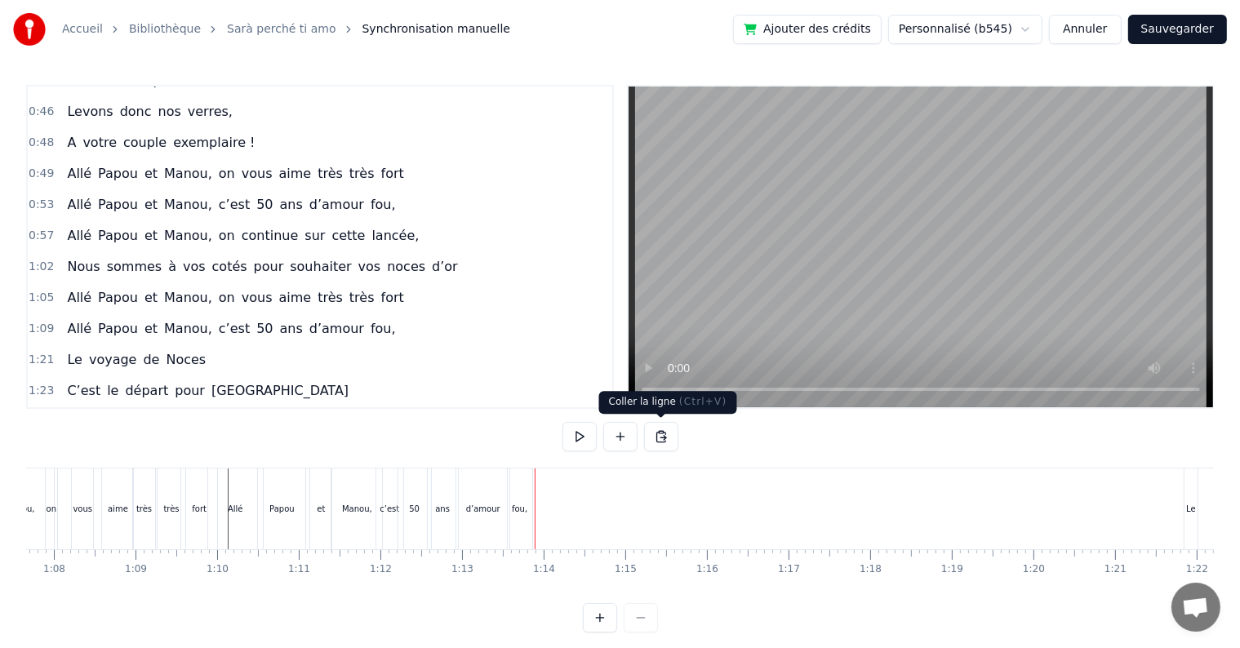
click at [667, 435] on button at bounding box center [661, 436] width 34 height 29
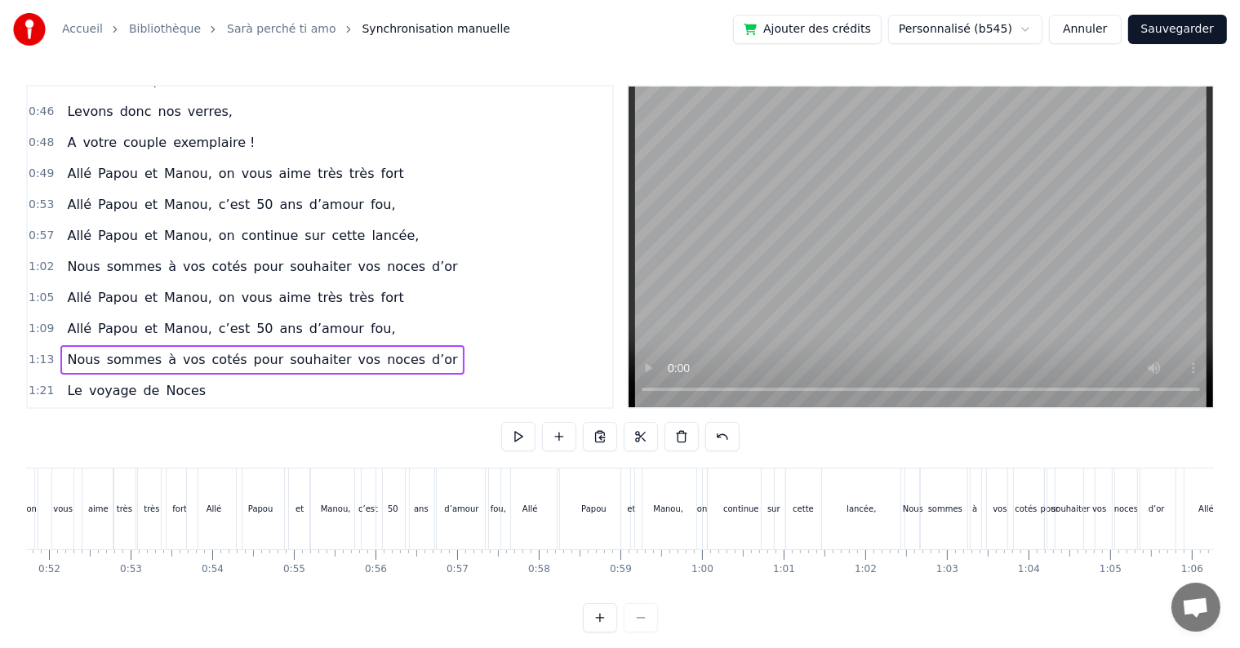
scroll to position [0, 4161]
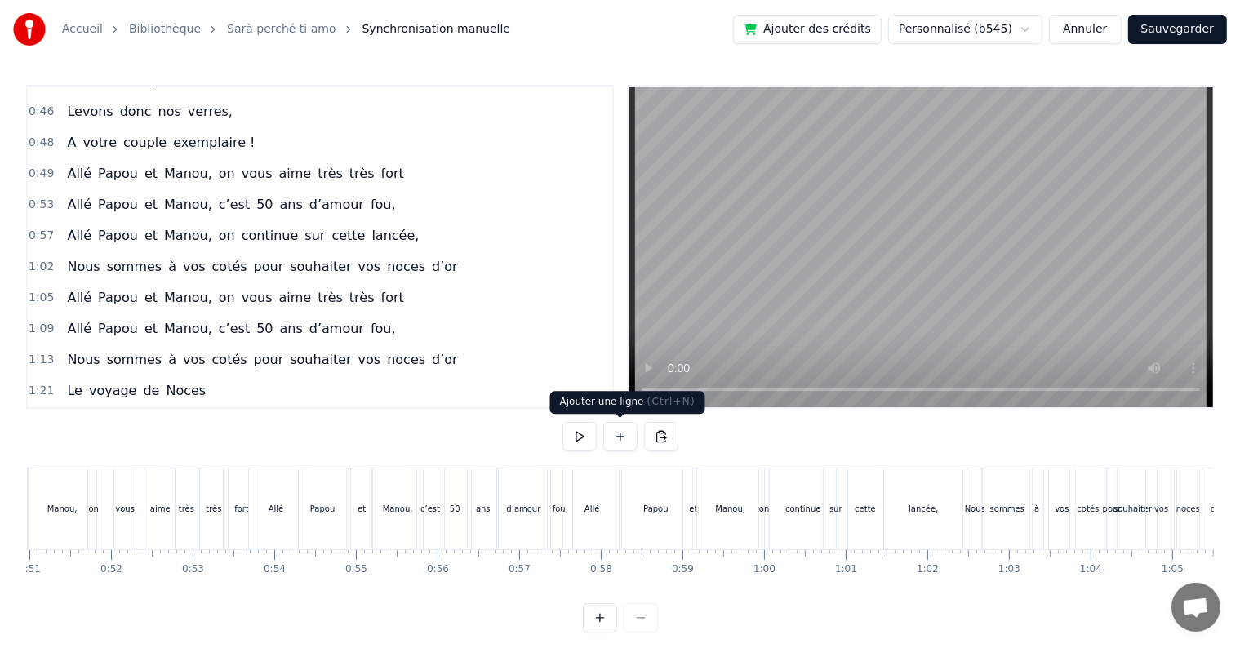
click at [581, 434] on button at bounding box center [580, 436] width 34 height 29
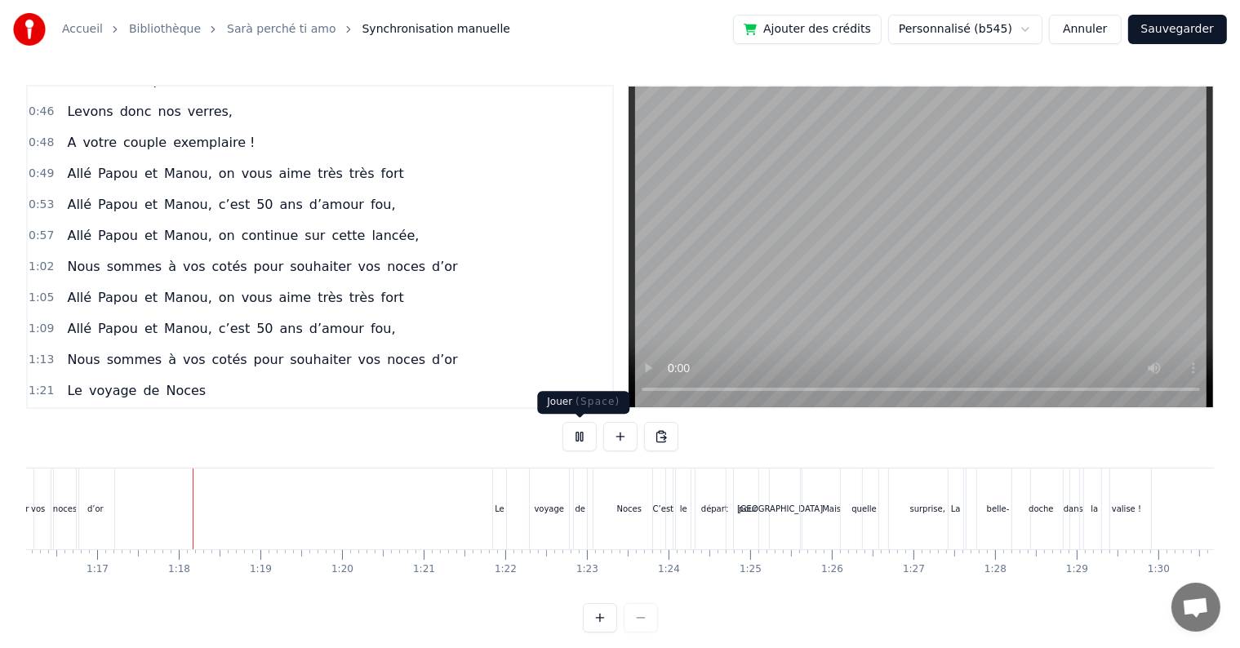
scroll to position [0, 6227]
click at [584, 438] on button at bounding box center [580, 436] width 34 height 29
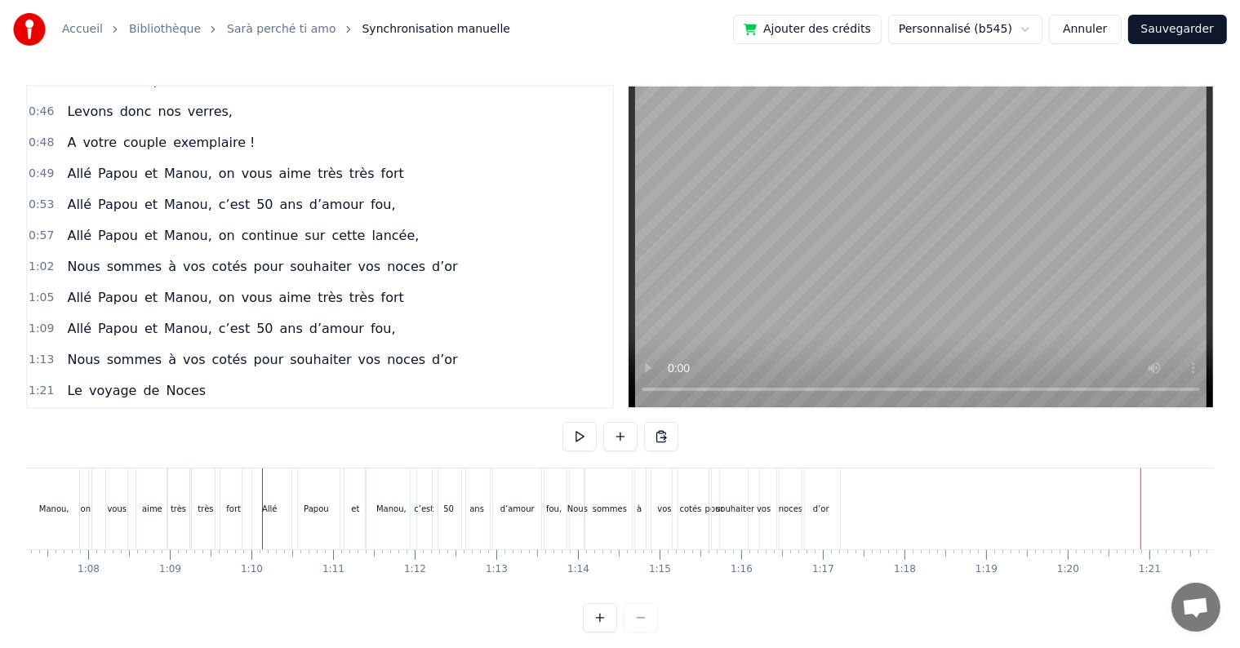
scroll to position [0, 5349]
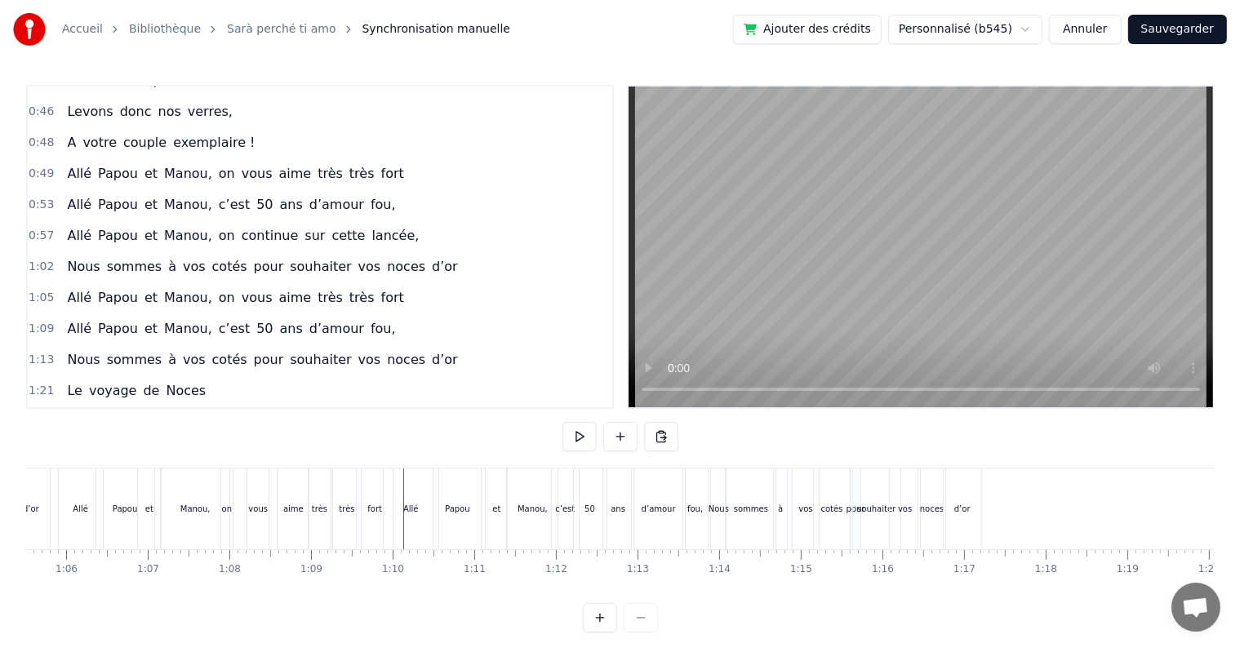
click at [945, 490] on div "d’or" at bounding box center [963, 509] width 38 height 81
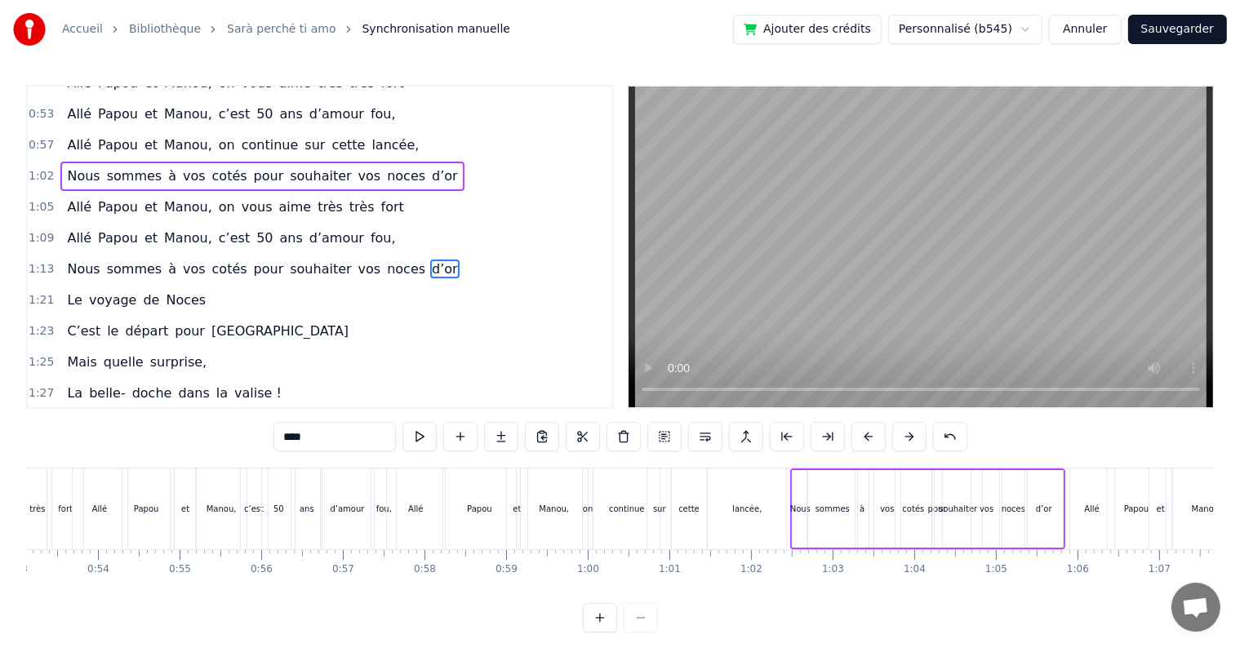
scroll to position [0, 4223]
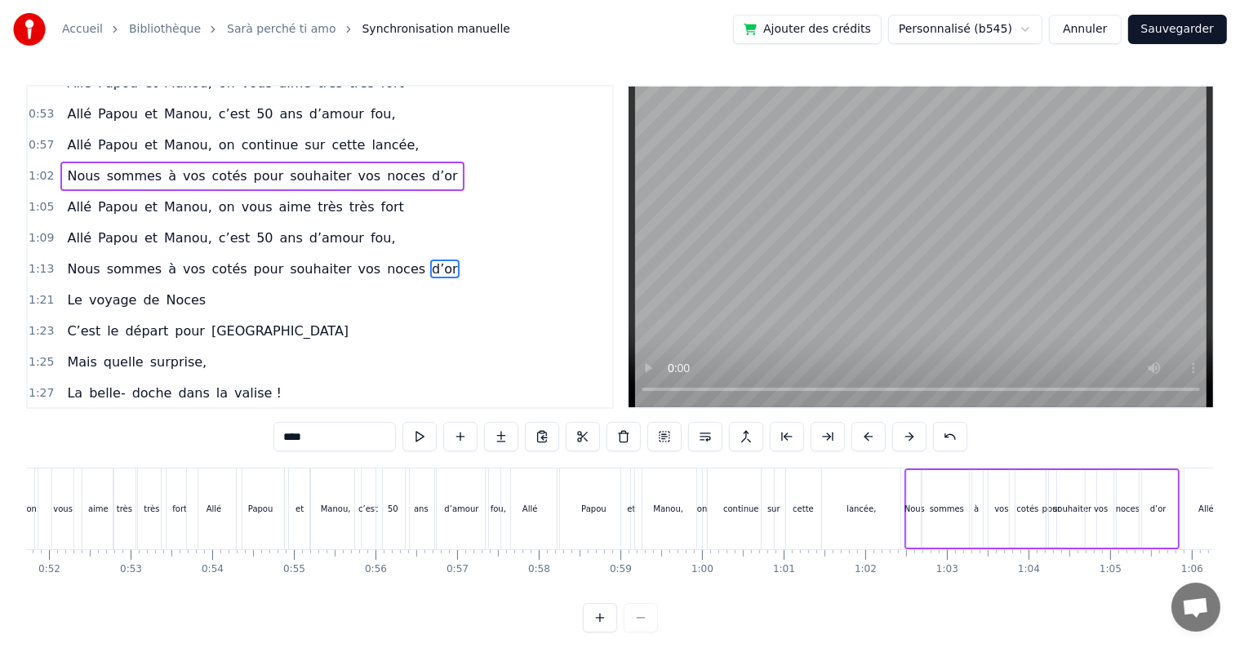
click at [540, 526] on div "Allé" at bounding box center [530, 509] width 58 height 81
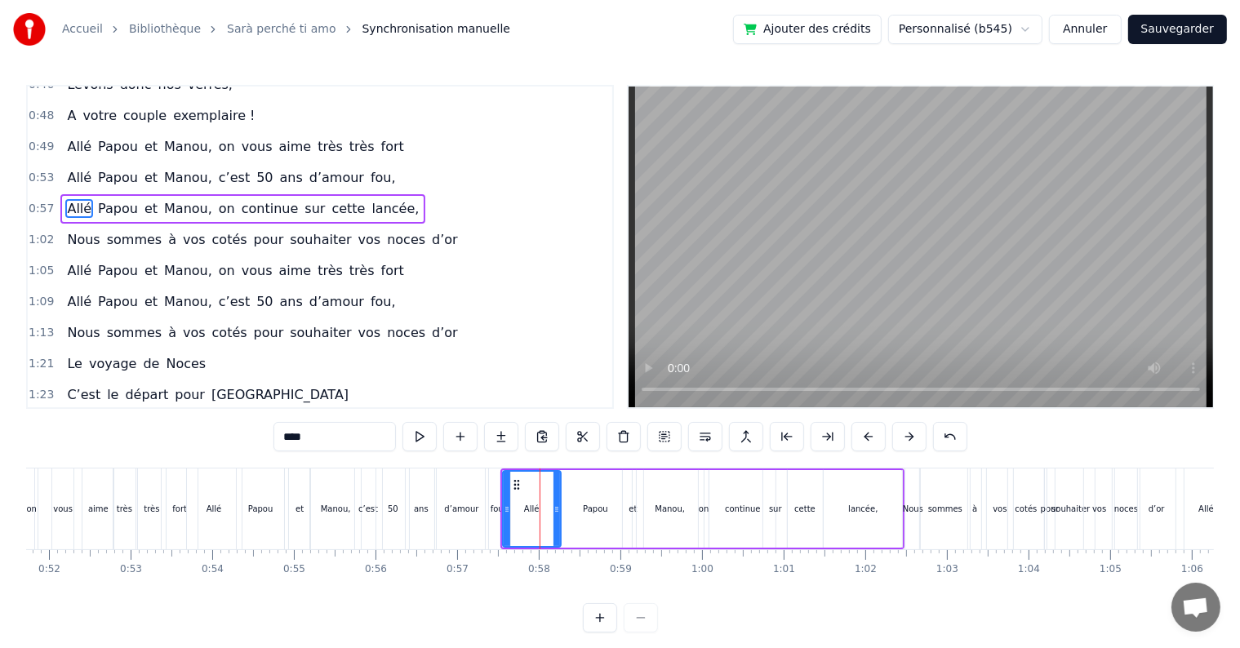
scroll to position [395, 0]
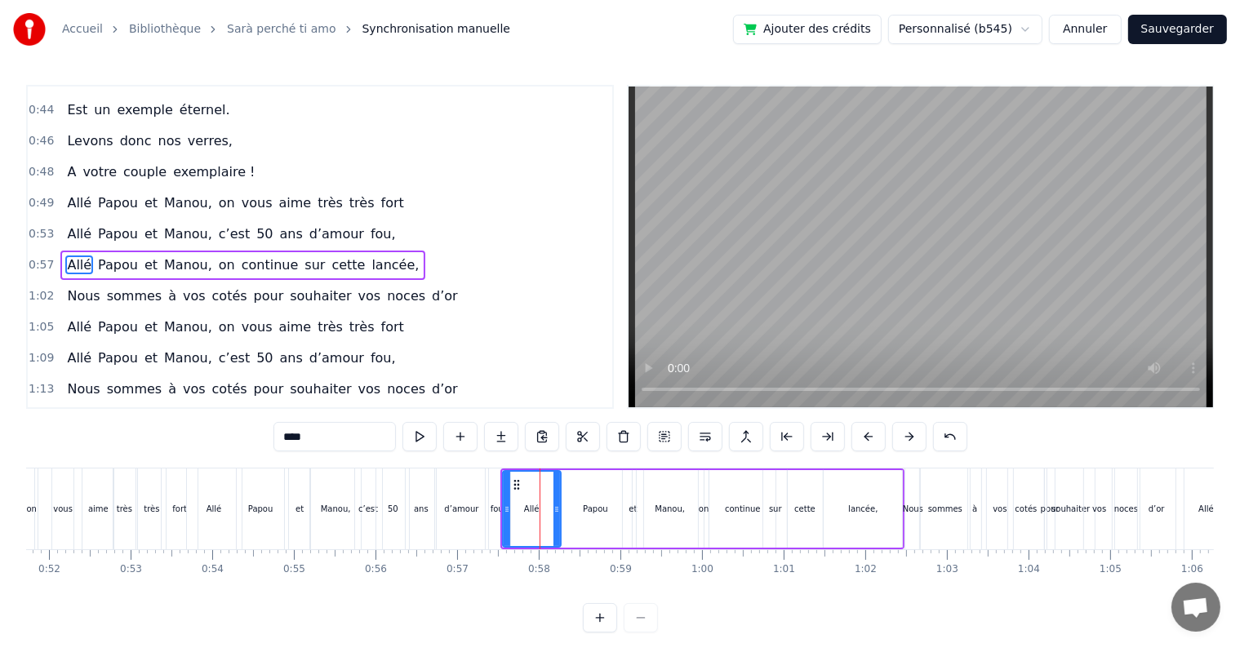
click at [561, 470] on div "Papou" at bounding box center [595, 509] width 74 height 78
type input "*****"
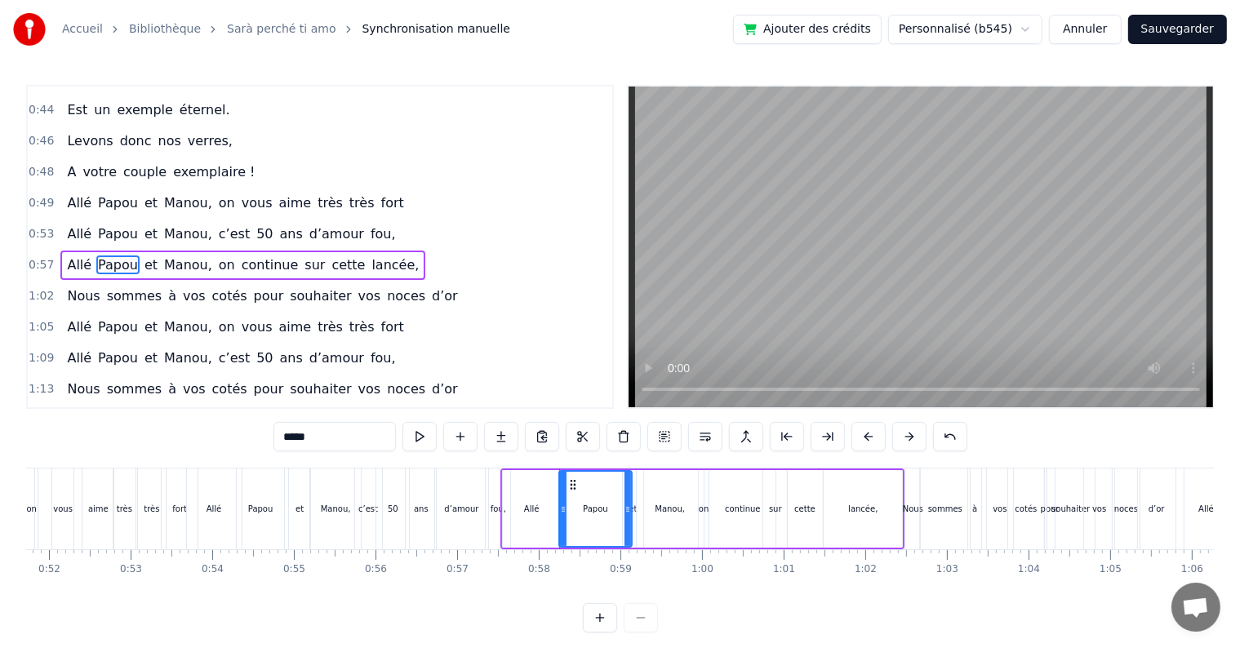
click at [558, 467] on div "0:17 Cinquante ans déjà 0:20 Et toujours main dans la main 0:22 Vous vous êtes …" at bounding box center [620, 359] width 1188 height 548
click at [559, 469] on div at bounding box center [559, 509] width 1 height 81
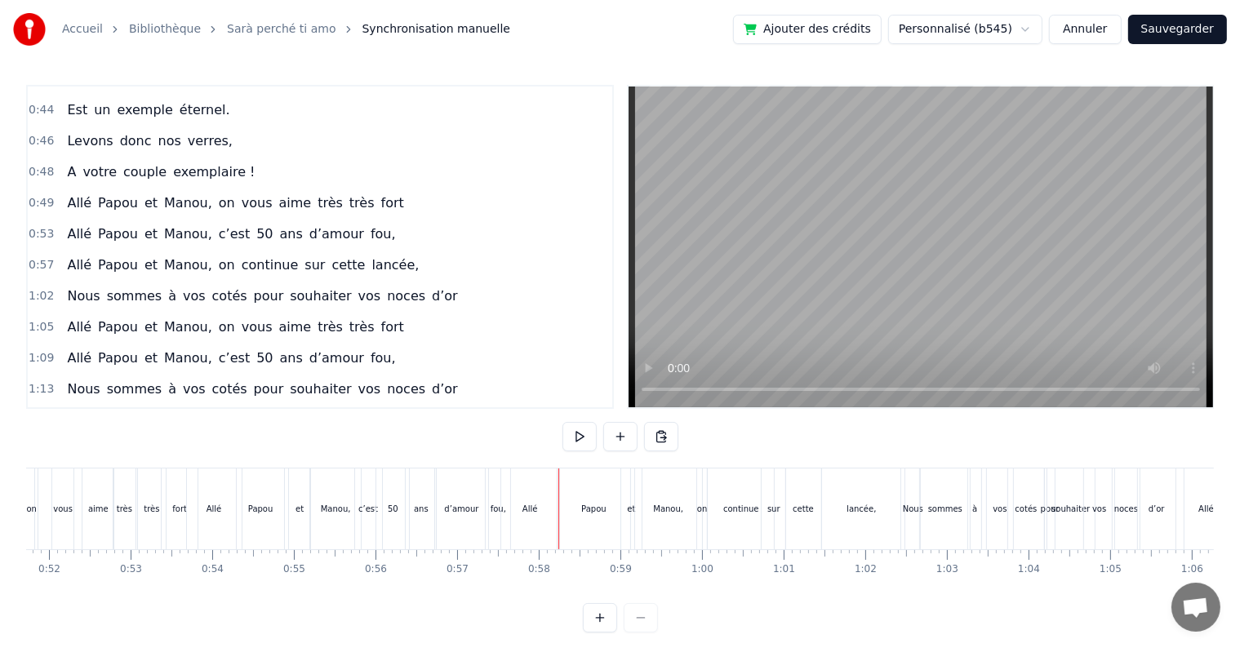
click at [572, 483] on div "Papou" at bounding box center [594, 509] width 73 height 81
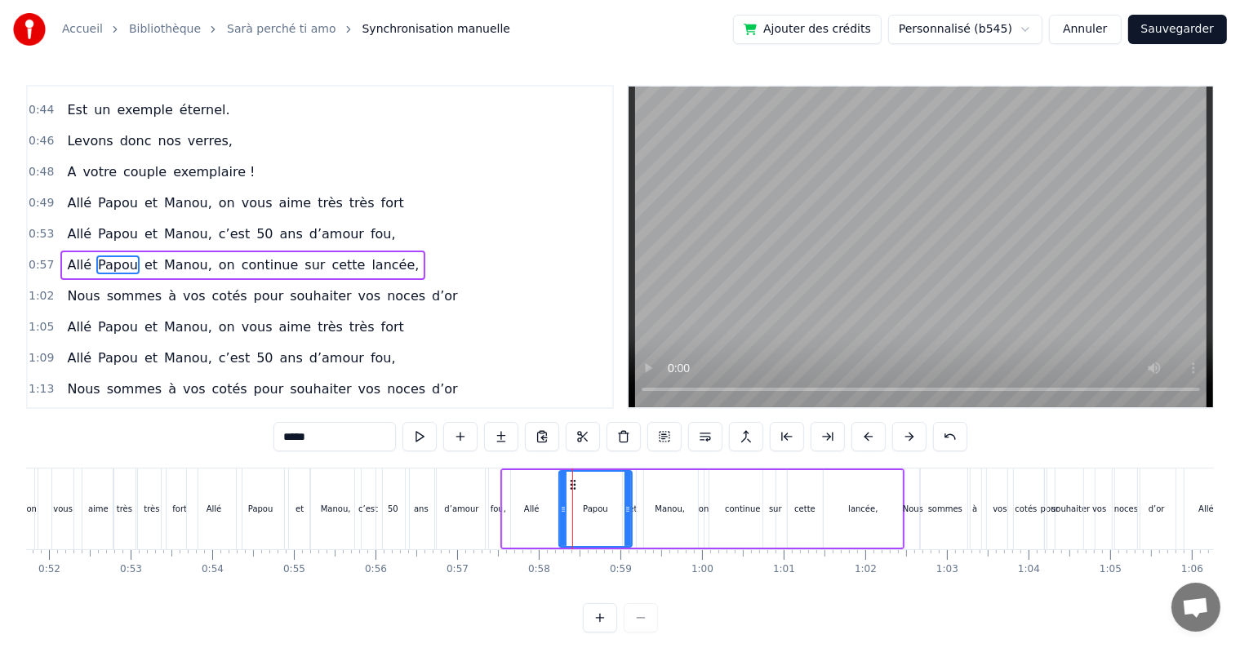
click at [637, 469] on div "Allé Papou et [PERSON_NAME], on continue sur cette lancée," at bounding box center [703, 509] width 405 height 81
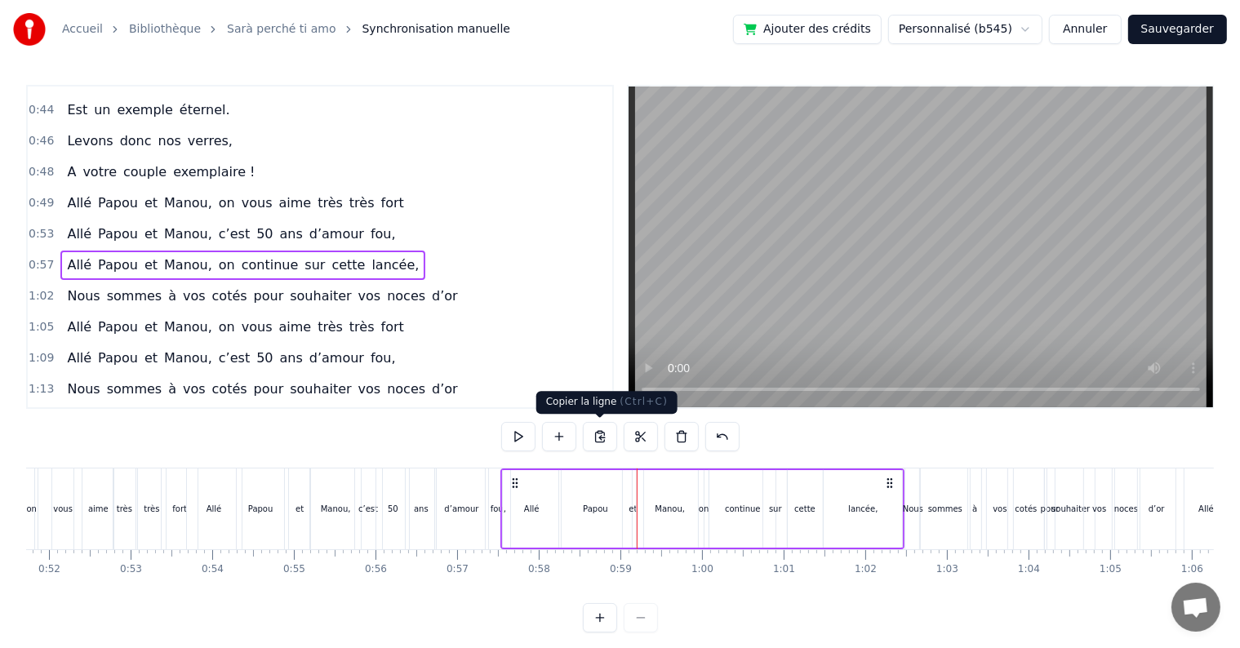
click at [603, 434] on button at bounding box center [600, 436] width 34 height 29
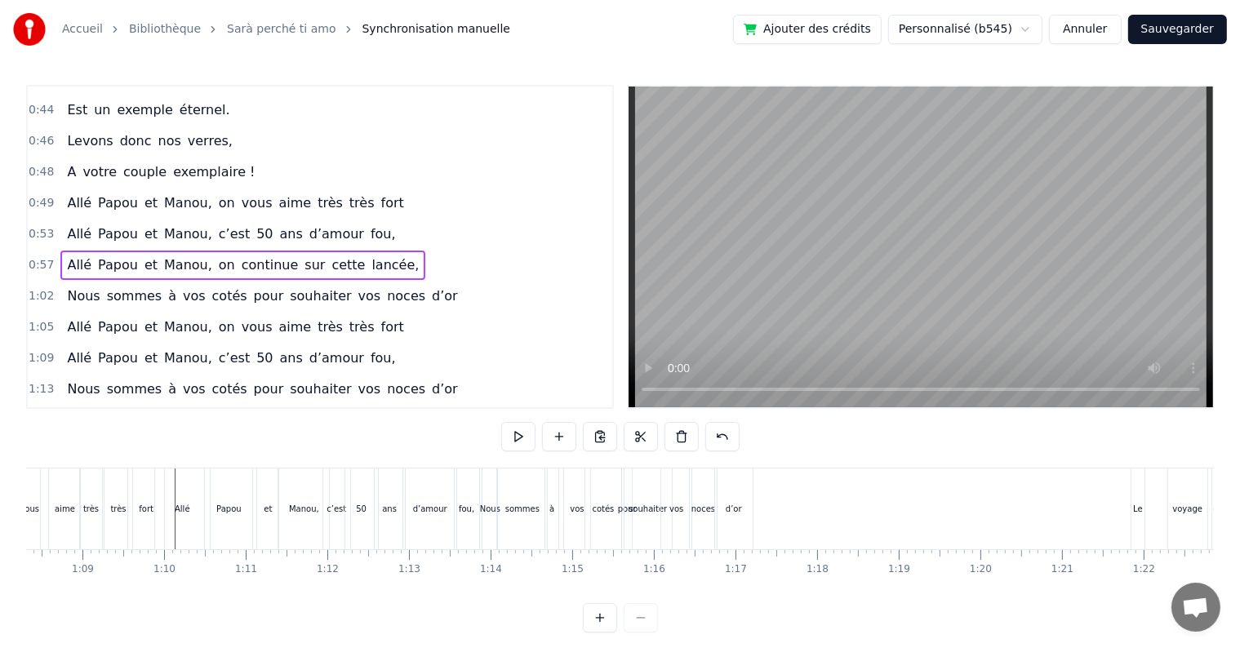
scroll to position [0, 5587]
click at [487, 520] on div "Nous" at bounding box center [481, 509] width 15 height 81
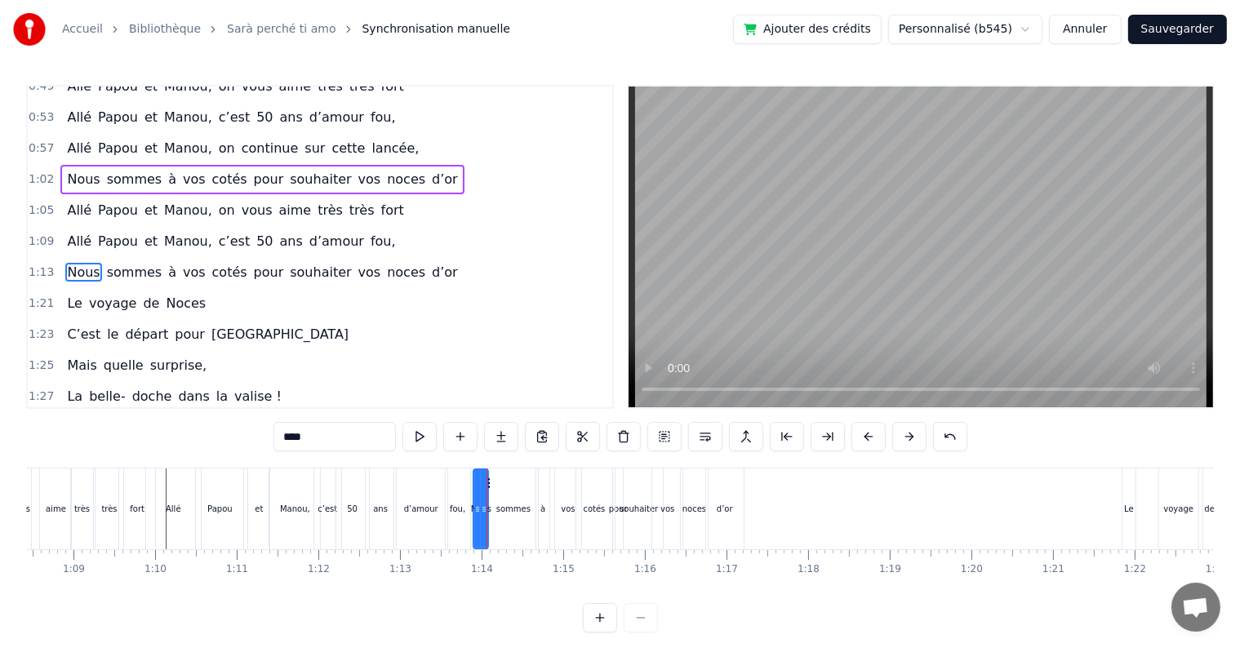
scroll to position [515, 0]
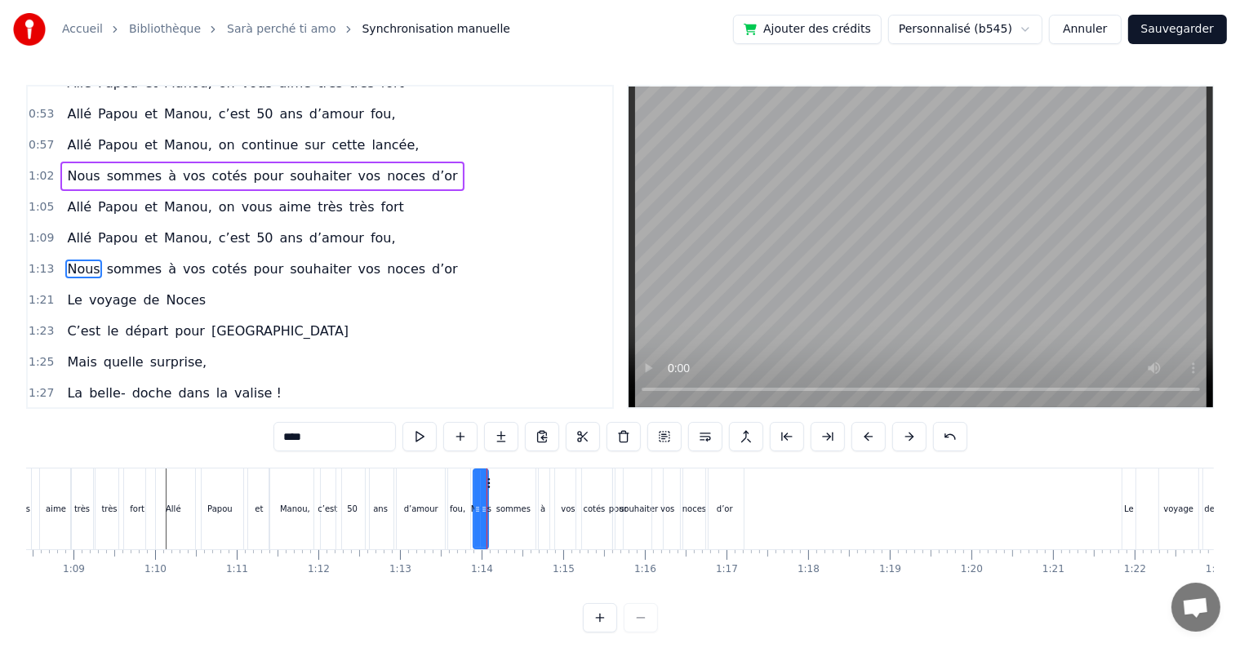
click at [496, 494] on div "sommes" at bounding box center [513, 509] width 50 height 81
click at [572, 486] on div "vos" at bounding box center [568, 509] width 26 height 81
click at [509, 503] on div "sommes" at bounding box center [513, 509] width 34 height 12
click at [477, 501] on div "Nous" at bounding box center [481, 509] width 15 height 81
click at [587, 501] on div "cotés" at bounding box center [594, 509] width 36 height 81
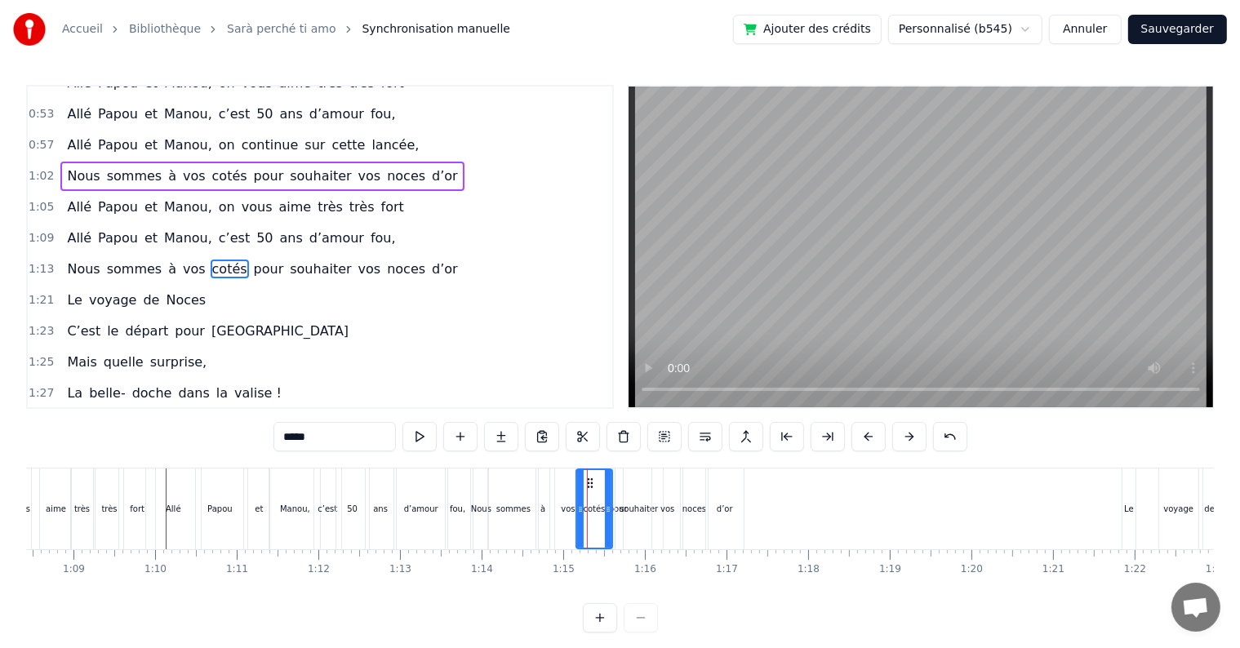
click at [660, 502] on div "vos" at bounding box center [668, 509] width 32 height 81
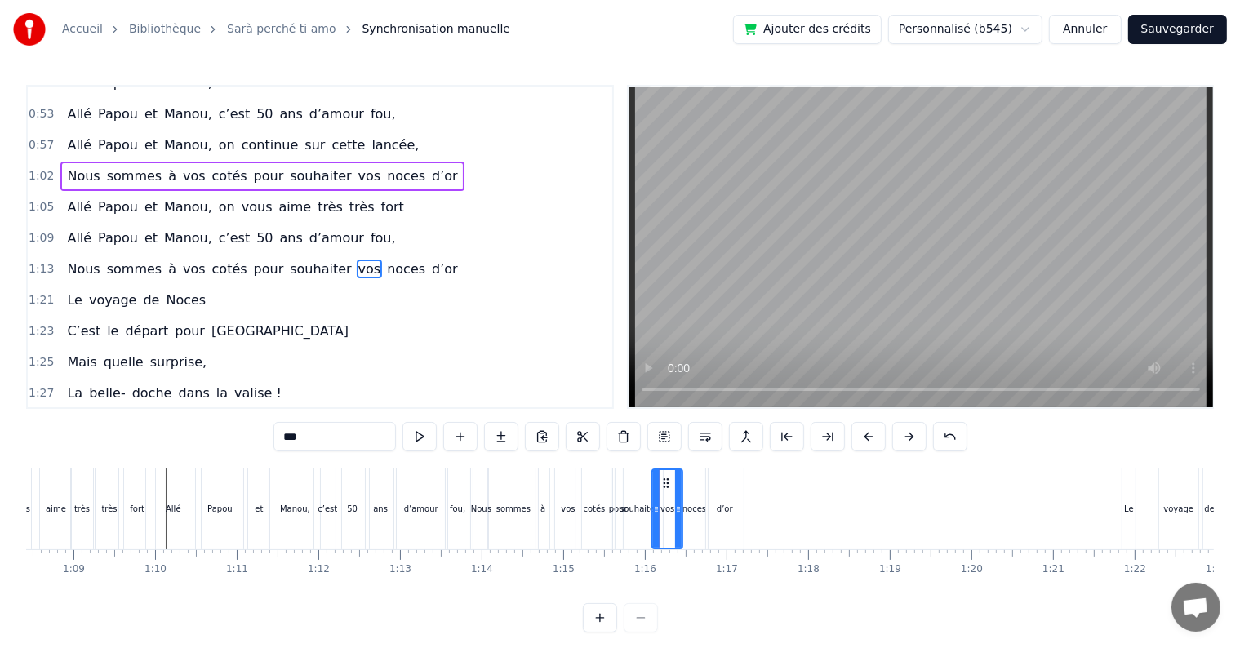
drag, startPoint x: 696, startPoint y: 502, endPoint x: 708, endPoint y: 501, distance: 11.5
click at [699, 503] on div "noces" at bounding box center [695, 509] width 24 height 12
click at [728, 503] on div "d’or" at bounding box center [725, 509] width 16 height 12
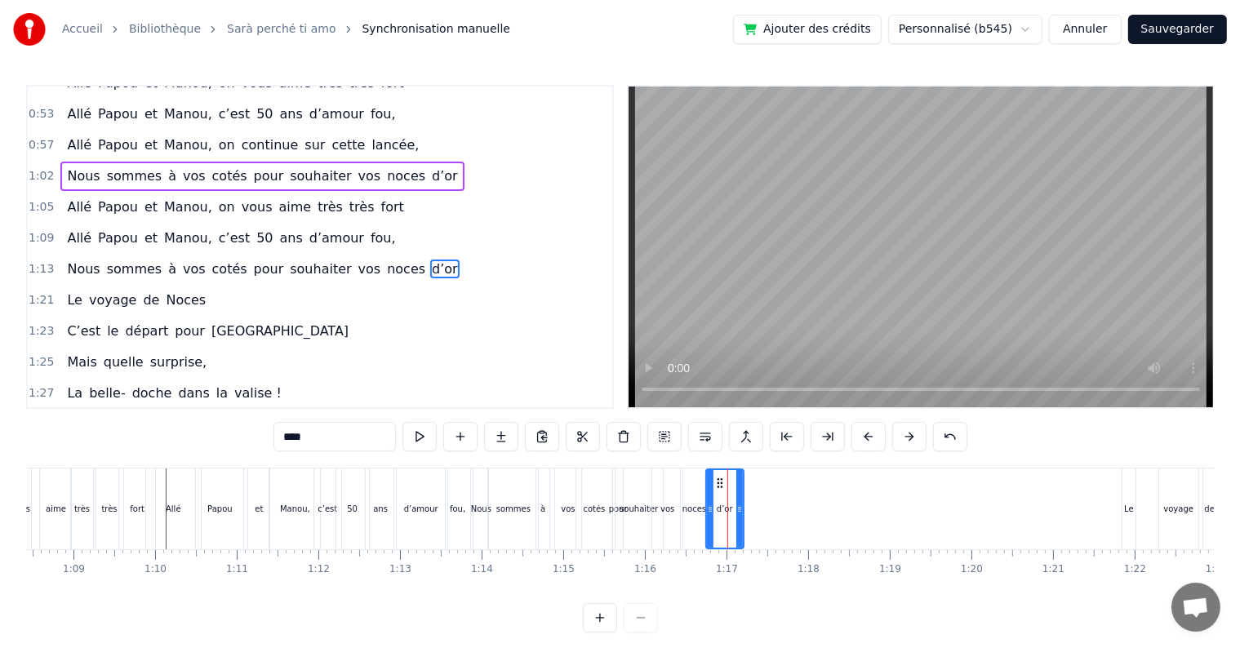
click at [1006, 443] on div "0:17 Cinquante ans déjà 0:20 Et toujours main dans la main 0:22 Vous vous êtes …" at bounding box center [620, 359] width 1188 height 548
click at [469, 513] on div "fou," at bounding box center [458, 509] width 26 height 81
type input "****"
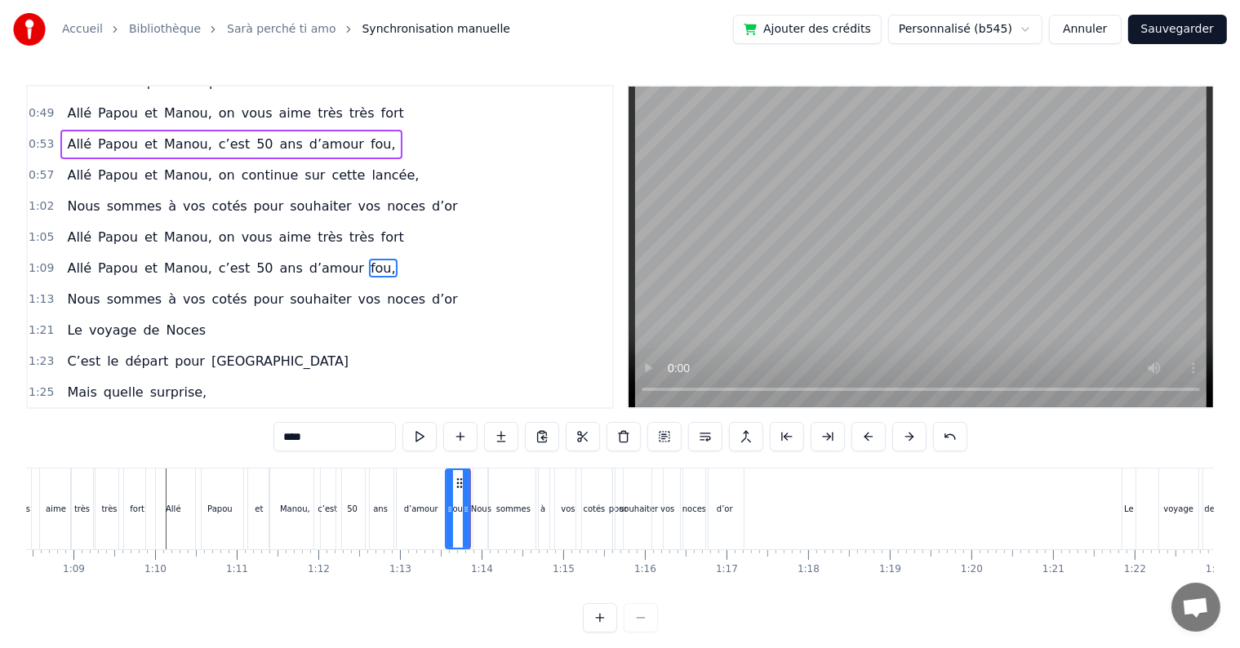
click at [470, 513] on div "fou," at bounding box center [458, 509] width 26 height 81
click at [470, 513] on div at bounding box center [470, 509] width 1 height 81
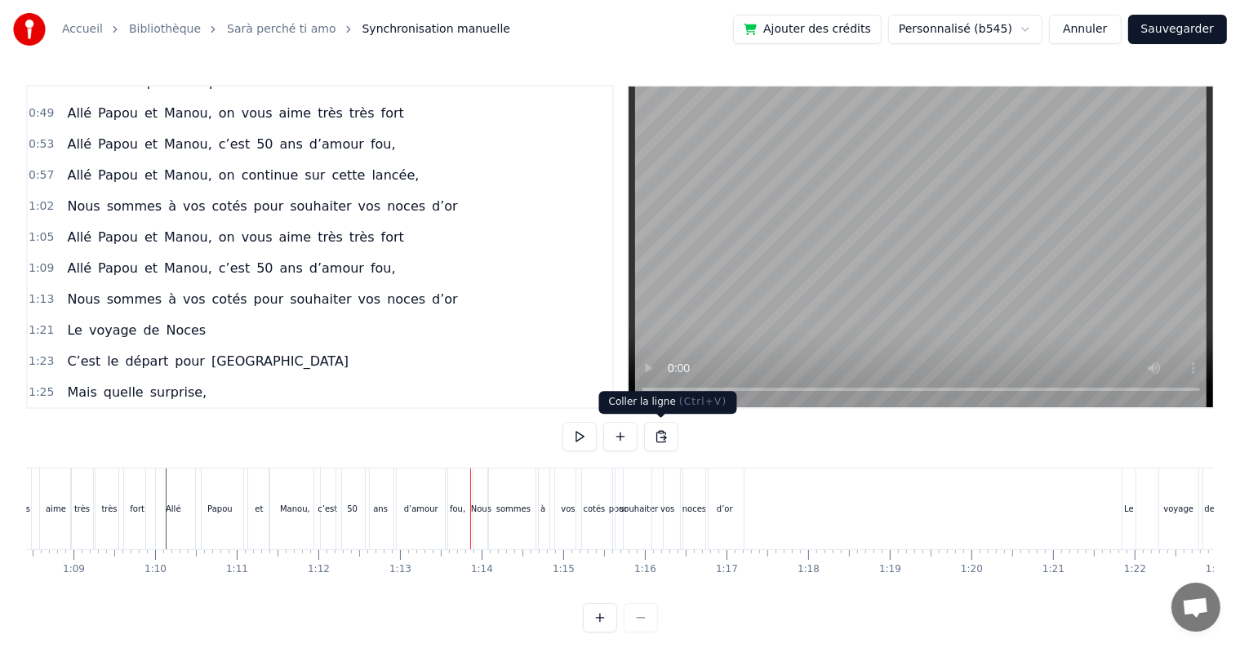
click at [661, 441] on button at bounding box center [661, 436] width 34 height 29
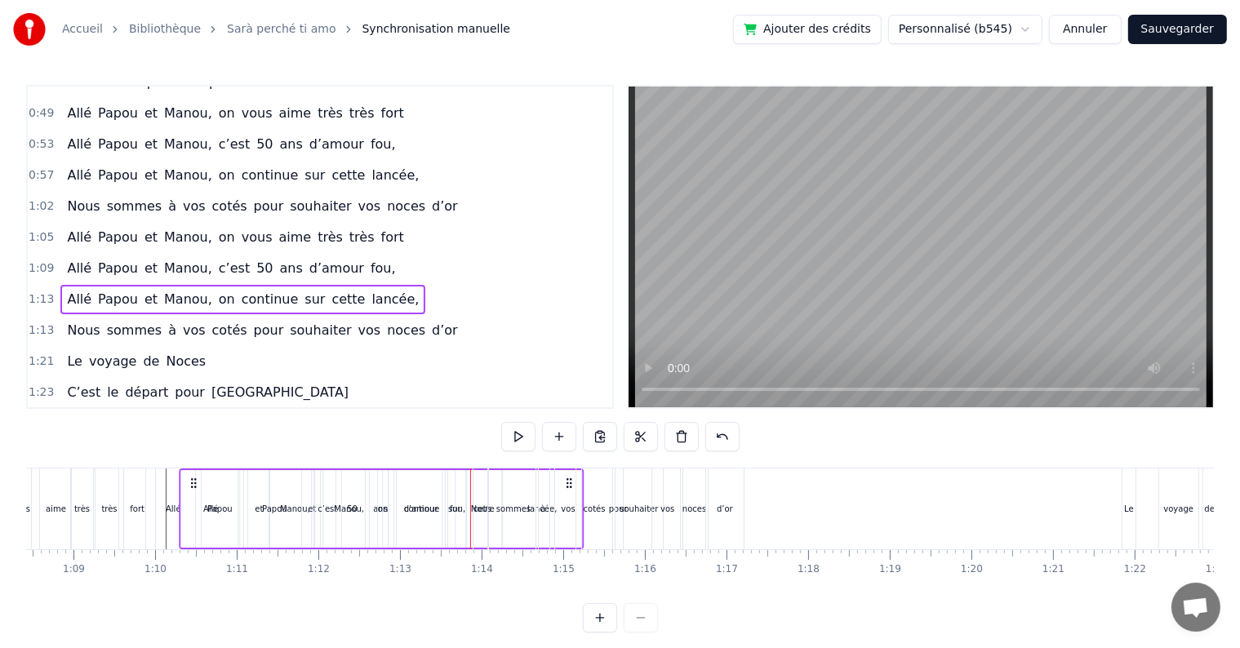
drag, startPoint x: 859, startPoint y: 483, endPoint x: 685, endPoint y: 522, distance: 178.1
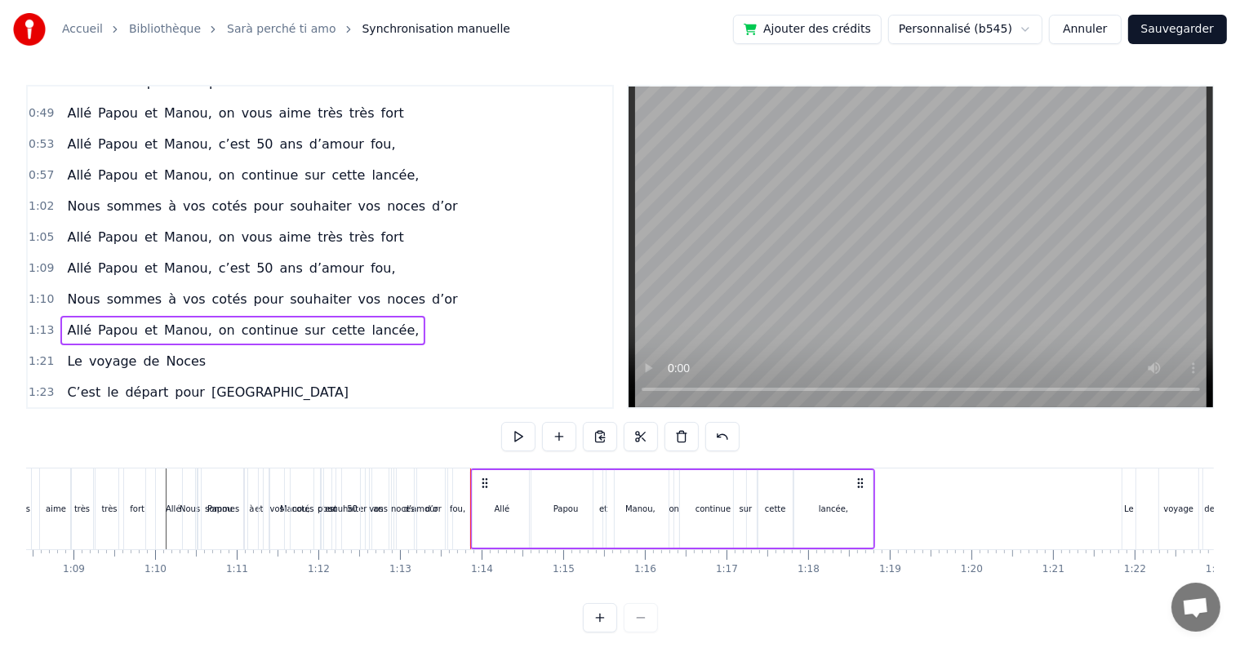
click at [712, 521] on div "continue" at bounding box center [713, 509] width 66 height 78
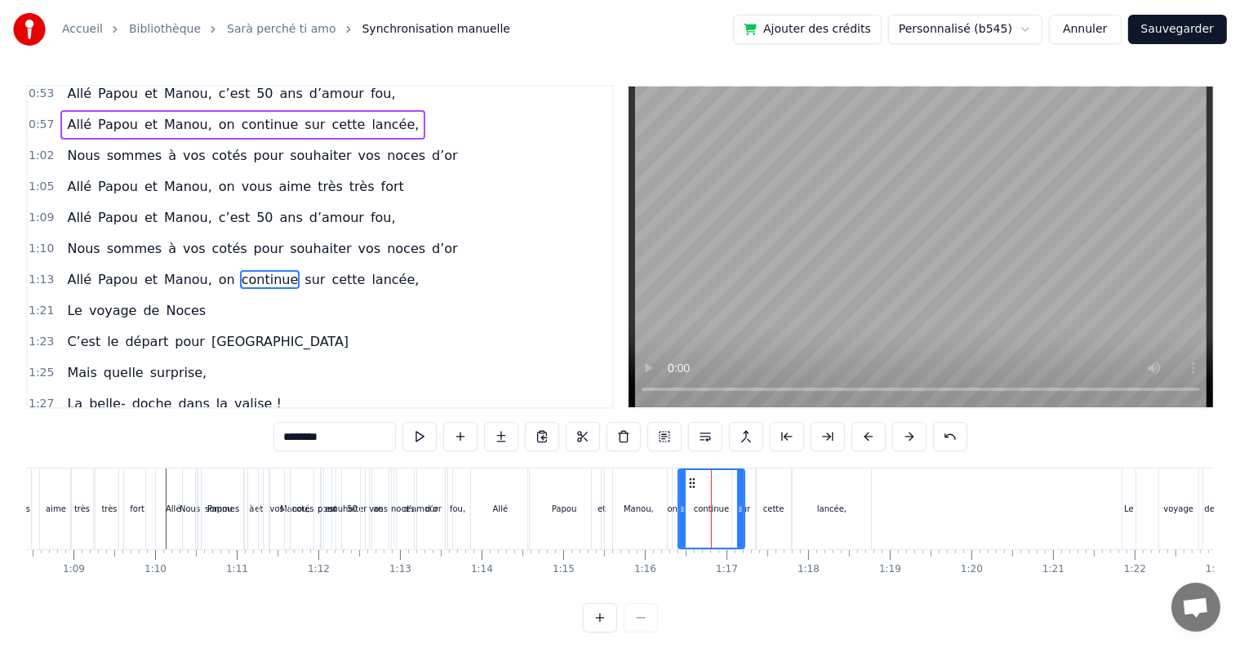
scroll to position [545, 0]
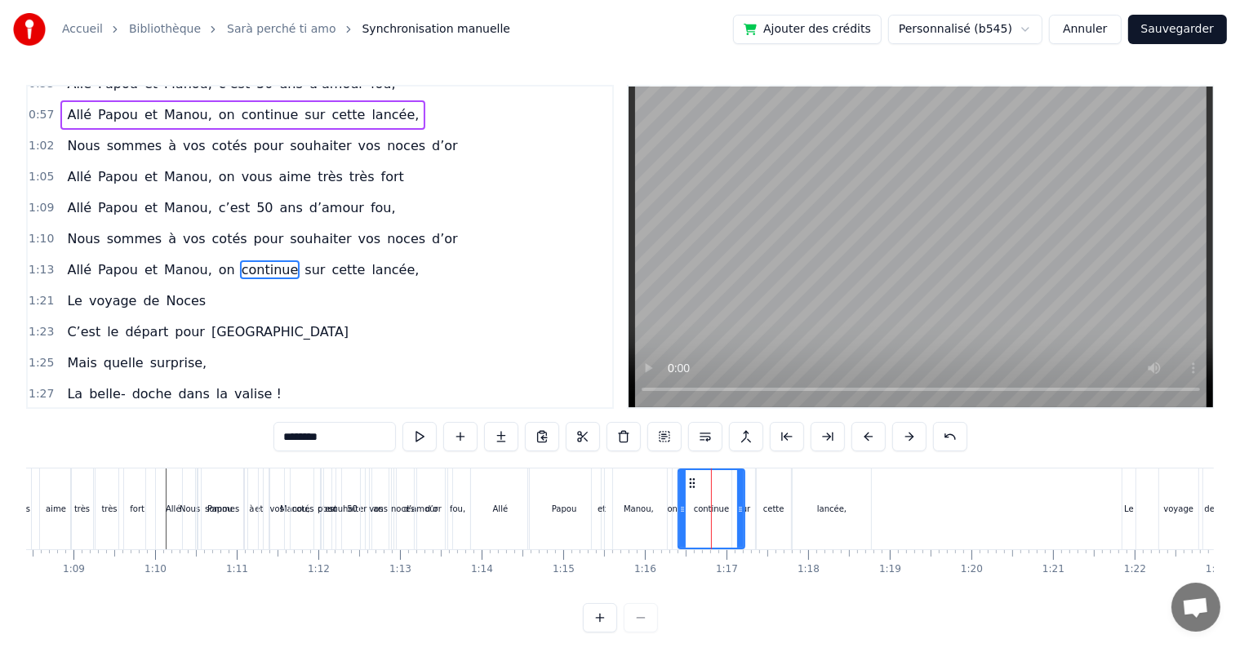
drag, startPoint x: 593, startPoint y: 514, endPoint x: 562, endPoint y: 512, distance: 31.1
click at [592, 513] on div "et" at bounding box center [602, 509] width 20 height 81
type input "**"
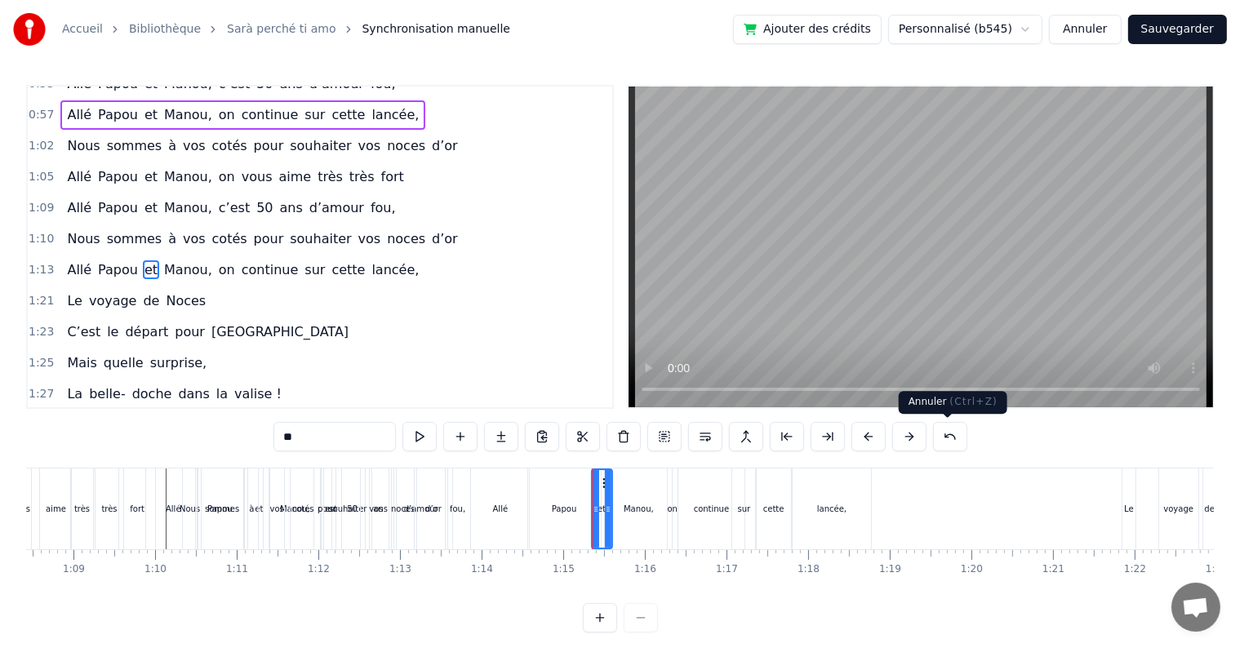
click at [946, 429] on button at bounding box center [950, 436] width 34 height 29
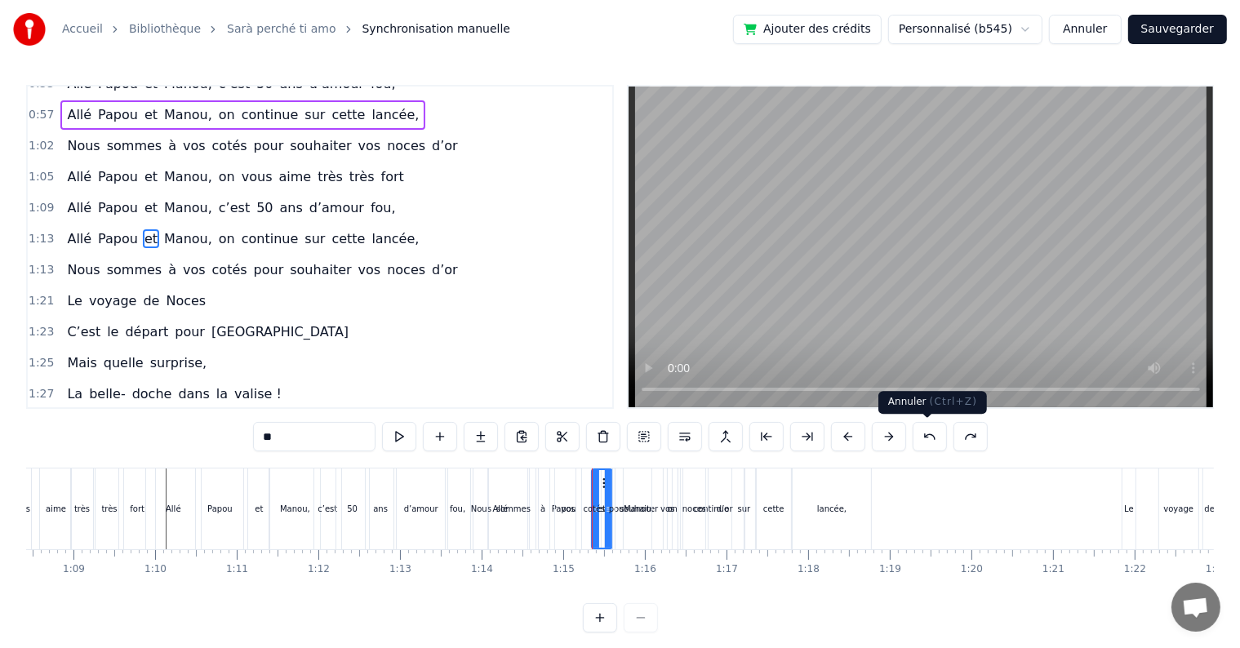
click at [932, 431] on button at bounding box center [930, 436] width 34 height 29
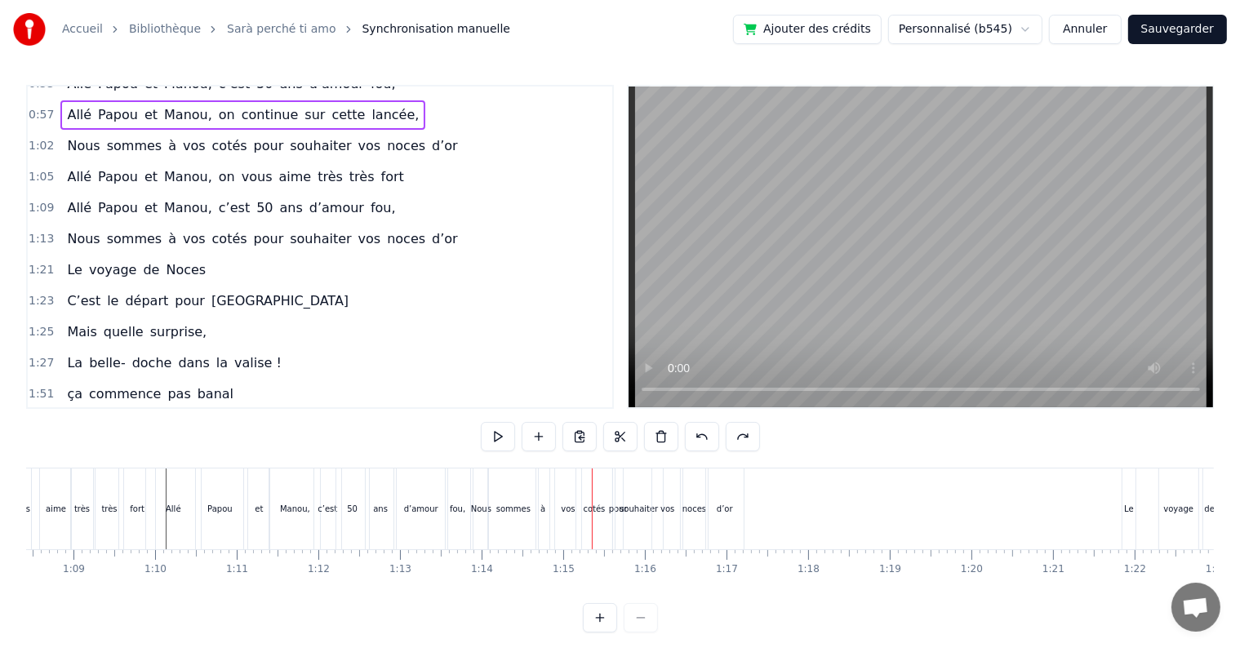
click at [932, 433] on div "0:17 Cinquante ans déjà 0:20 Et toujours main dans la main 0:22 Vous vous êtes …" at bounding box center [620, 359] width 1188 height 548
click at [706, 441] on button at bounding box center [702, 436] width 34 height 29
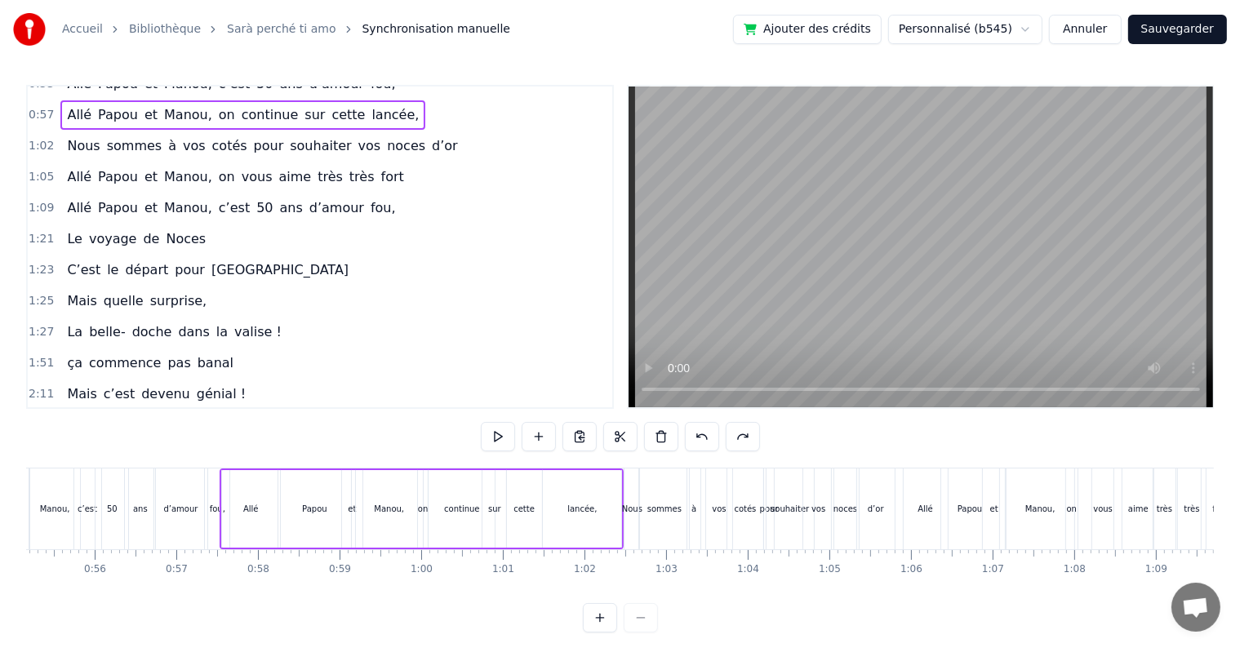
scroll to position [0, 4487]
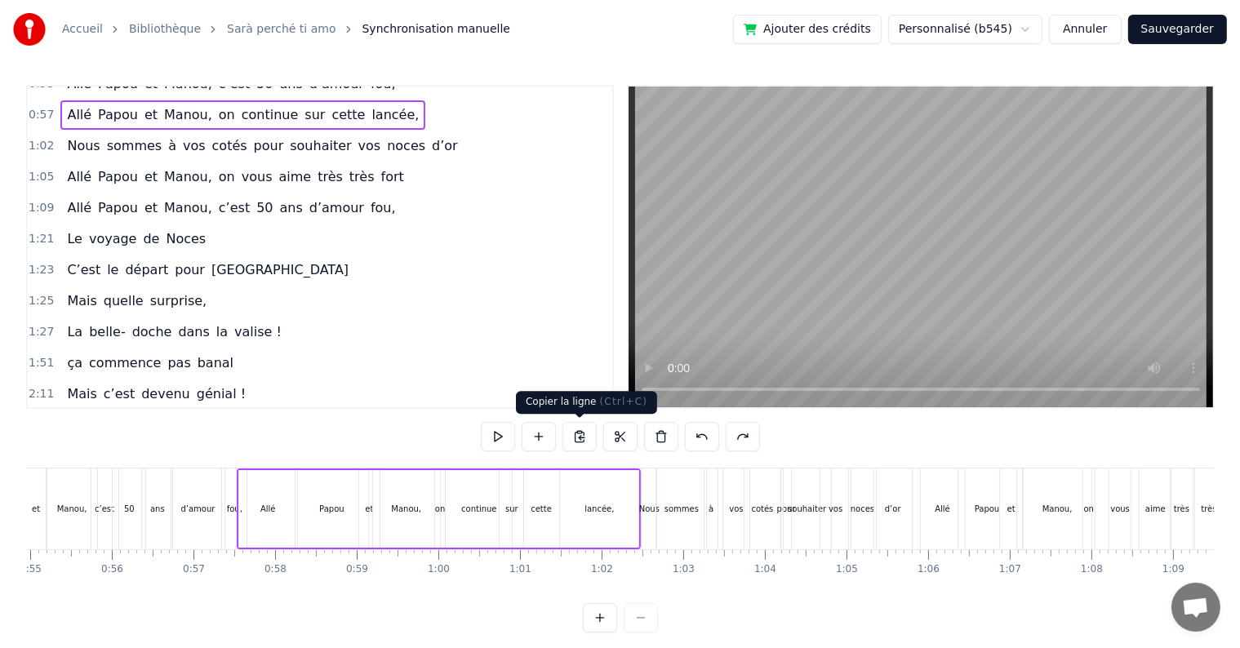
click at [582, 437] on button at bounding box center [580, 436] width 34 height 29
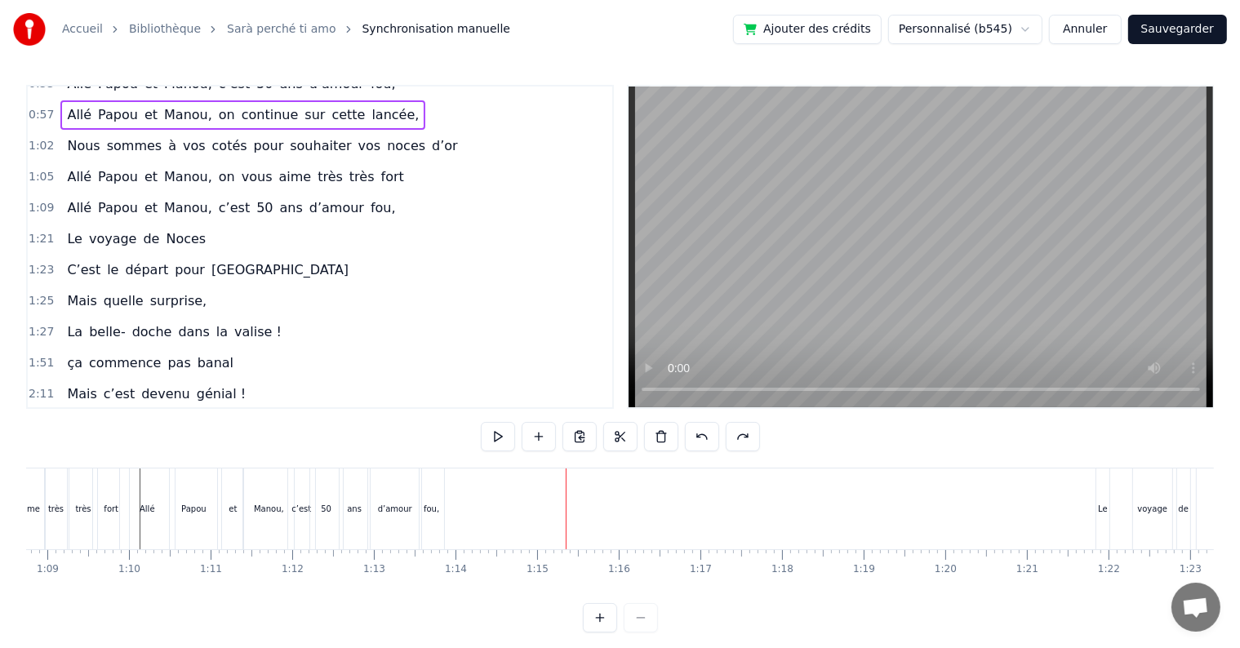
scroll to position [0, 5560]
click at [499, 492] on div "[PERSON_NAME] et [PERSON_NAME], c’est 50 ans d’amour fou," at bounding box center [335, 509] width 329 height 81
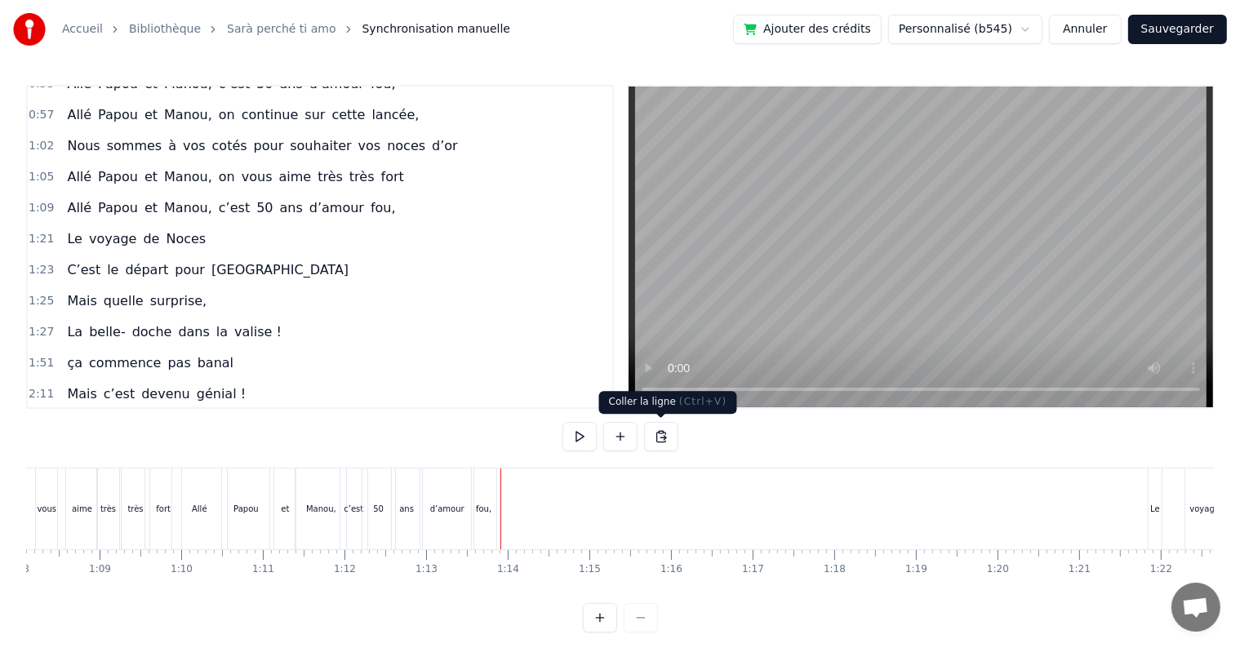
click at [659, 436] on button at bounding box center [661, 436] width 34 height 29
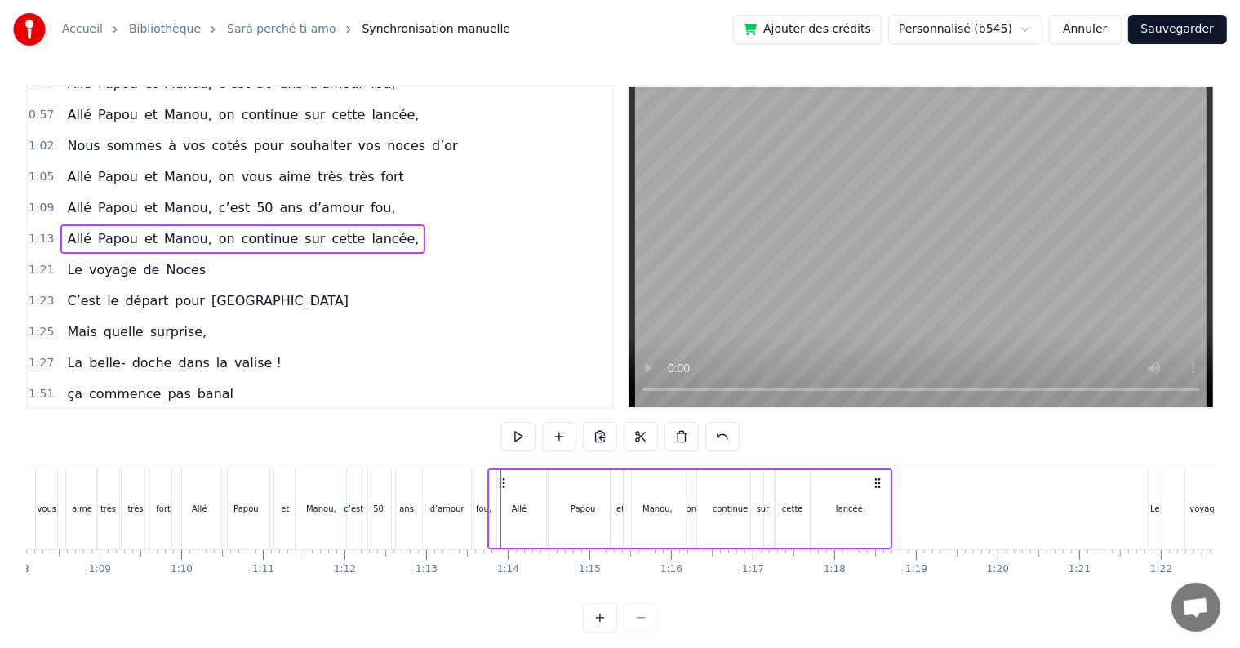
drag, startPoint x: 513, startPoint y: 478, endPoint x: 500, endPoint y: 478, distance: 13.1
click at [876, 437] on div "0:17 Cinquante ans déjà 0:20 Et toujours main dans la main 0:22 Vous vous êtes …" at bounding box center [620, 359] width 1188 height 548
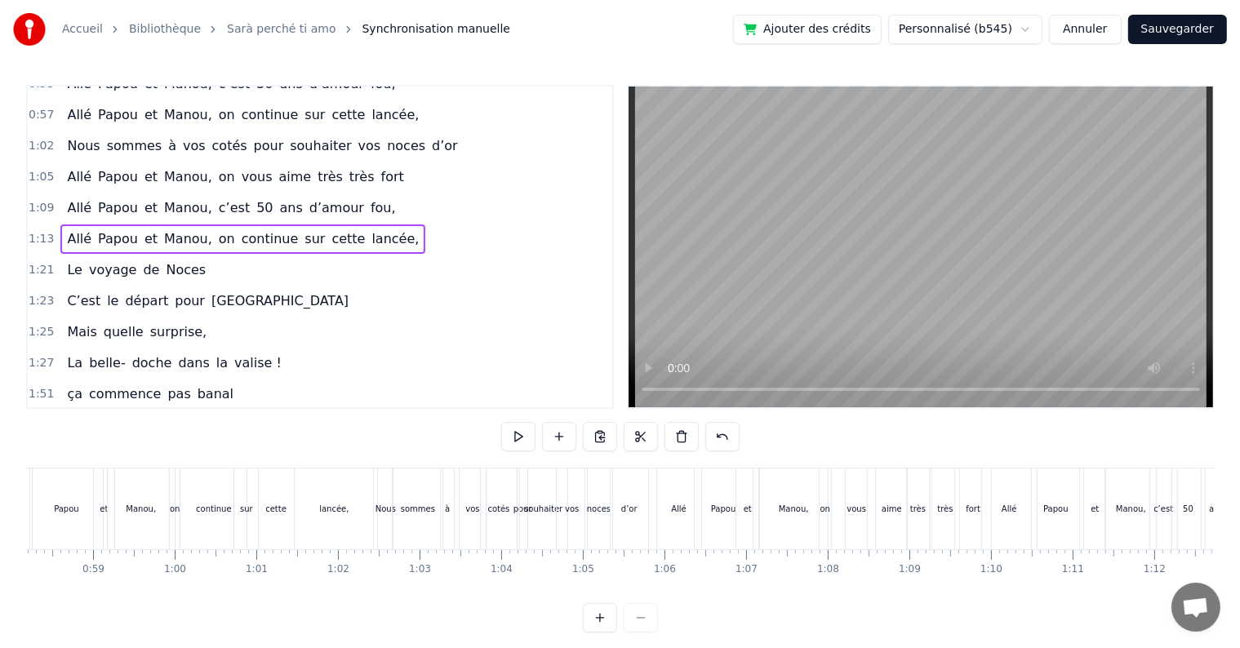
scroll to position [0, 4751]
click at [387, 504] on div "Nous" at bounding box center [385, 509] width 20 height 12
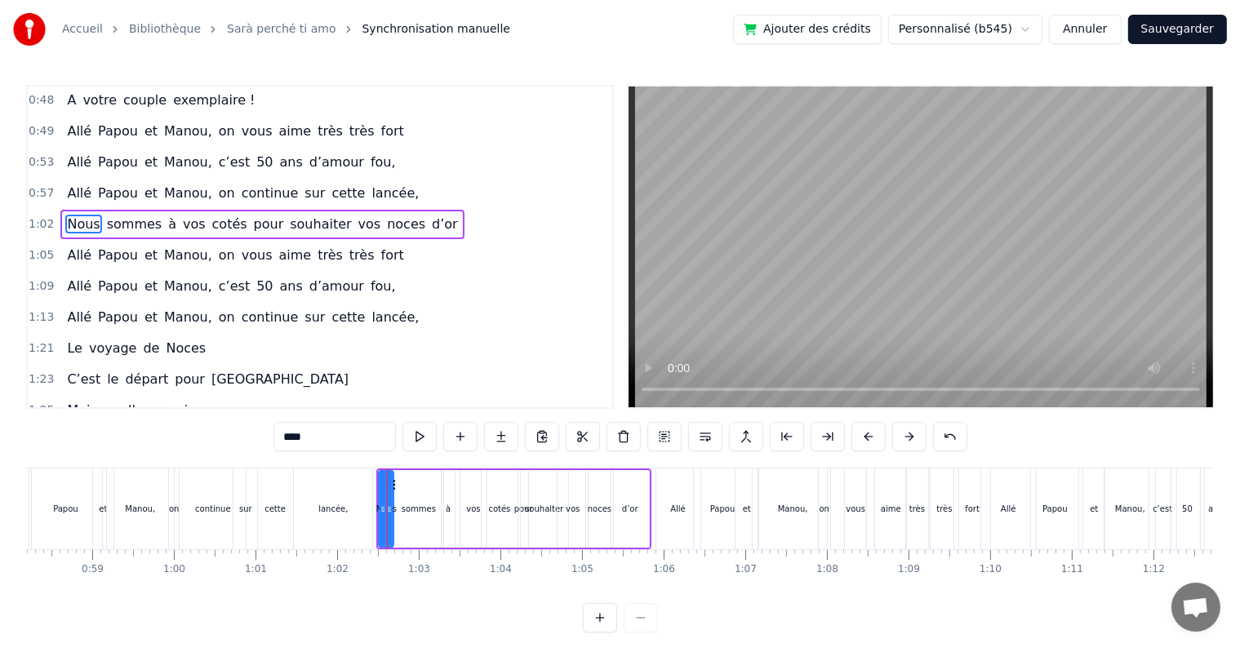
scroll to position [425, 0]
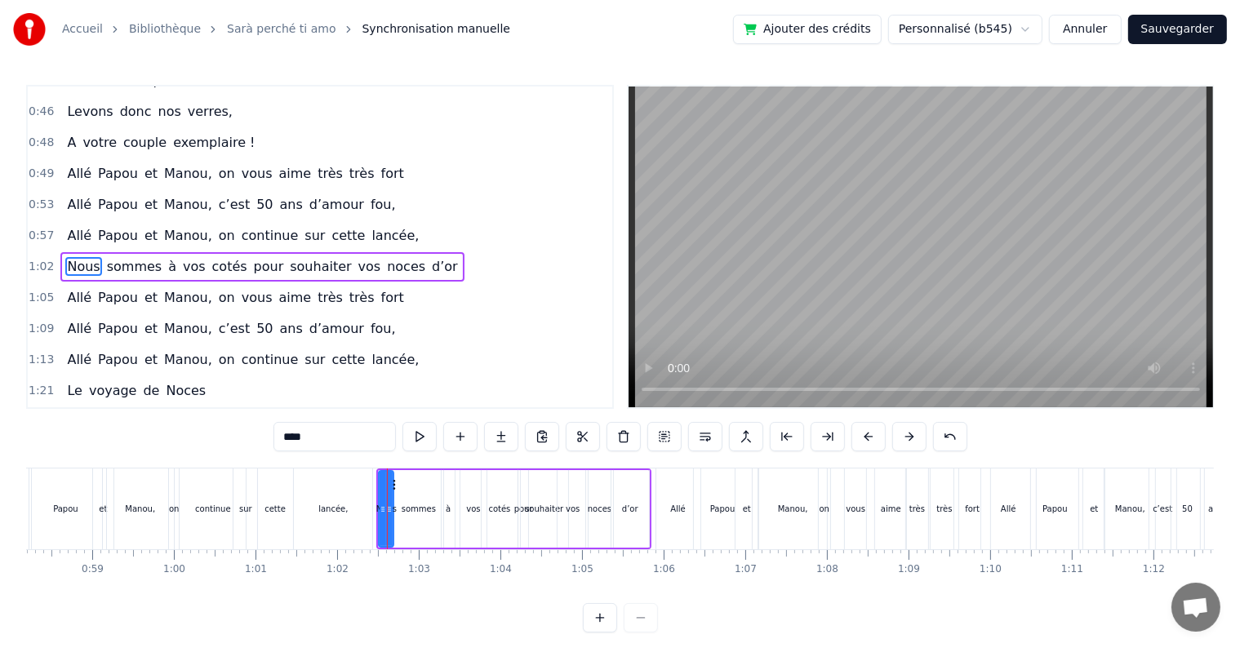
click at [451, 469] on div "Nous sommes à vos cotés pour souhaiter vos noces d’or" at bounding box center [513, 509] width 274 height 81
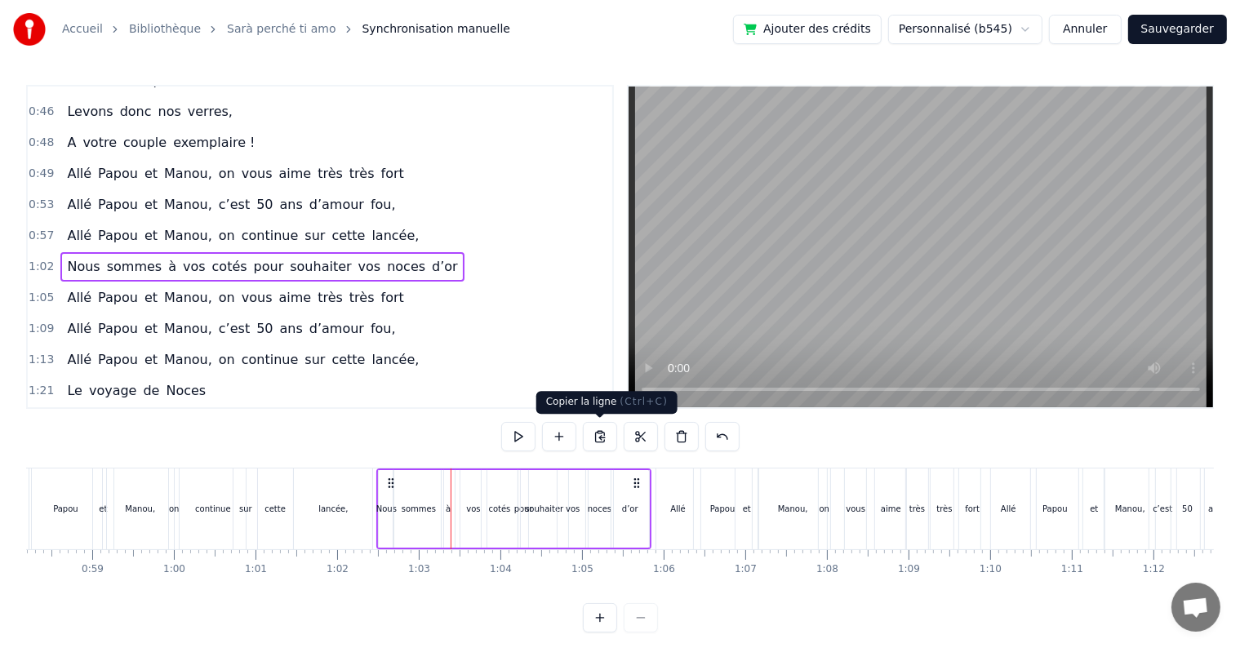
click at [598, 431] on button at bounding box center [600, 436] width 34 height 29
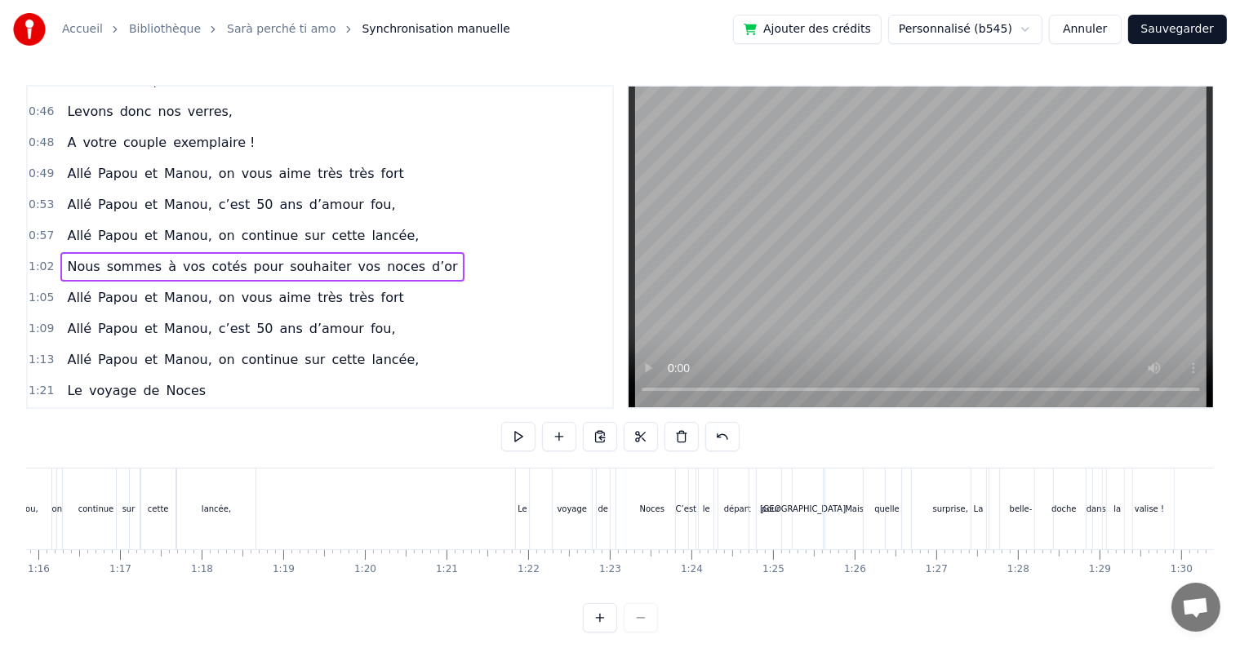
scroll to position [0, 6053]
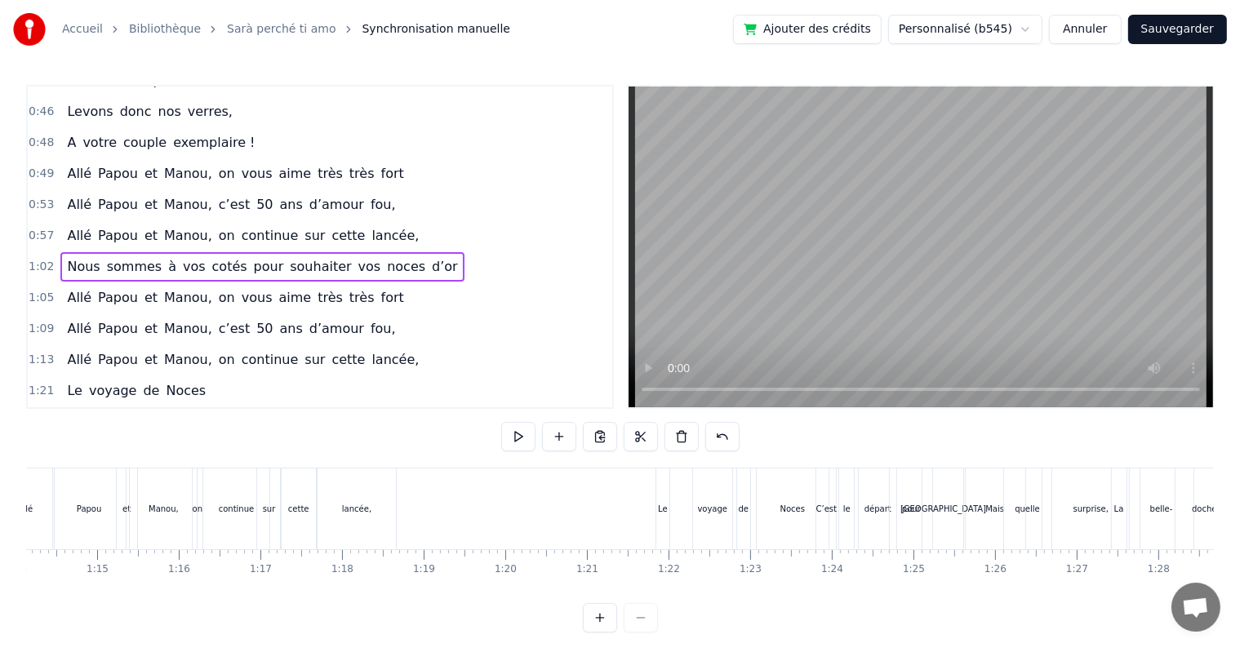
click at [397, 469] on div "Allé Papou et [PERSON_NAME], on continue sur cette lancée," at bounding box center [197, 509] width 405 height 81
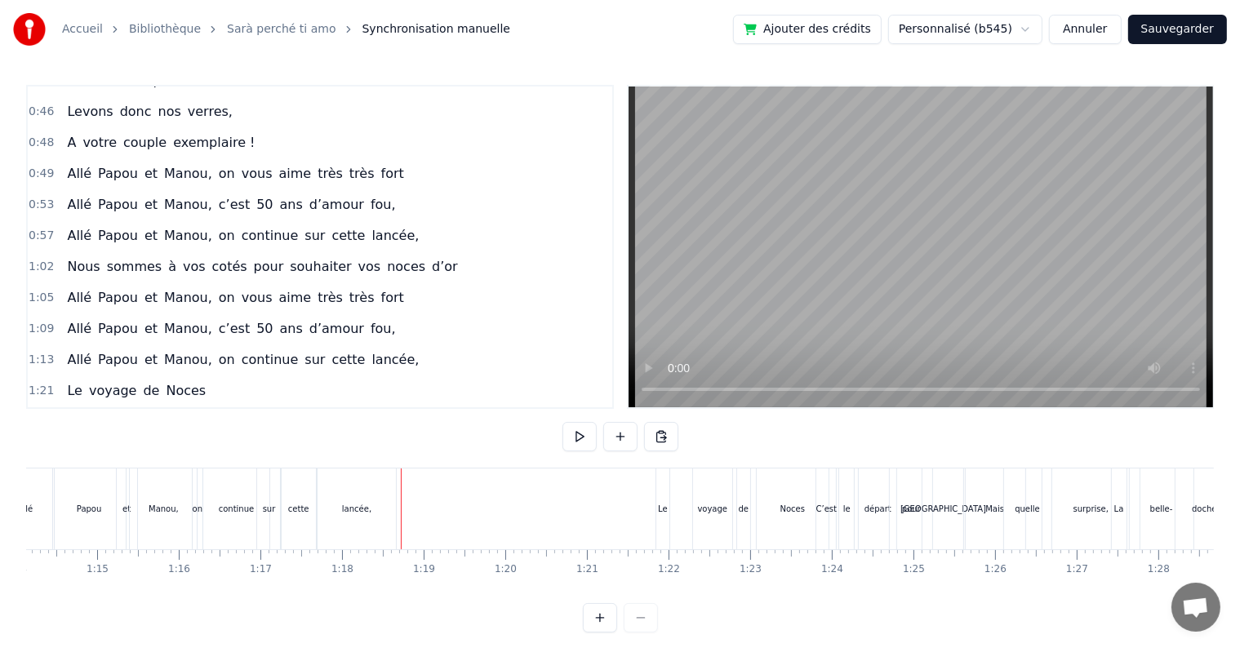
click at [401, 469] on div at bounding box center [401, 509] width 1 height 81
click at [662, 436] on button at bounding box center [661, 436] width 34 height 29
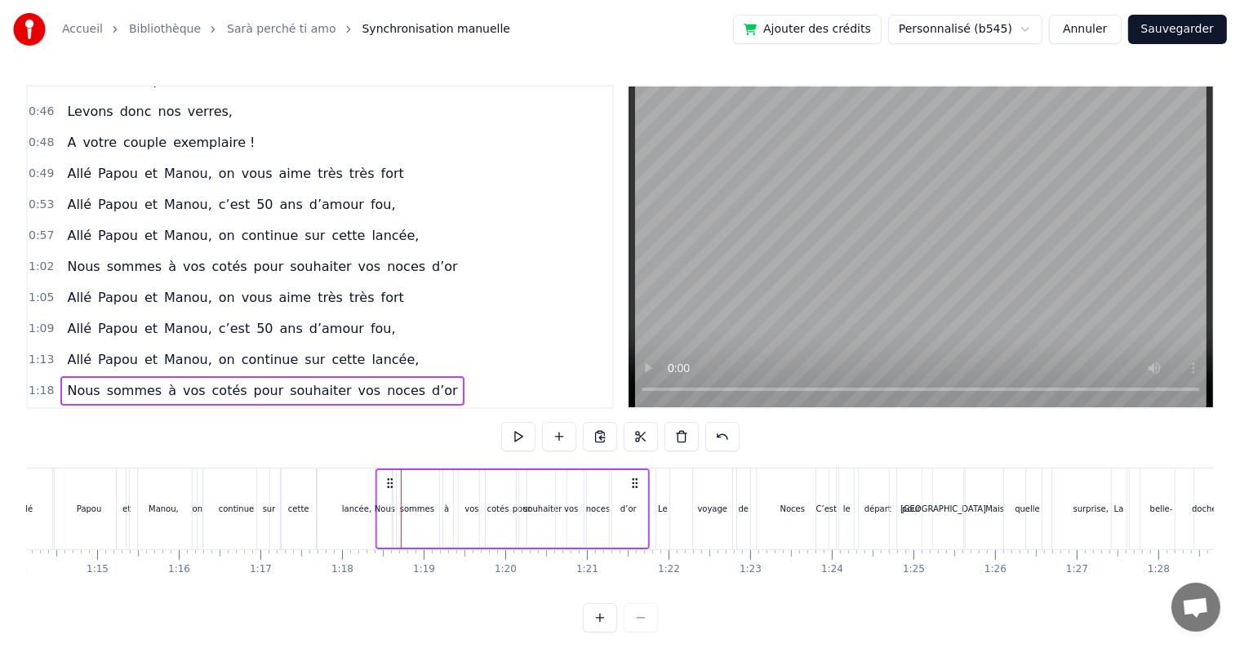
drag, startPoint x: 414, startPoint y: 480, endPoint x: 390, endPoint y: 482, distance: 23.7
click at [389, 482] on icon at bounding box center [389, 483] width 13 height 13
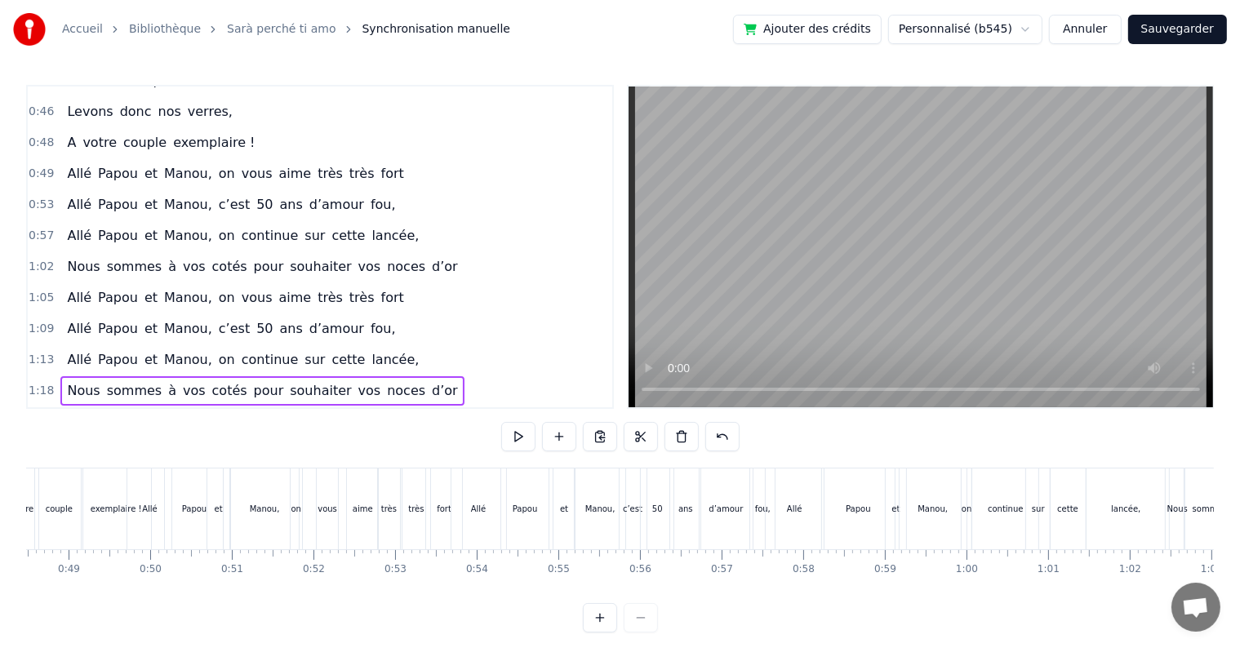
scroll to position [0, 3334]
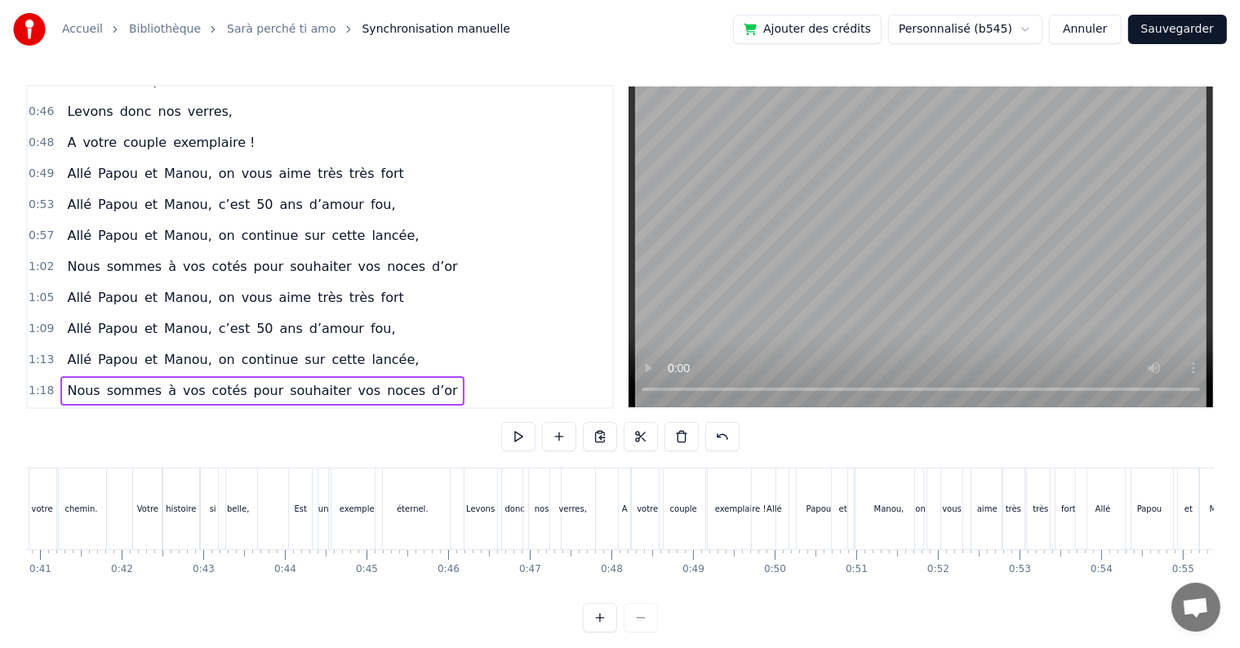
click at [281, 465] on div "0:17 Cinquante ans déjà 0:20 Et toujours main dans la main 0:22 Vous vous êtes …" at bounding box center [620, 359] width 1188 height 548
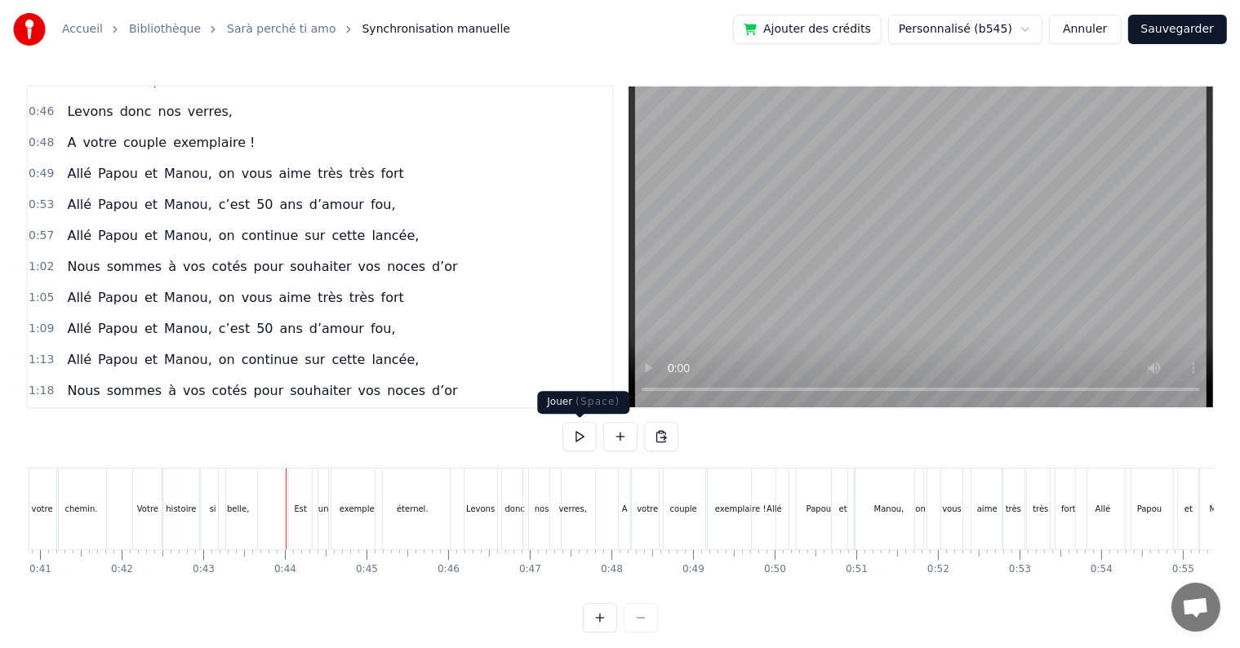
click at [583, 437] on button at bounding box center [580, 436] width 34 height 29
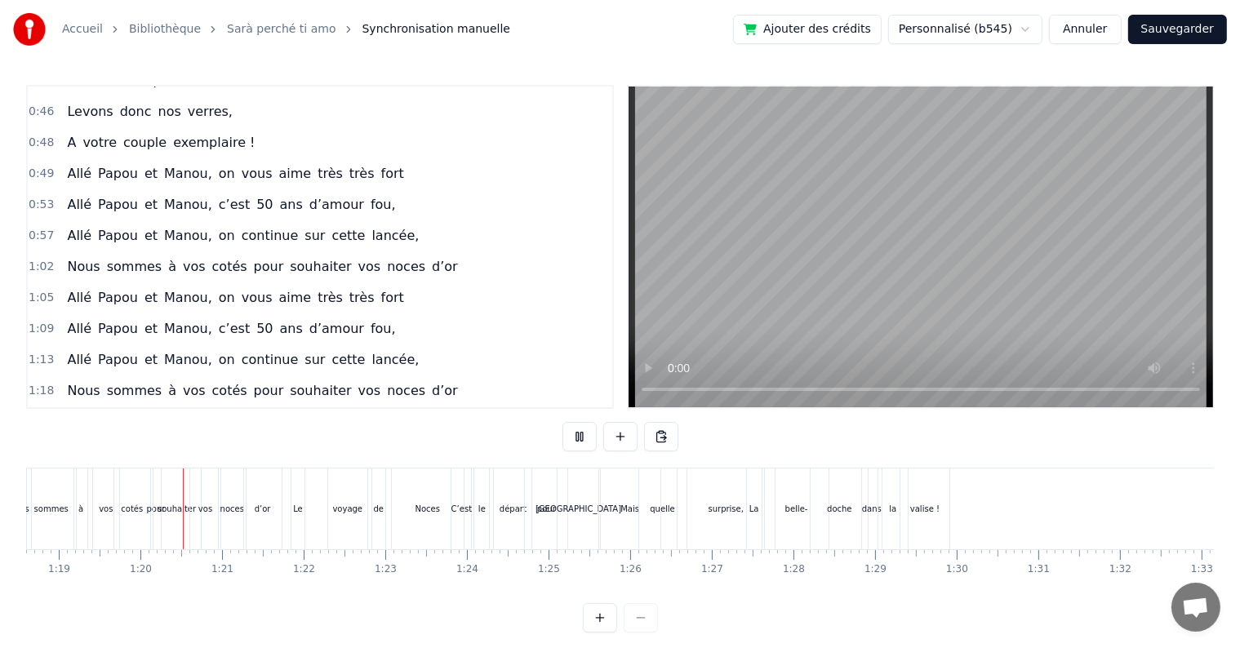
scroll to position [0, 6436]
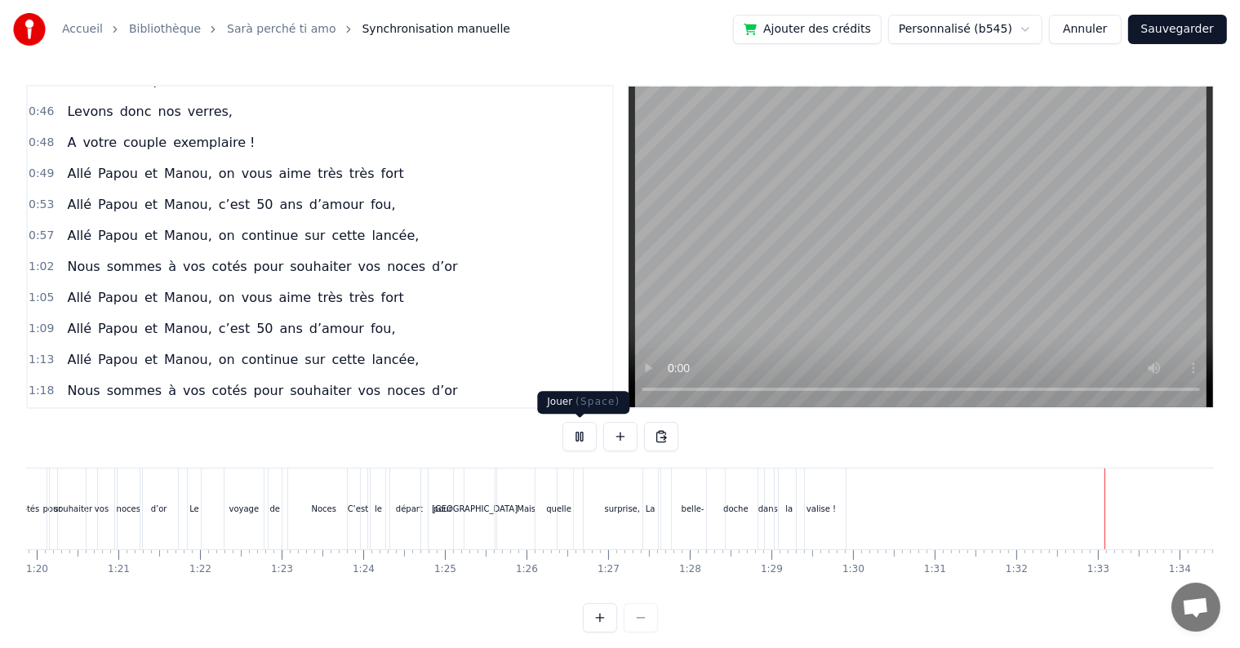
click at [585, 438] on button at bounding box center [580, 436] width 34 height 29
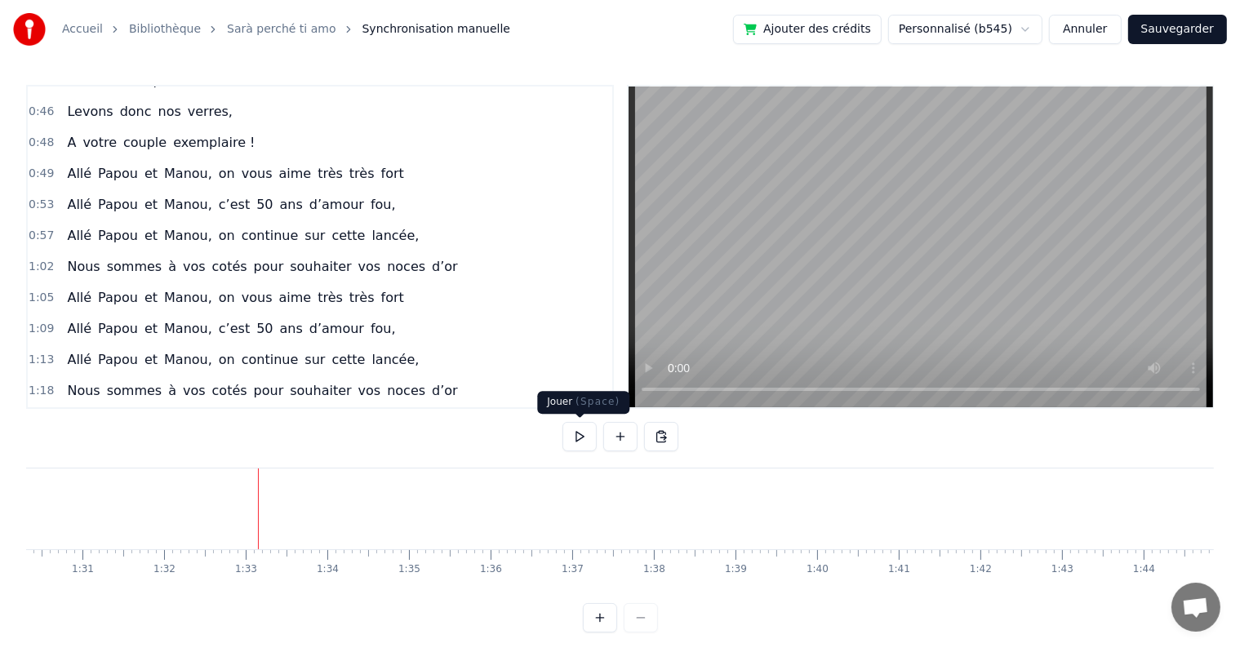
scroll to position [0, 7485]
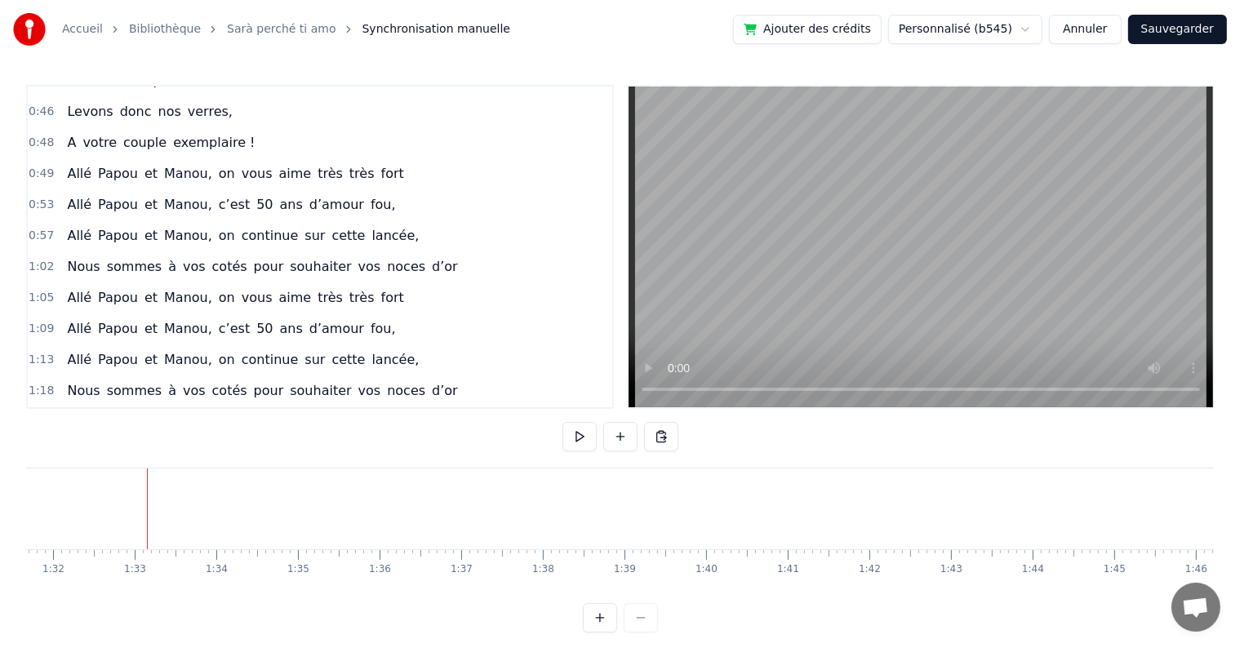
click at [1180, 33] on button "Sauvegarder" at bounding box center [1177, 29] width 99 height 29
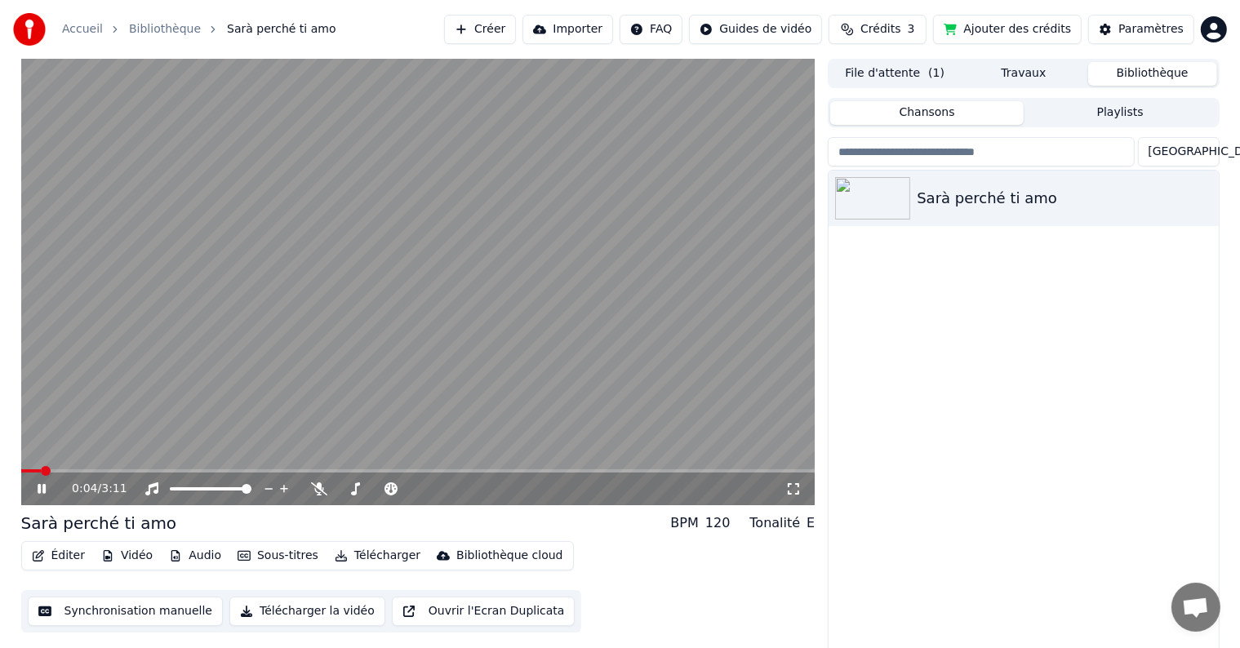
click at [39, 486] on icon at bounding box center [42, 489] width 8 height 10
